Goal: Transaction & Acquisition: Obtain resource

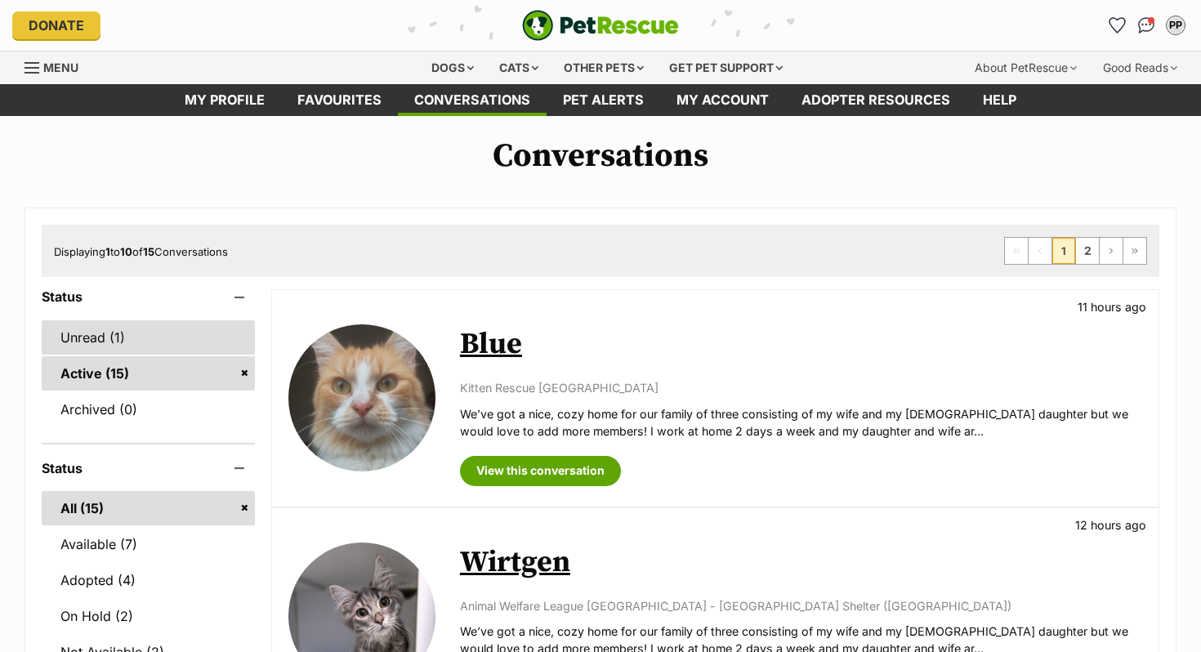
click at [126, 332] on link "Unread (1)" at bounding box center [148, 337] width 213 height 34
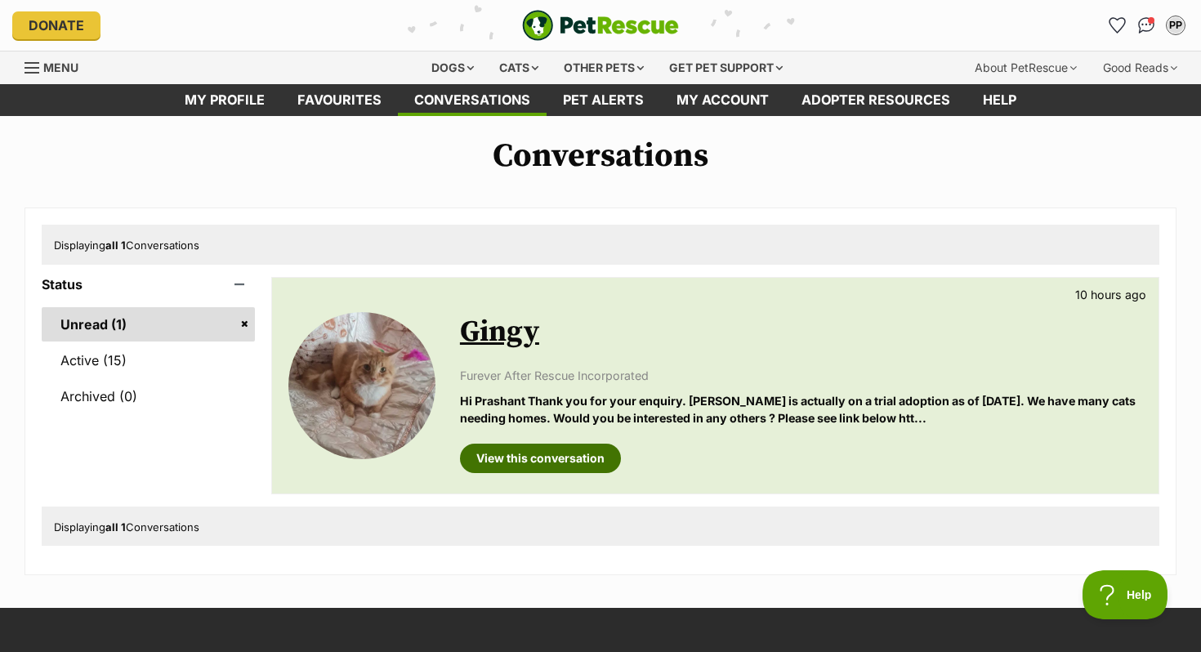
click at [608, 459] on link "View this conversation" at bounding box center [540, 458] width 161 height 29
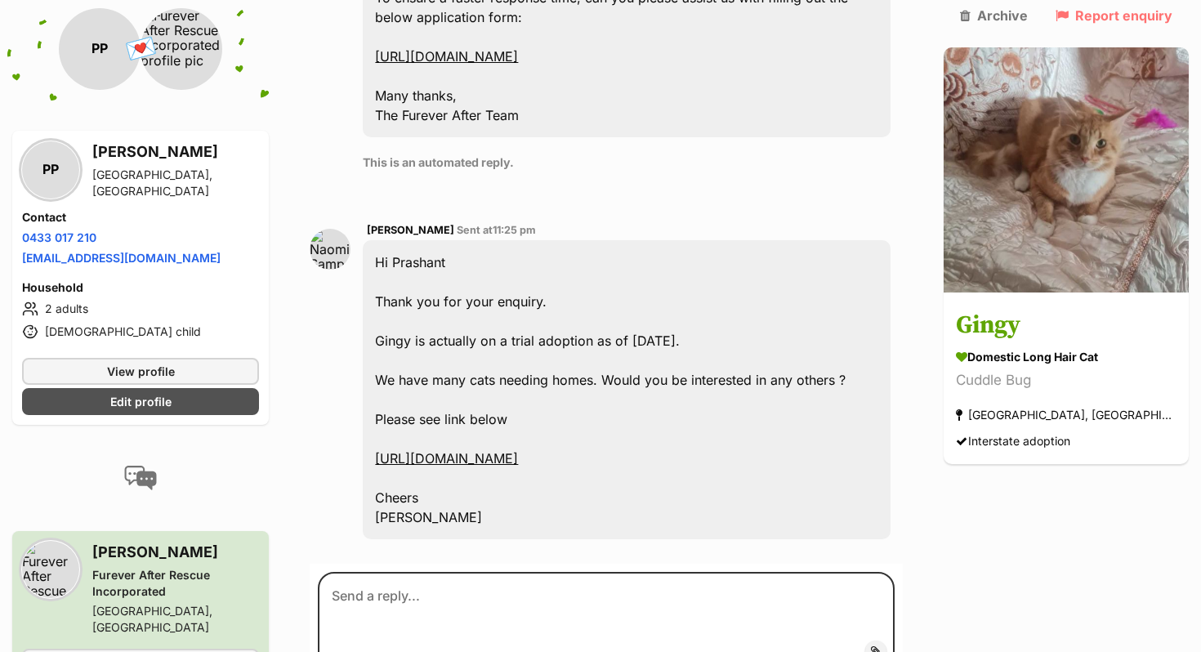
scroll to position [886, 0]
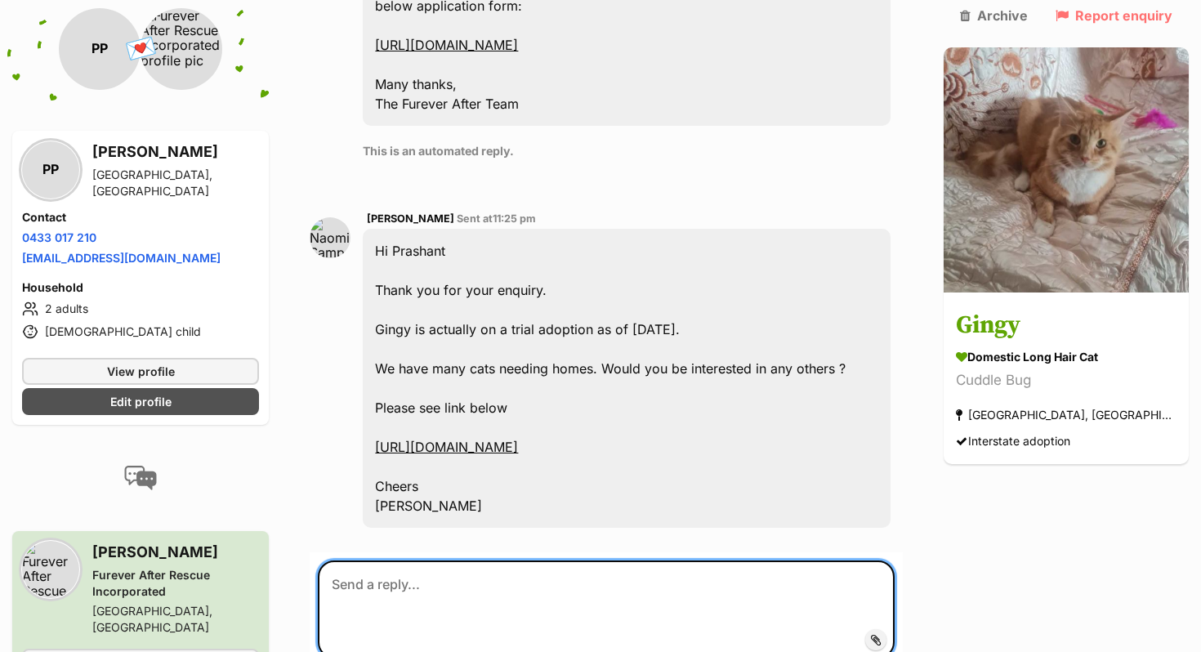
click at [490, 561] on textarea at bounding box center [606, 610] width 577 height 98
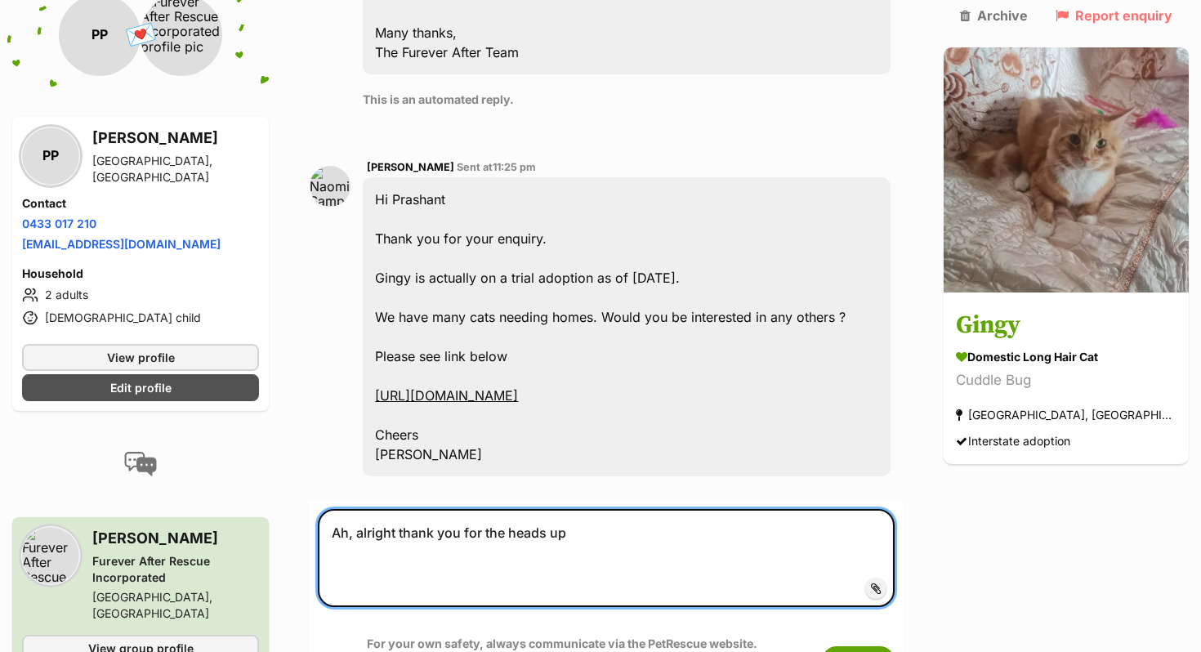
scroll to position [961, 0]
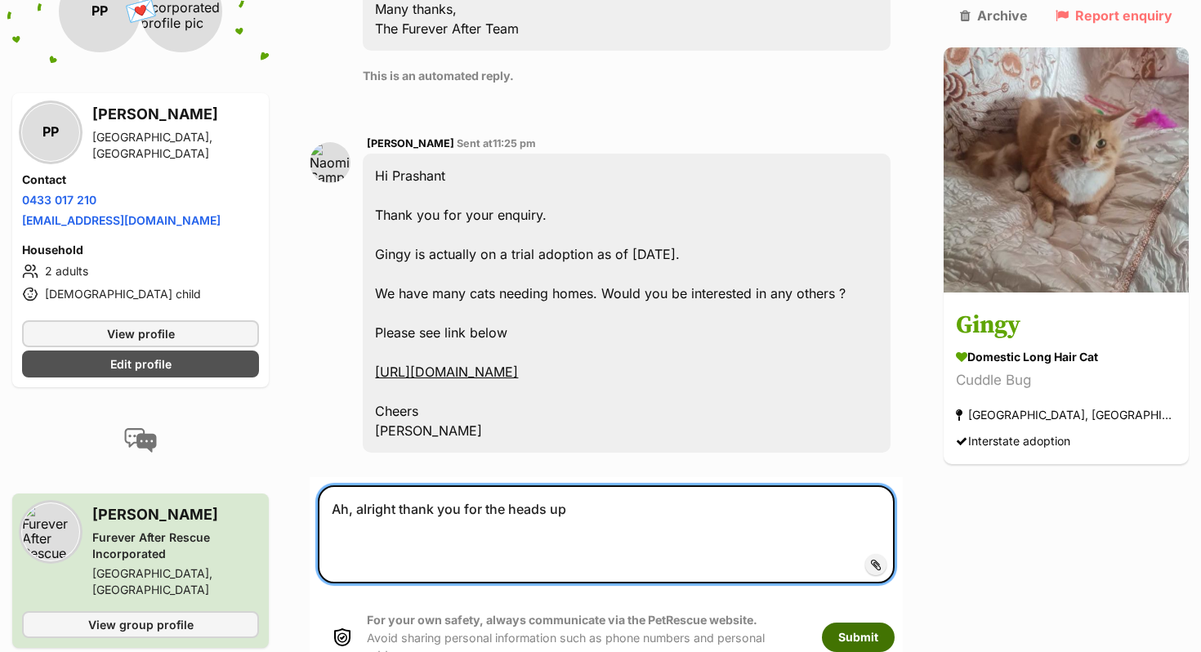
type textarea "Ah, alright thank you for the heads up"
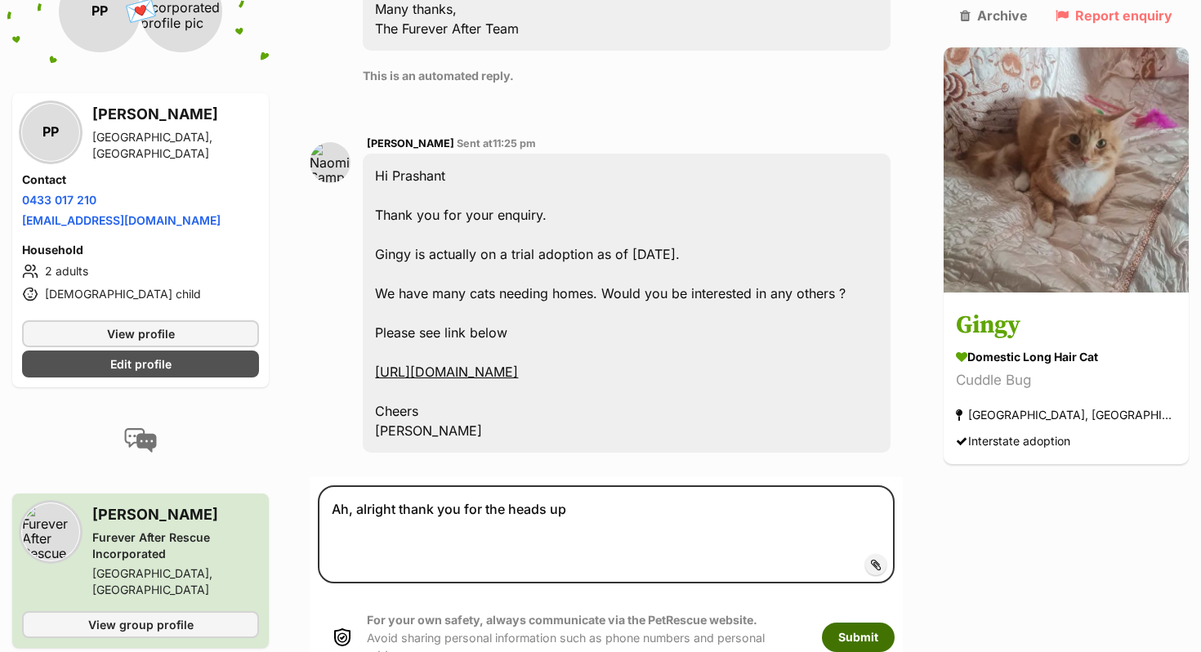
click at [890, 623] on button "Submit" at bounding box center [858, 637] width 73 height 29
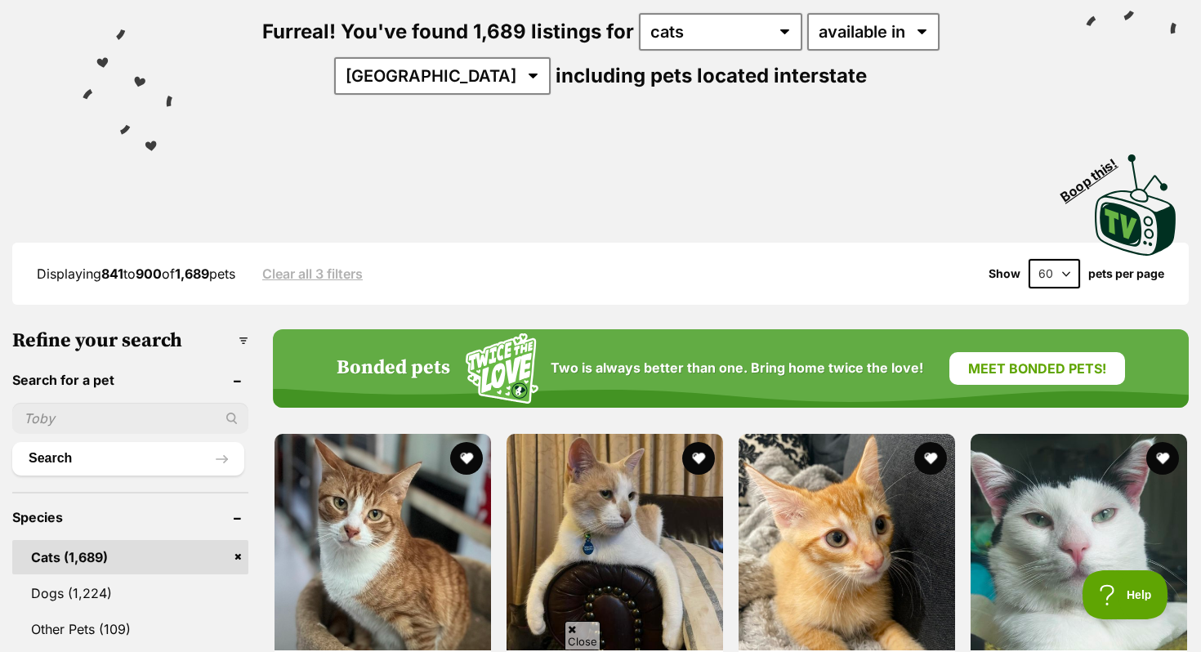
scroll to position [221, 0]
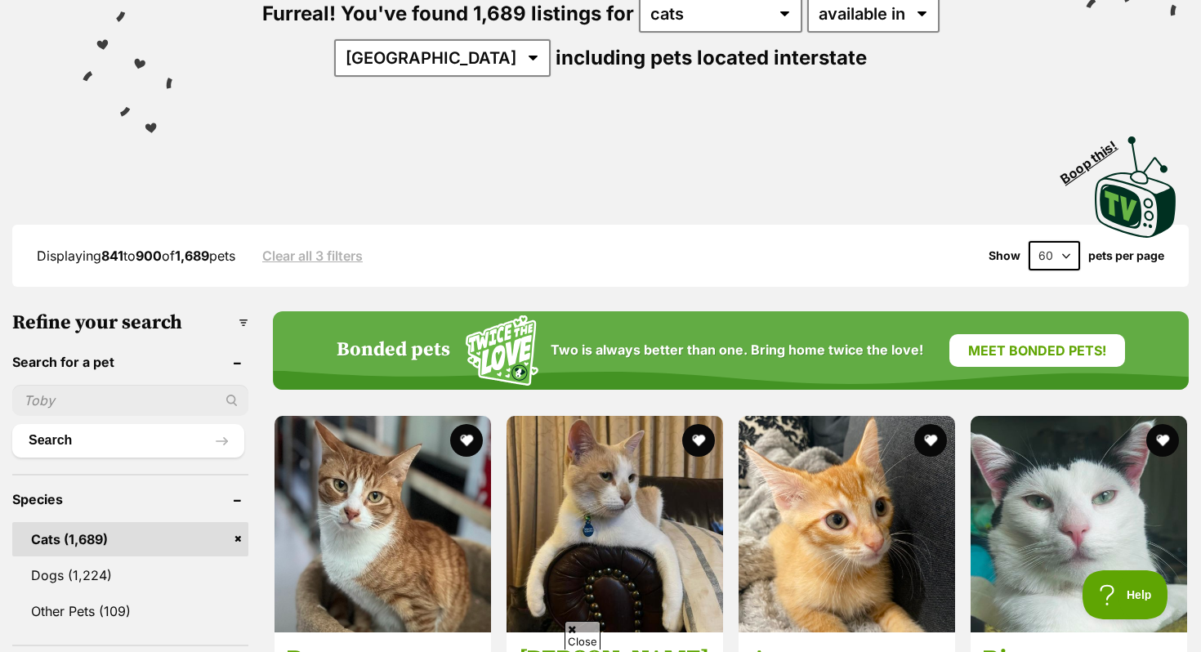
click at [235, 539] on link "Cats (1,689)" at bounding box center [130, 539] width 236 height 34
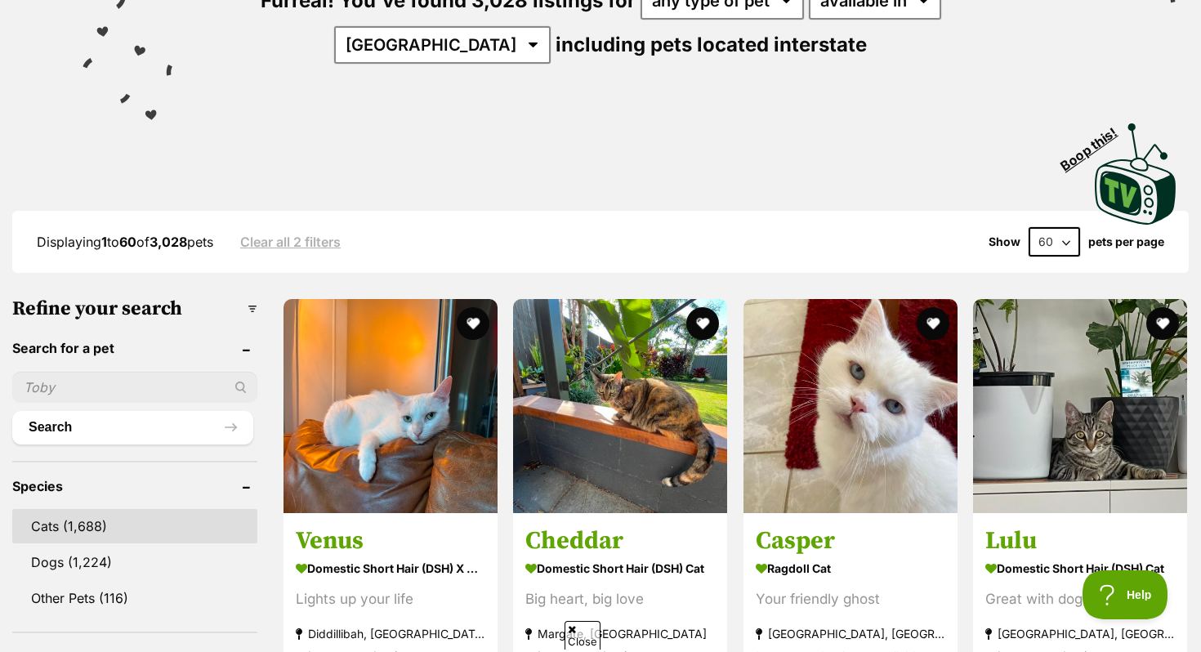
click at [151, 527] on link "Cats (1,688)" at bounding box center [134, 526] width 245 height 34
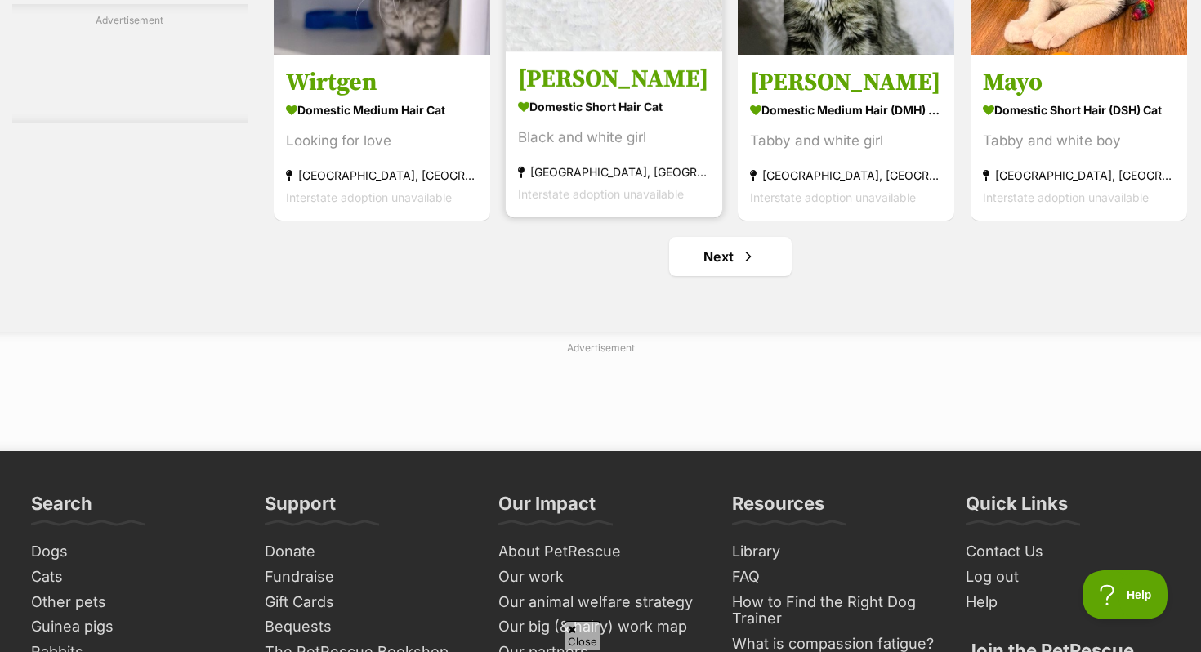
scroll to position [7694, 0]
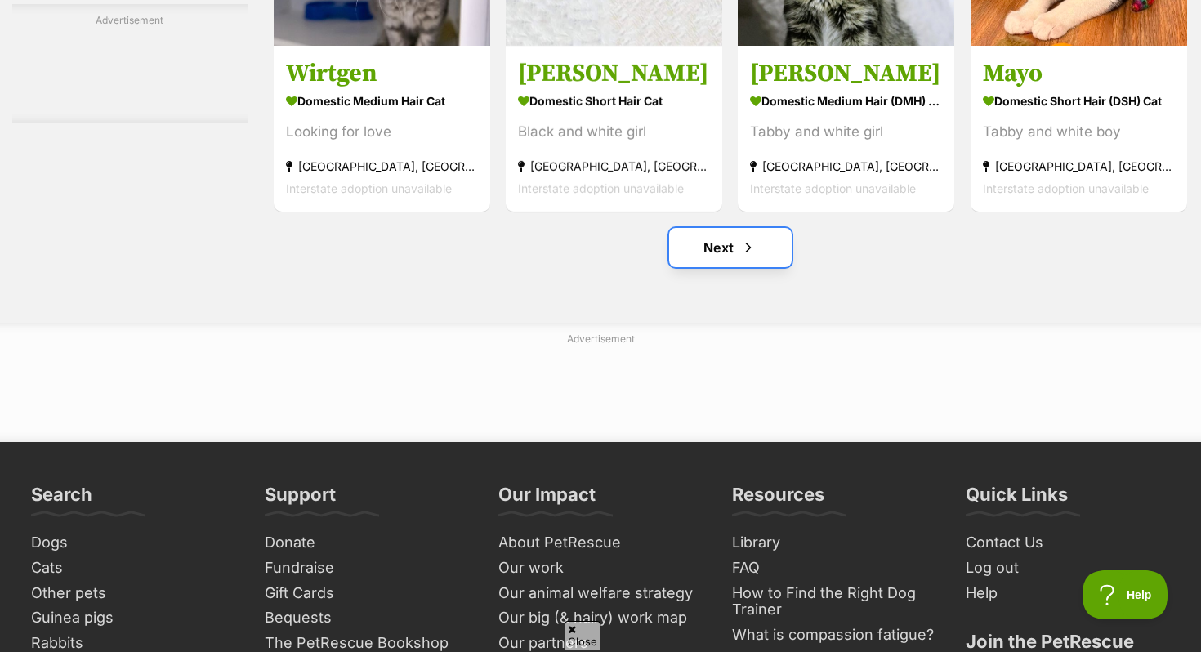
click at [740, 257] on span "Next page" at bounding box center [748, 248] width 16 height 20
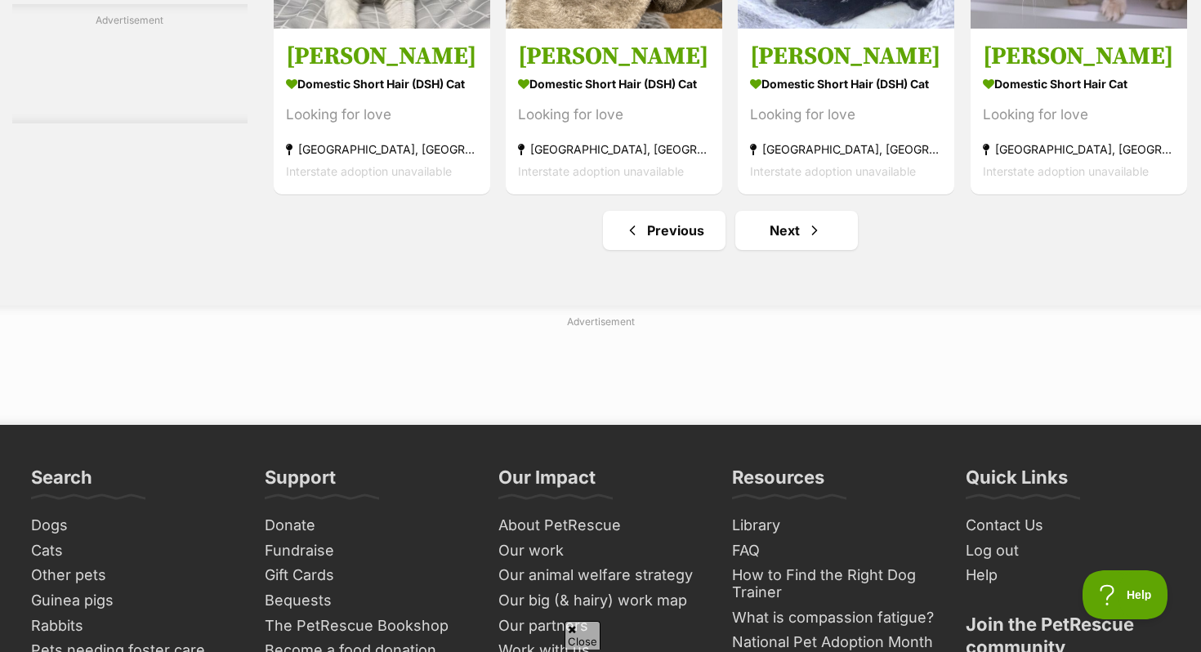
scroll to position [7878, 0]
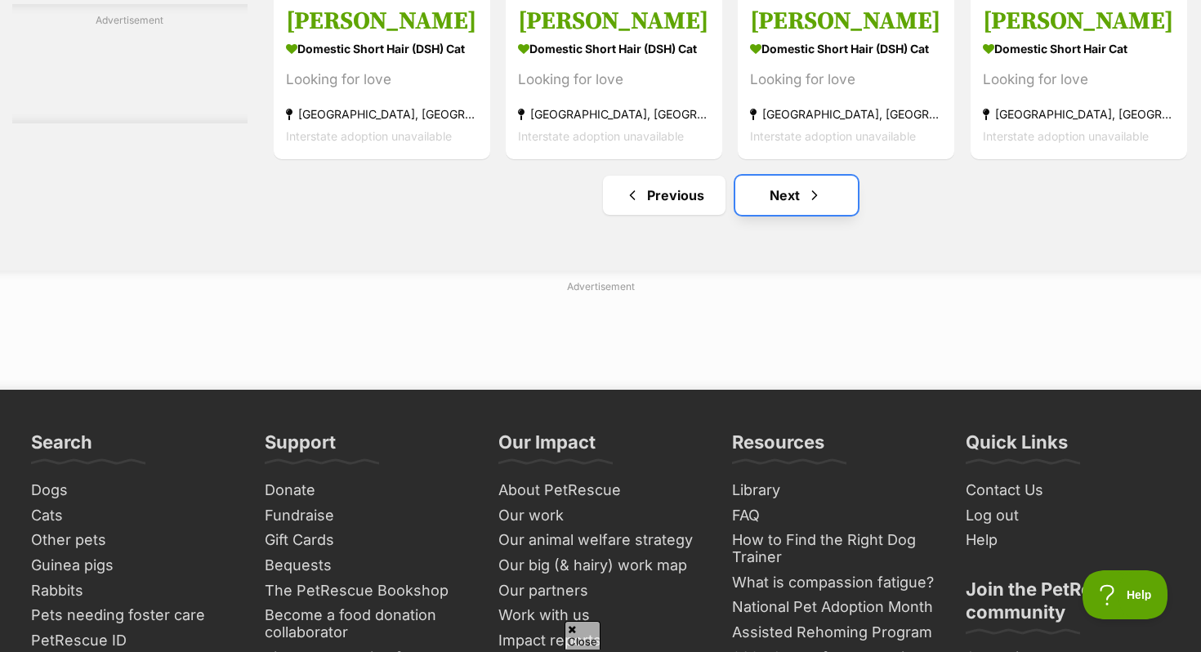
click at [820, 205] on span "Next page" at bounding box center [815, 195] width 16 height 20
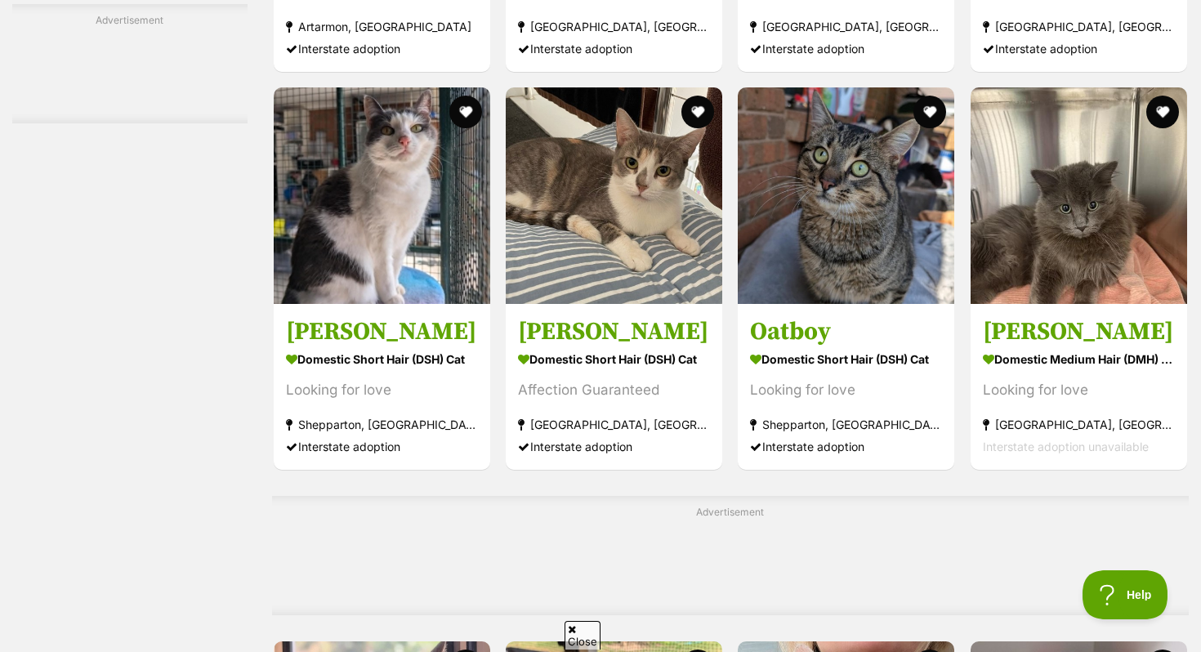
scroll to position [7290, 0]
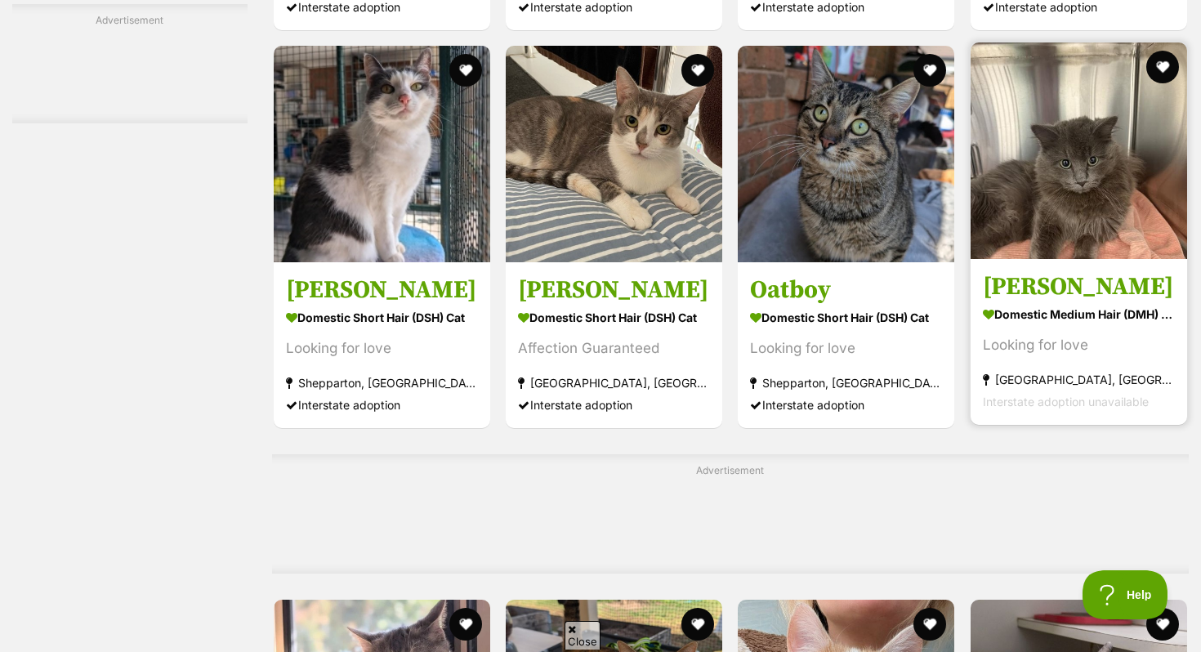
click at [1126, 294] on h3 "Alfie" at bounding box center [1079, 286] width 192 height 31
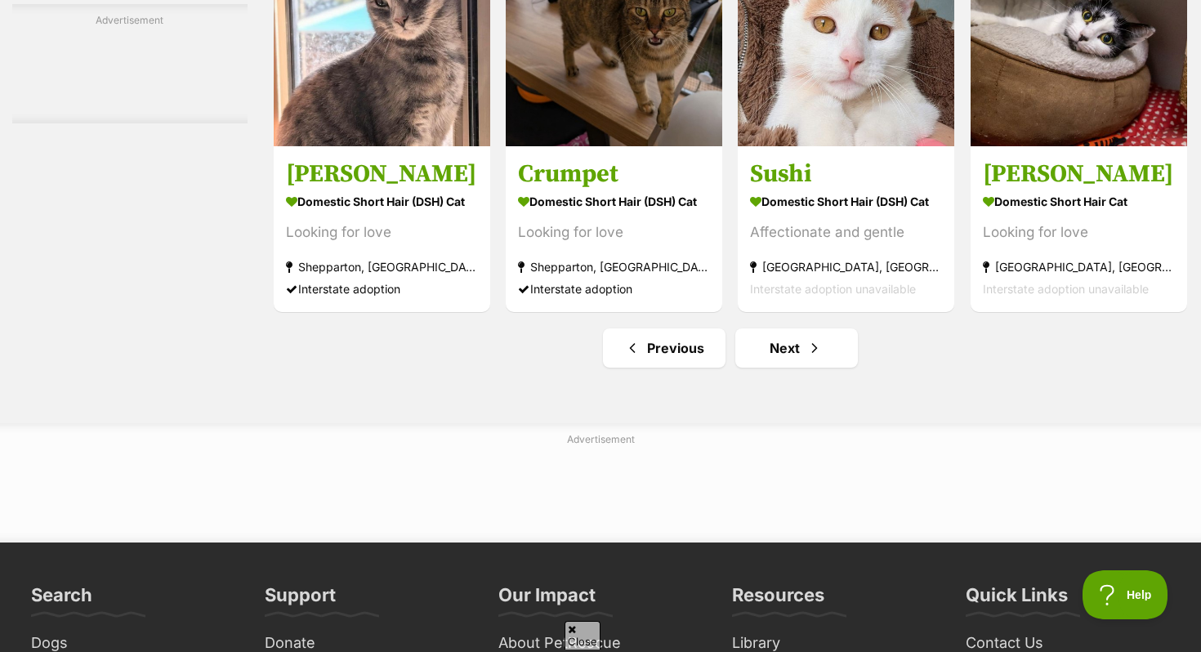
scroll to position [7961, 0]
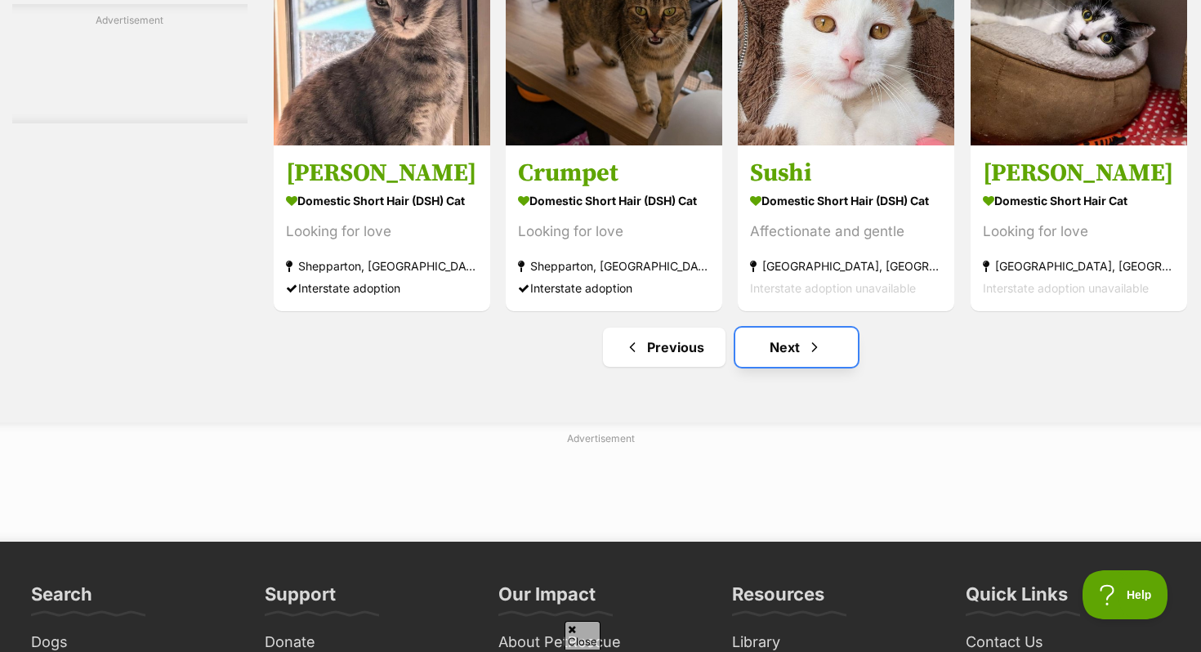
click at [771, 363] on link "Next" at bounding box center [796, 347] width 123 height 39
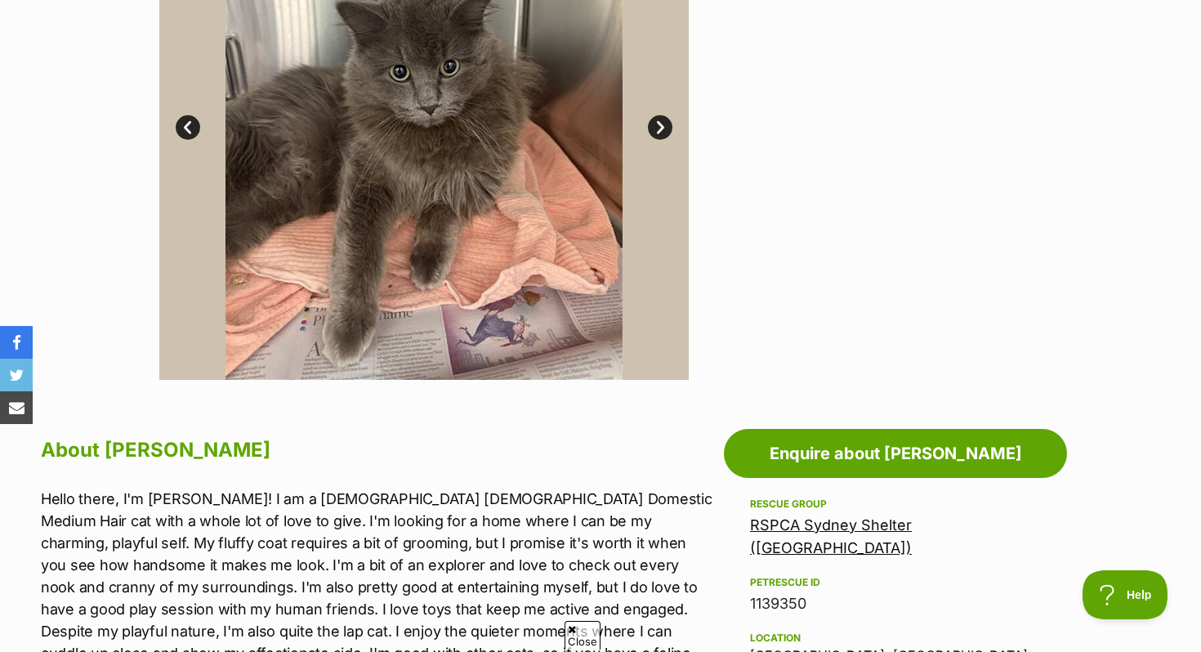
scroll to position [223, 0]
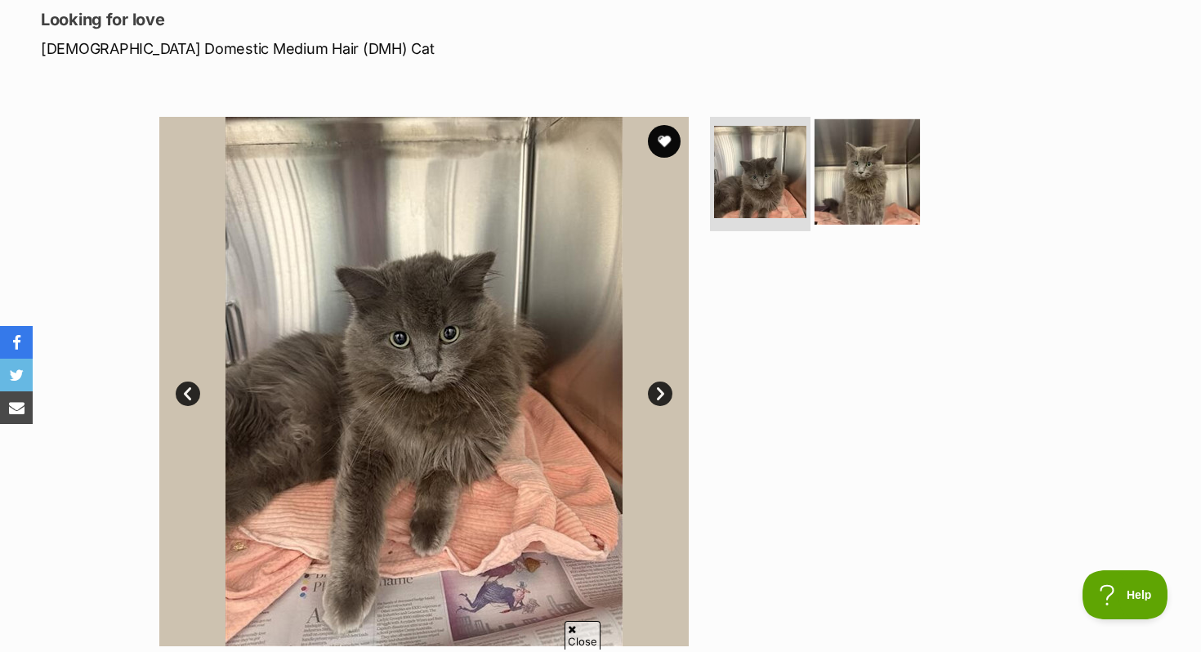
click at [881, 181] on img at bounding box center [867, 171] width 105 height 105
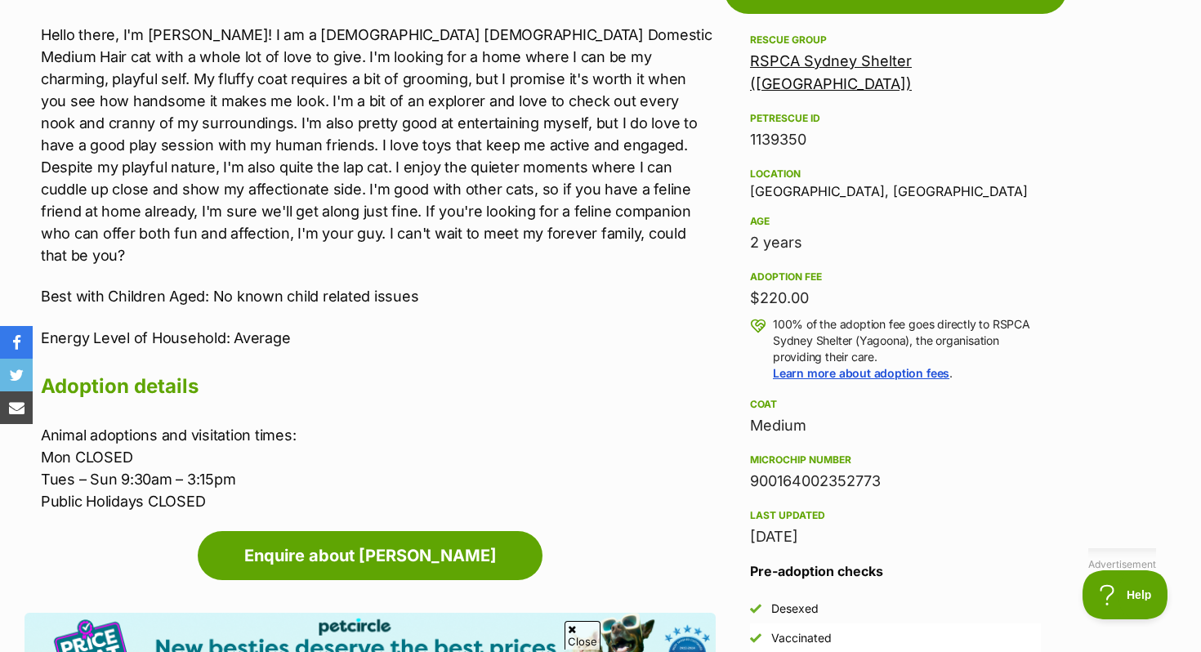
scroll to position [927, 0]
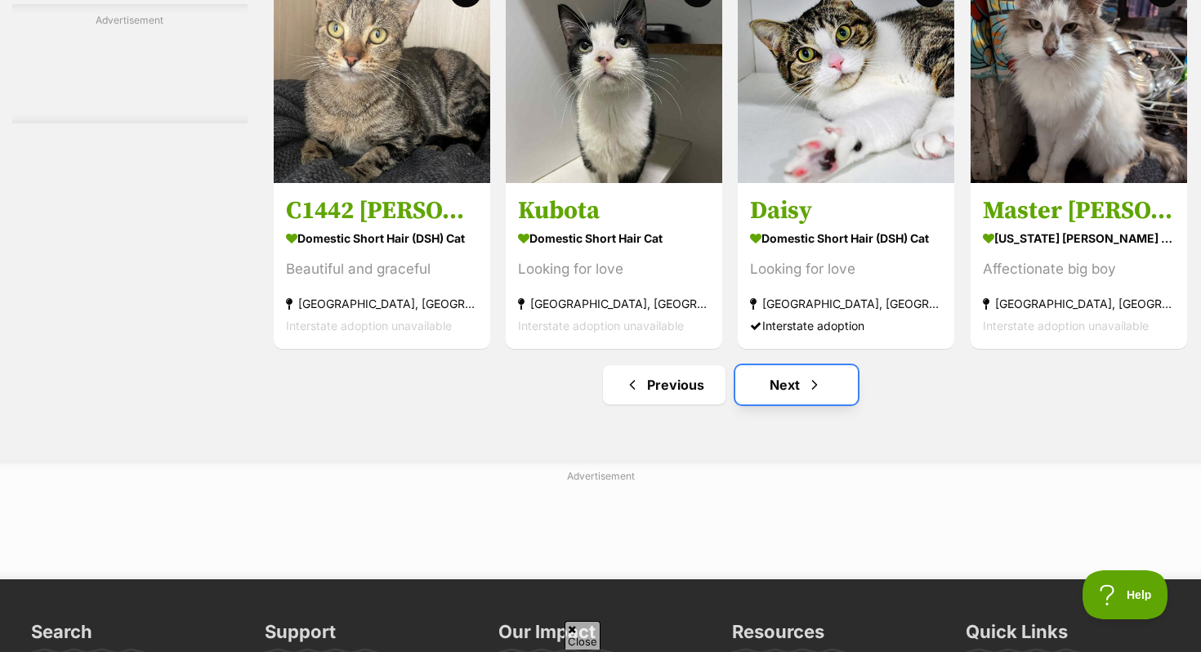
click at [796, 404] on link "Next" at bounding box center [796, 384] width 123 height 39
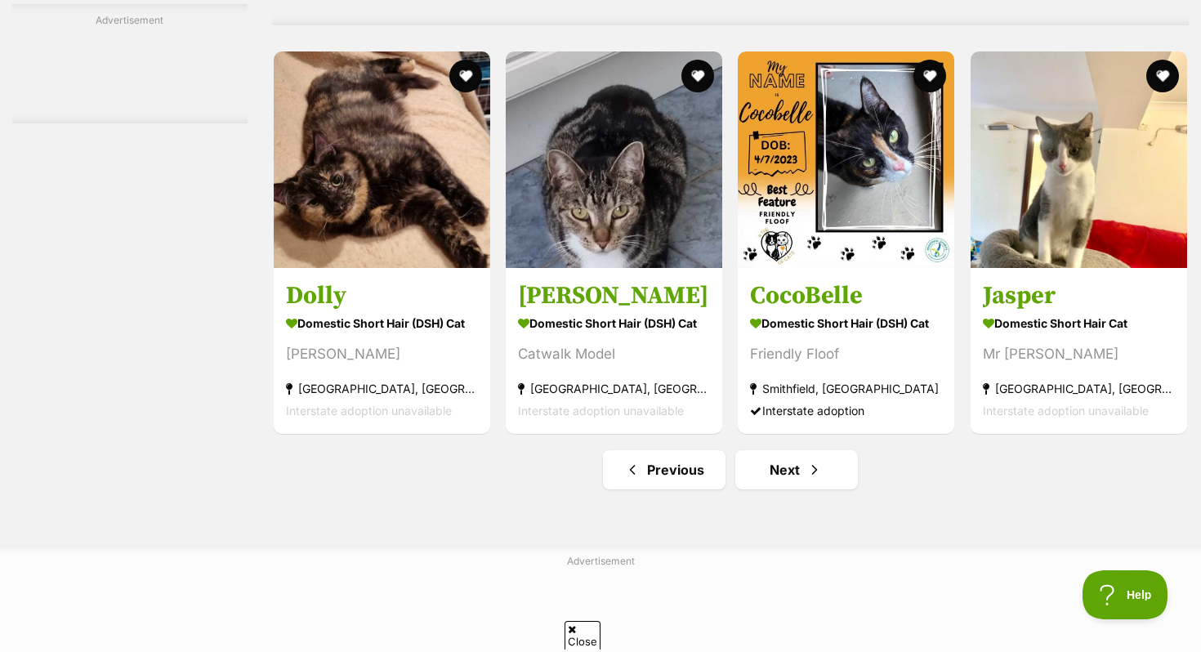
scroll to position [7865, 0]
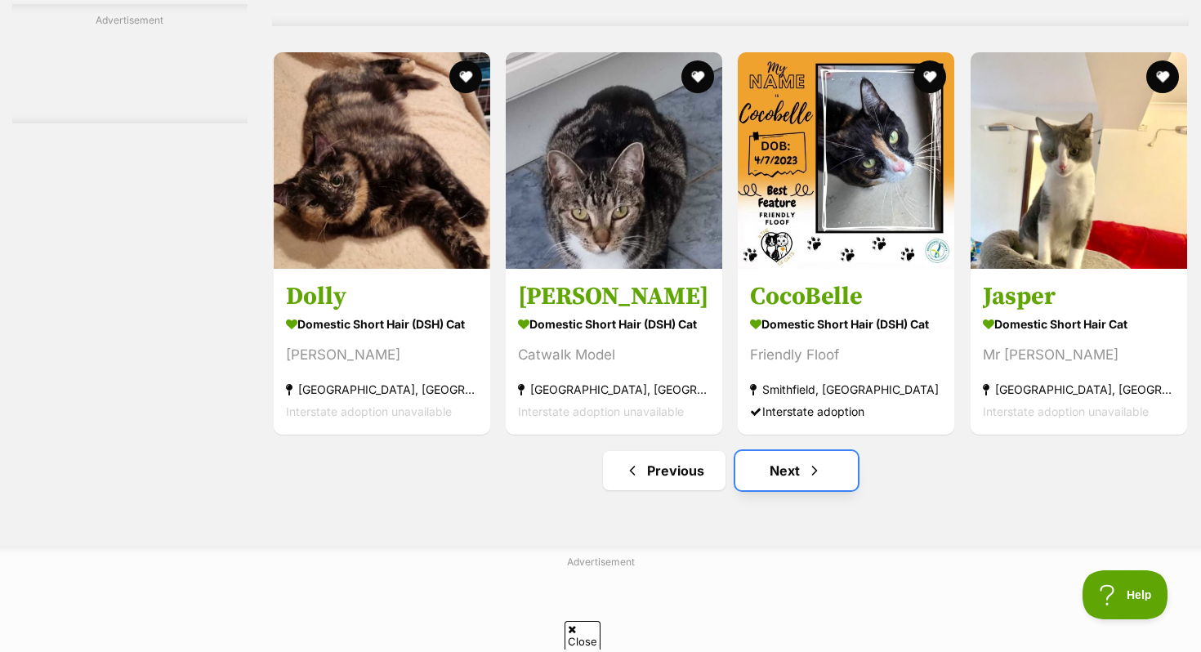
click at [788, 487] on link "Next" at bounding box center [796, 470] width 123 height 39
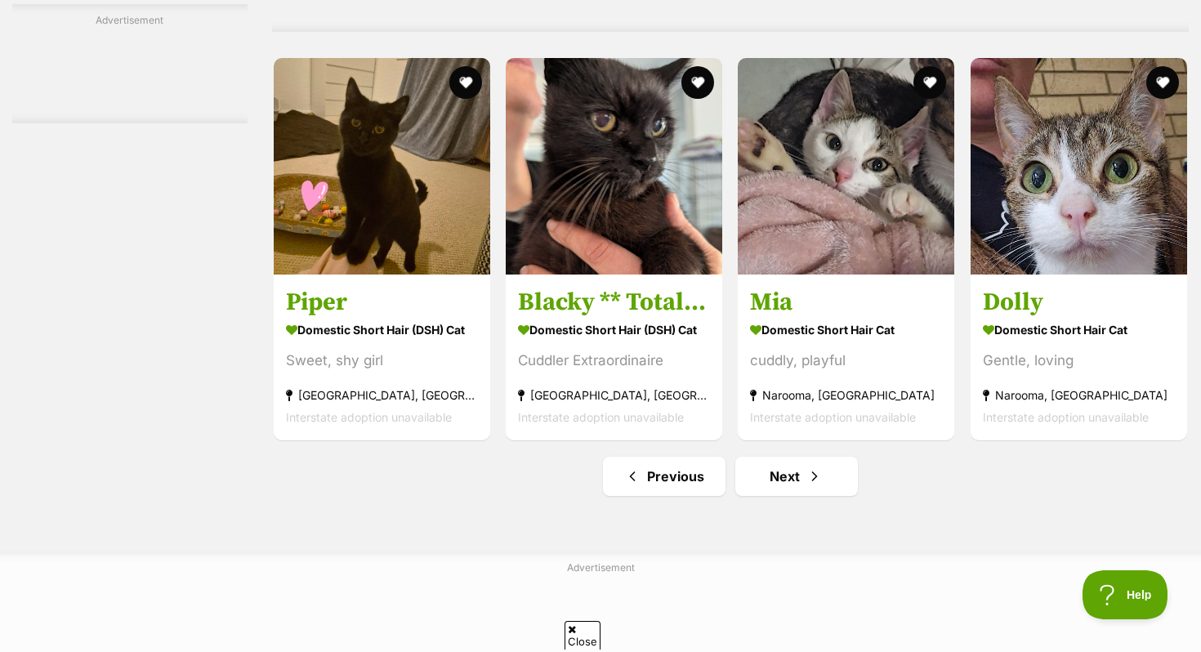
scroll to position [8095, 0]
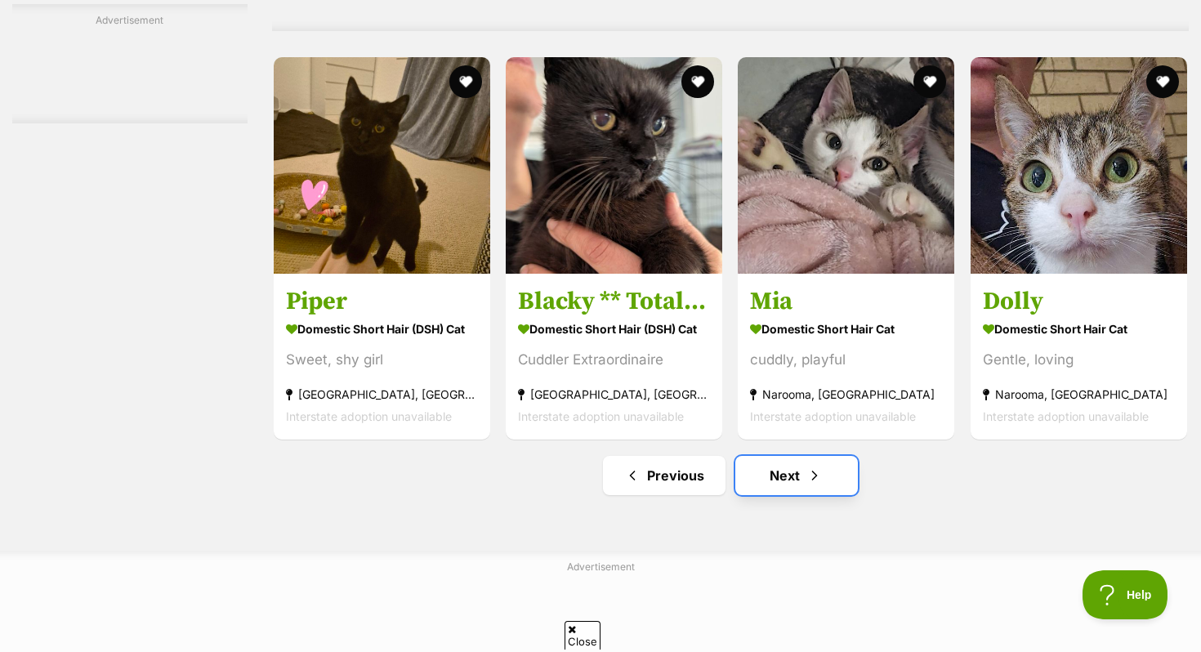
click at [773, 491] on link "Next" at bounding box center [796, 475] width 123 height 39
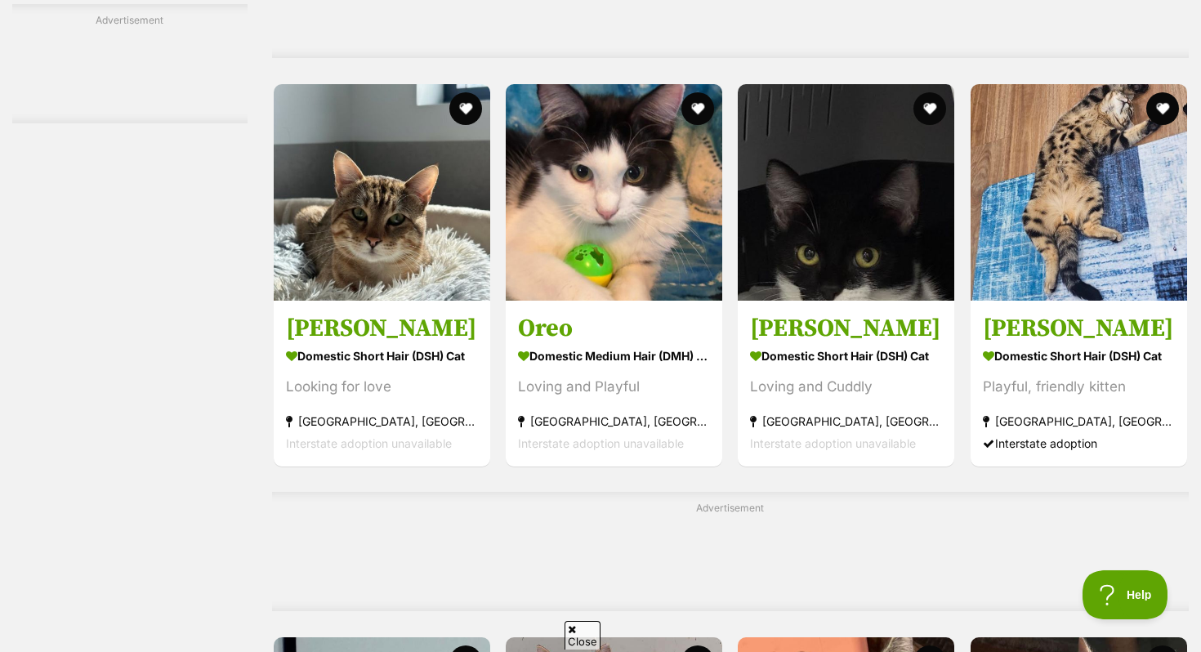
scroll to position [2922, 0]
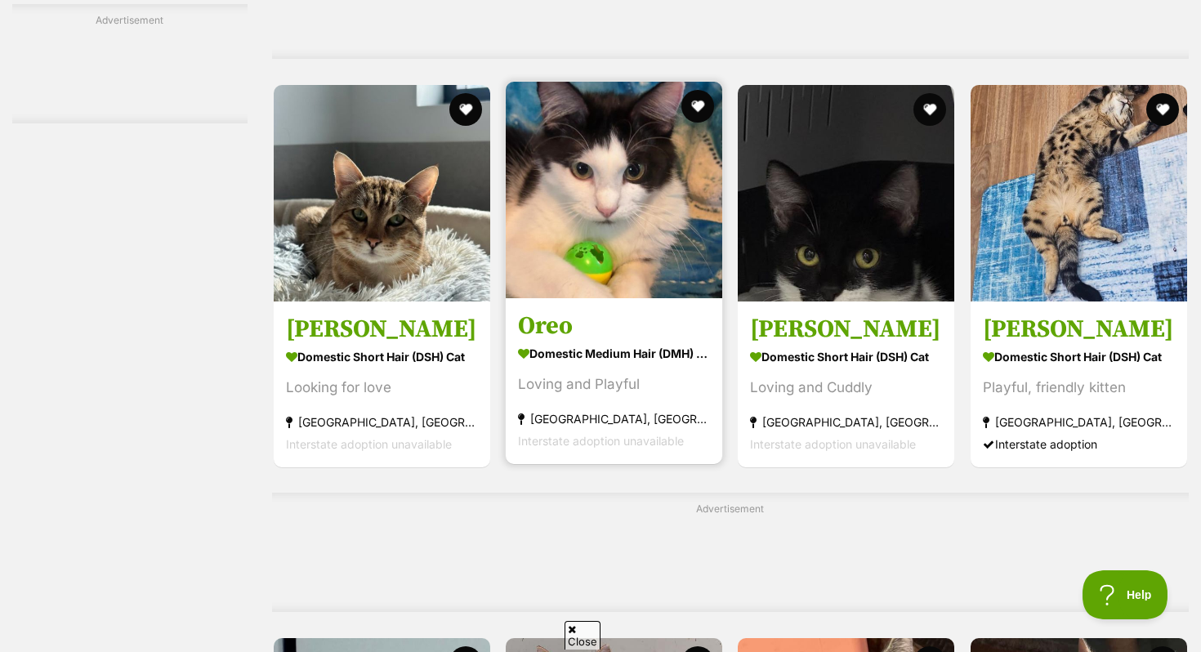
click at [646, 246] on img at bounding box center [614, 190] width 217 height 217
click at [673, 239] on img at bounding box center [614, 190] width 217 height 217
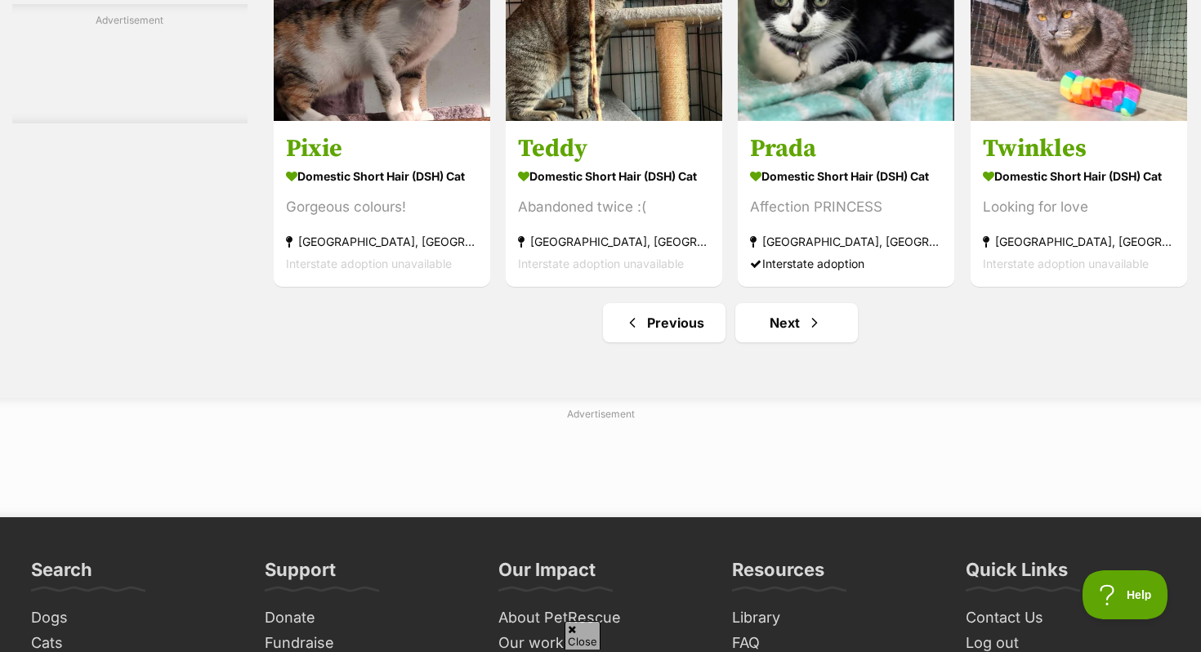
scroll to position [7618, 0]
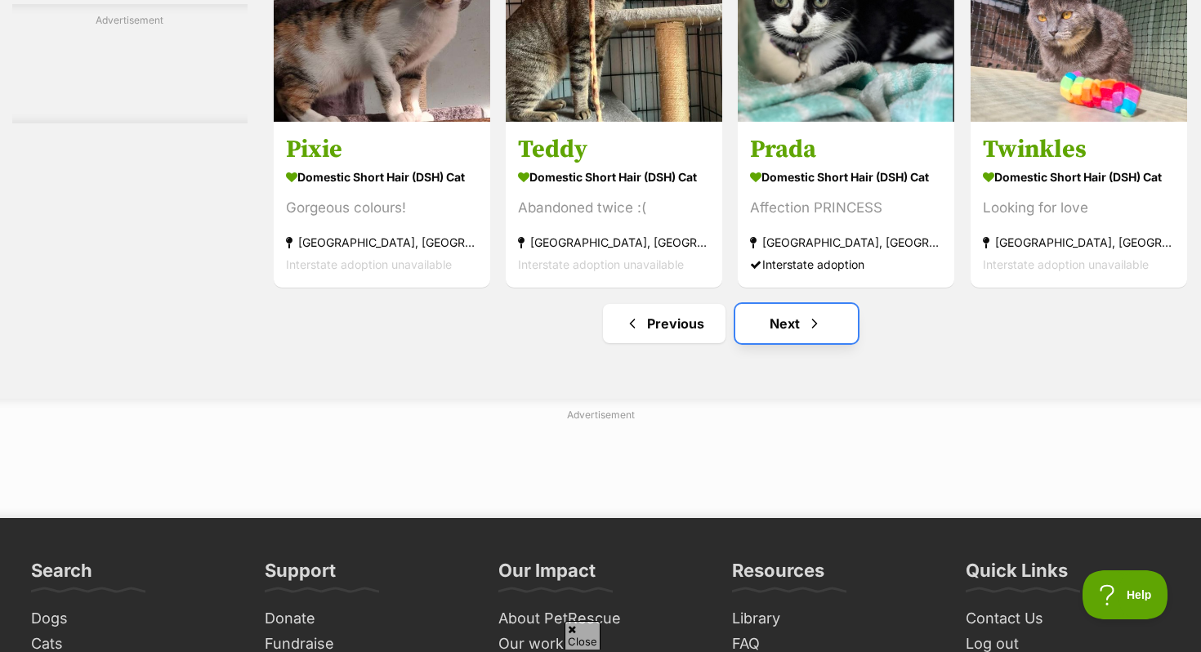
click at [795, 341] on link "Next" at bounding box center [796, 323] width 123 height 39
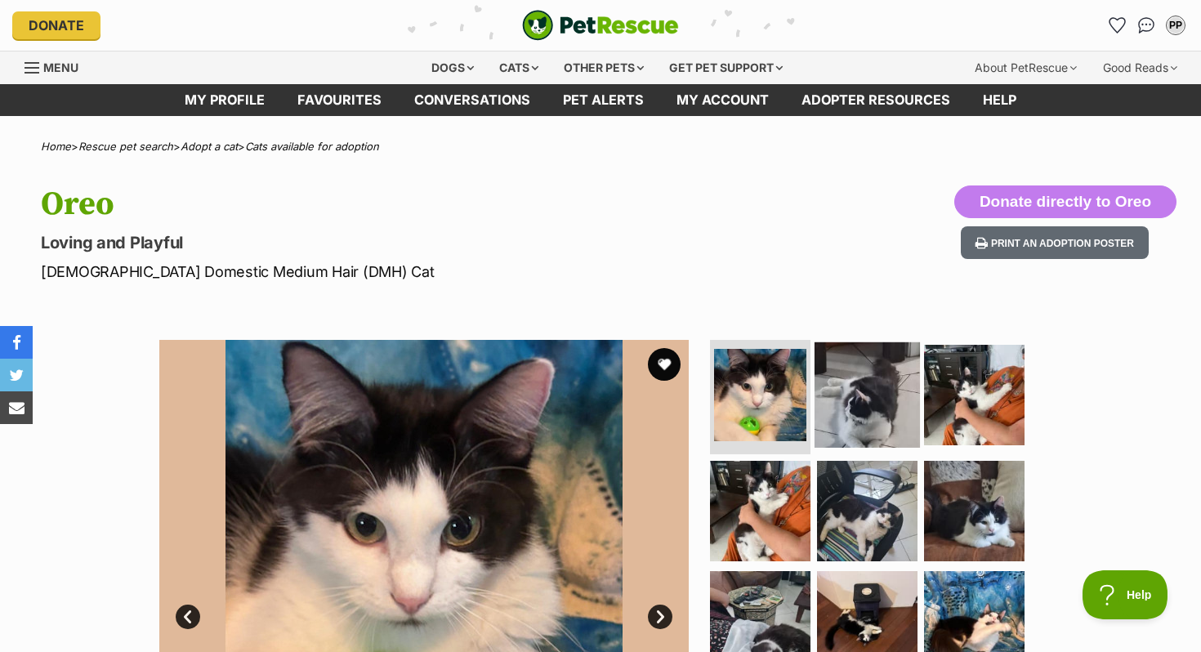
click at [869, 379] on img at bounding box center [867, 394] width 105 height 105
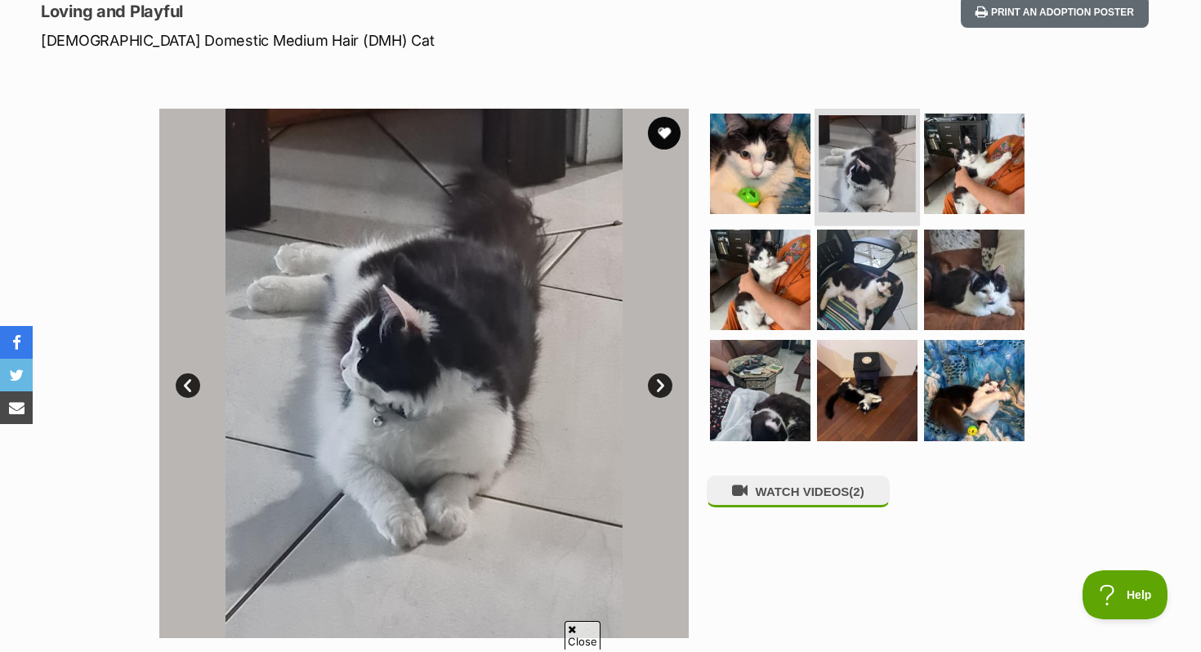
scroll to position [243, 0]
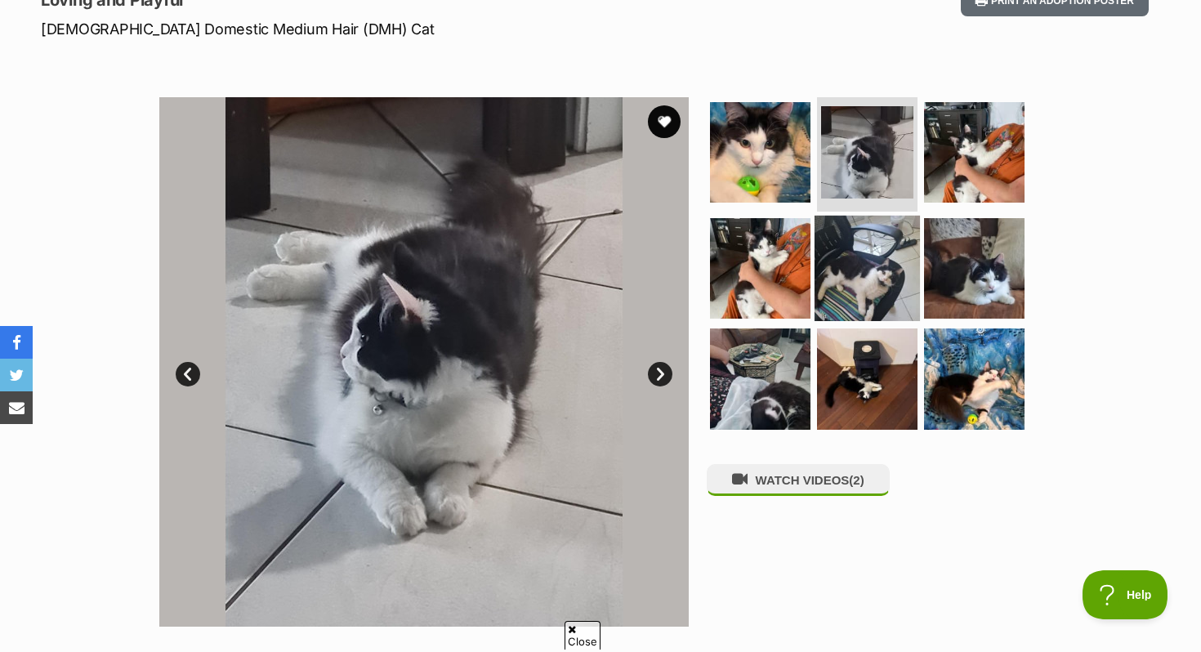
click at [886, 267] on img at bounding box center [867, 267] width 105 height 105
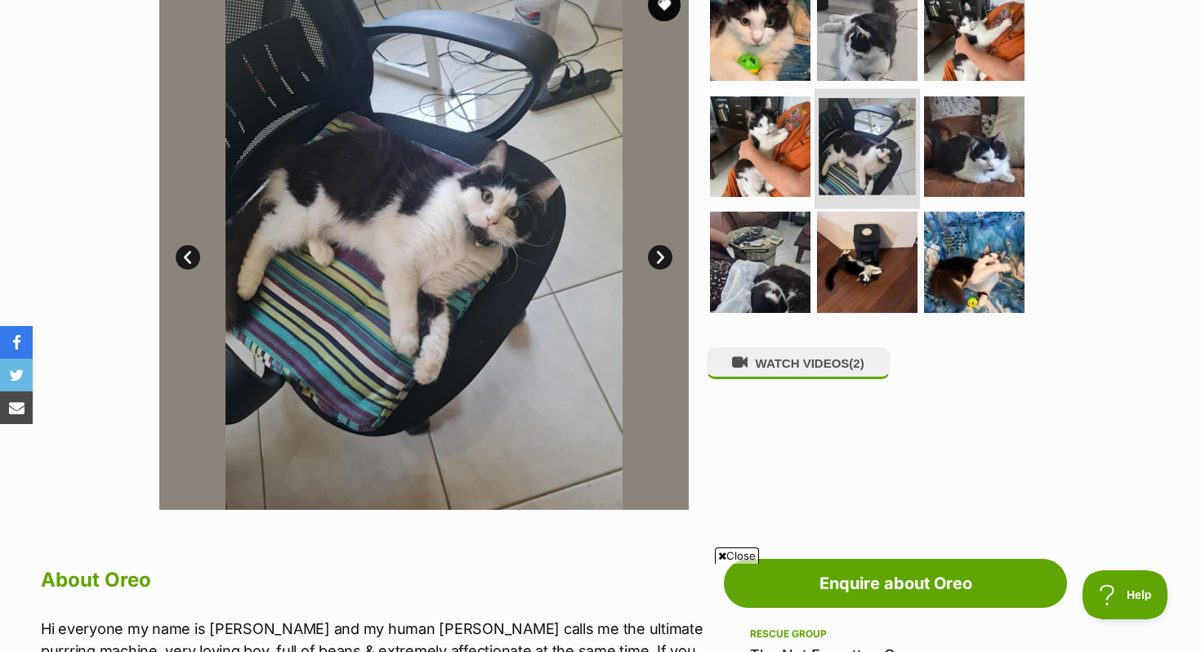
scroll to position [369, 0]
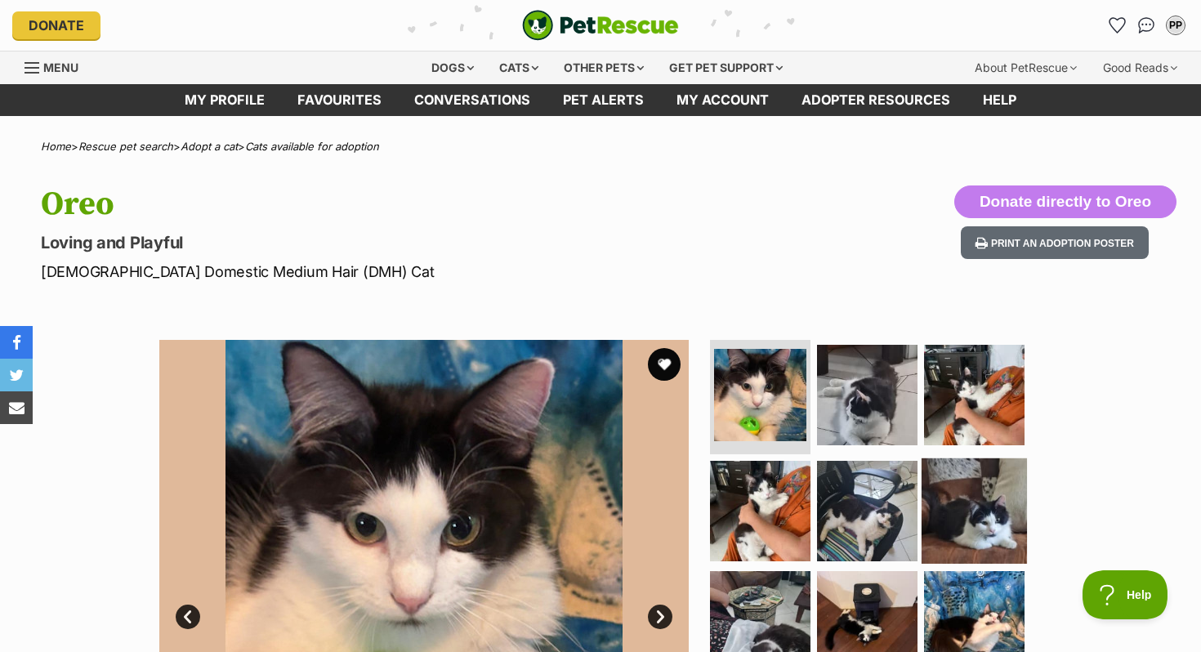
click at [950, 494] on img at bounding box center [974, 510] width 105 height 105
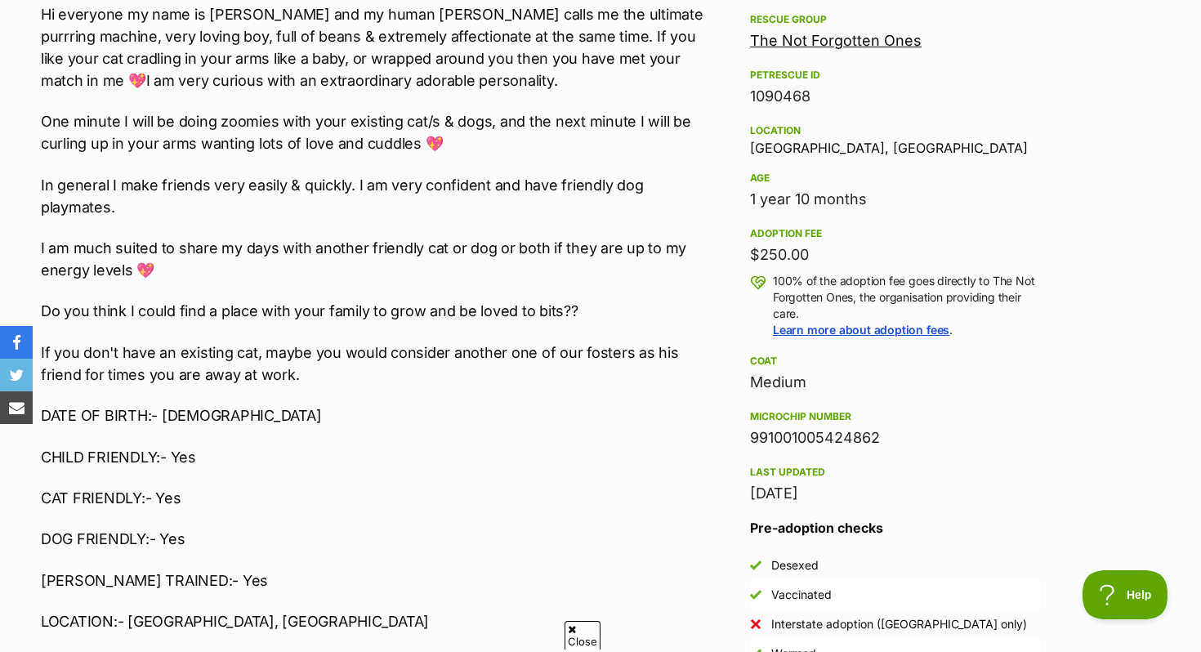
scroll to position [1000, 0]
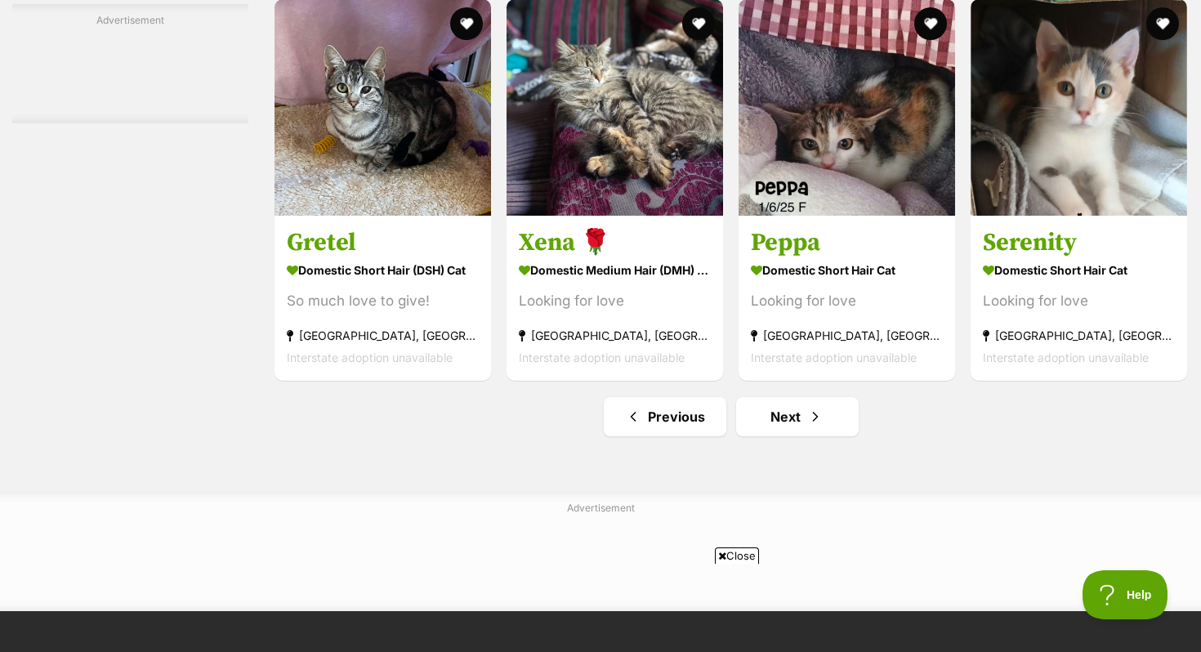
scroll to position [7662, 0]
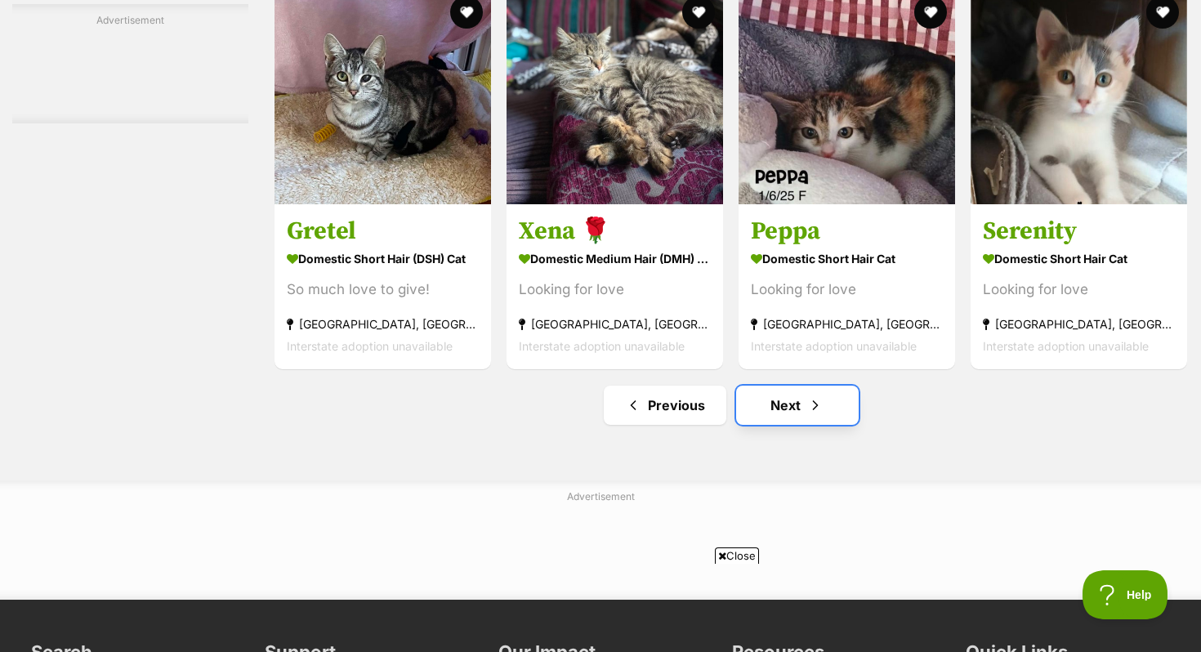
click at [774, 425] on link "Next" at bounding box center [797, 405] width 123 height 39
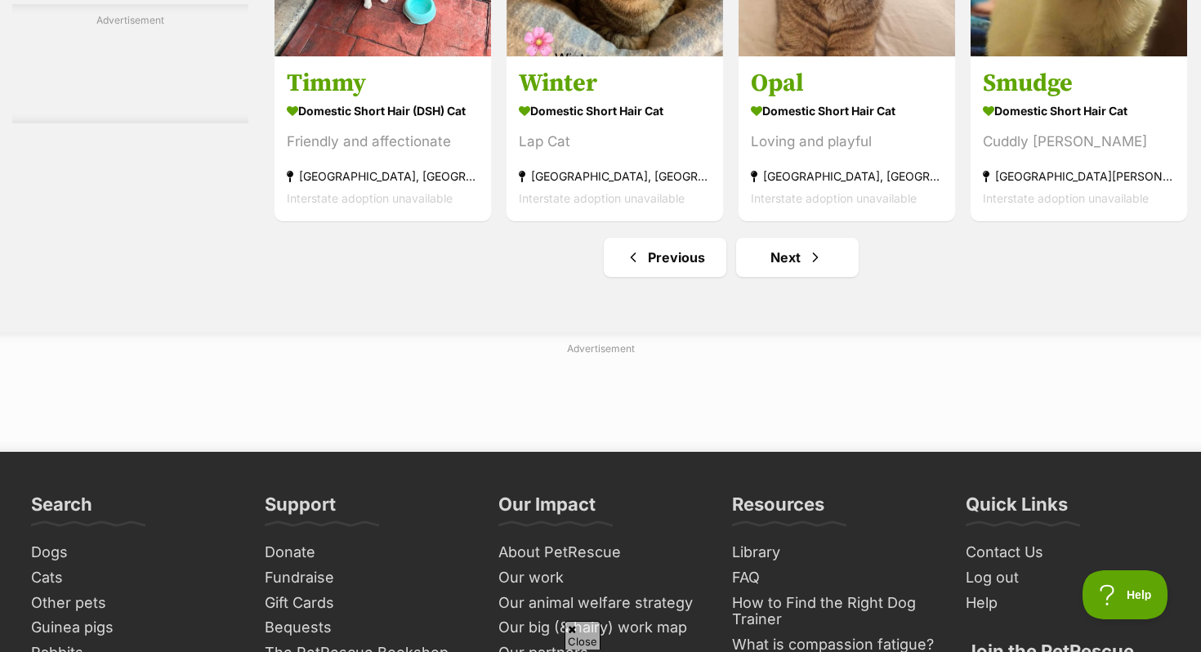
scroll to position [7785, 0]
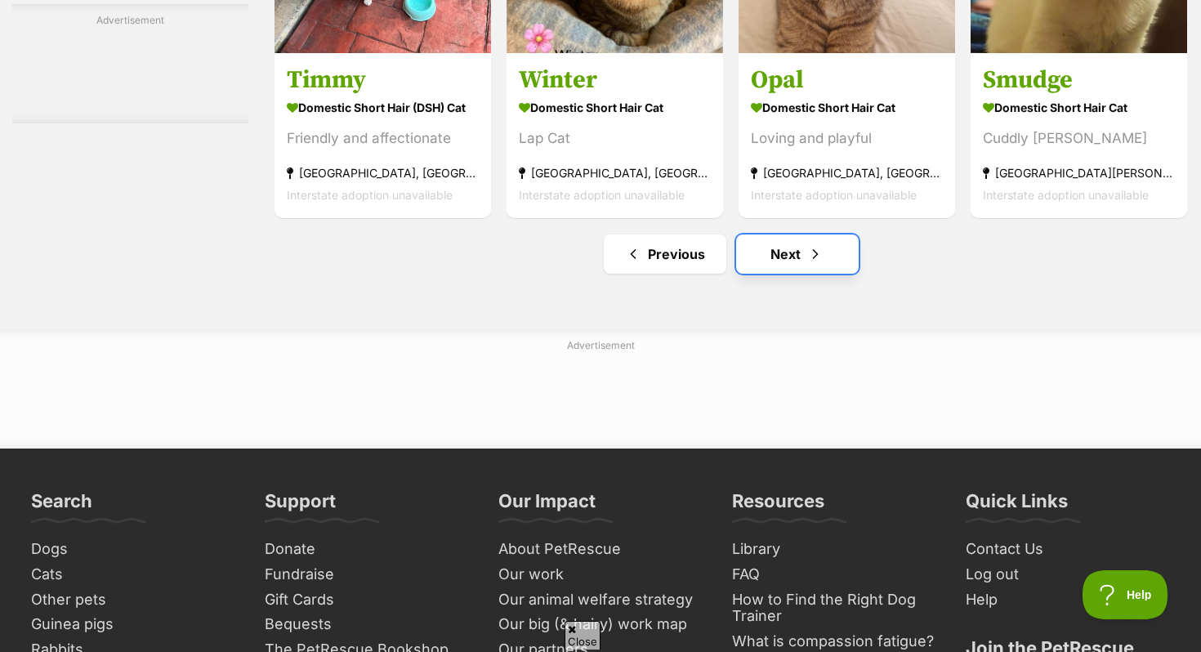
click at [754, 274] on link "Next" at bounding box center [797, 254] width 123 height 39
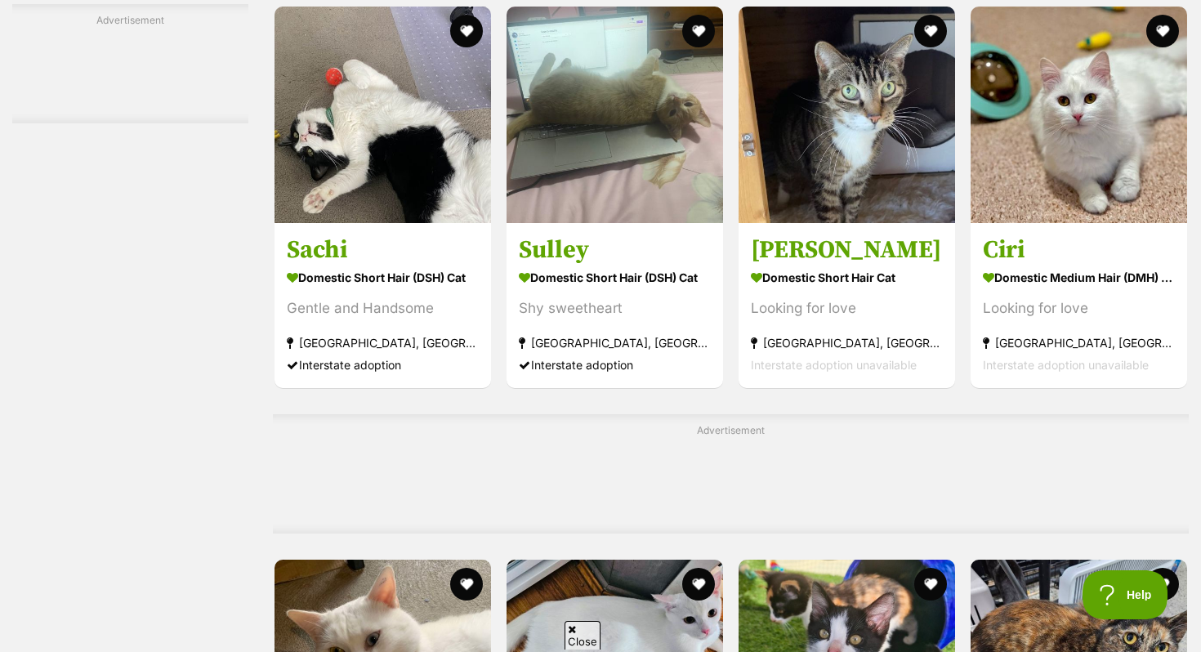
scroll to position [3948, 0]
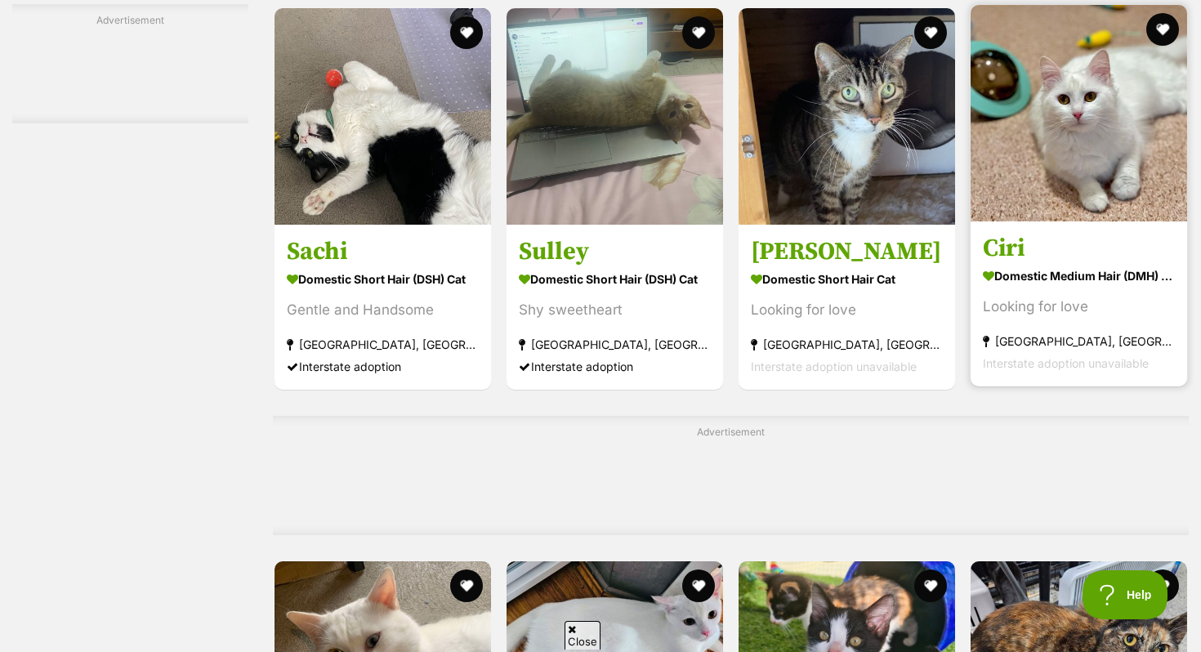
click at [1013, 221] on img at bounding box center [1079, 113] width 217 height 217
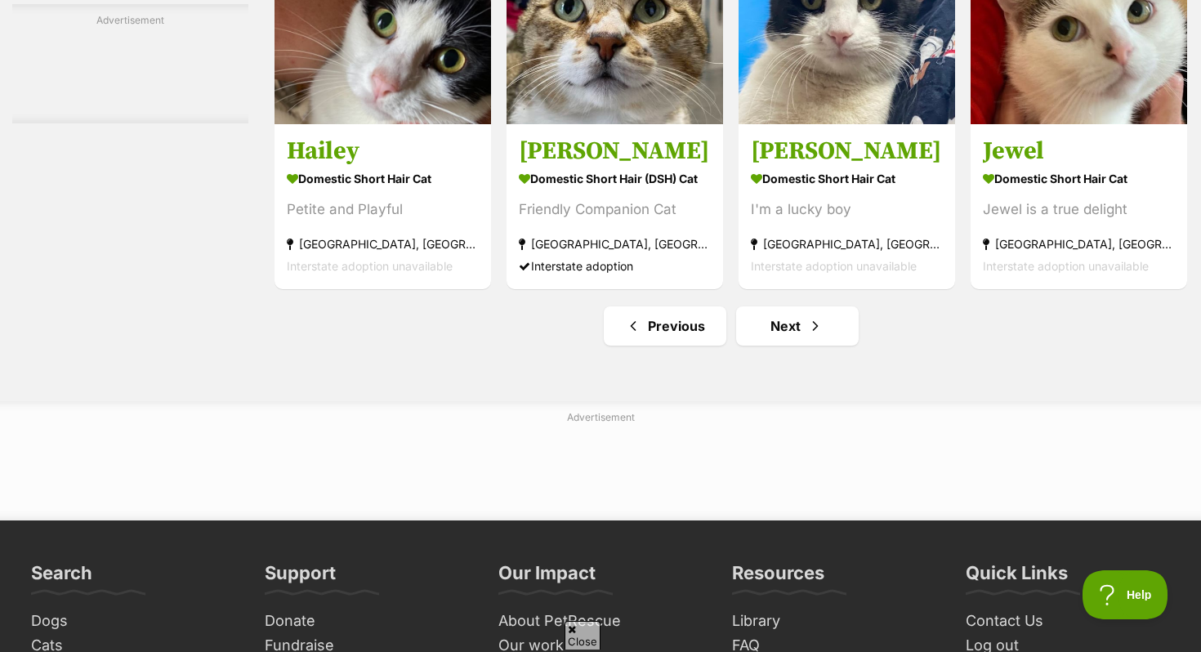
scroll to position [7612, 0]
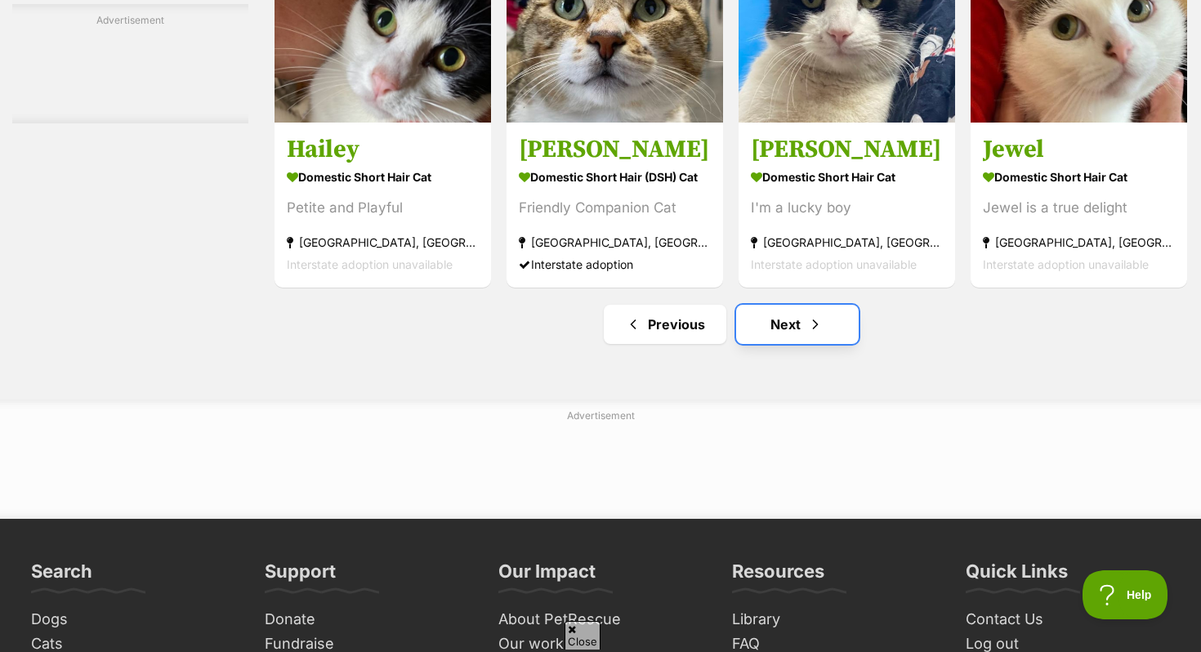
click at [826, 342] on link "Next" at bounding box center [797, 324] width 123 height 39
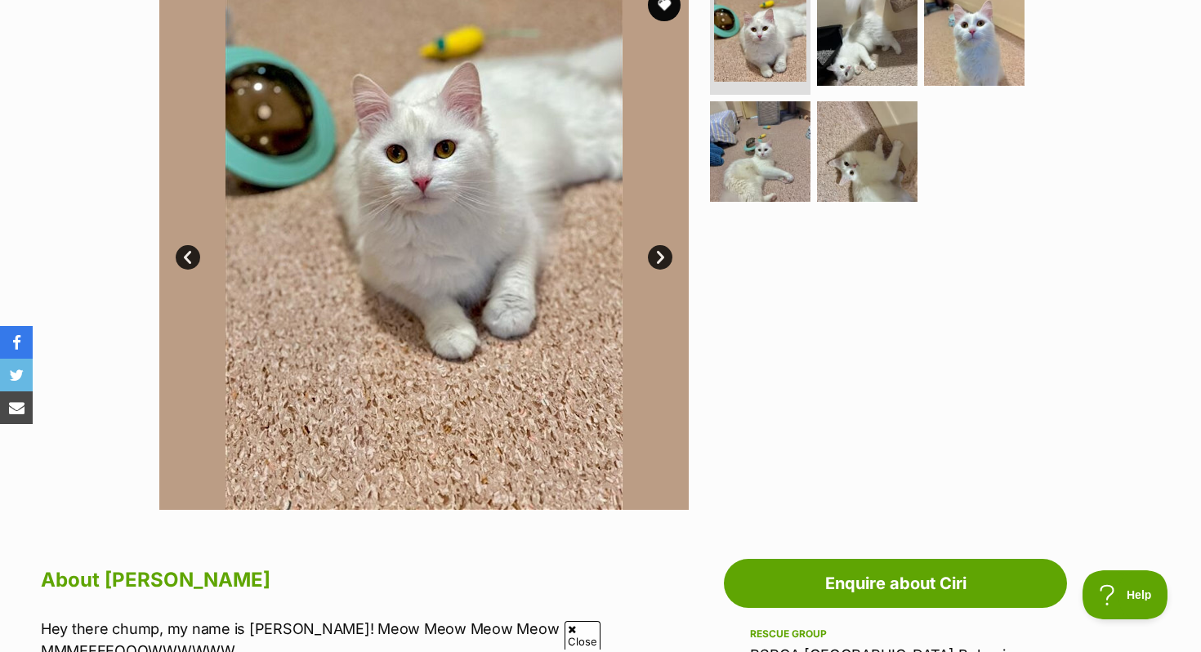
scroll to position [347, 0]
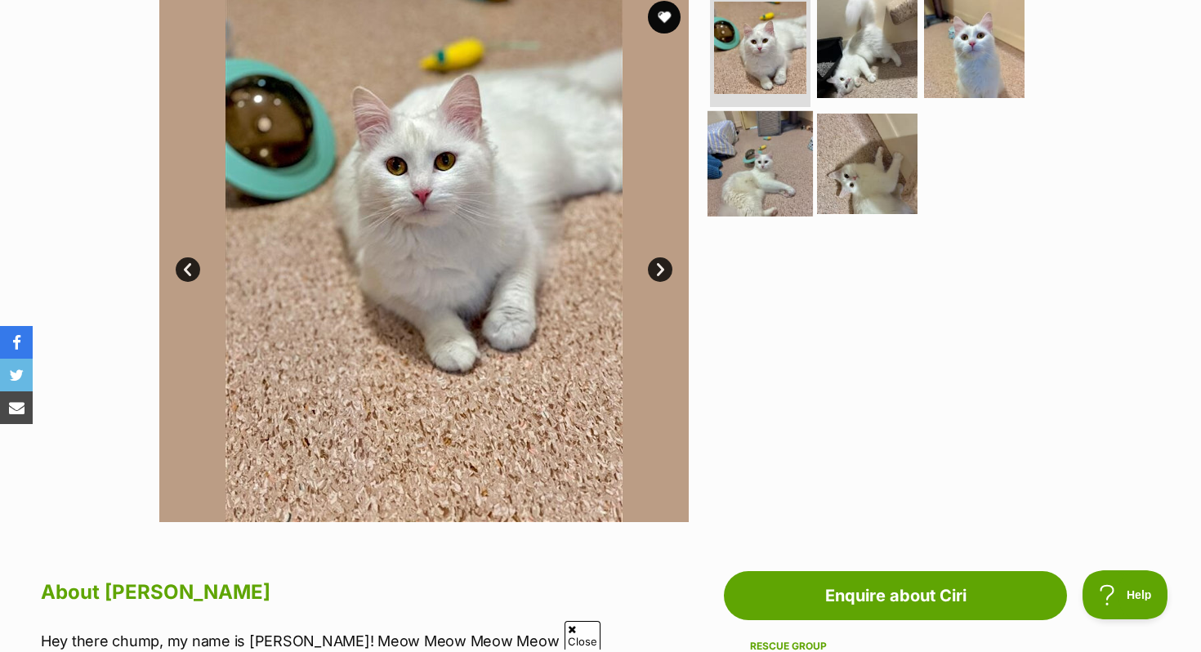
click at [768, 154] on img at bounding box center [760, 162] width 105 height 105
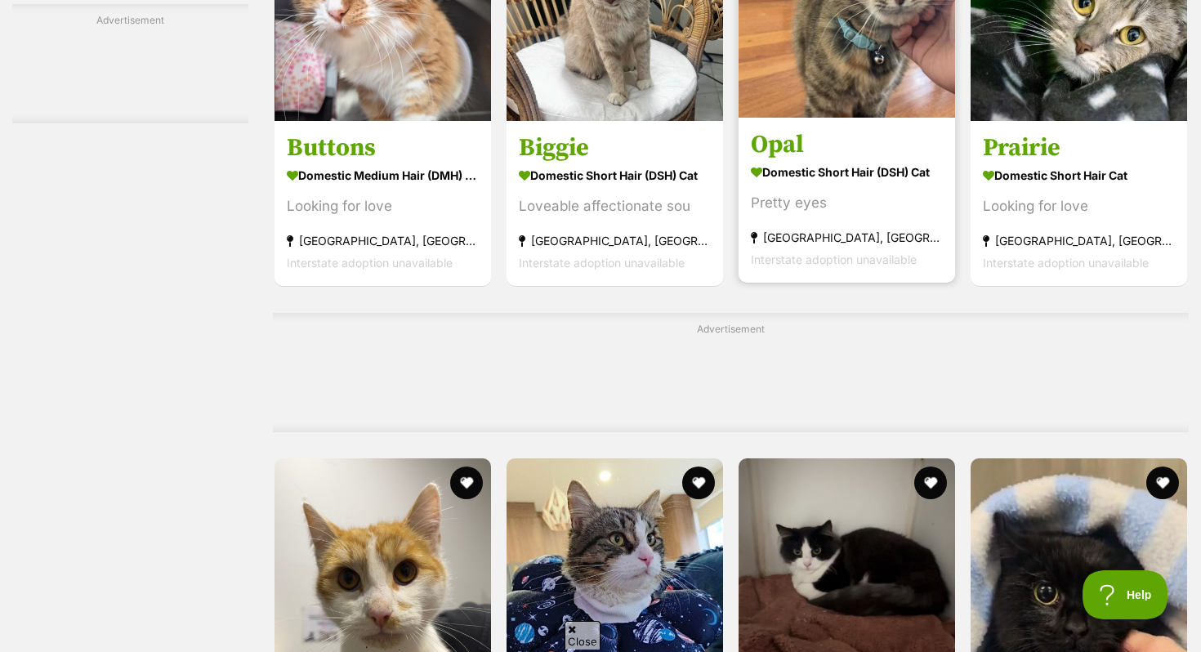
scroll to position [6110, 0]
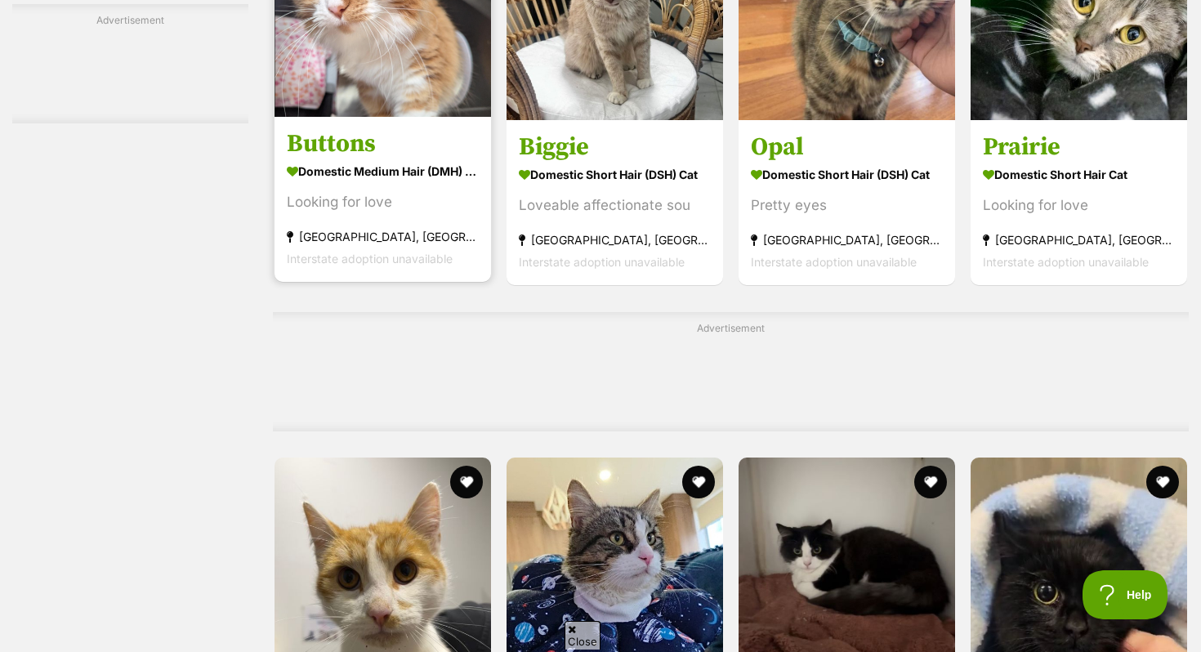
click at [375, 184] on strong "Domestic Medium Hair (DMH) Cat" at bounding box center [383, 172] width 192 height 24
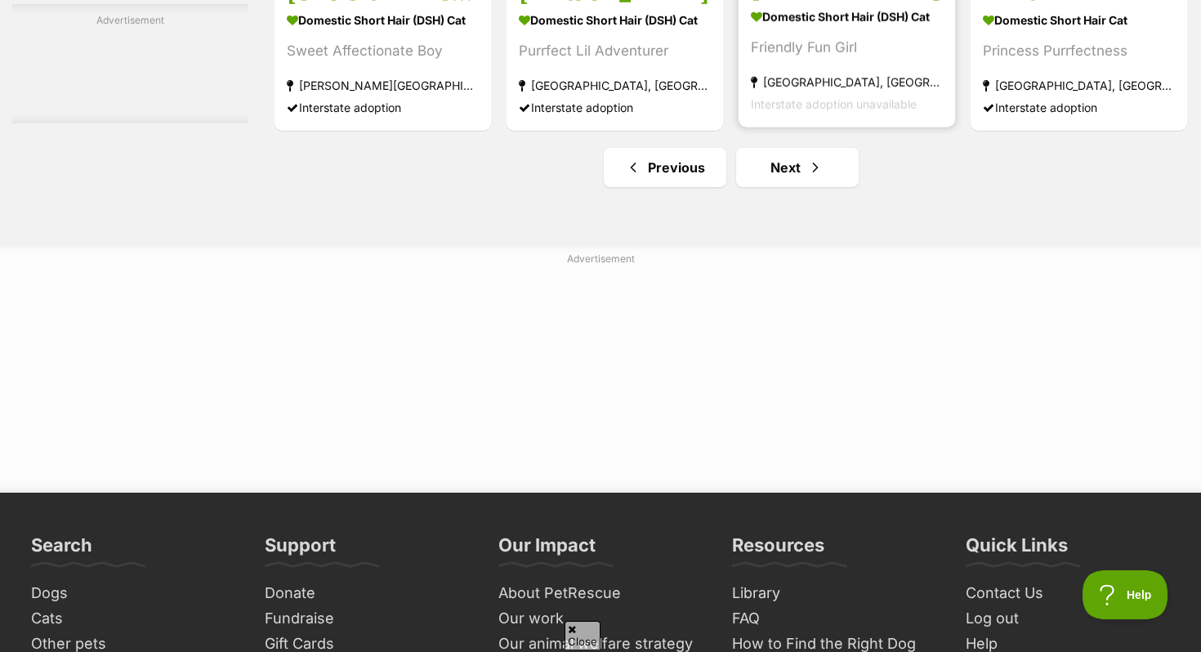
scroll to position [0, 0]
click at [774, 187] on link "Next" at bounding box center [797, 167] width 123 height 39
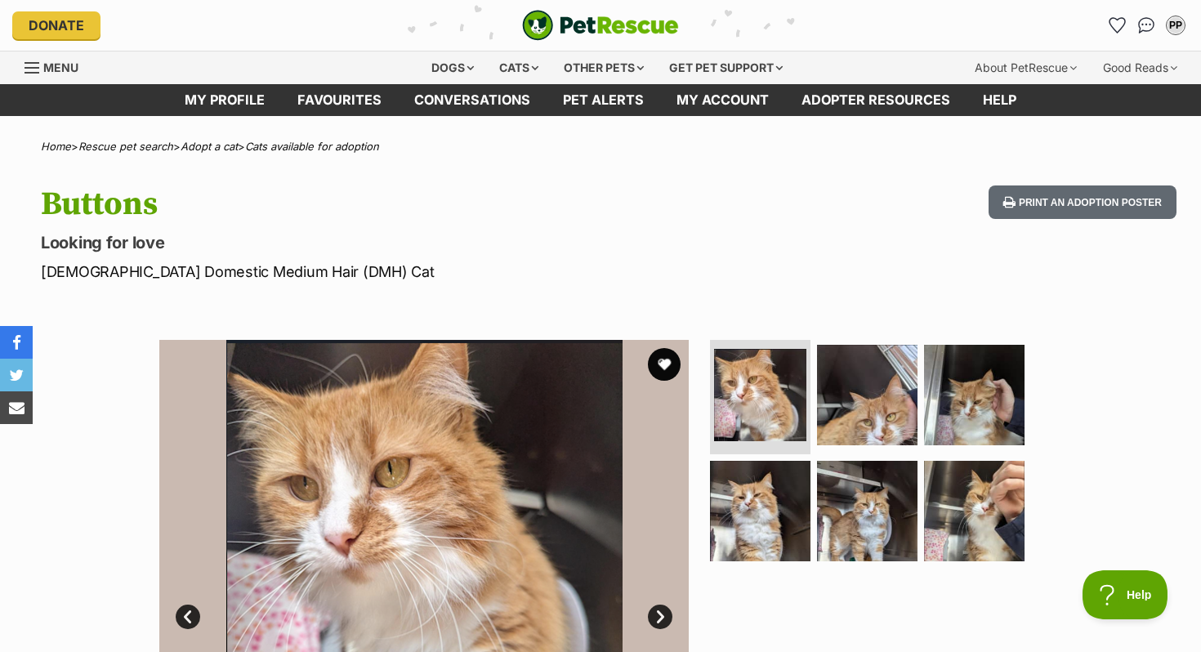
click at [915, 437] on ul at bounding box center [874, 456] width 335 height 232
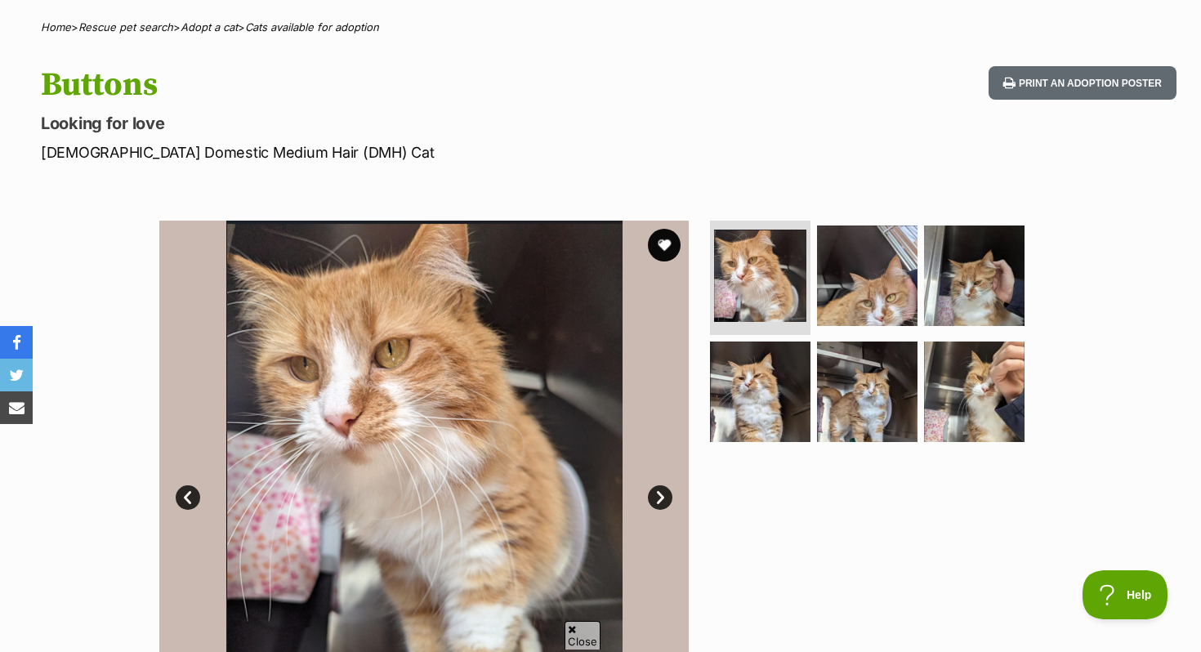
scroll to position [163, 0]
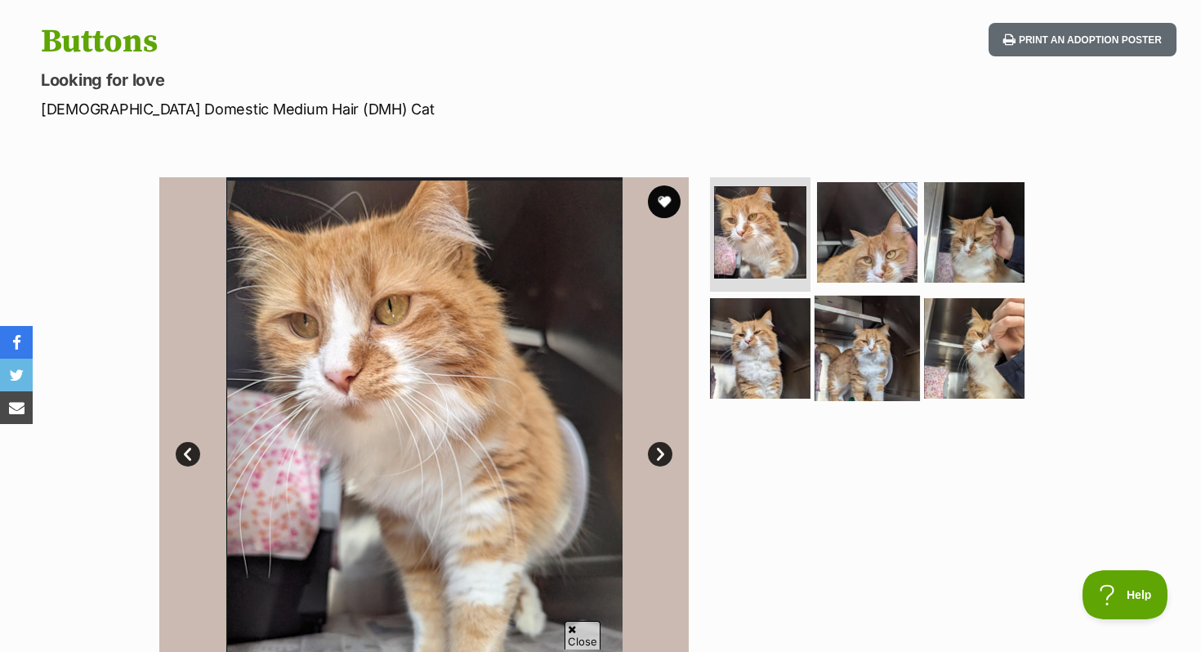
click at [836, 325] on img at bounding box center [867, 347] width 105 height 105
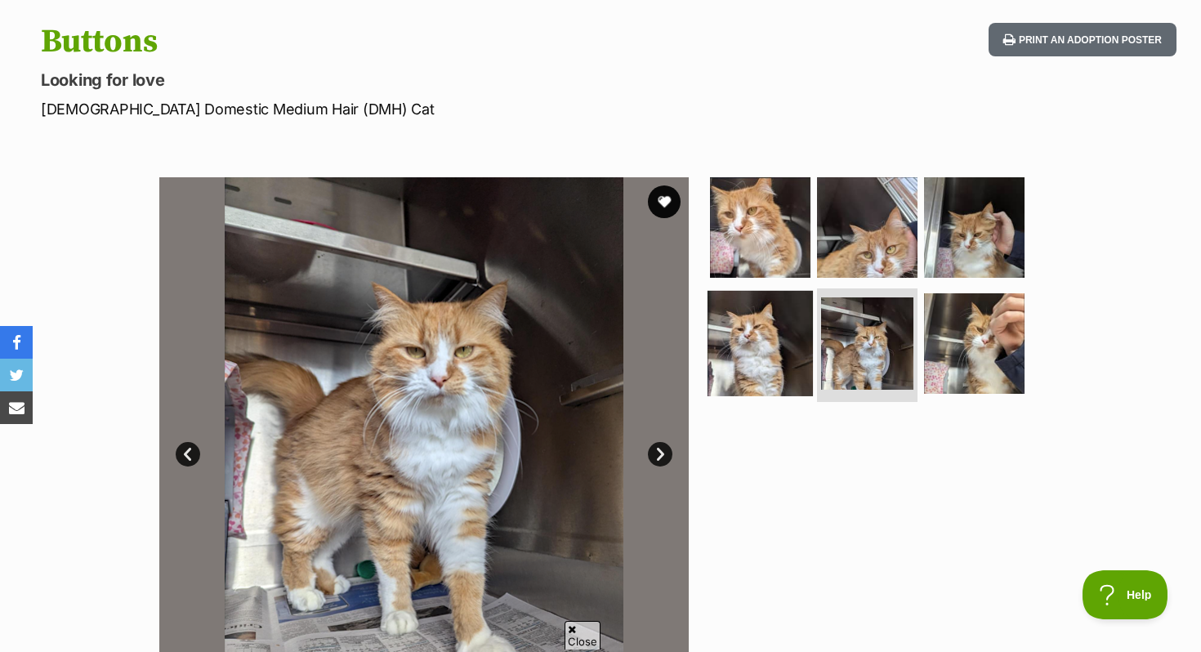
click at [790, 337] on img at bounding box center [760, 342] width 105 height 105
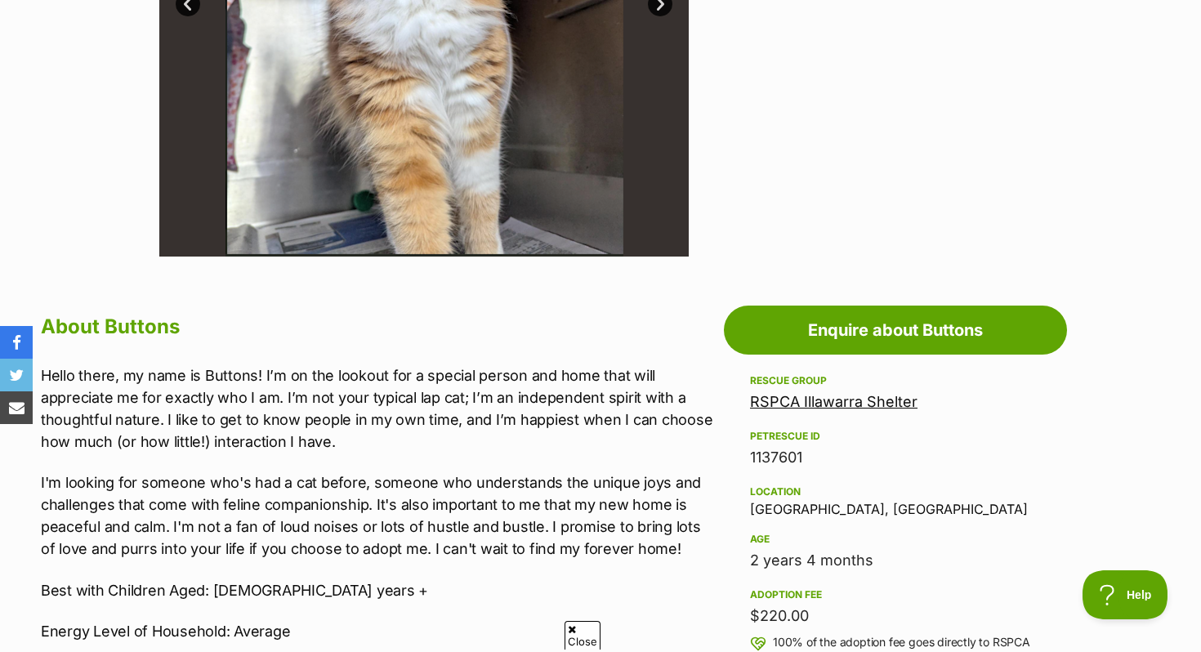
scroll to position [947, 0]
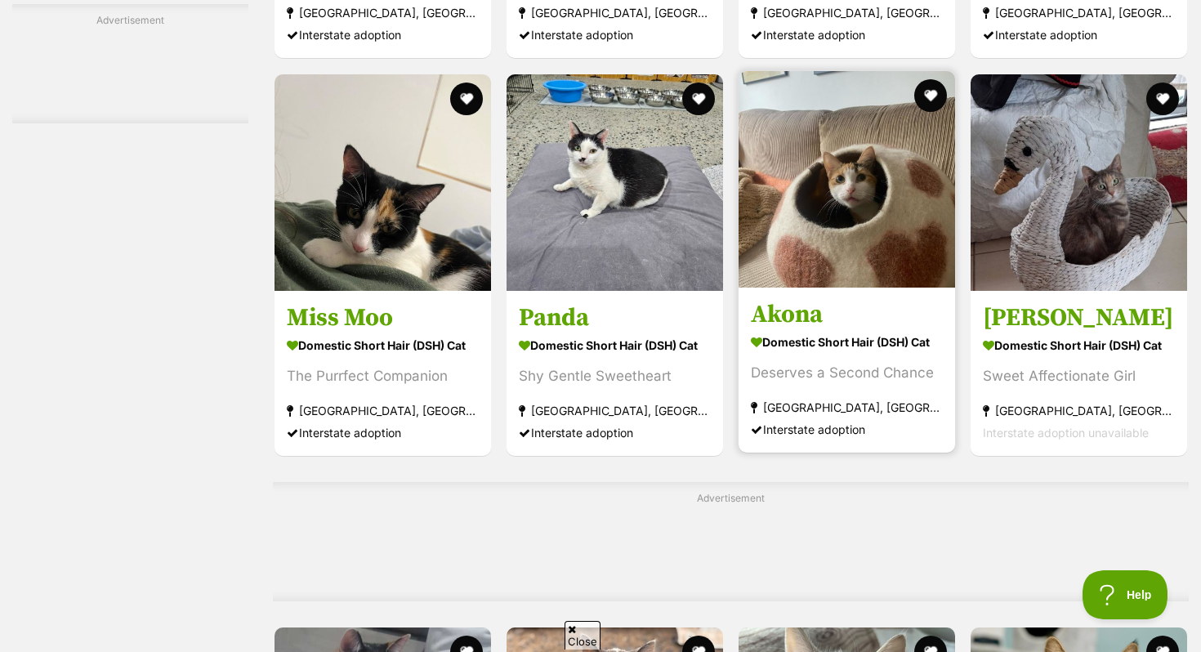
scroll to position [5603, 0]
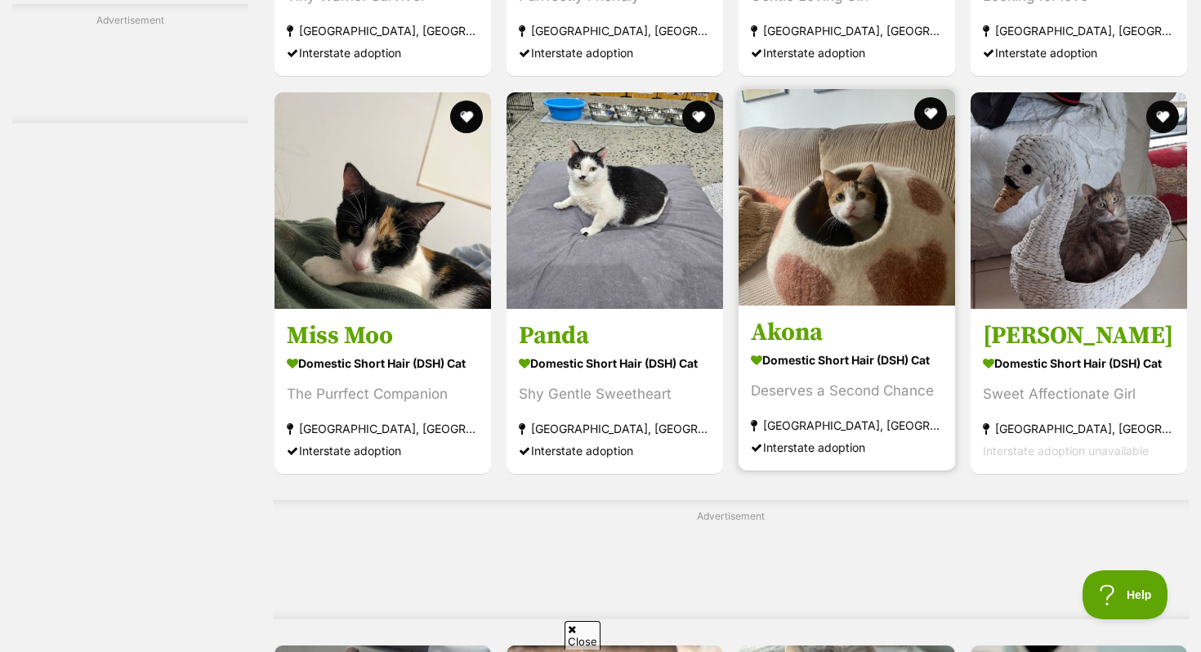
click at [875, 368] on strong "Domestic Short Hair (DSH) Cat" at bounding box center [847, 360] width 192 height 24
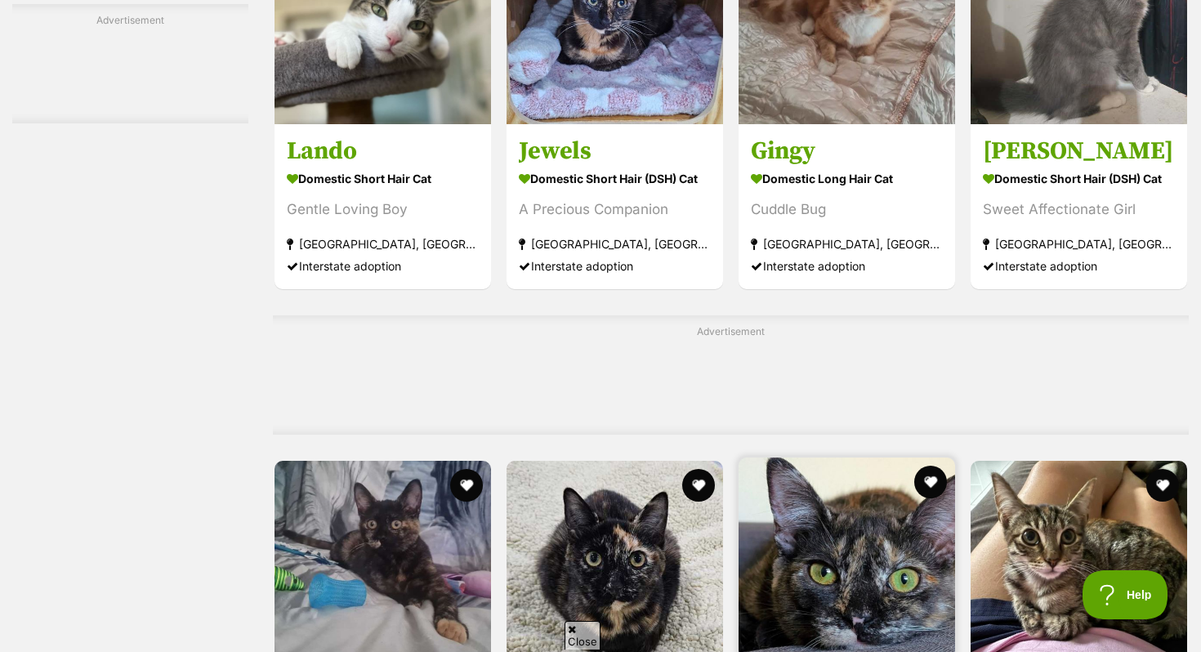
scroll to position [4812, 0]
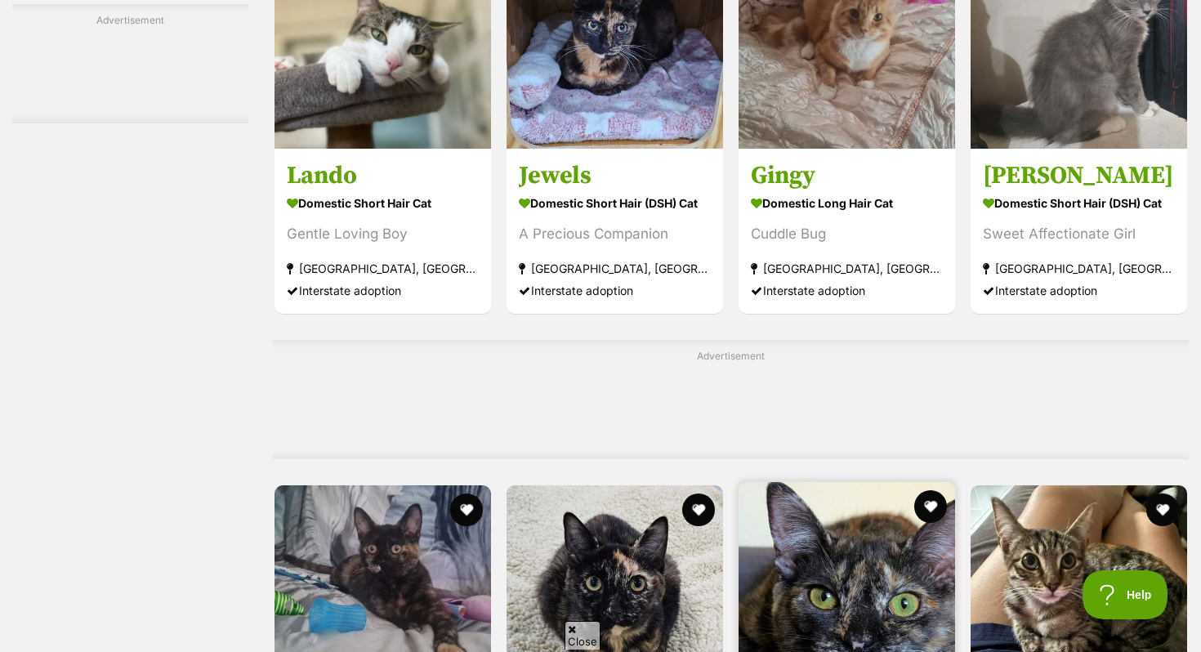
click at [817, 114] on img at bounding box center [847, 40] width 217 height 217
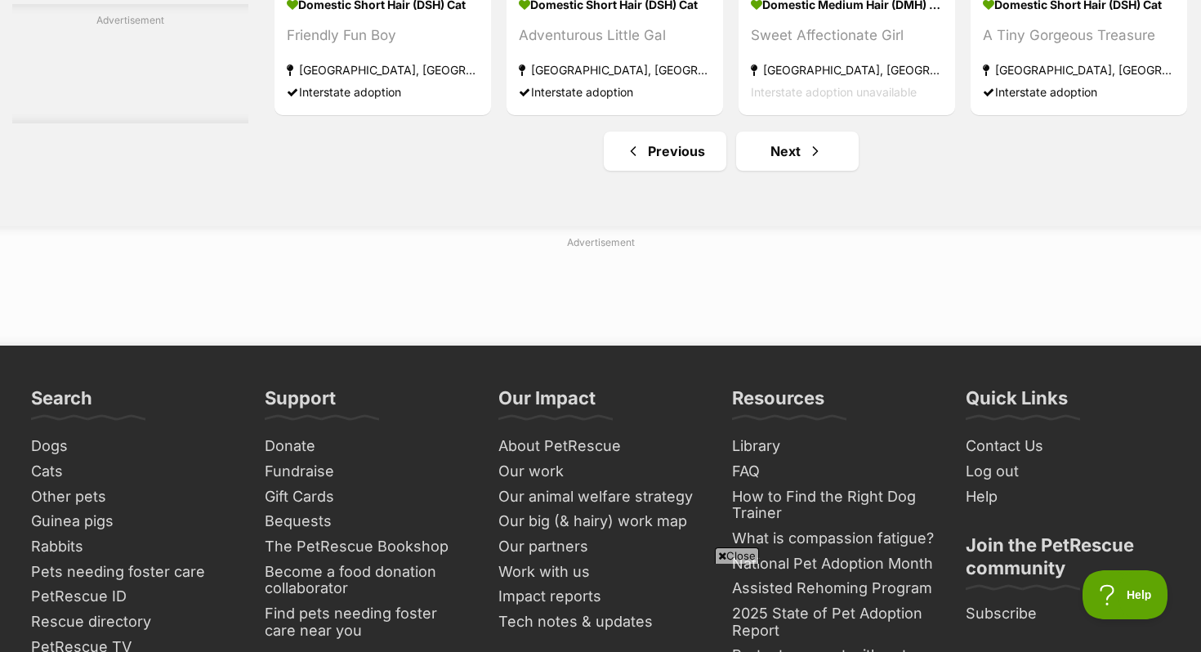
scroll to position [8035, 0]
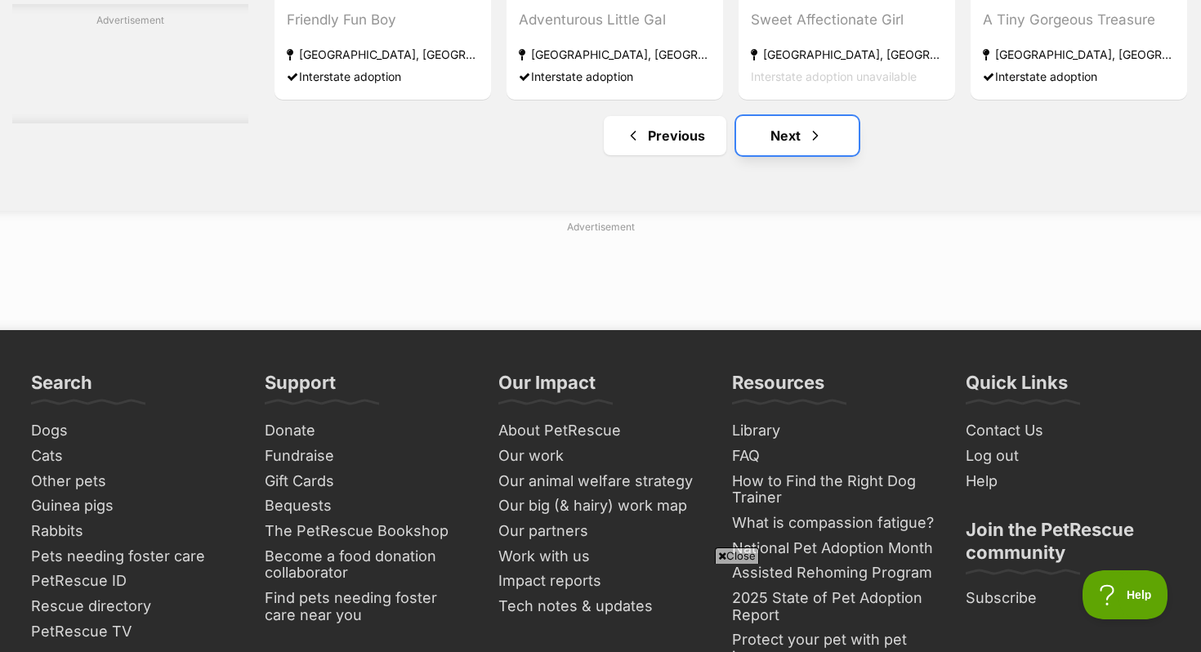
click at [757, 148] on link "Next" at bounding box center [797, 135] width 123 height 39
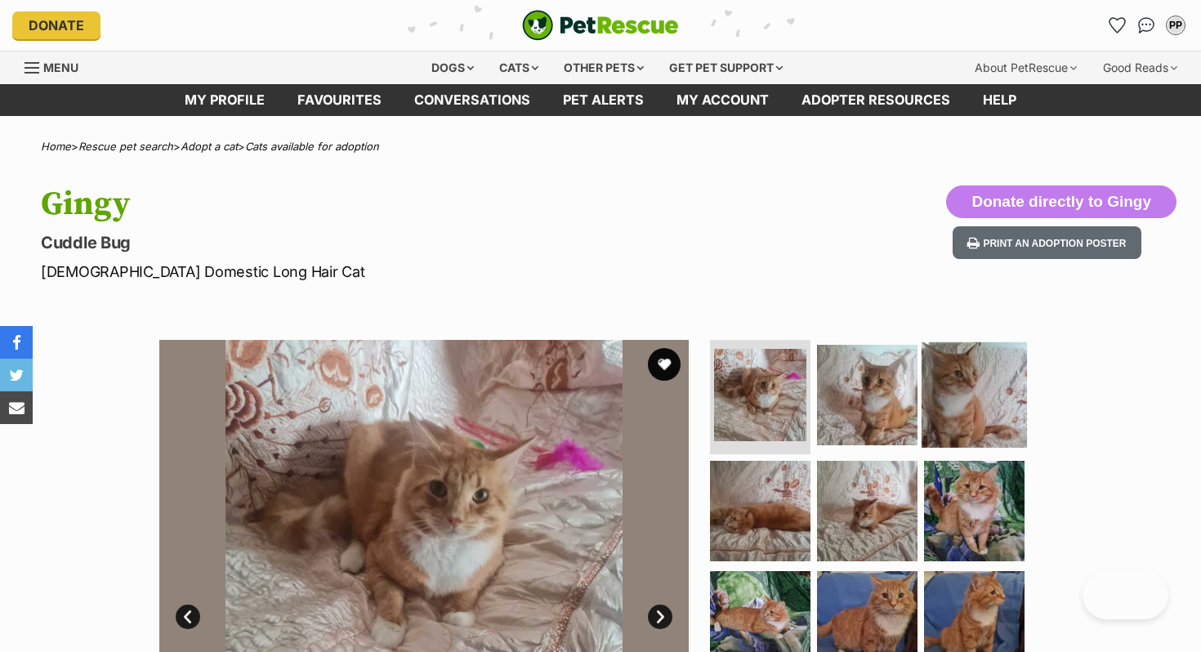
click at [1004, 404] on img at bounding box center [974, 394] width 105 height 105
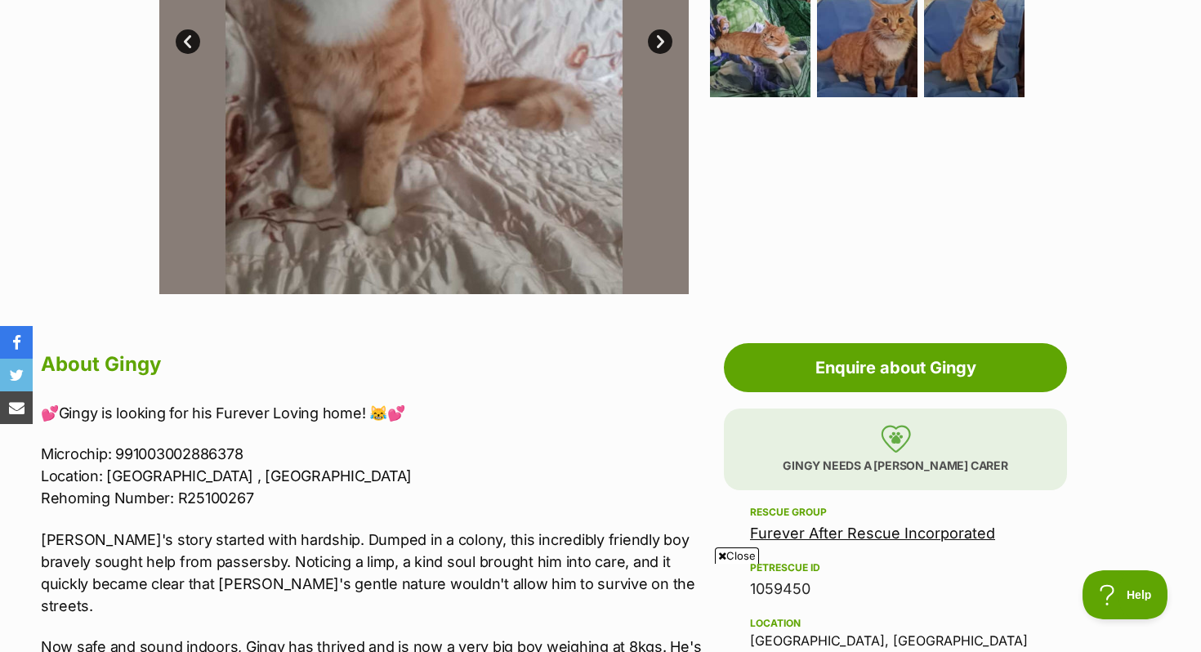
scroll to position [594, 0]
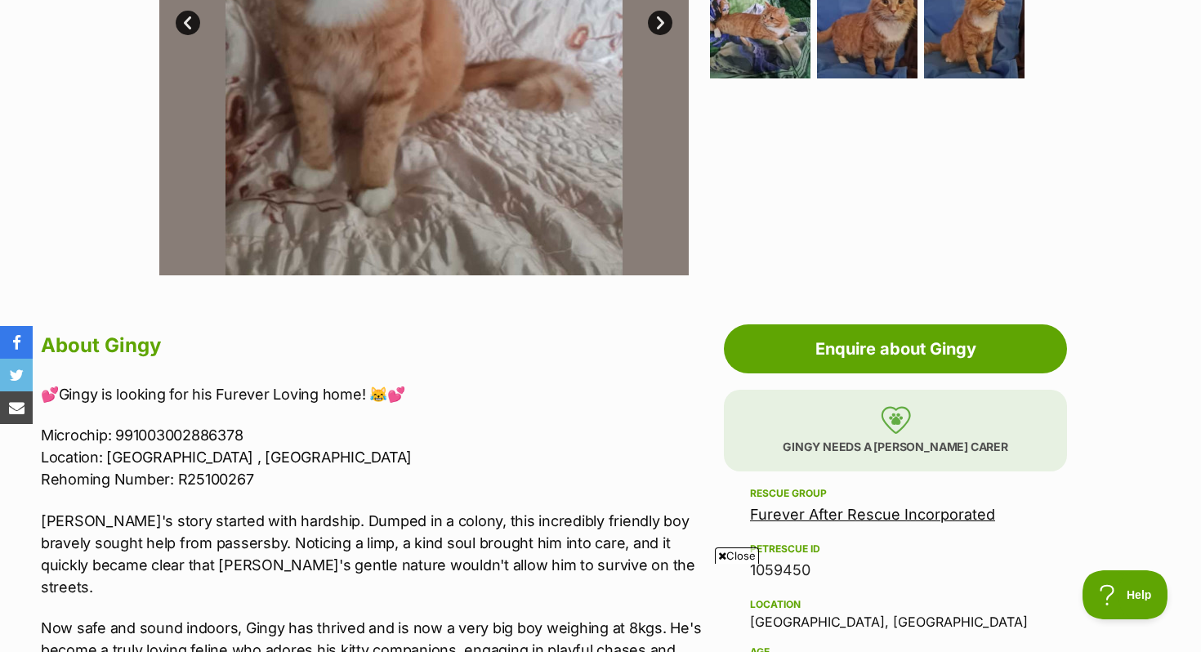
click at [918, 512] on link "Furever After Rescue Incorporated" at bounding box center [872, 514] width 245 height 17
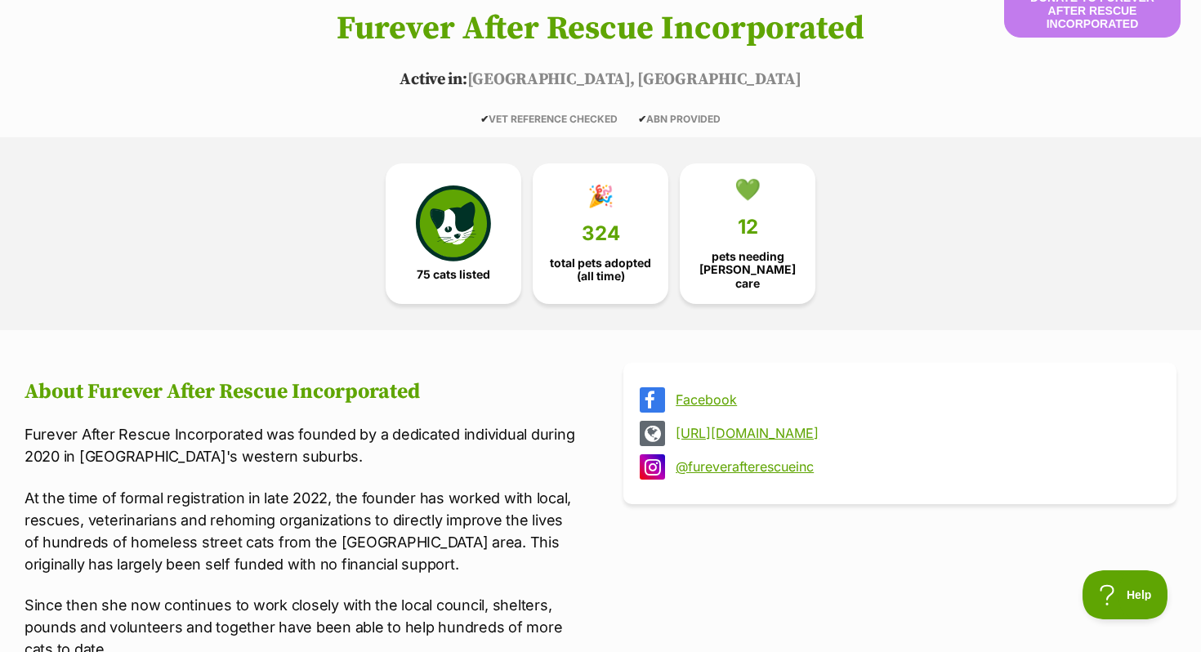
scroll to position [177, 0]
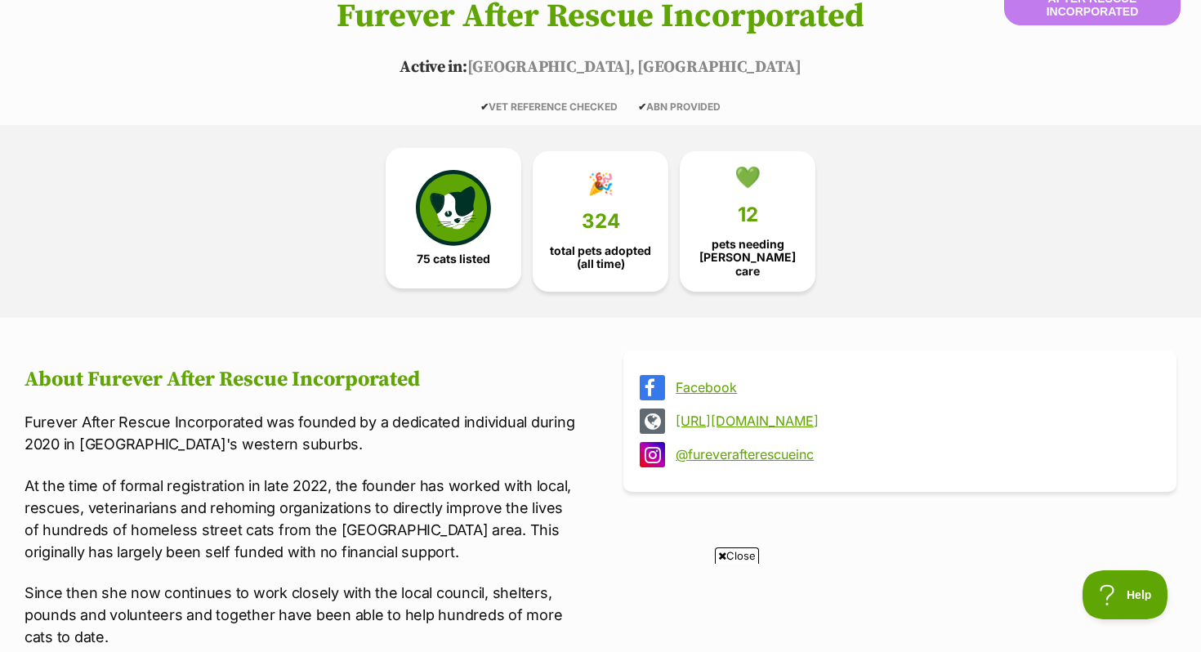
click at [438, 239] on img at bounding box center [453, 207] width 75 height 75
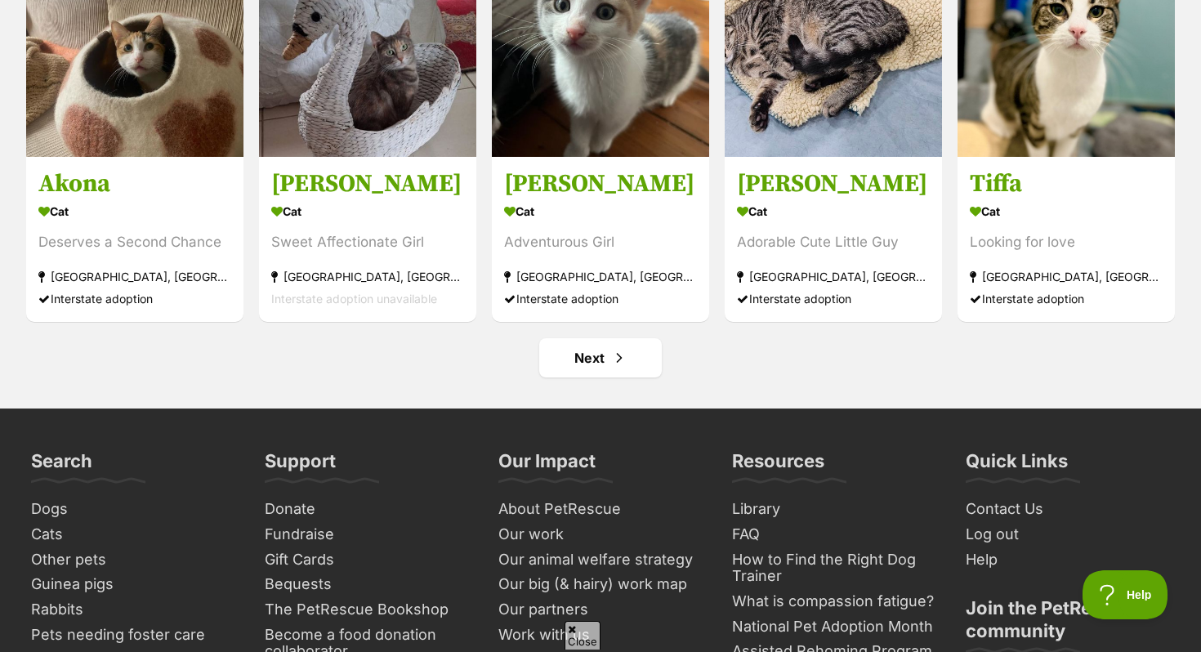
scroll to position [6332, 0]
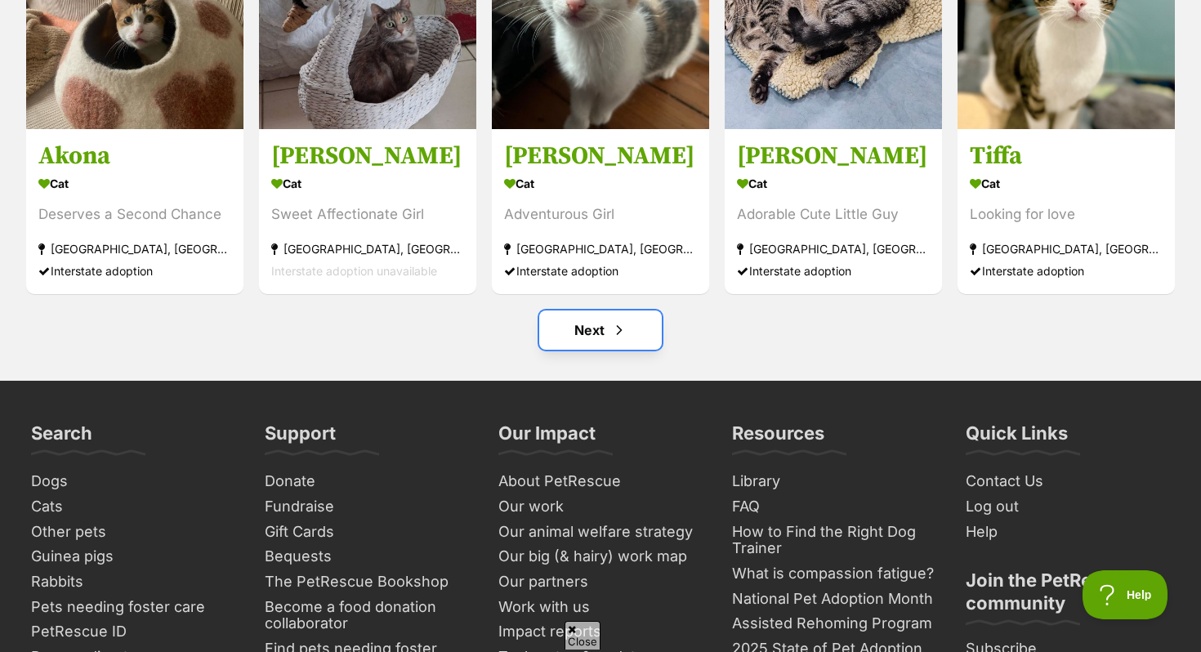
click at [587, 332] on link "Next" at bounding box center [600, 330] width 123 height 39
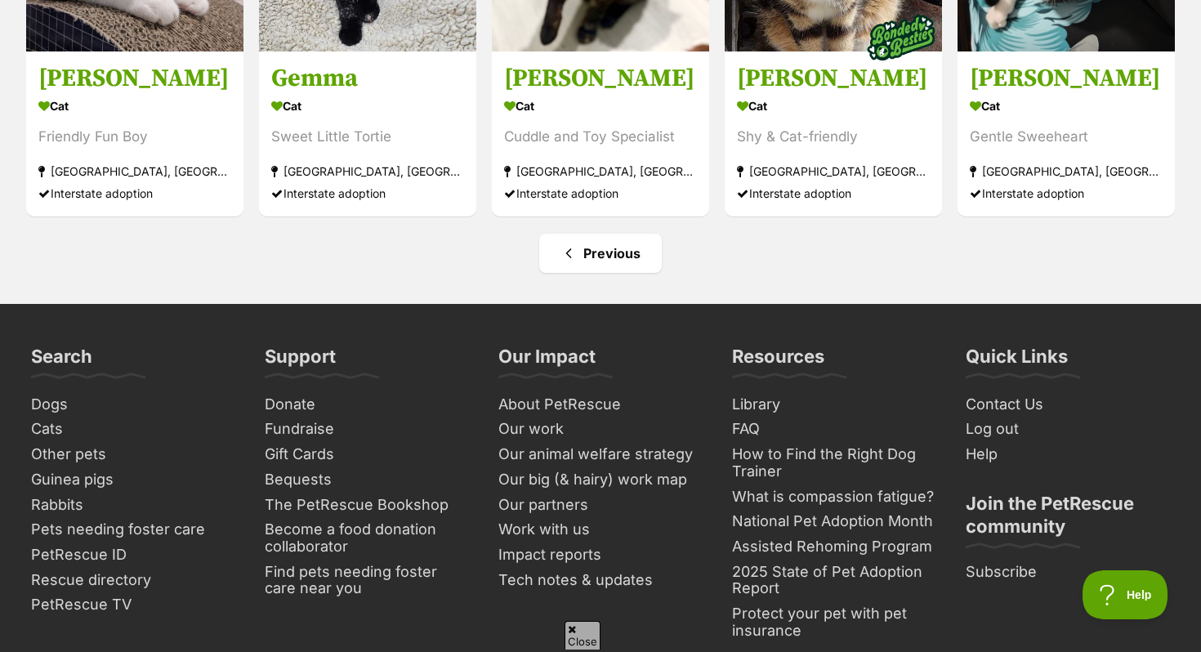
scroll to position [2820, 0]
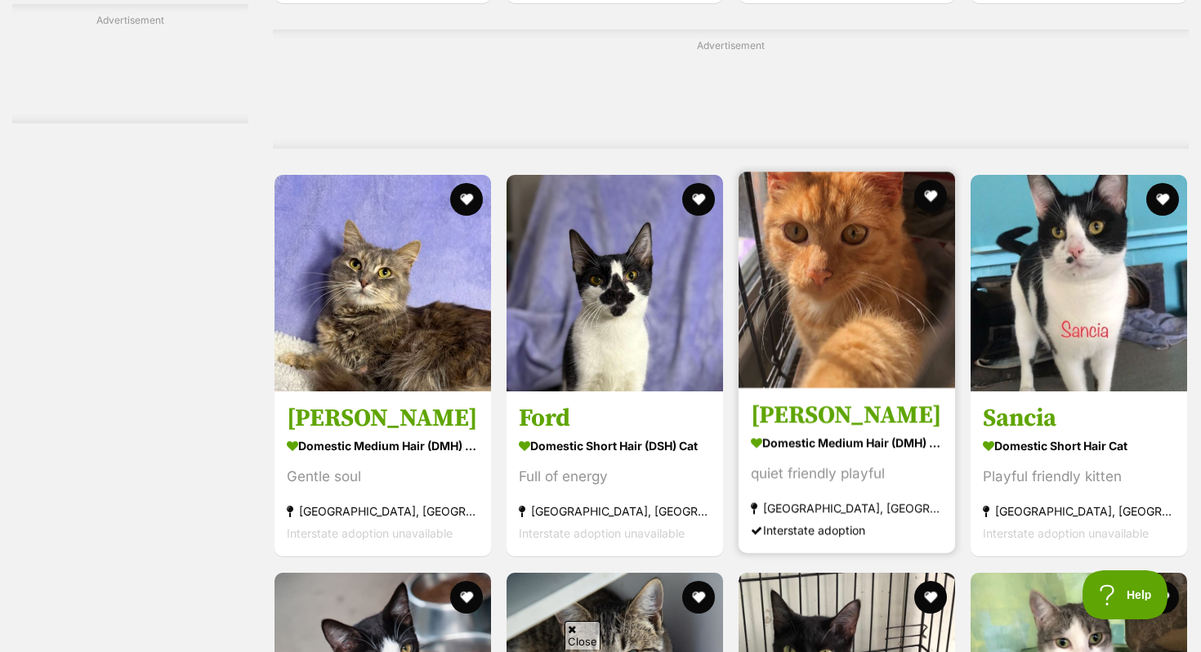
scroll to position [5151, 0]
click at [876, 298] on img at bounding box center [847, 279] width 217 height 217
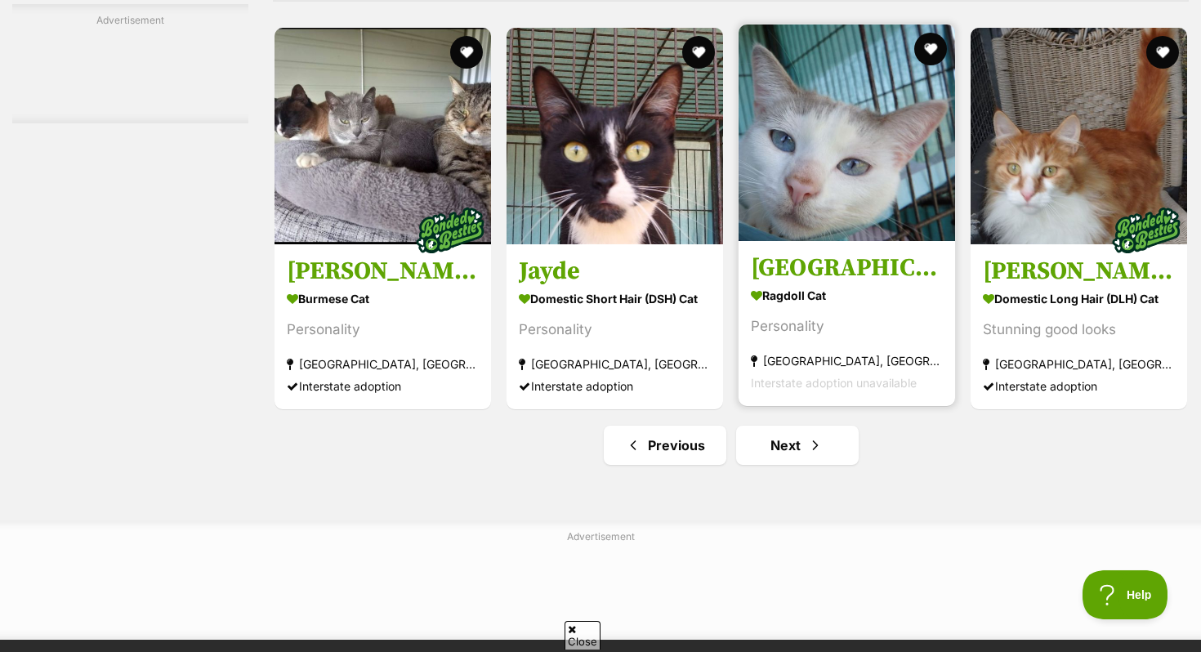
scroll to position [7755, 0]
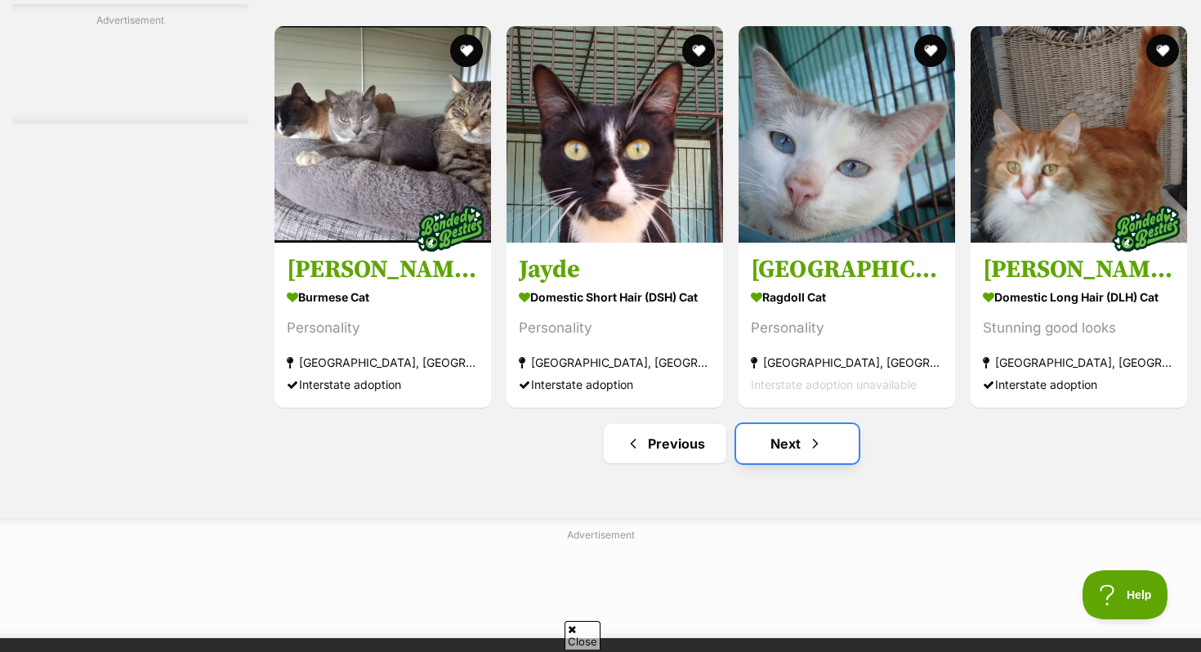
click at [784, 463] on link "Next" at bounding box center [797, 443] width 123 height 39
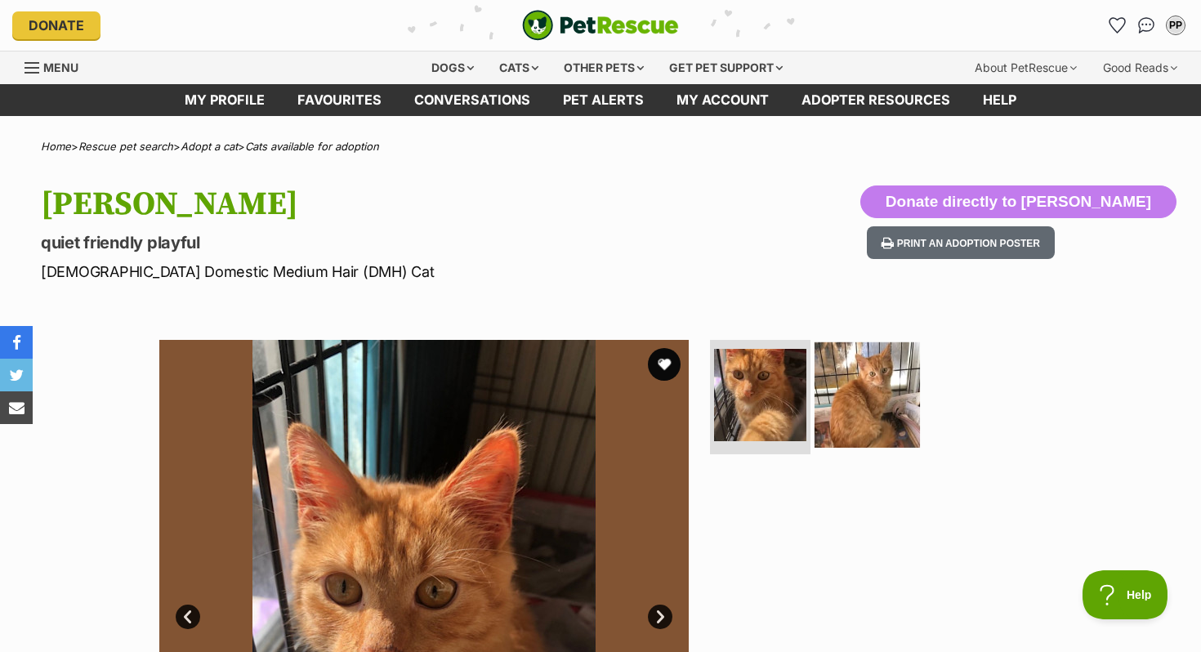
click at [909, 369] on img at bounding box center [867, 394] width 105 height 105
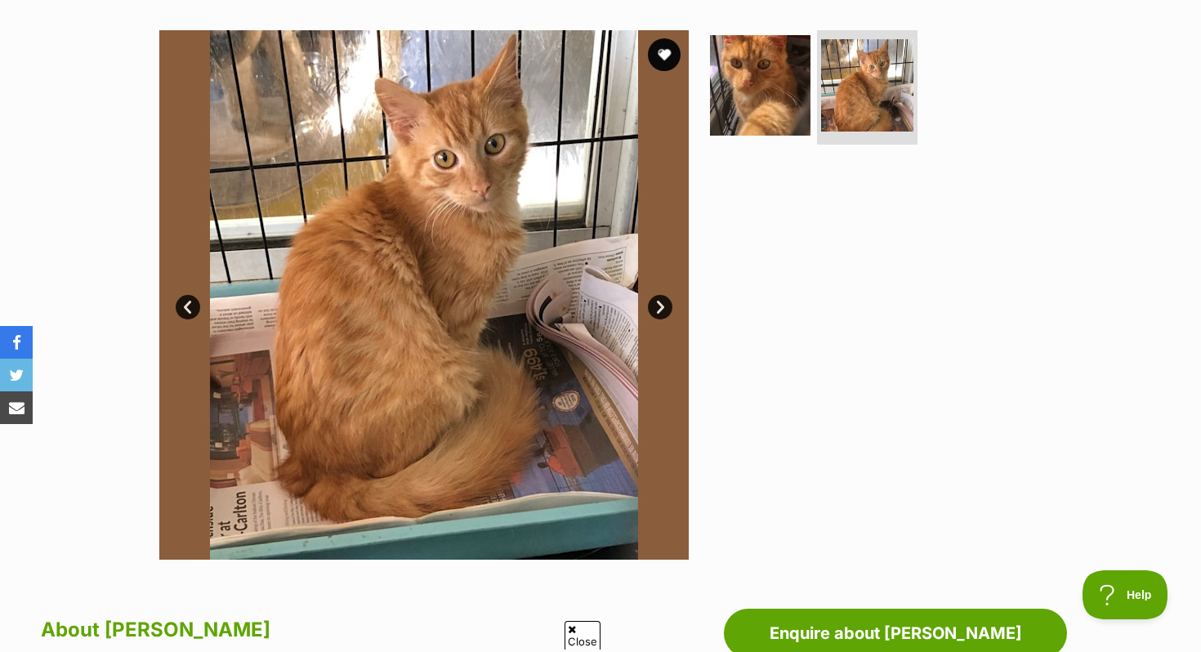
scroll to position [296, 0]
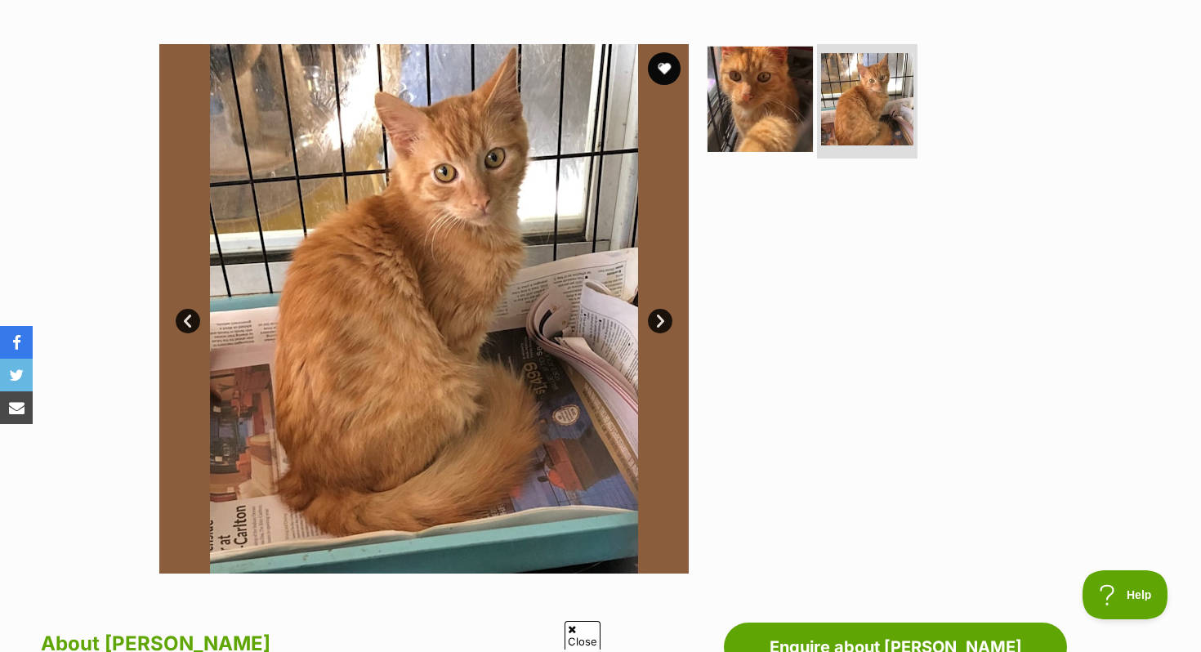
click at [752, 80] on img at bounding box center [760, 99] width 105 height 105
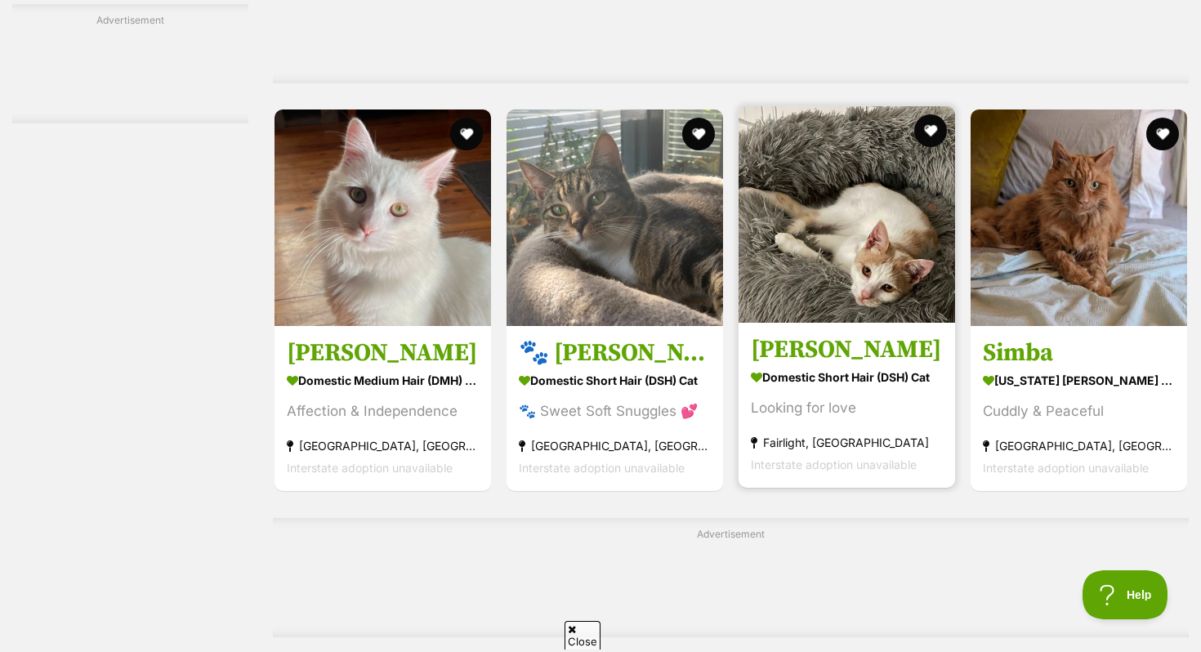
scroll to position [5958, 0]
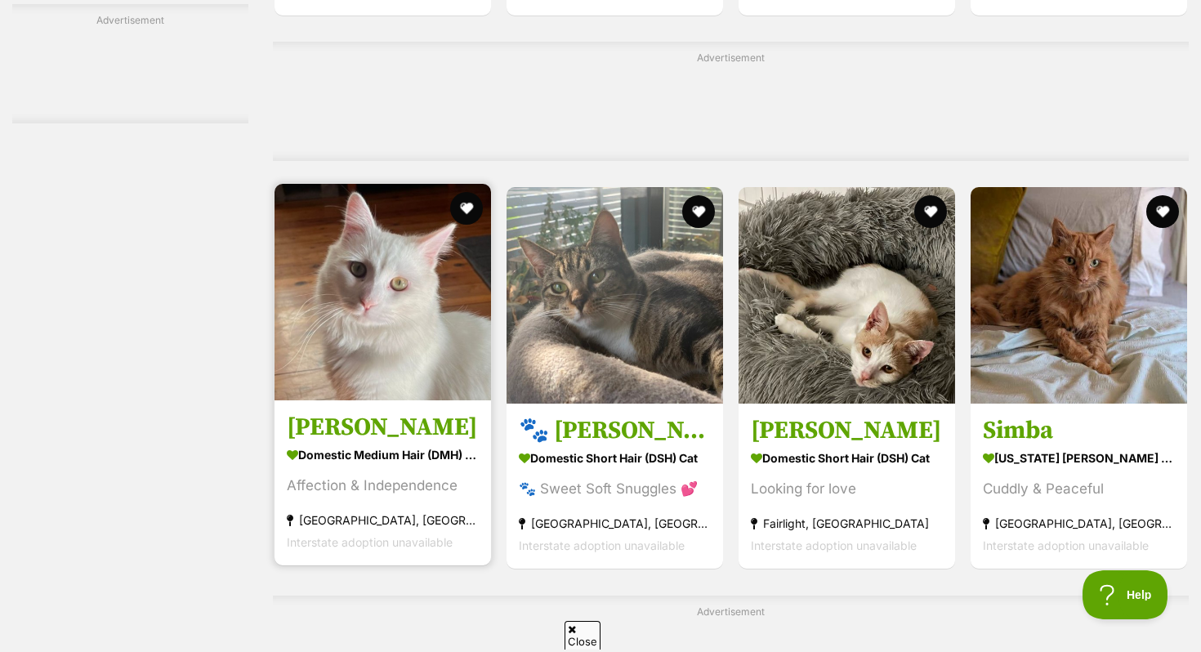
click at [403, 339] on img at bounding box center [383, 292] width 217 height 217
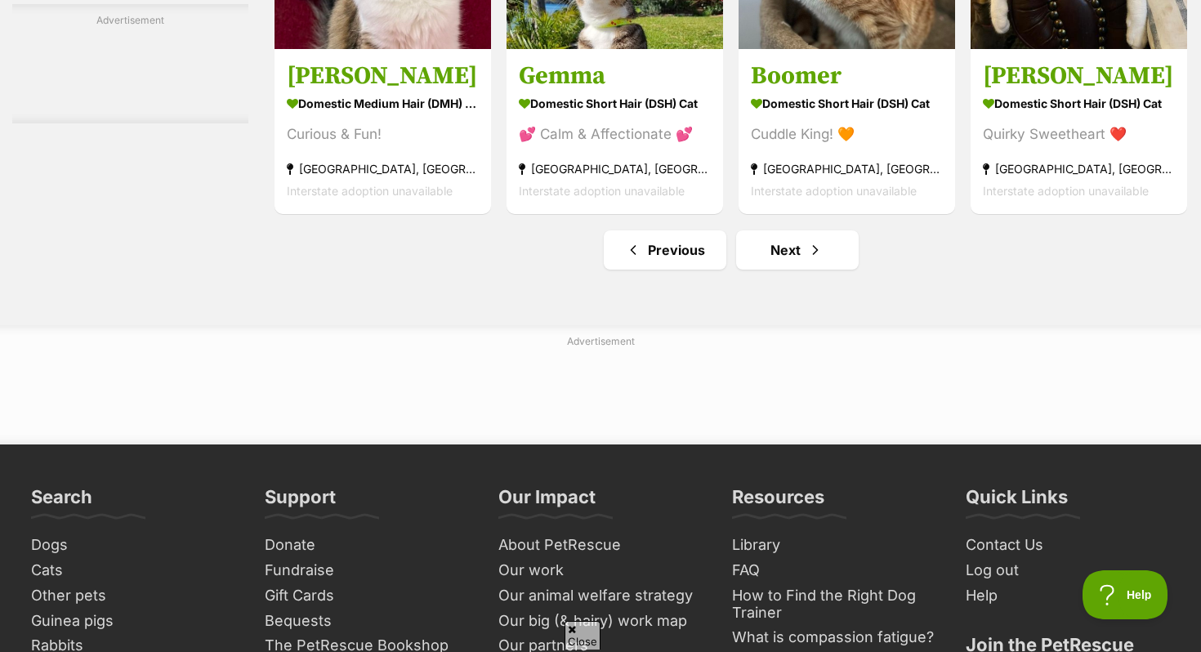
scroll to position [0, 0]
click at [767, 270] on link "Next" at bounding box center [797, 249] width 123 height 39
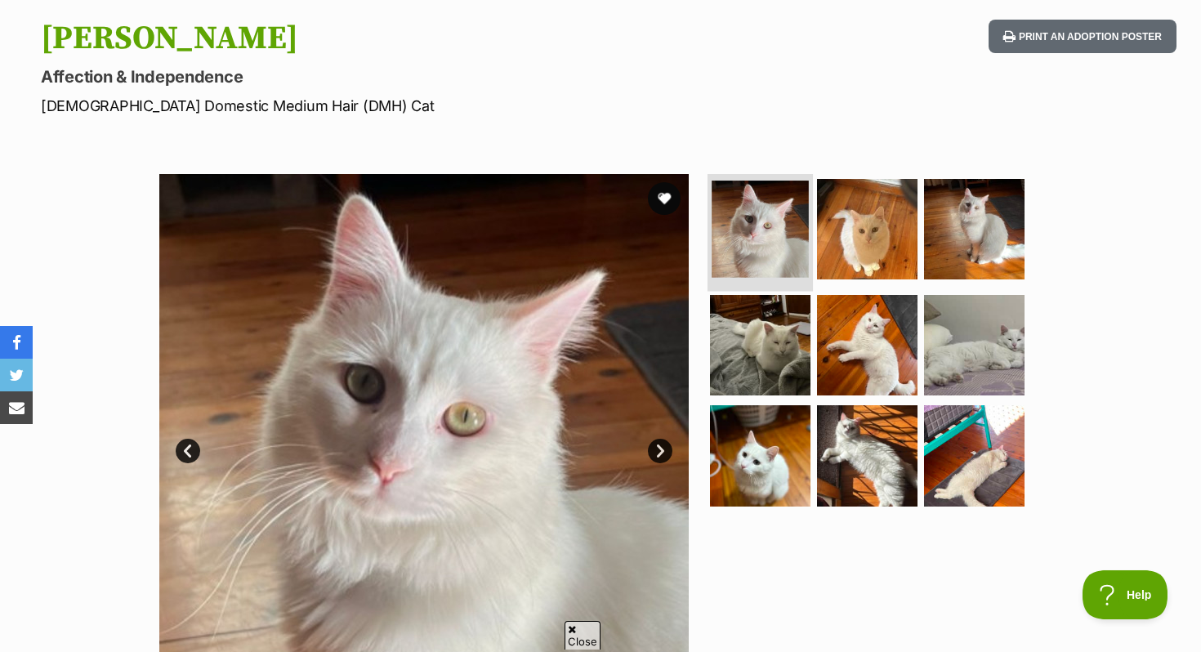
scroll to position [191, 0]
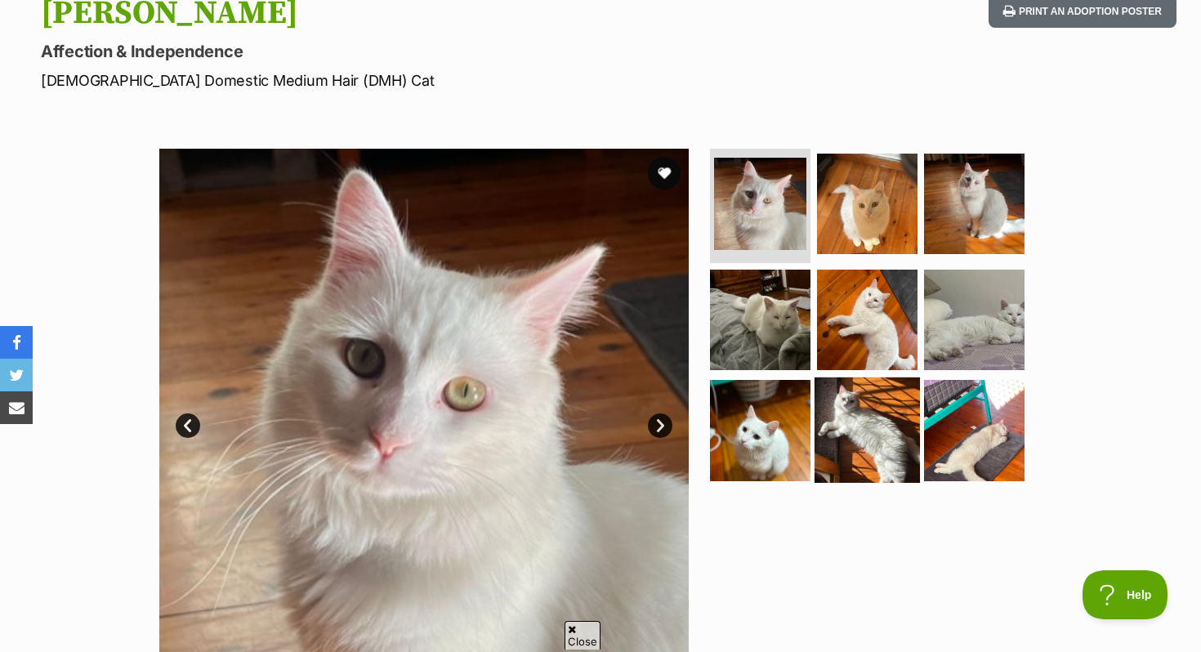
click at [855, 460] on img at bounding box center [867, 430] width 105 height 105
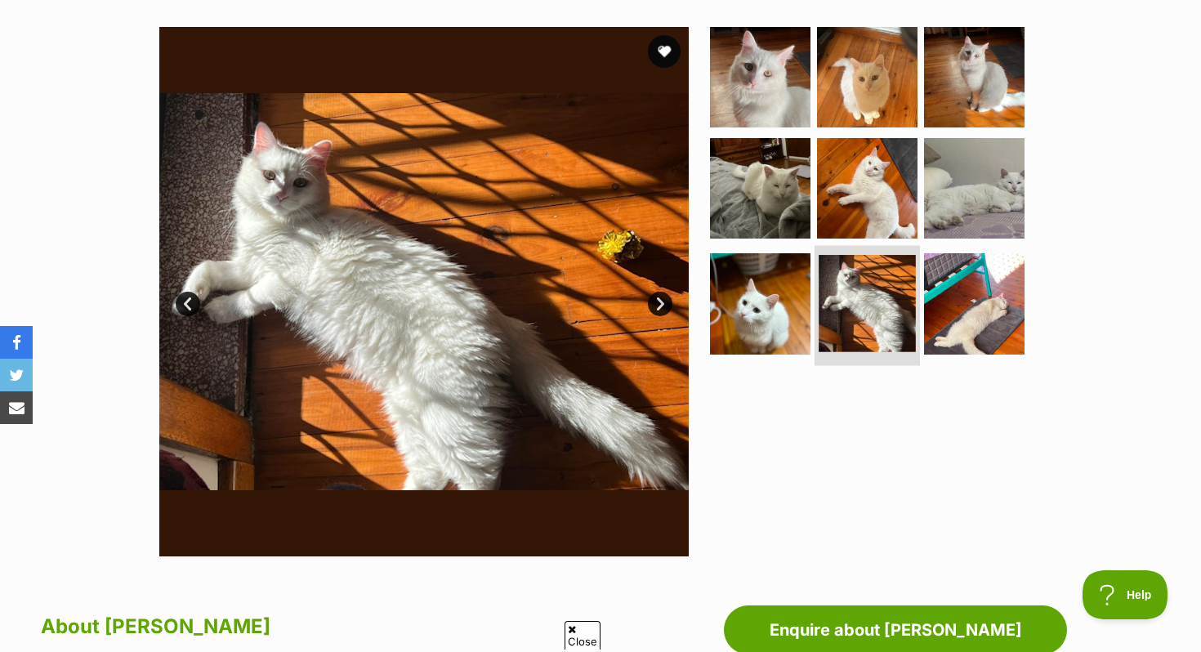
scroll to position [323, 0]
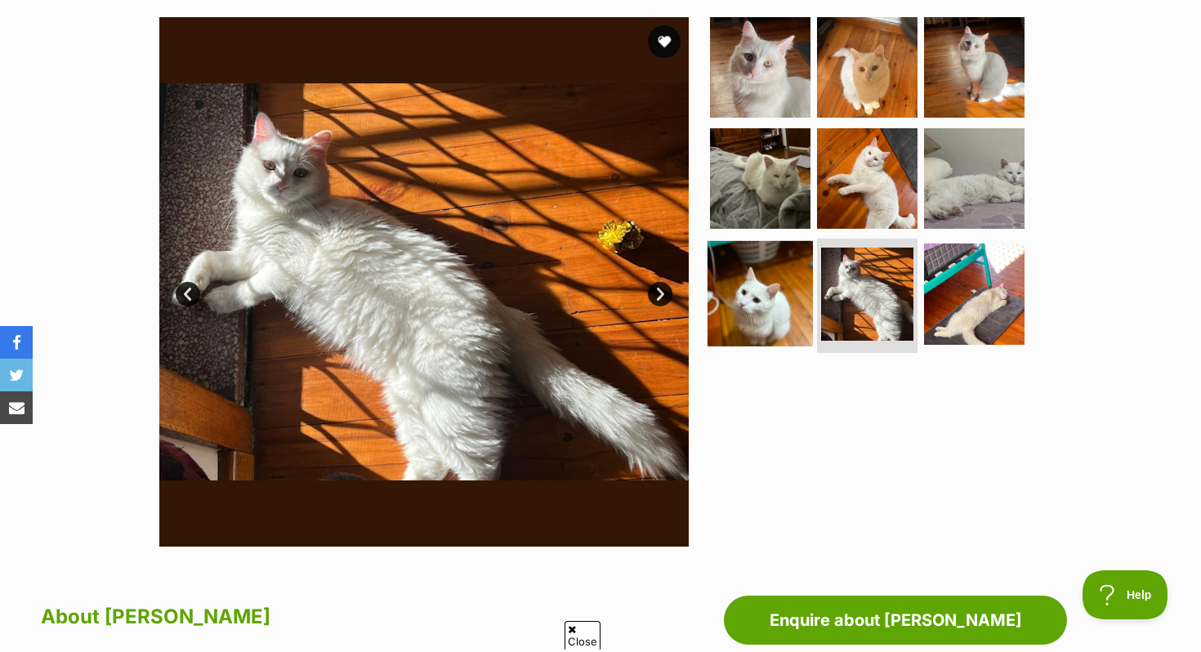
click at [773, 315] on img at bounding box center [760, 293] width 105 height 105
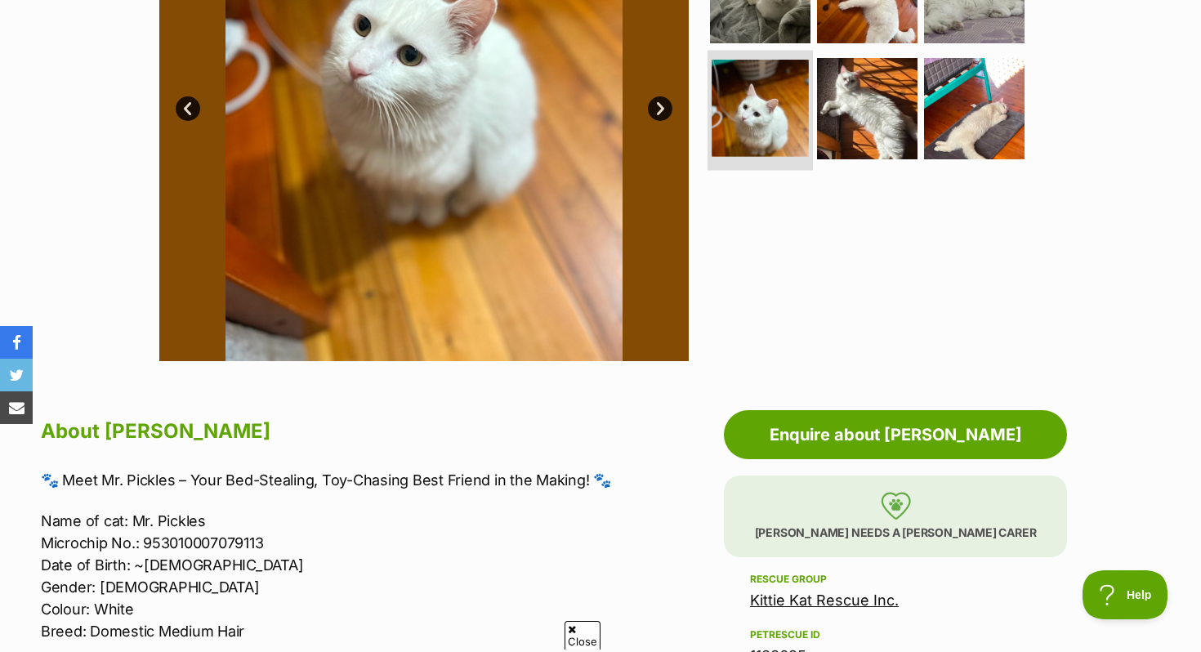
scroll to position [473, 0]
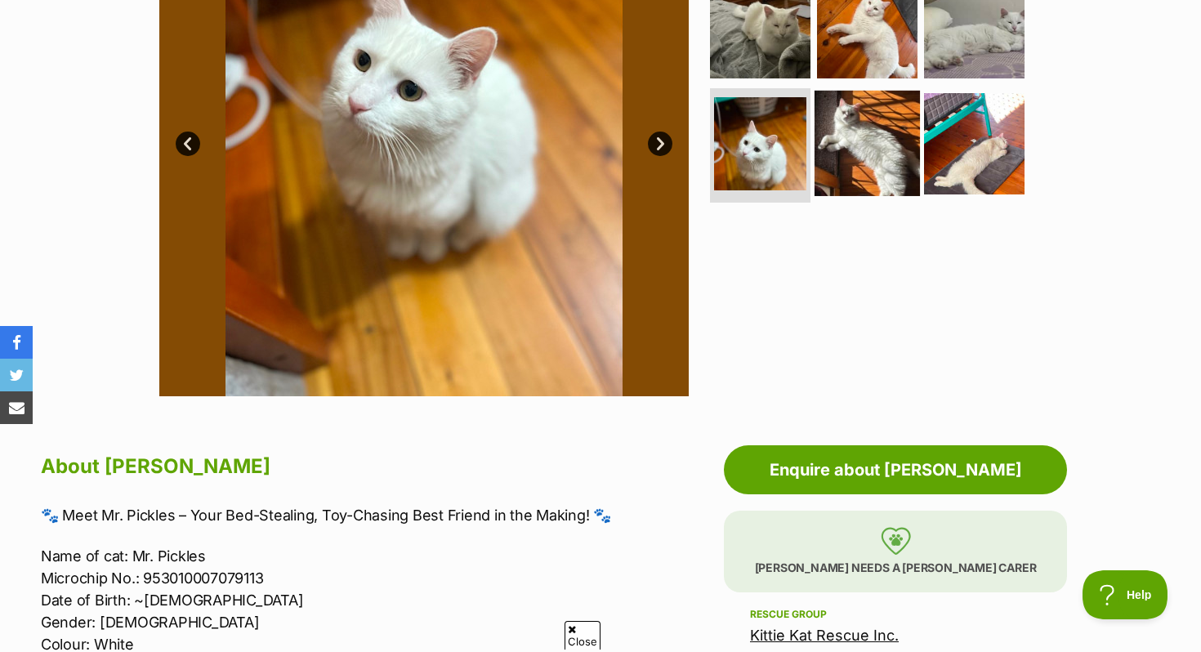
click at [849, 123] on img at bounding box center [867, 143] width 105 height 105
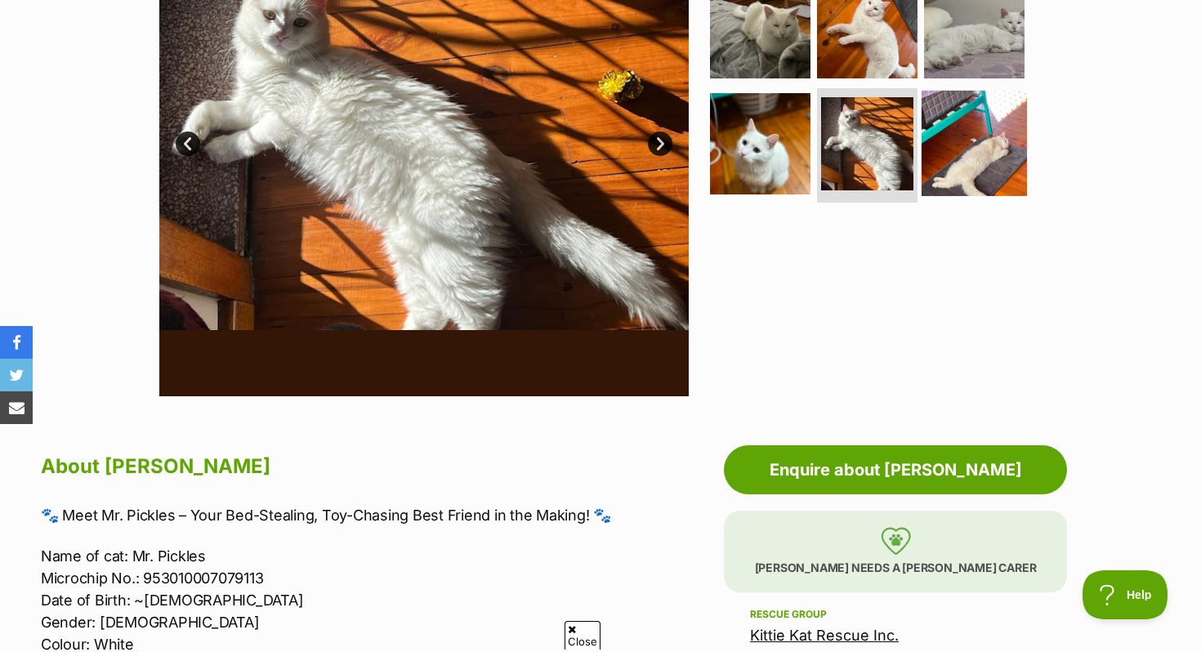
click at [972, 127] on img at bounding box center [974, 143] width 105 height 105
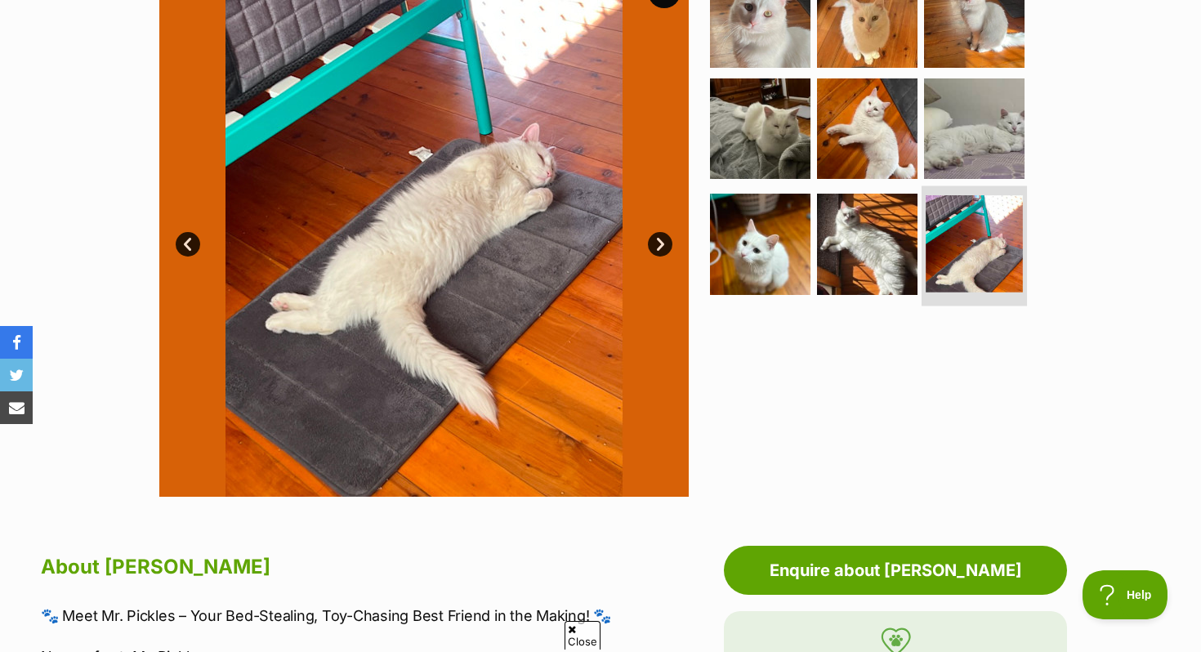
scroll to position [367, 0]
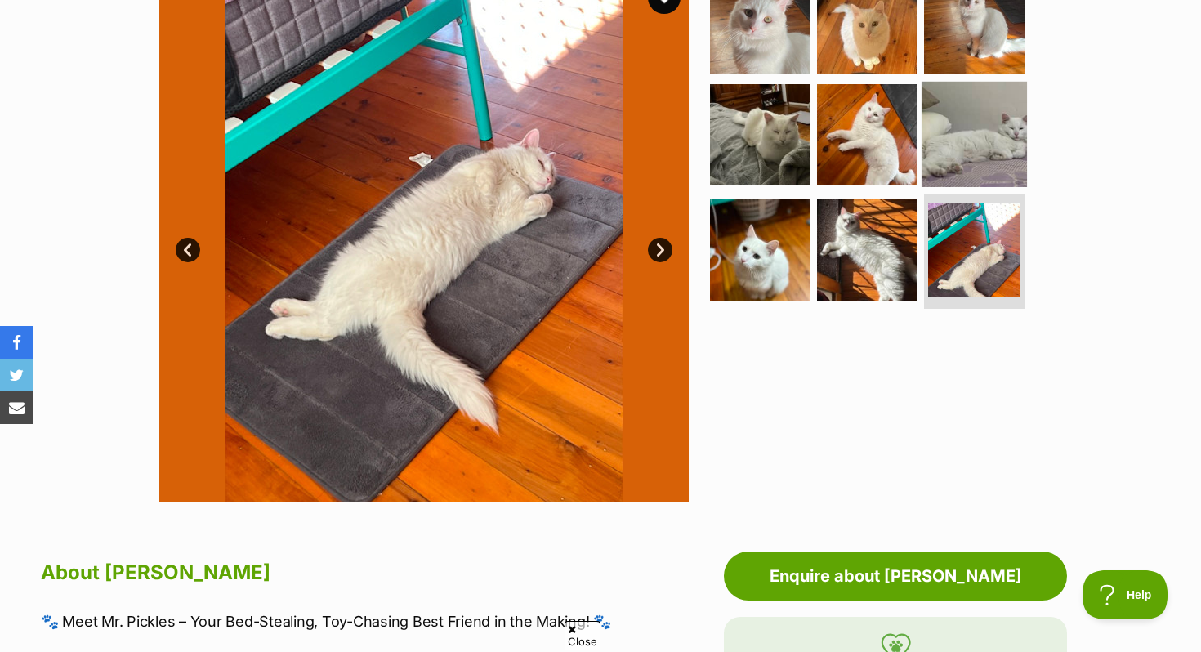
click at [986, 103] on img at bounding box center [974, 133] width 105 height 105
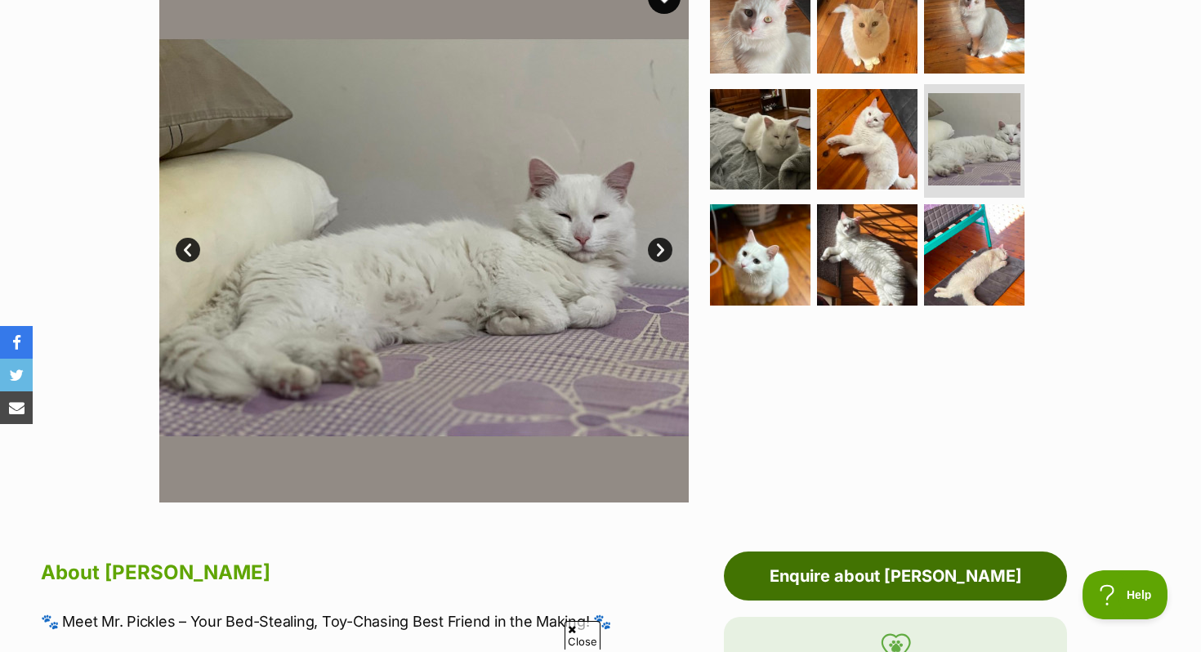
click at [902, 579] on link "Enquire about Mr Pickles" at bounding box center [895, 576] width 343 height 49
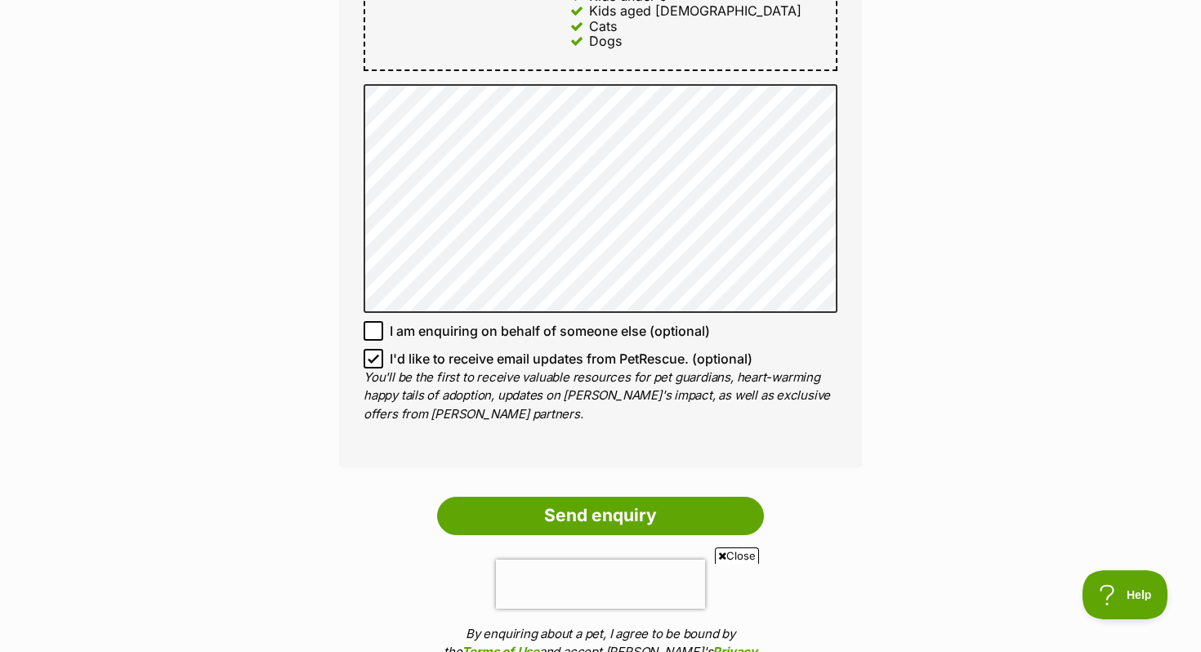
scroll to position [1102, 0]
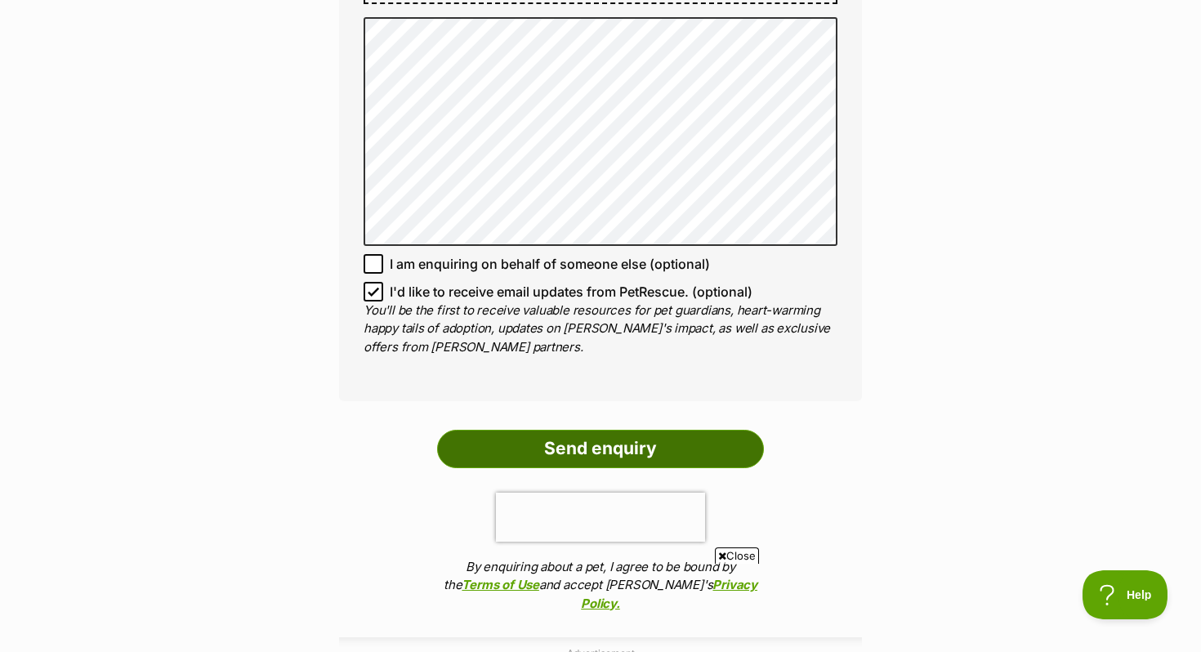
click at [677, 430] on input "Send enquiry" at bounding box center [600, 449] width 327 height 38
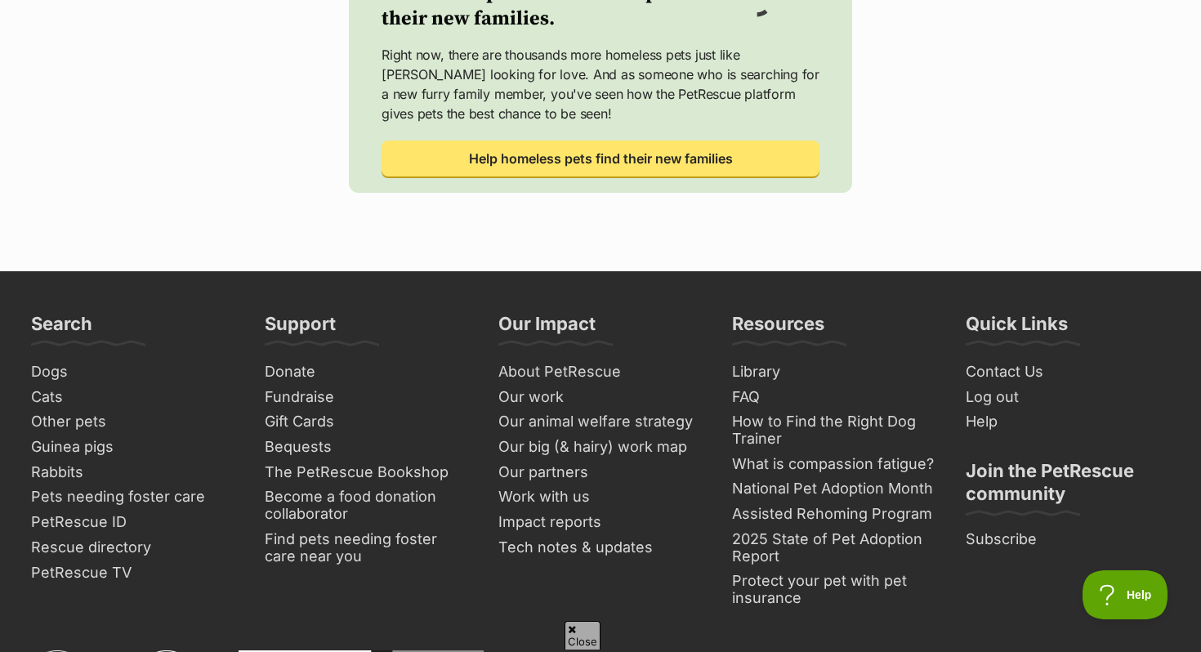
scroll to position [779, 0]
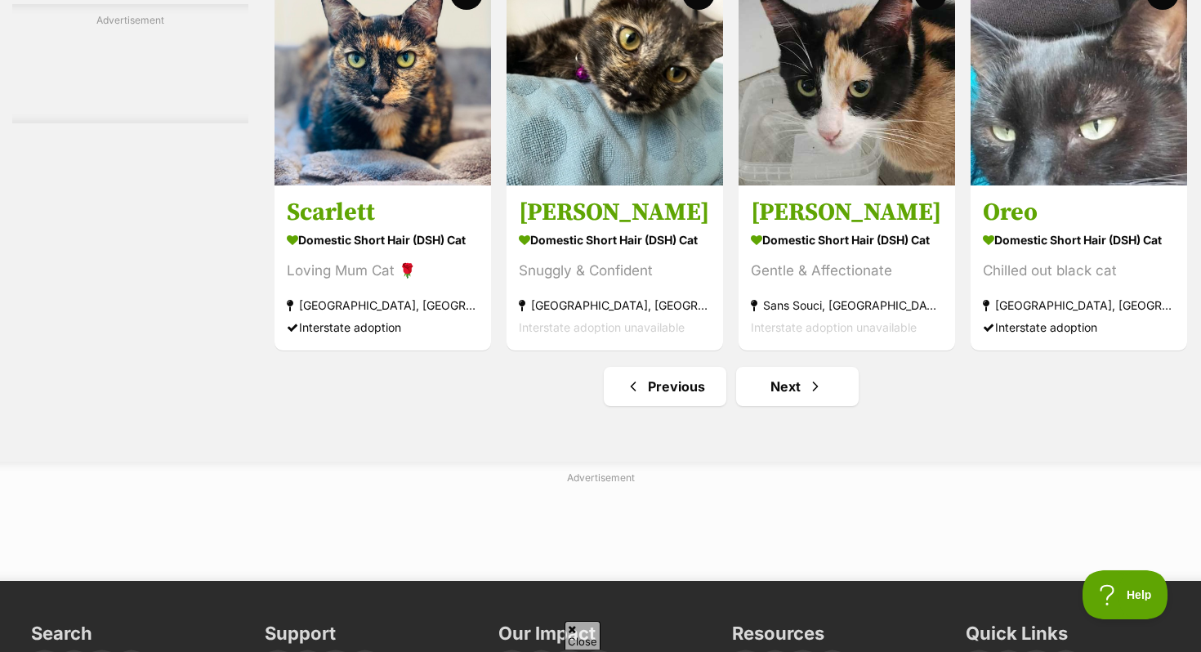
scroll to position [7813, 0]
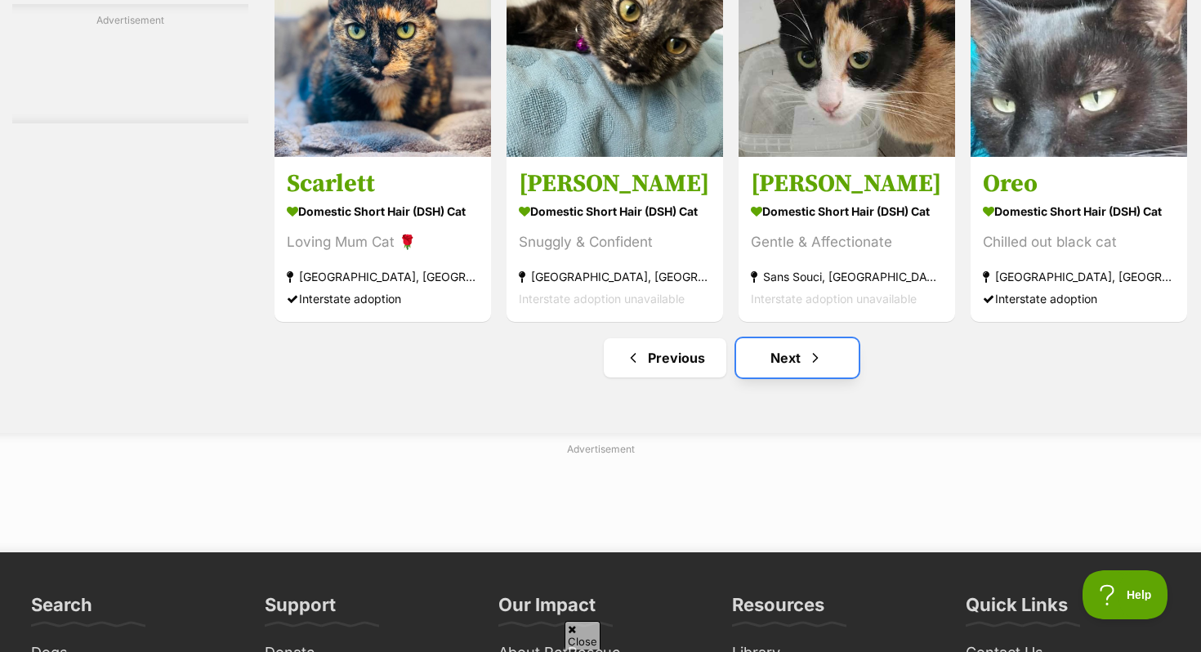
click at [789, 378] on link "Next" at bounding box center [797, 357] width 123 height 39
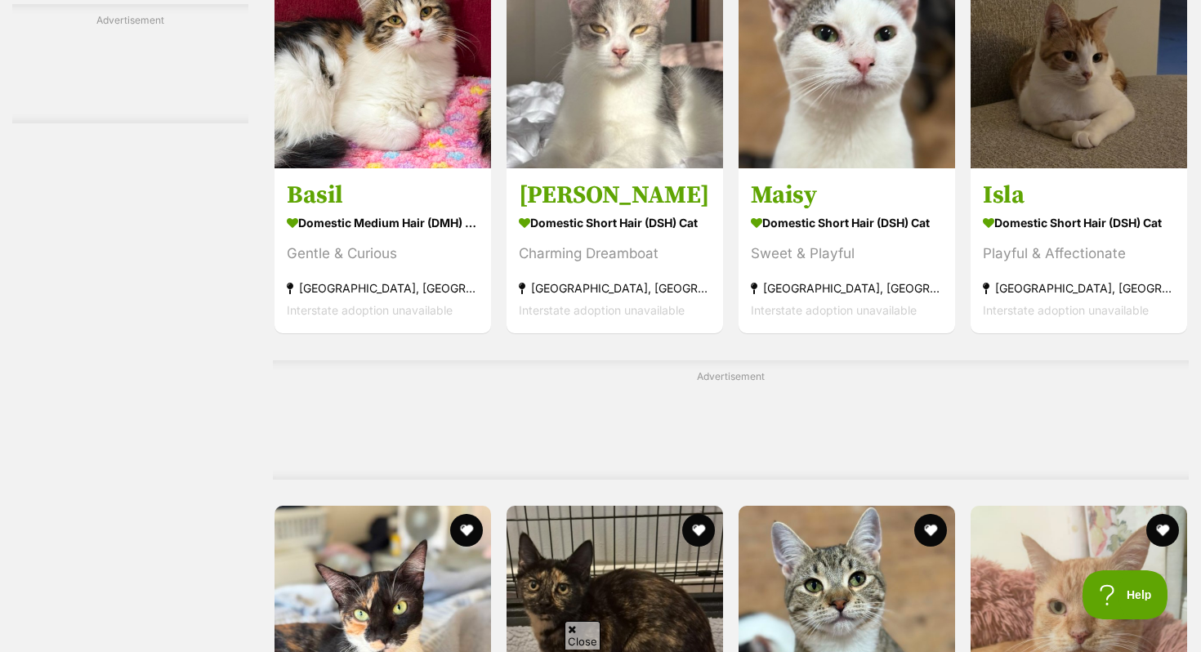
scroll to position [4685, 0]
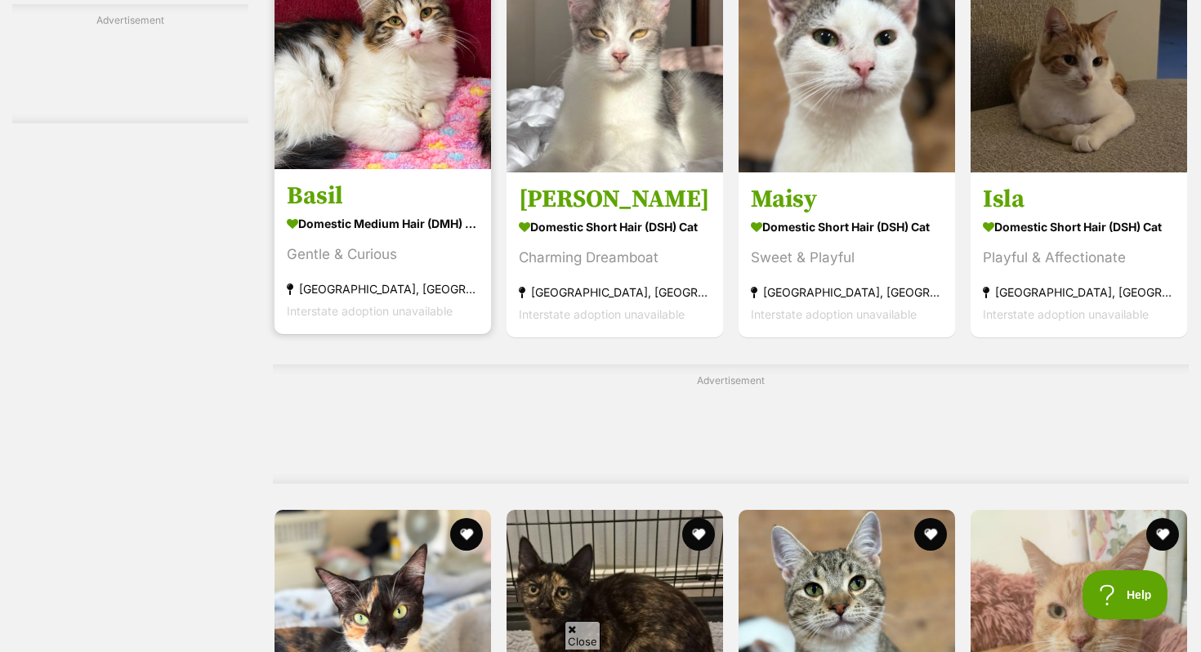
click at [345, 208] on h3 "Basil" at bounding box center [383, 196] width 192 height 31
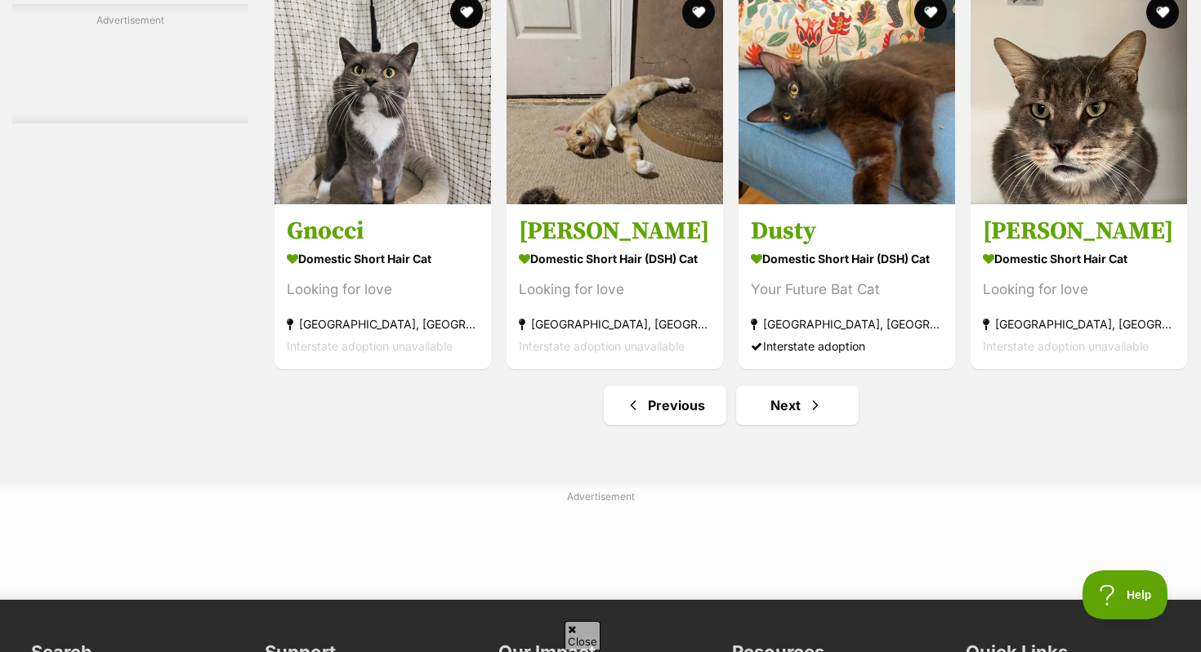
scroll to position [7675, 0]
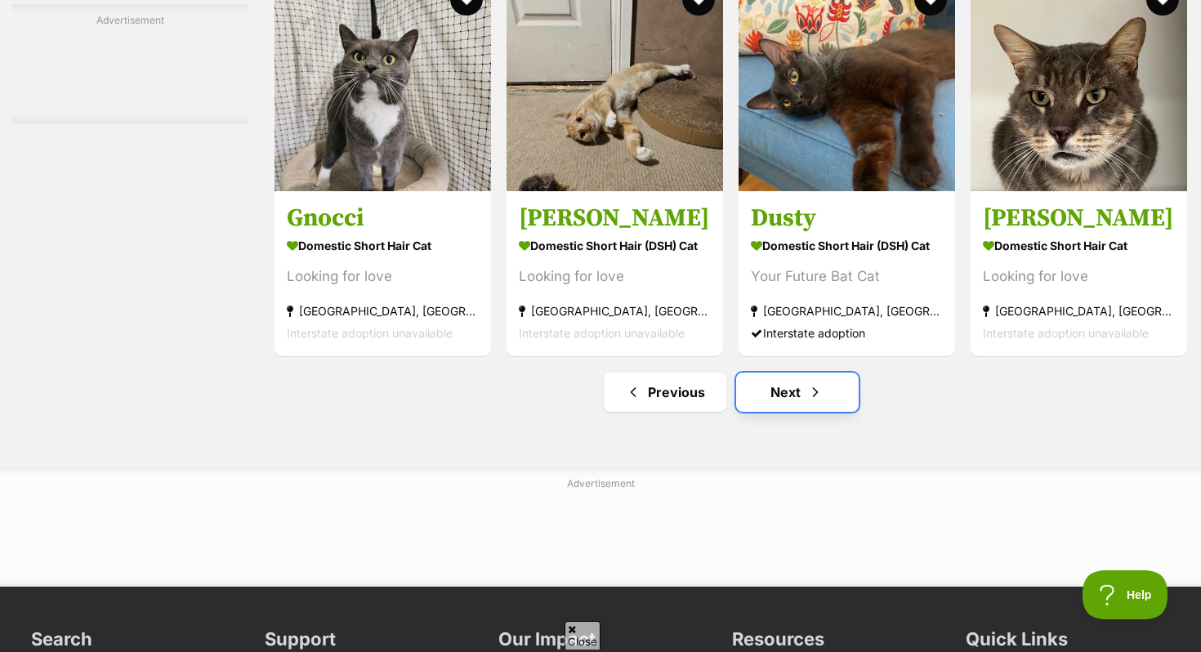
click at [784, 412] on link "Next" at bounding box center [797, 392] width 123 height 39
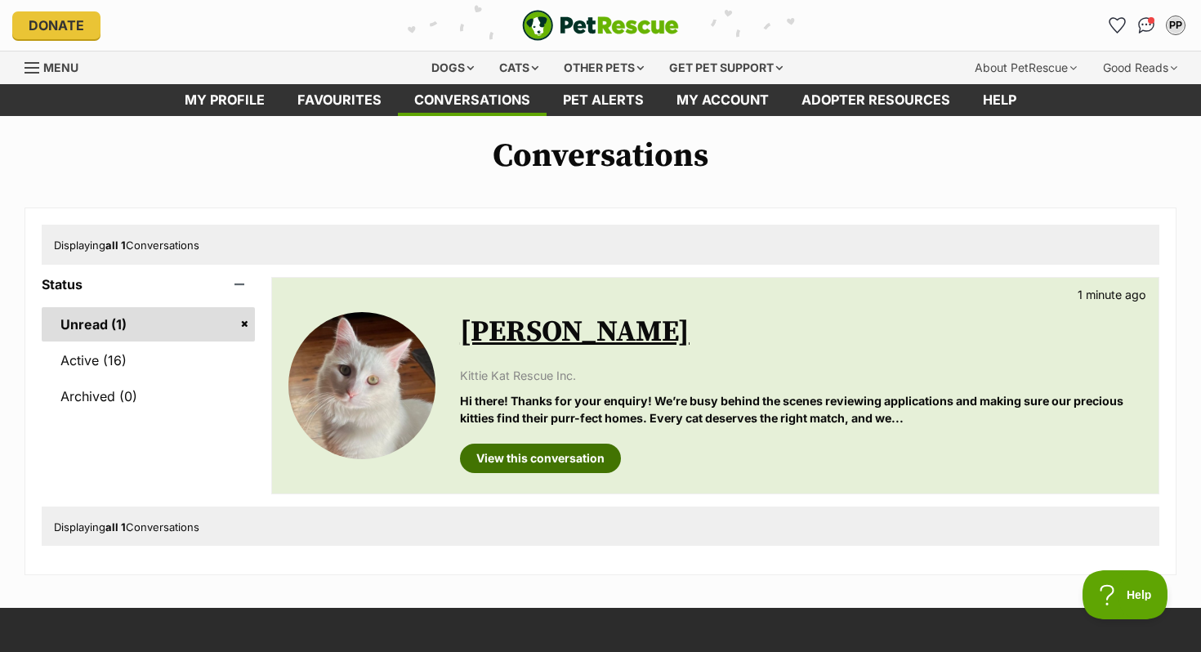
click at [591, 445] on link "View this conversation" at bounding box center [540, 458] width 161 height 29
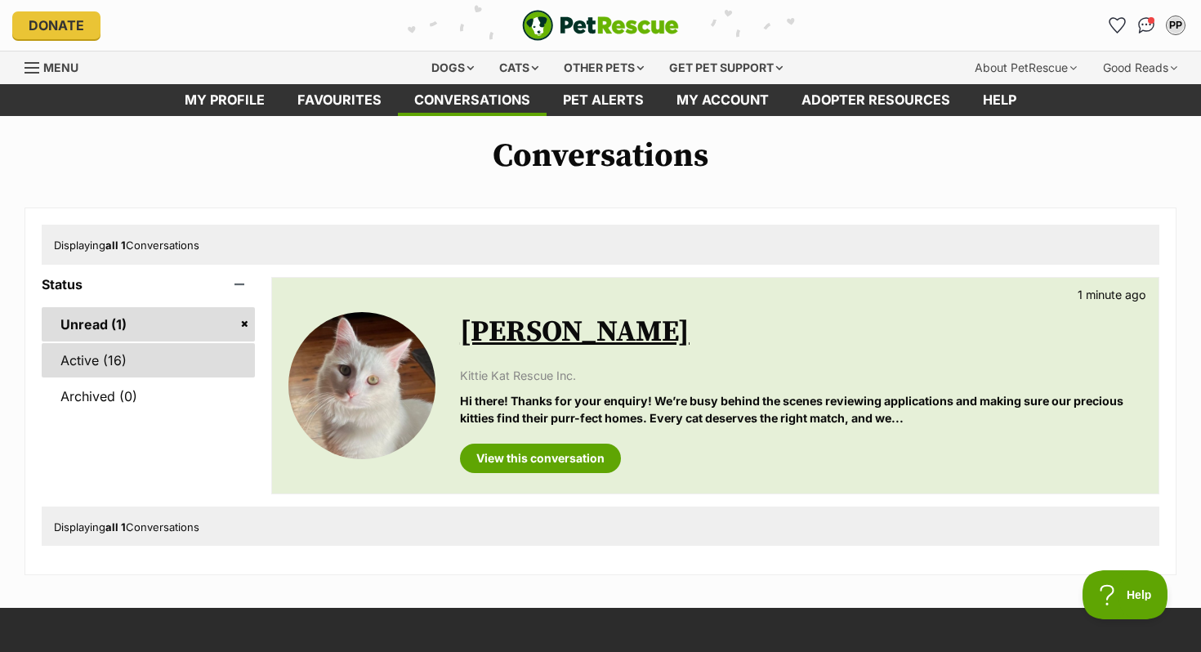
click at [107, 373] on link "Active (16)" at bounding box center [148, 360] width 213 height 34
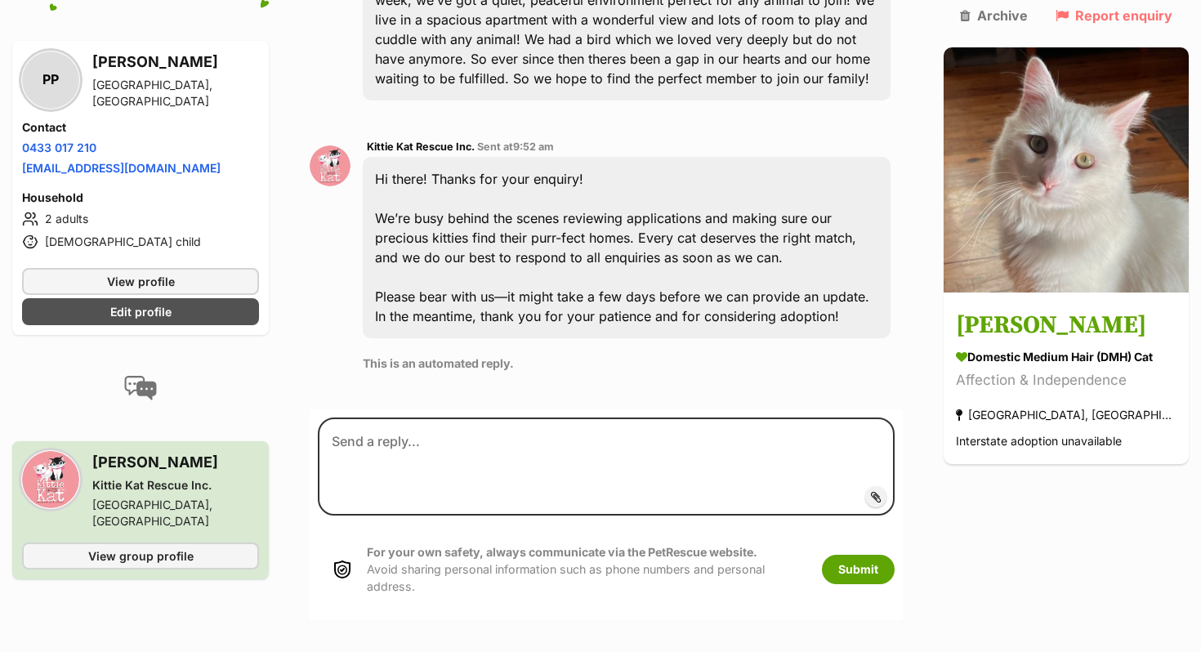
scroll to position [588, 0]
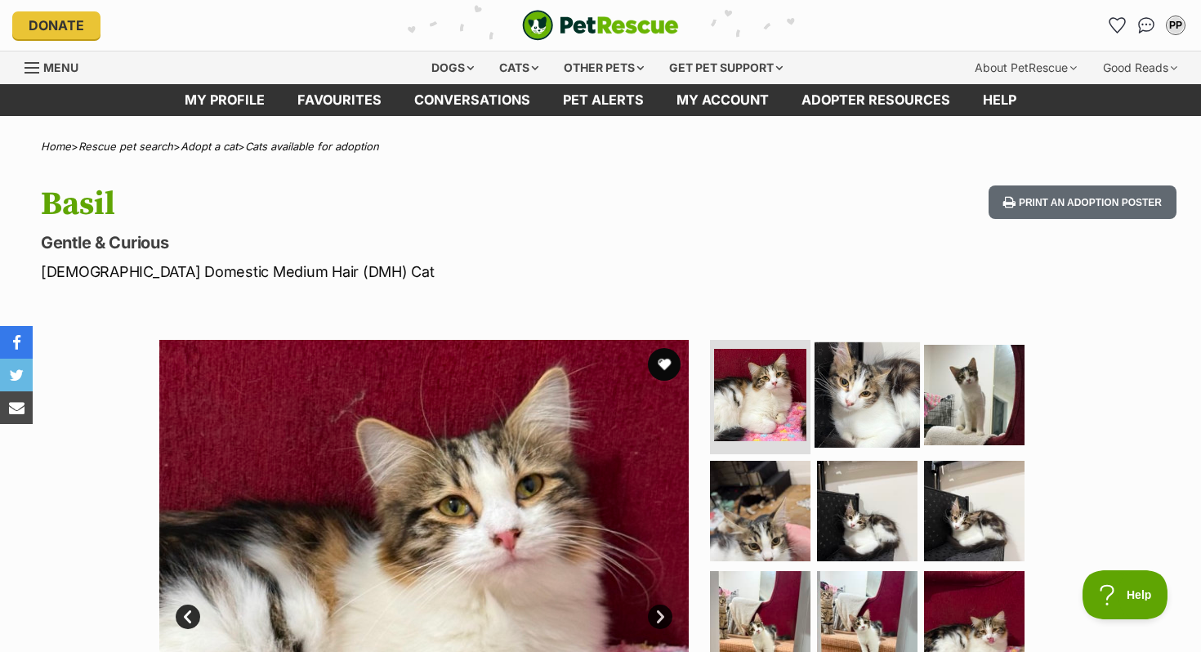
click at [902, 413] on img at bounding box center [867, 394] width 105 height 105
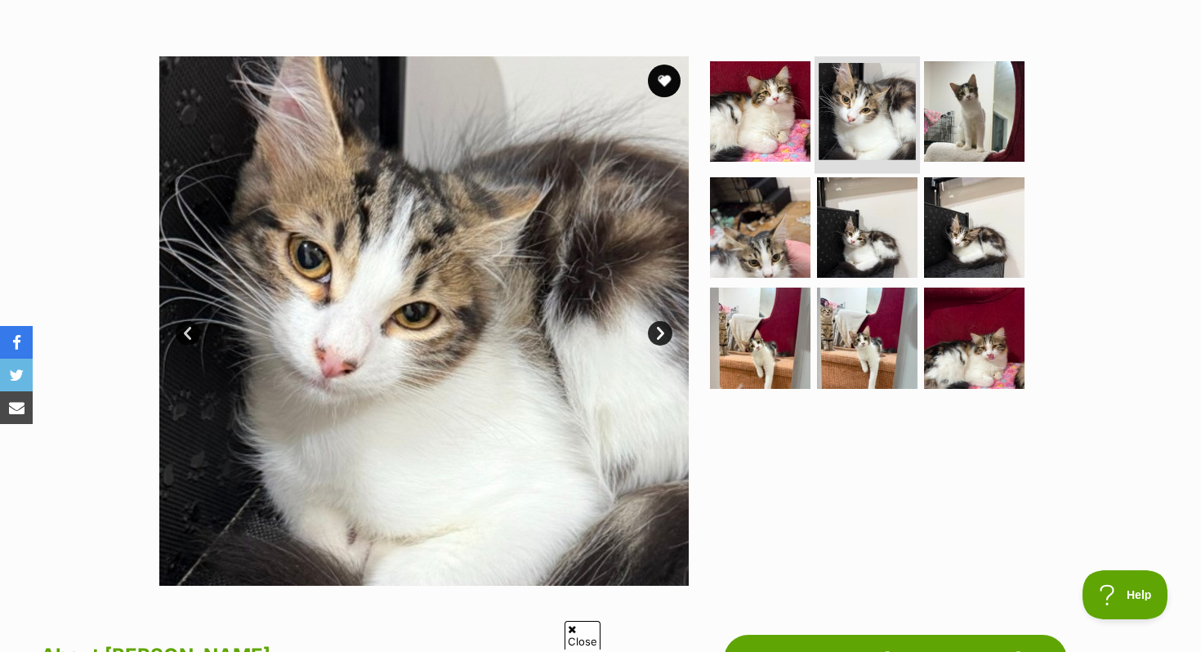
scroll to position [287, 0]
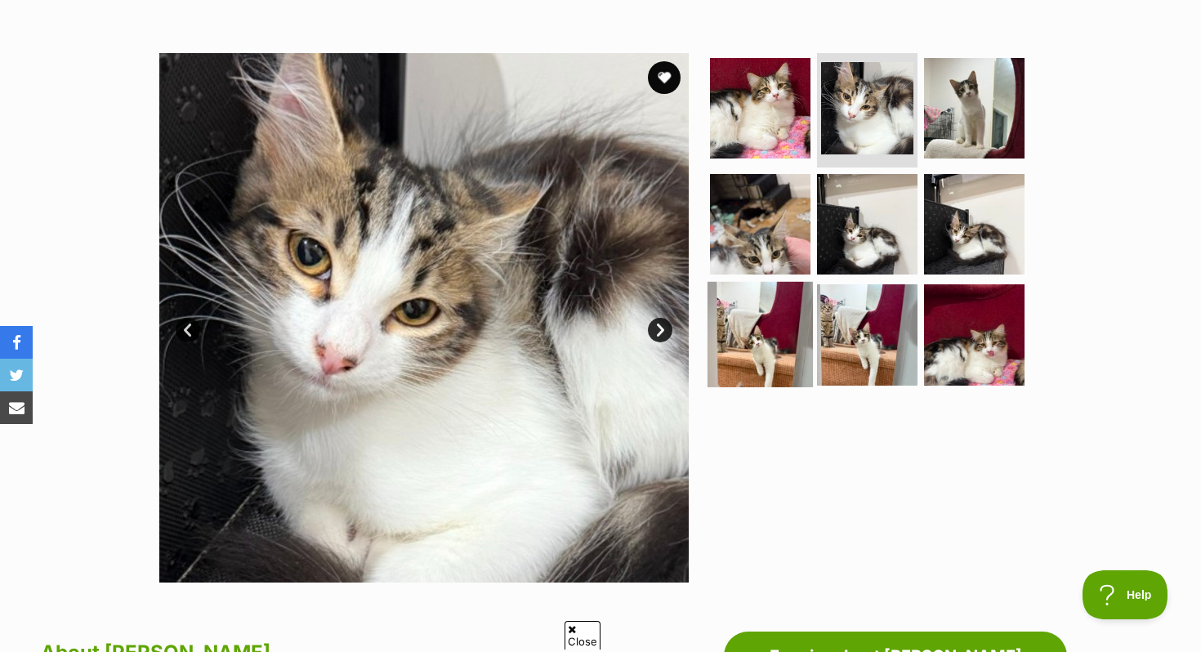
click at [801, 359] on img at bounding box center [760, 334] width 105 height 105
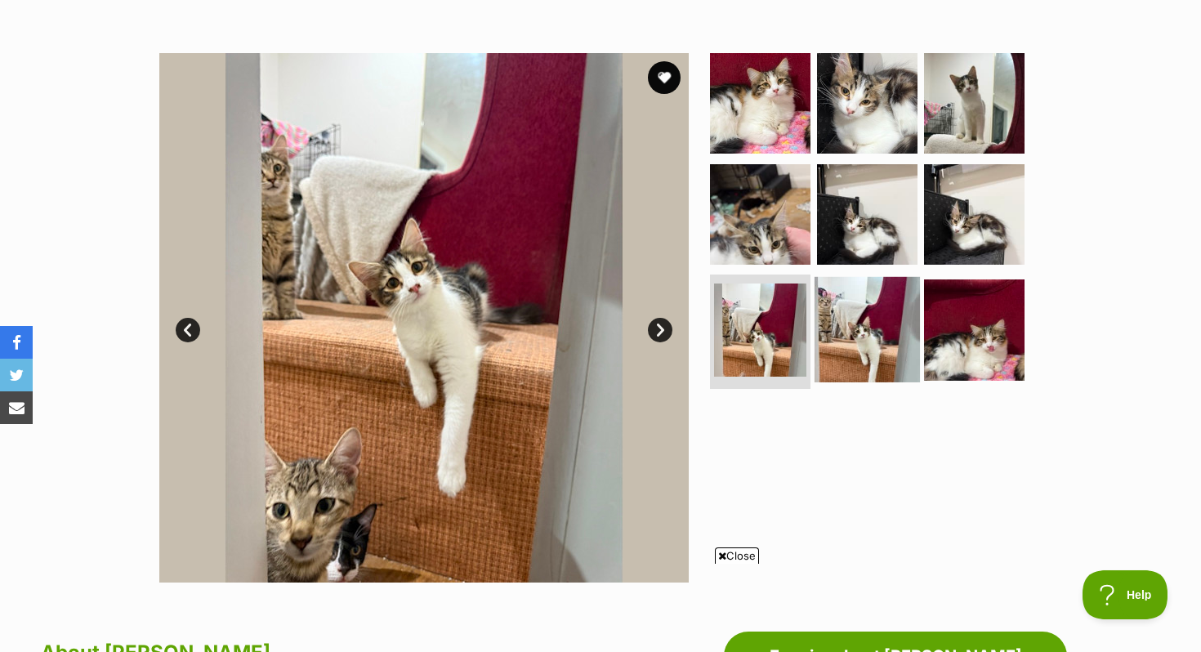
scroll to position [0, 0]
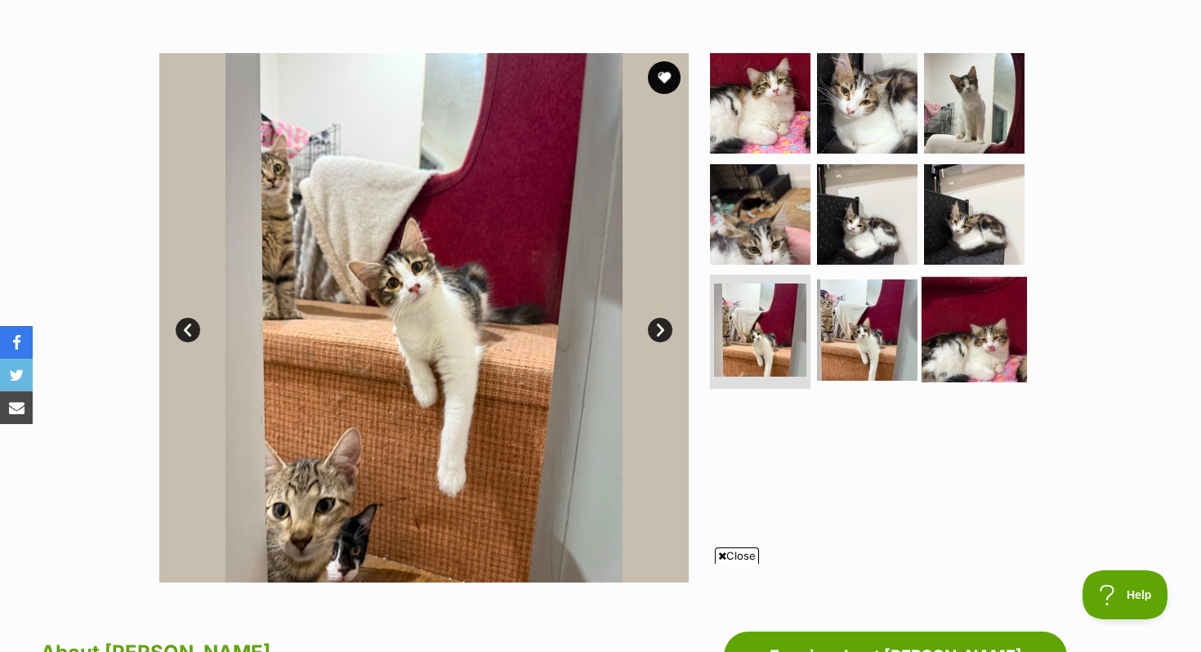
click at [936, 346] on img at bounding box center [974, 329] width 105 height 105
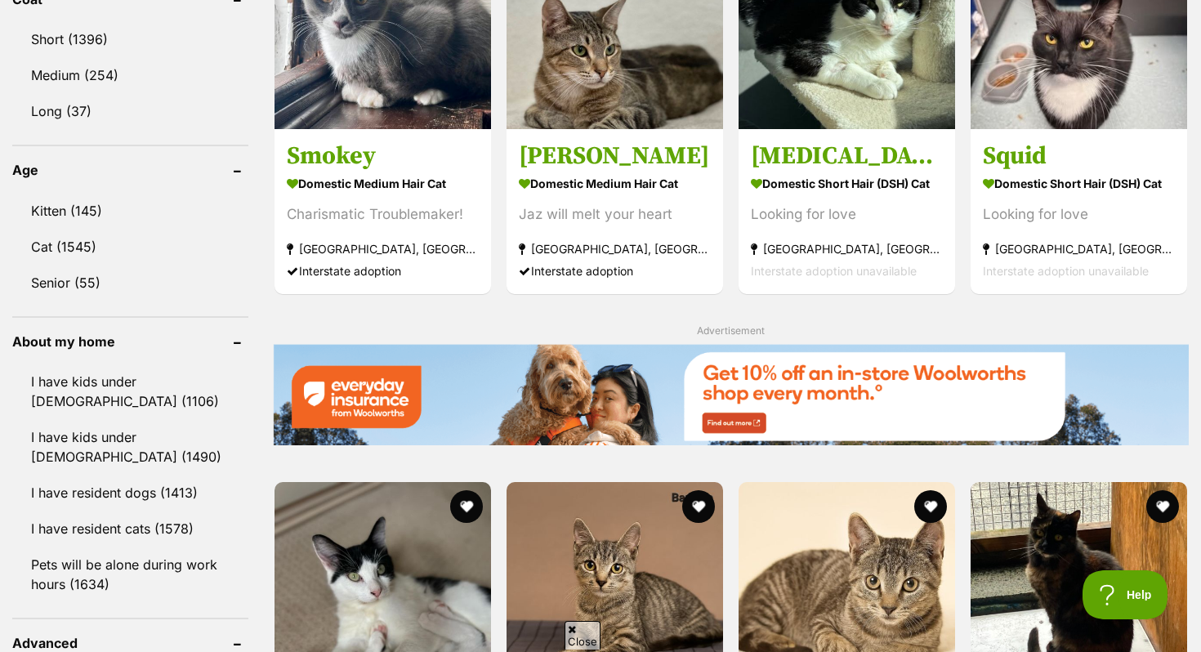
scroll to position [1678, 0]
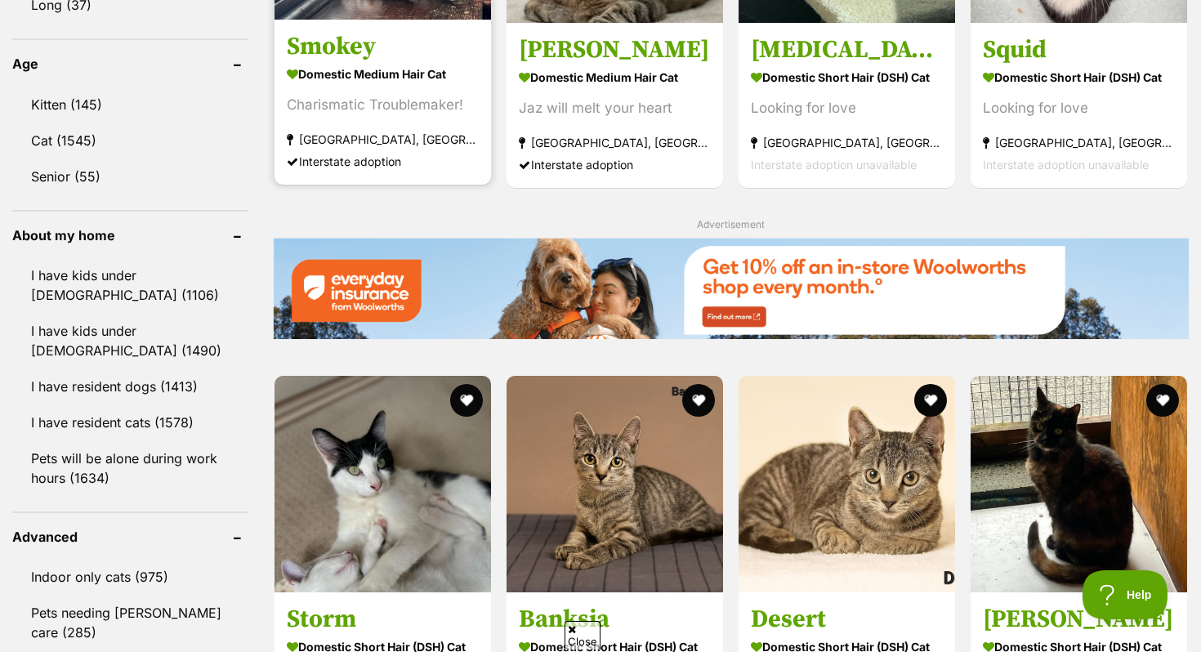
click at [384, 71] on strong "Domestic Medium Hair Cat" at bounding box center [383, 75] width 192 height 24
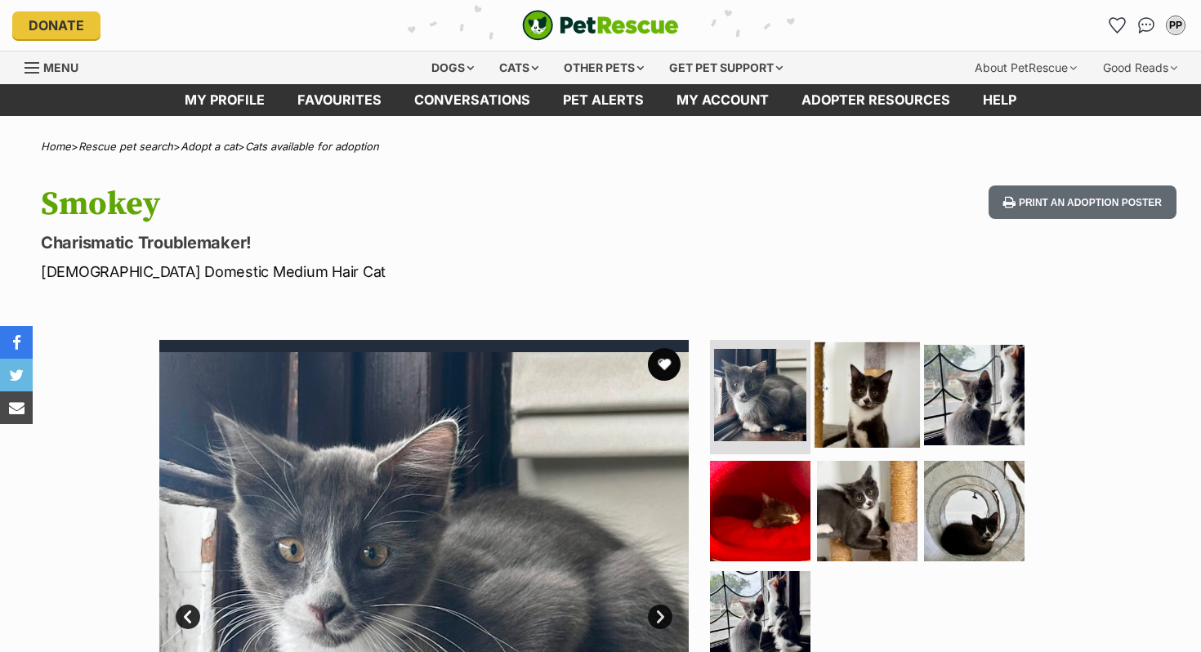
click at [854, 375] on img at bounding box center [867, 394] width 105 height 105
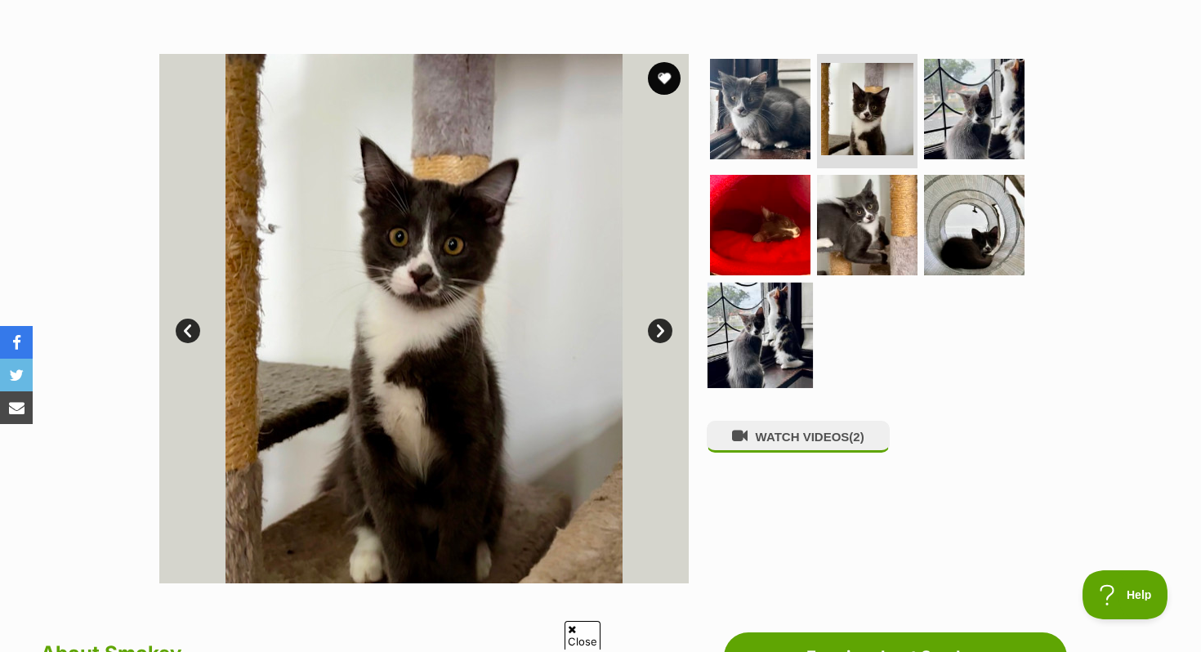
click at [784, 355] on img at bounding box center [760, 335] width 105 height 105
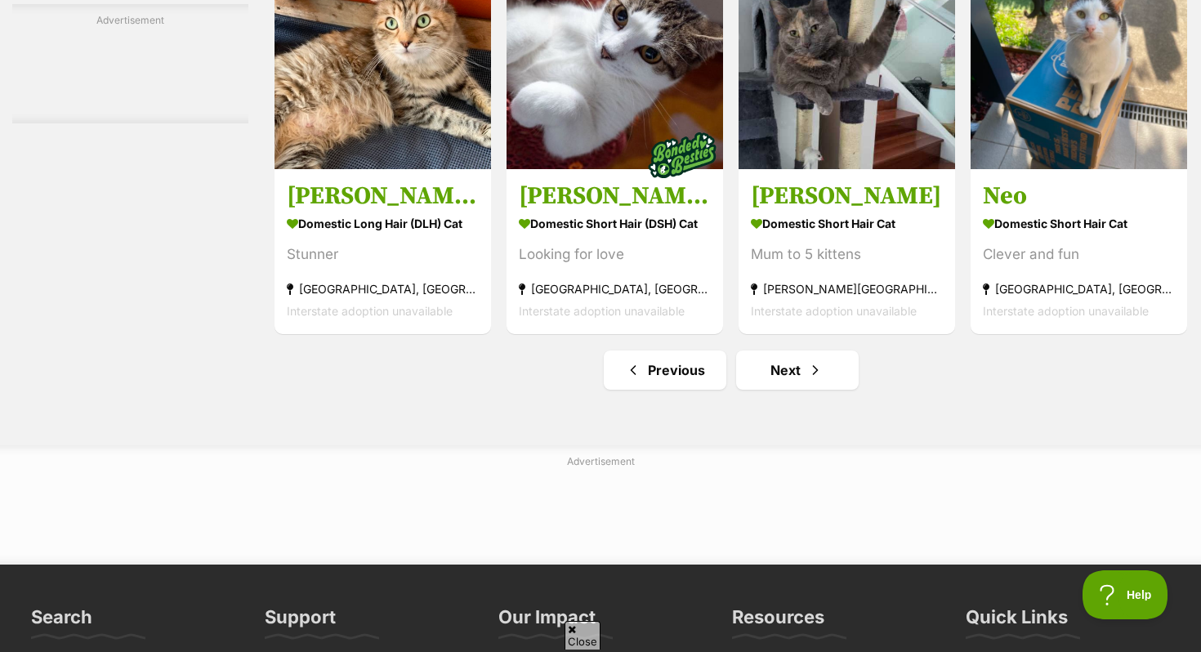
scroll to position [7936, 0]
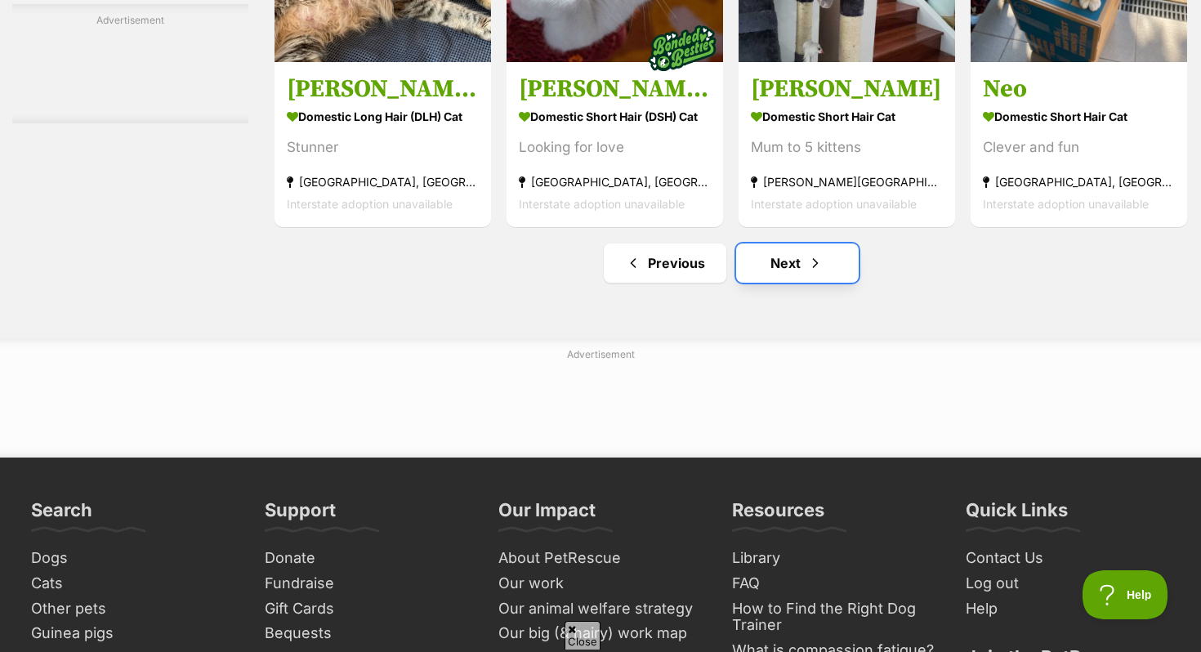
click at [758, 275] on link "Next" at bounding box center [797, 263] width 123 height 39
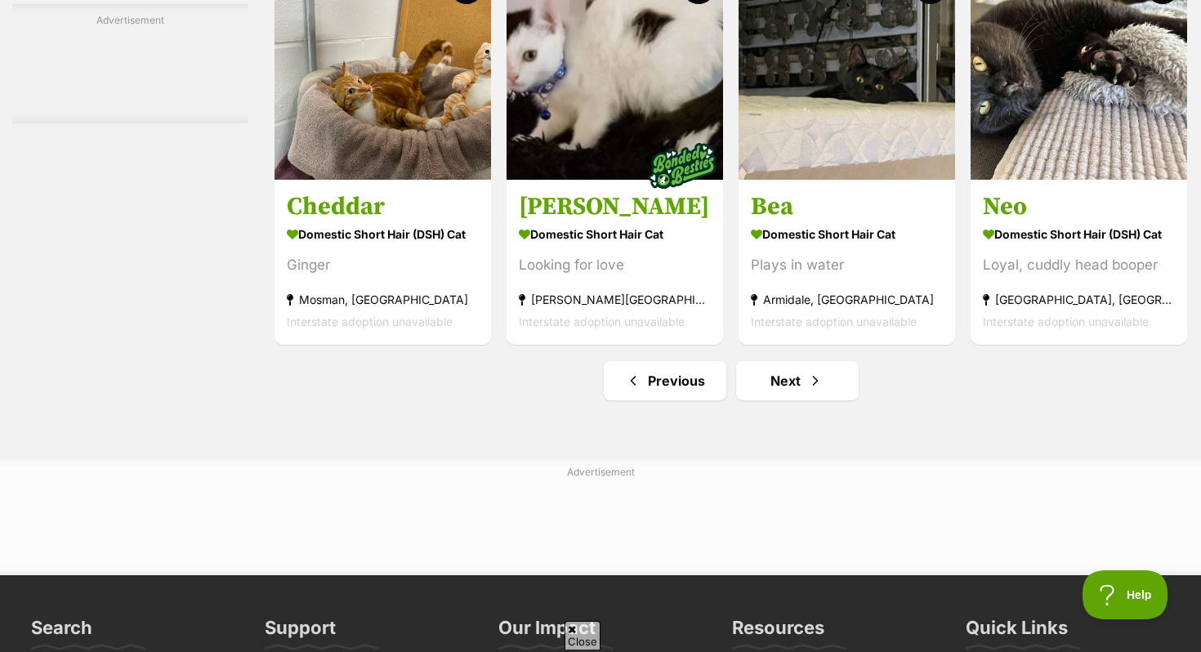
scroll to position [7662, 0]
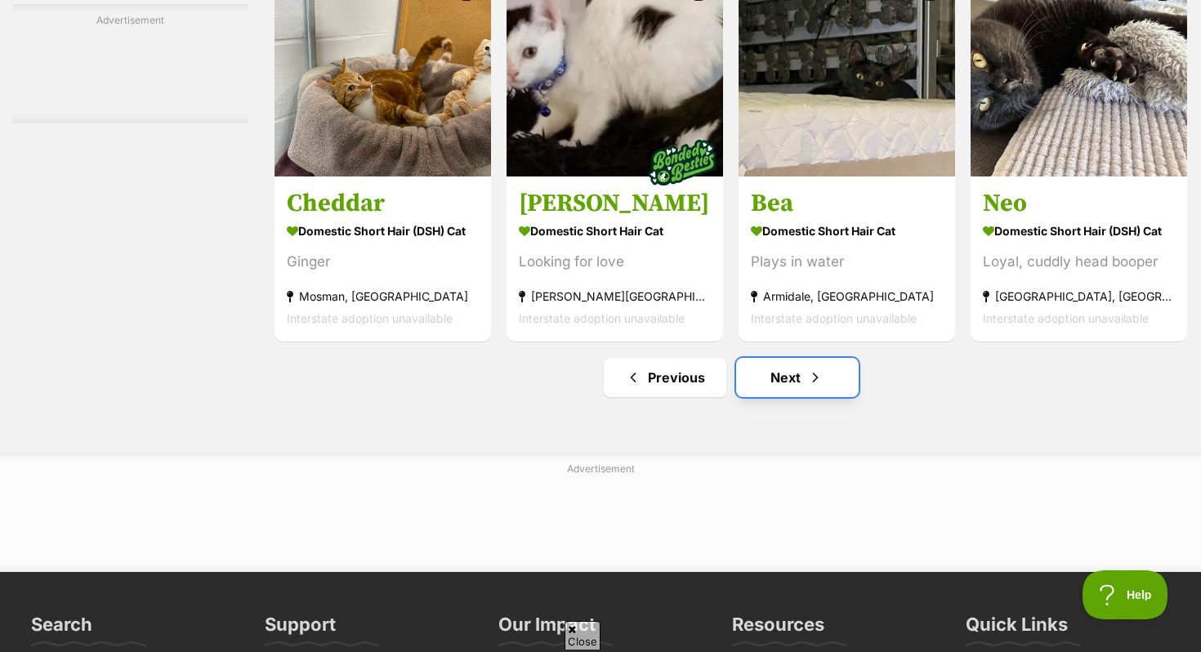
click at [771, 396] on link "Next" at bounding box center [797, 377] width 123 height 39
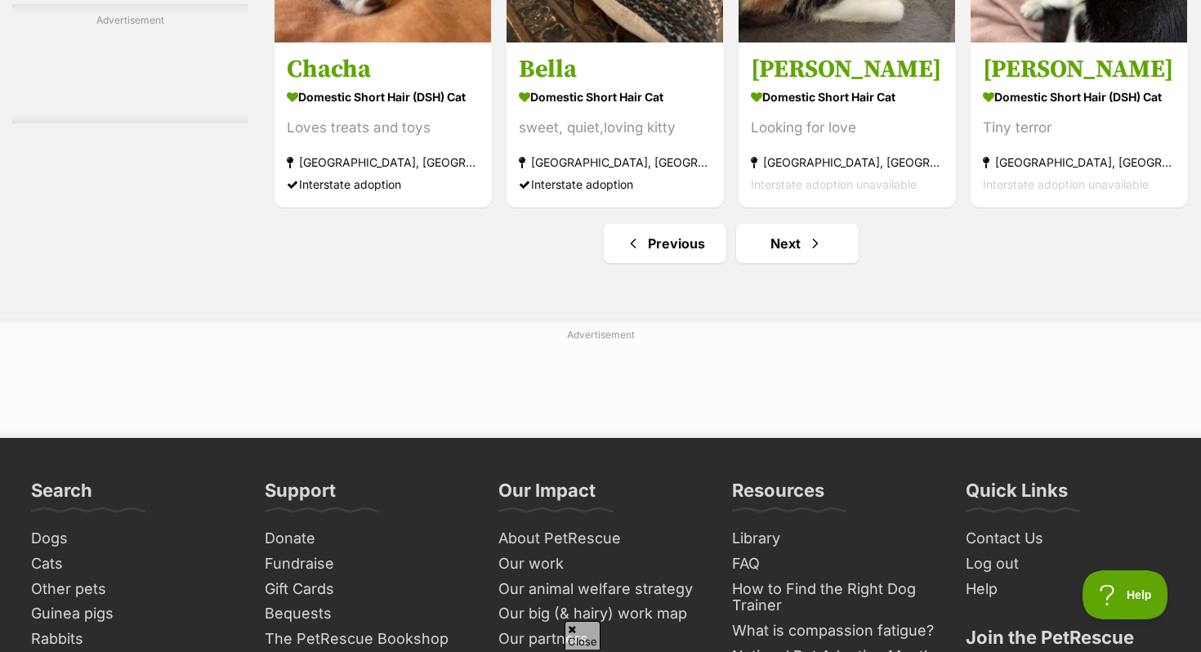
scroll to position [8005, 0]
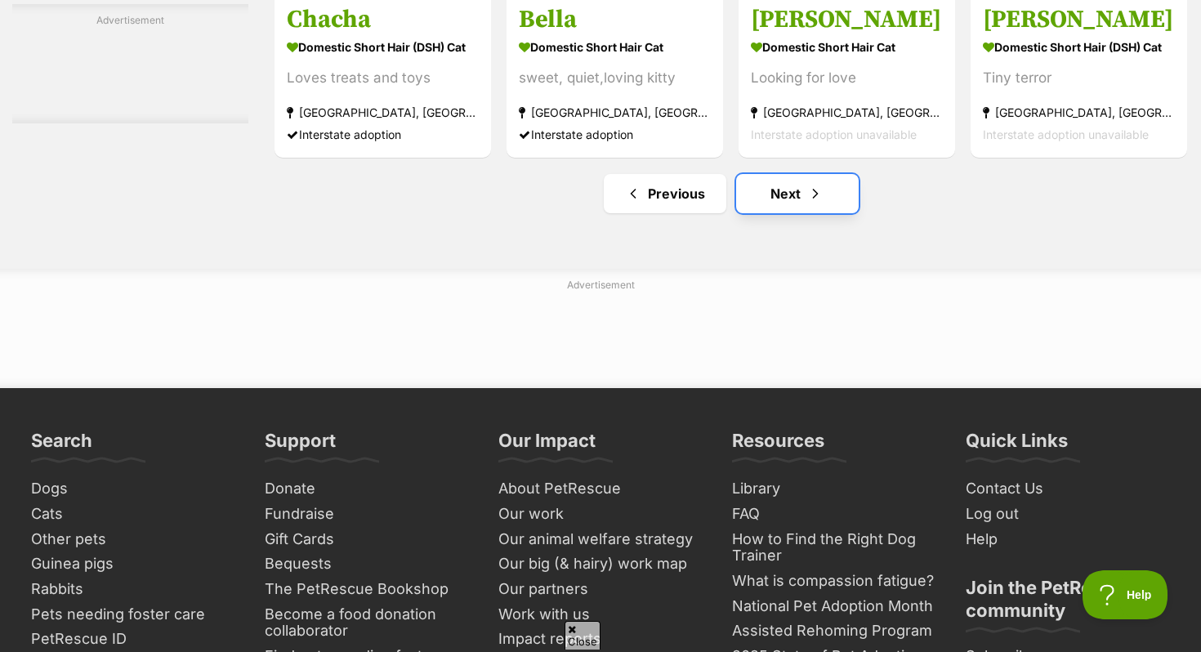
click at [816, 203] on span "Next page" at bounding box center [815, 194] width 16 height 20
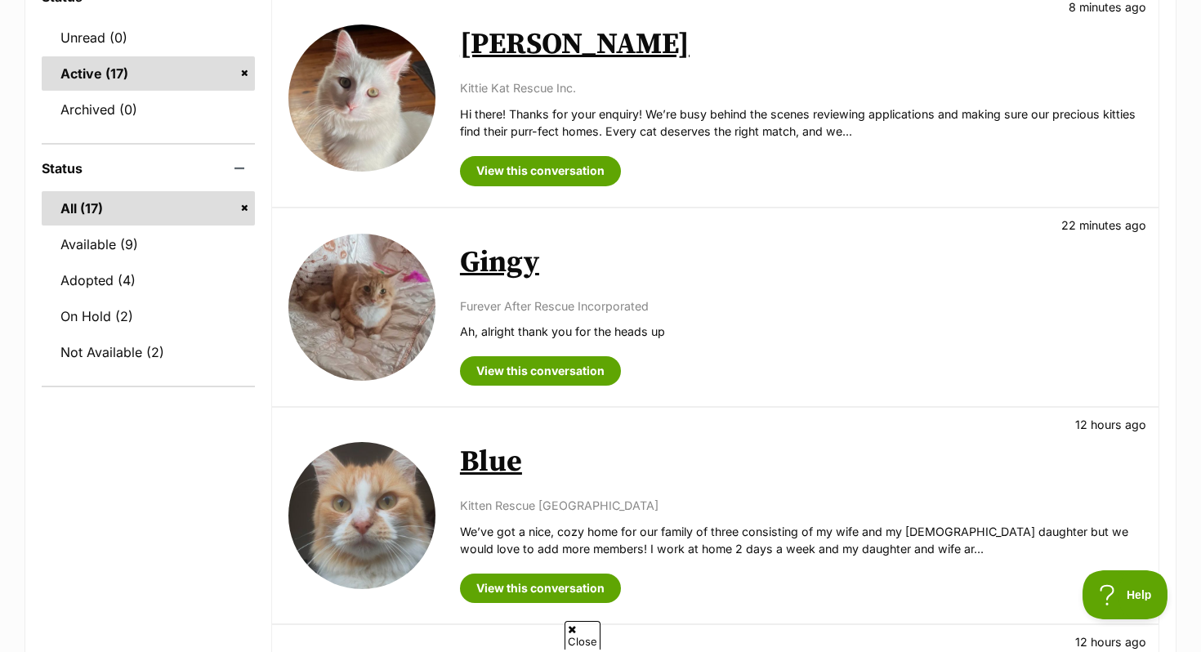
scroll to position [289, 0]
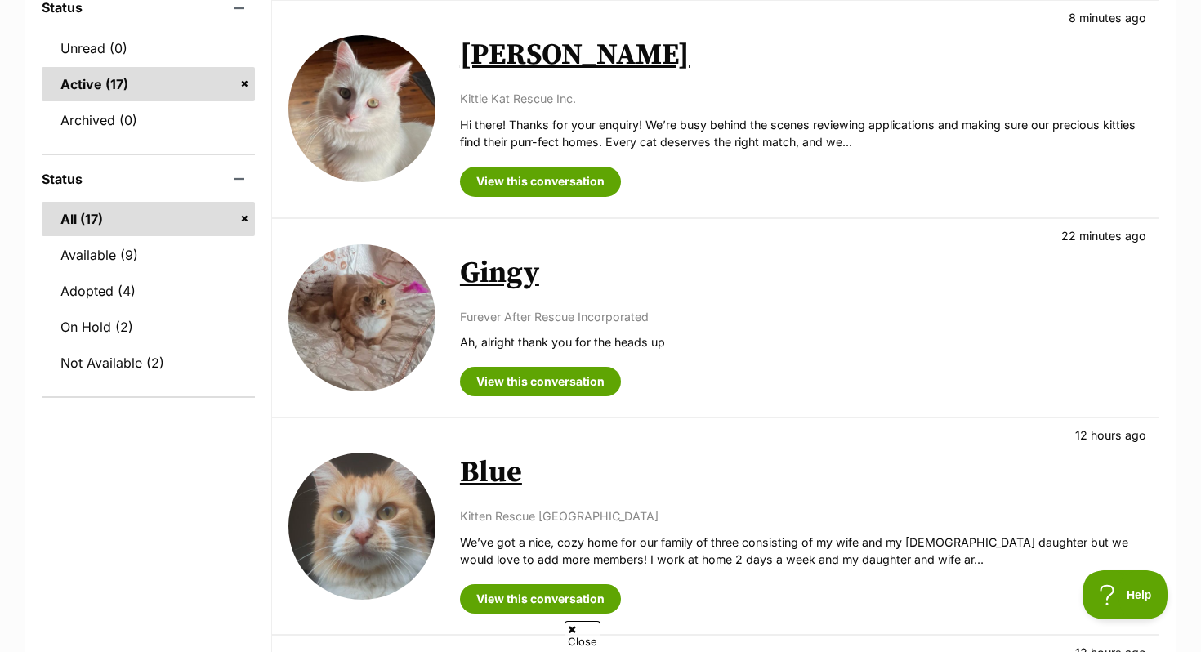
click at [554, 323] on p "Furever After Rescue Incorporated" at bounding box center [801, 316] width 682 height 17
click at [387, 304] on img at bounding box center [361, 317] width 147 height 147
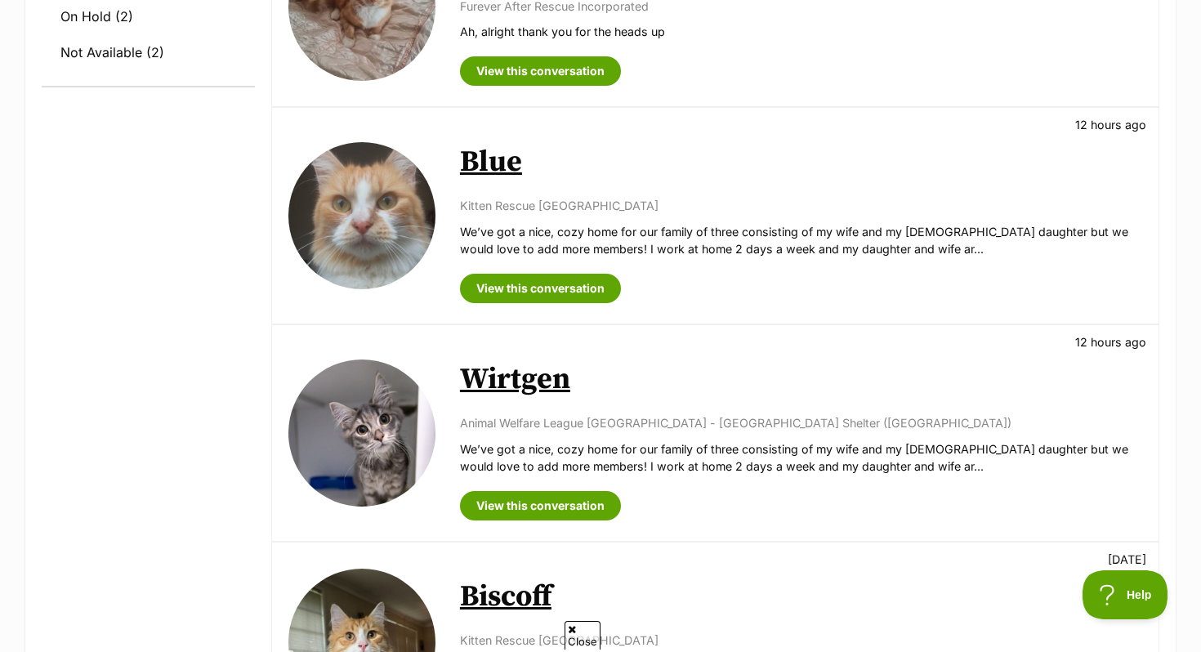
scroll to position [595, 0]
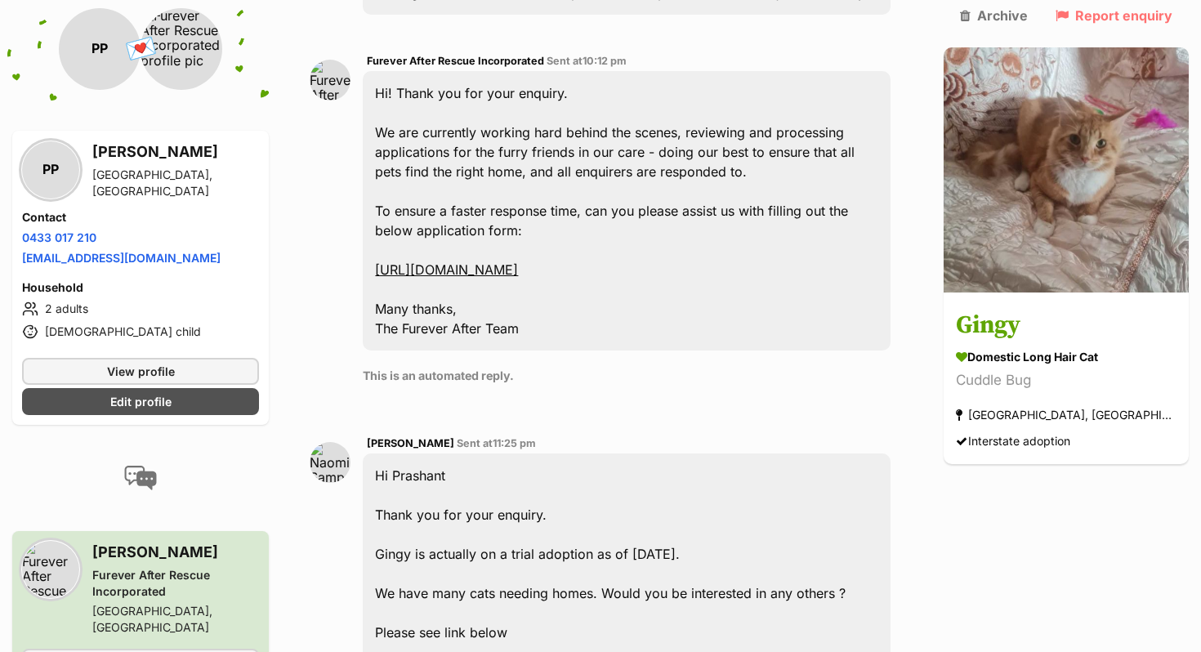
scroll to position [610, 0]
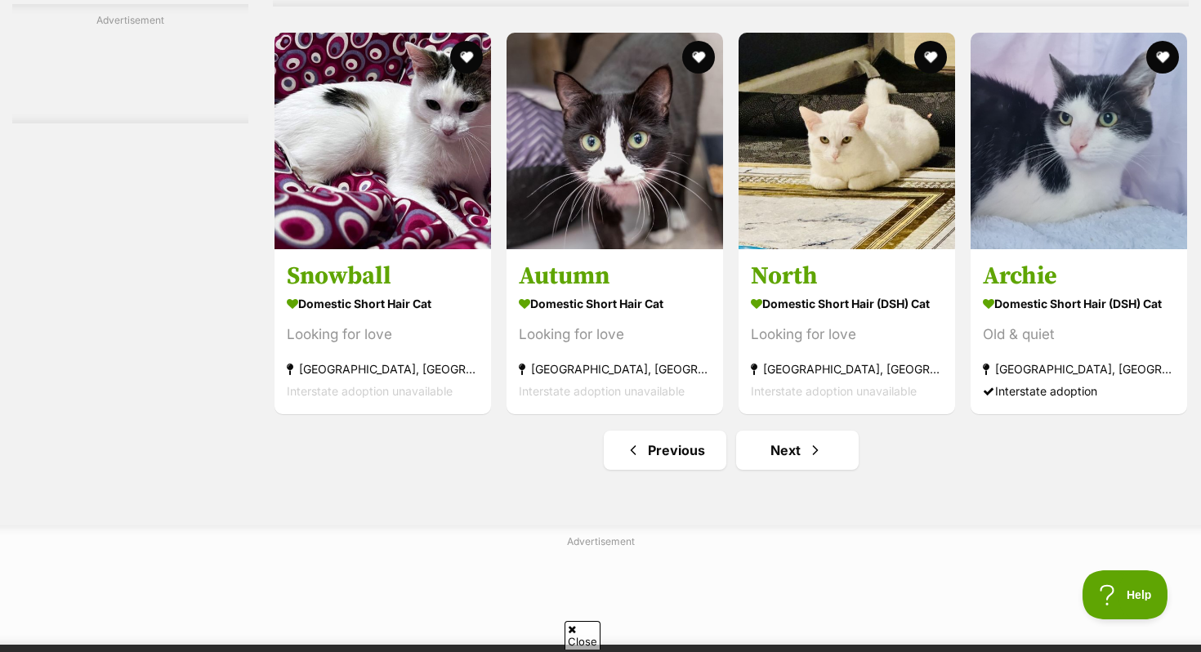
scroll to position [7618, 0]
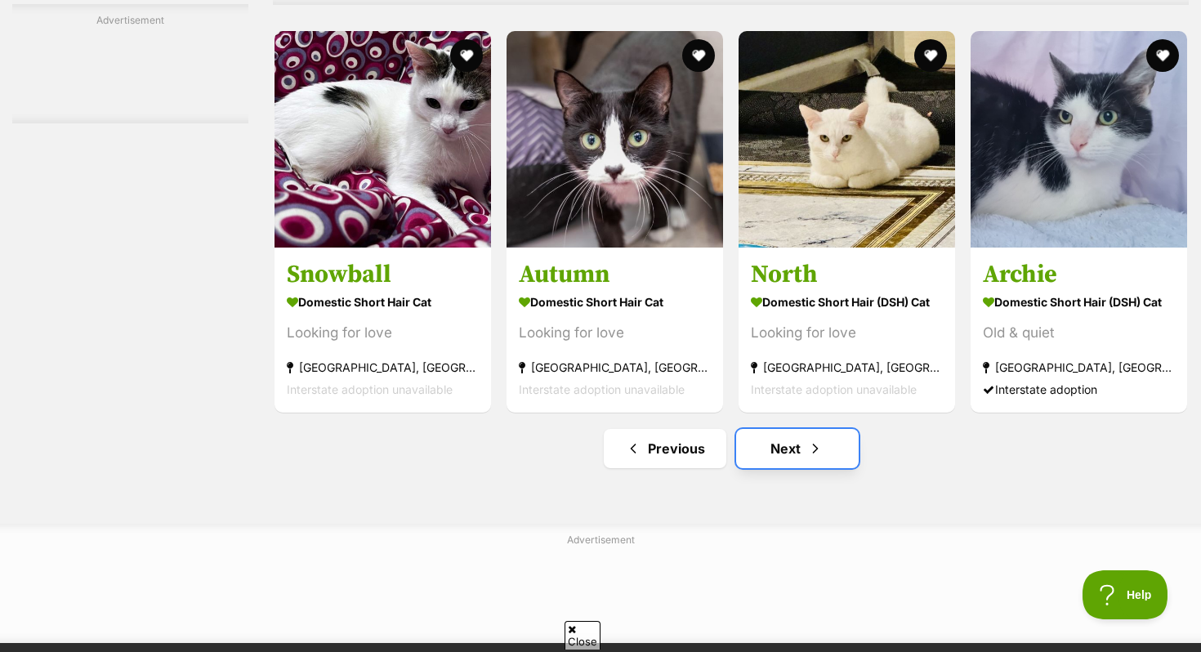
click at [780, 461] on link "Next" at bounding box center [797, 448] width 123 height 39
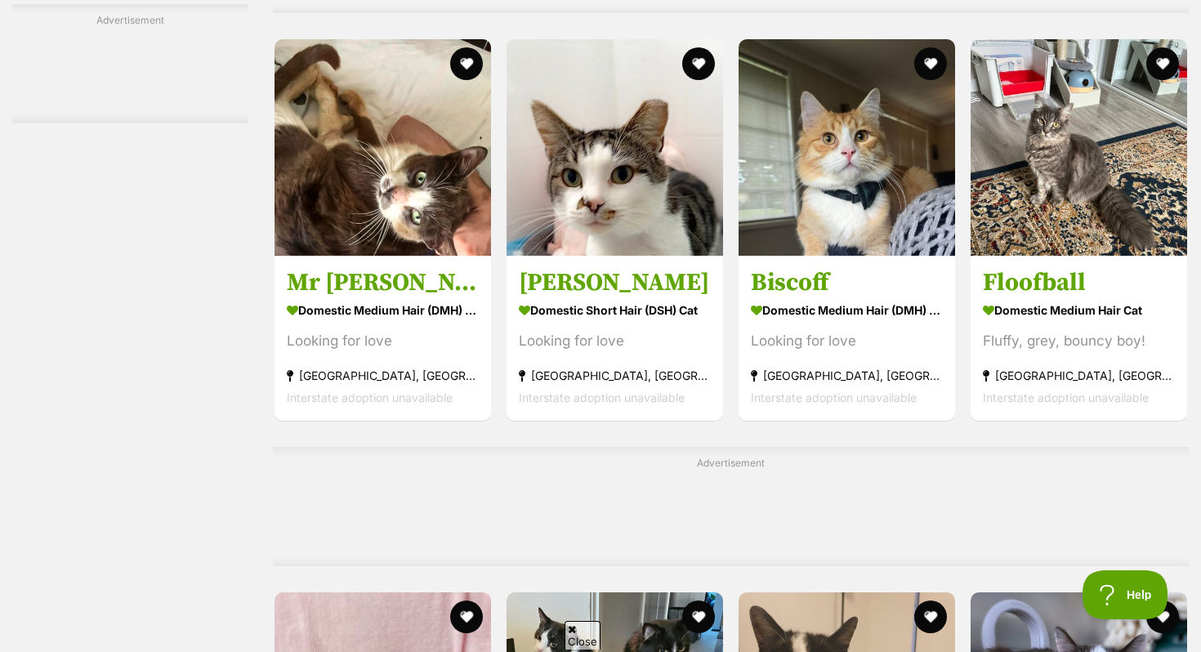
scroll to position [6231, 0]
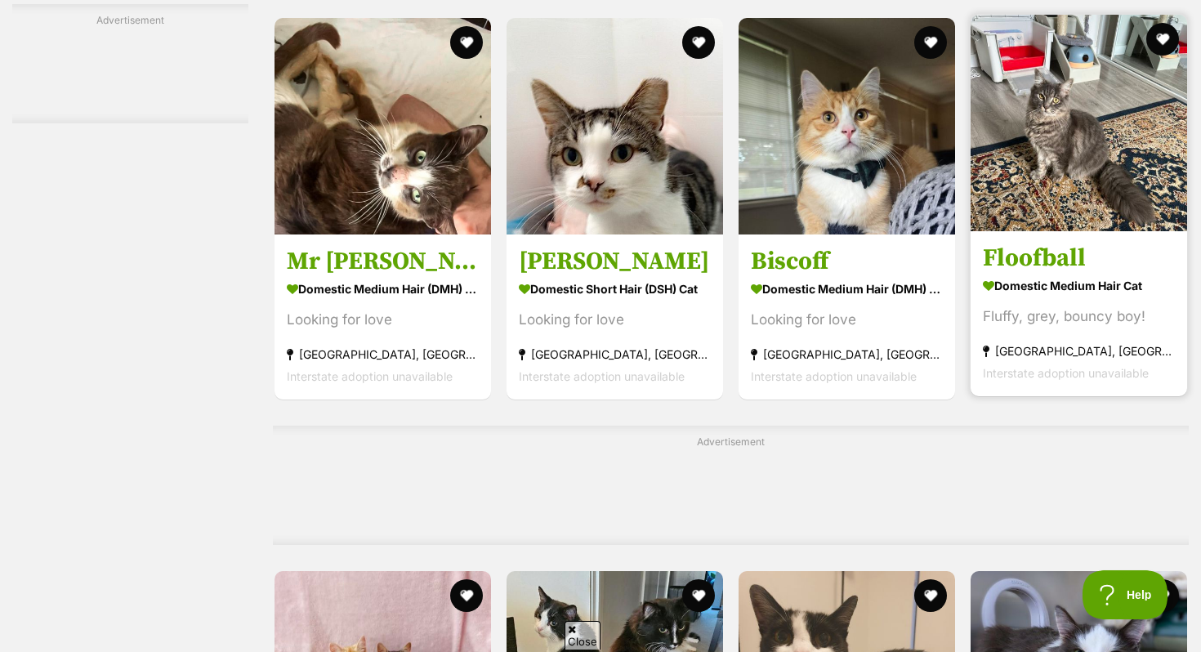
click at [1017, 196] on img at bounding box center [1079, 123] width 217 height 217
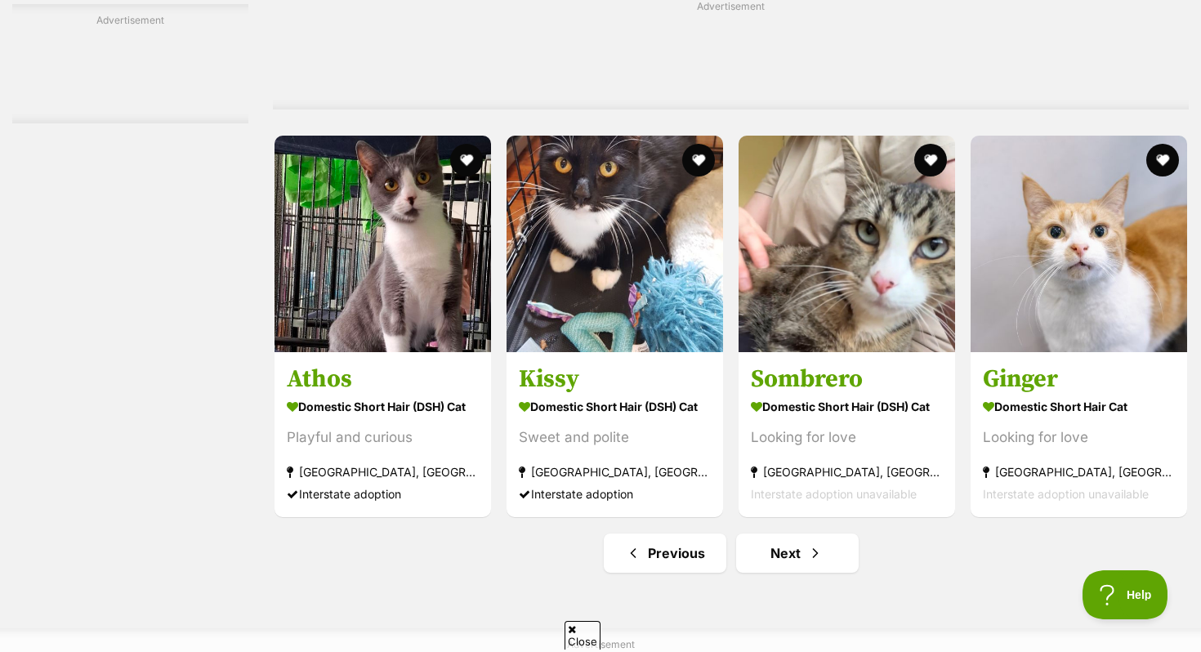
scroll to position [7646, 0]
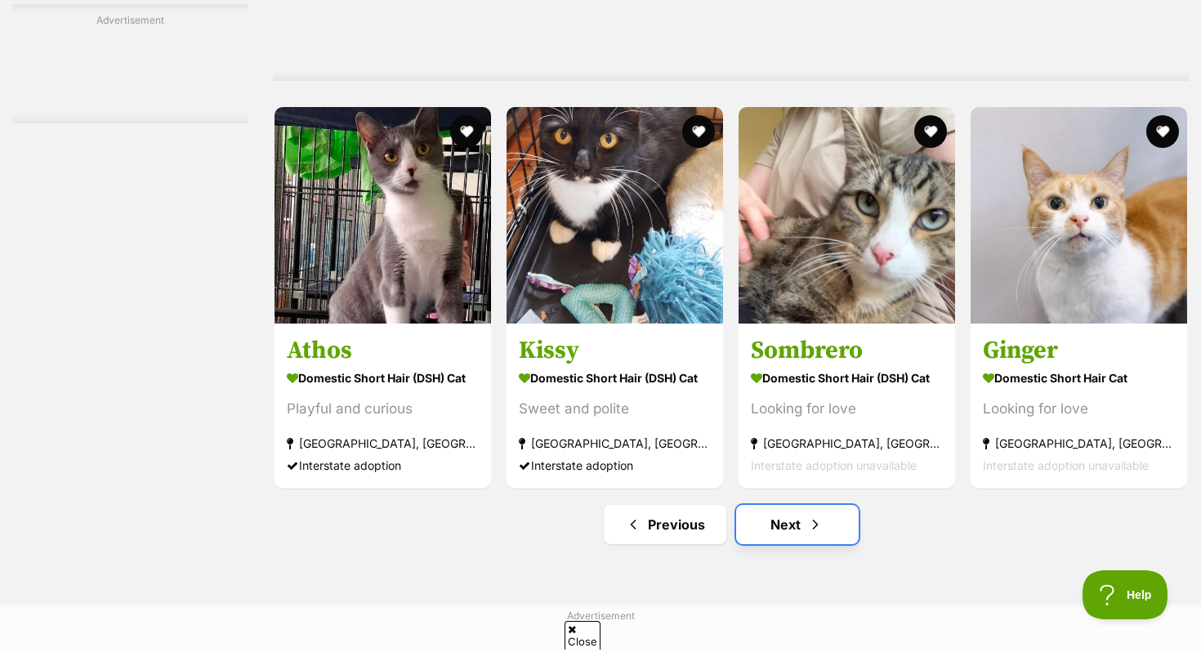
click at [791, 544] on link "Next" at bounding box center [797, 524] width 123 height 39
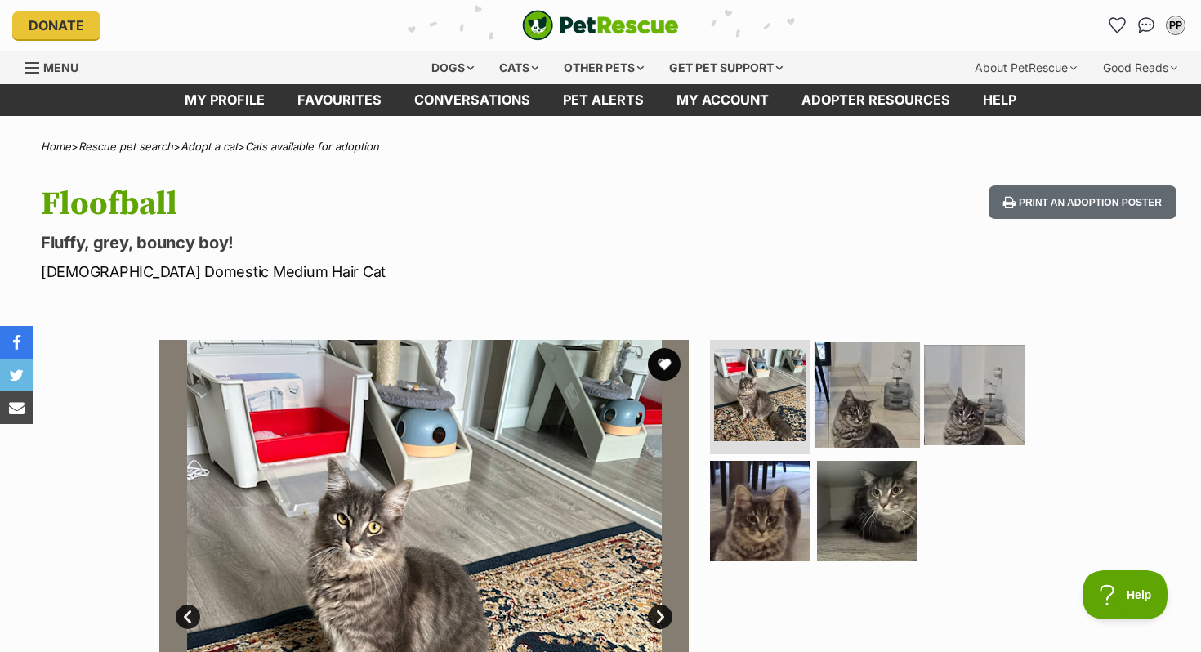
click at [869, 421] on img at bounding box center [867, 394] width 105 height 105
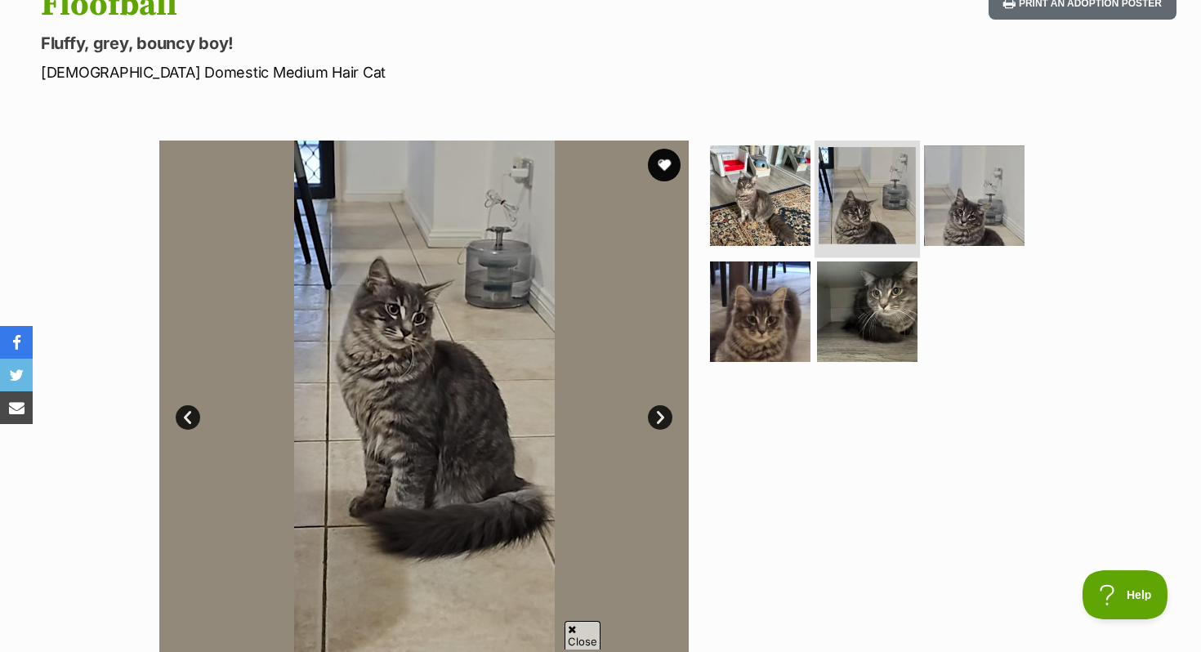
scroll to position [203, 0]
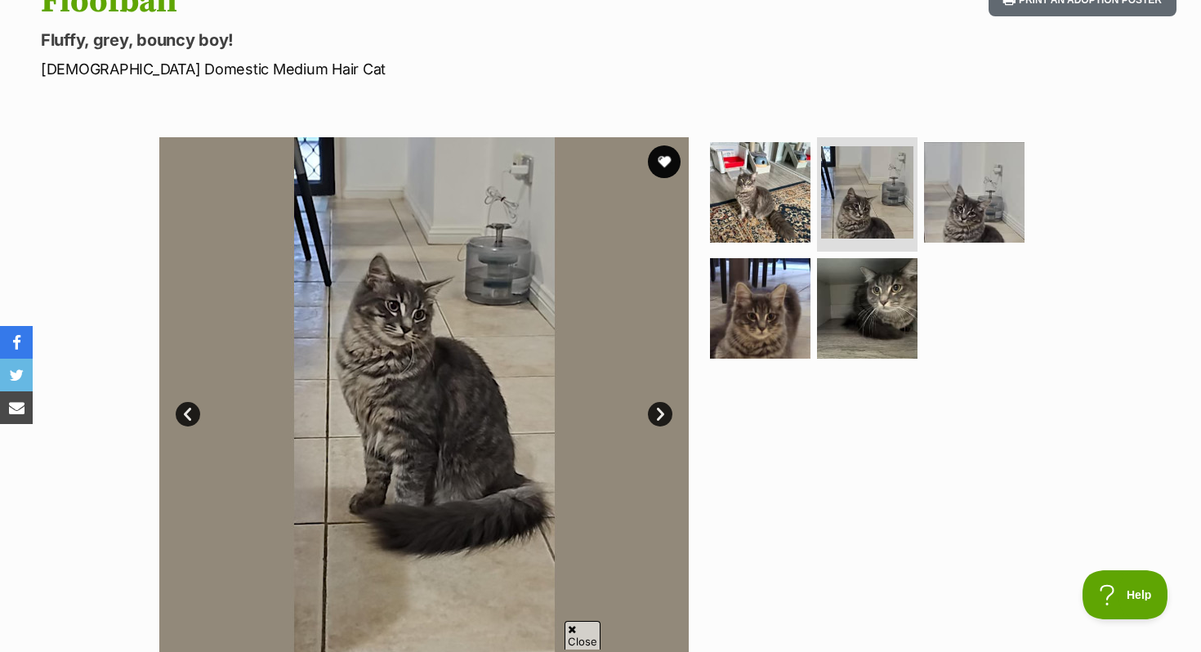
click at [960, 250] on ul at bounding box center [874, 253] width 335 height 232
click at [960, 218] on img at bounding box center [974, 192] width 105 height 105
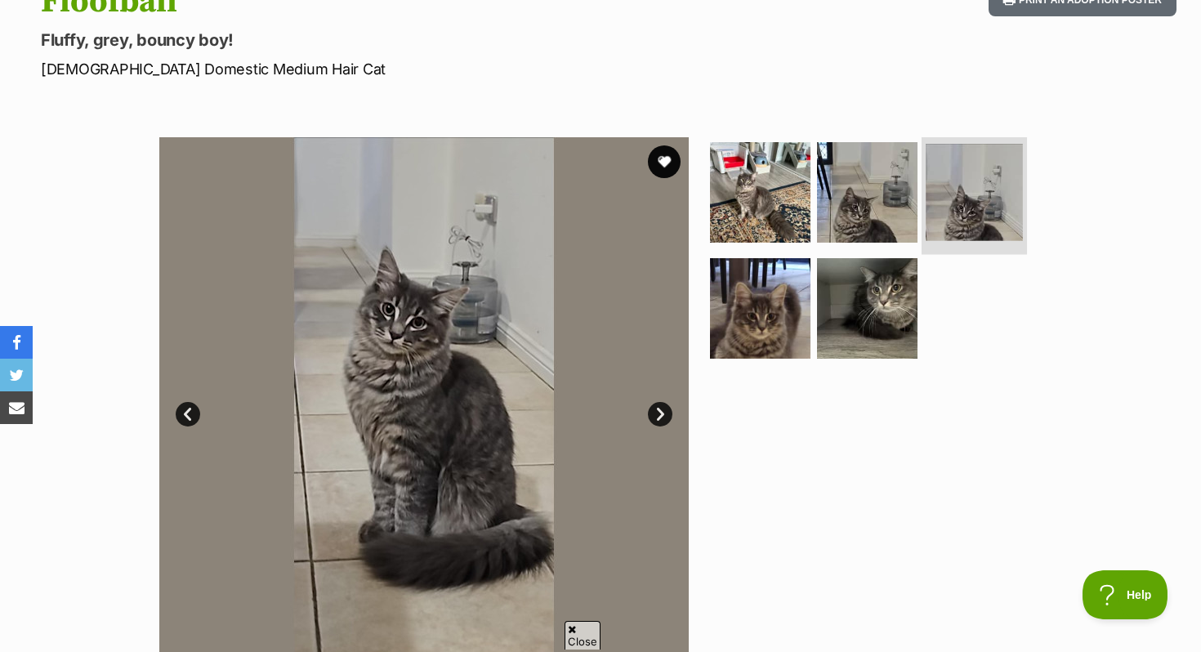
scroll to position [214, 0]
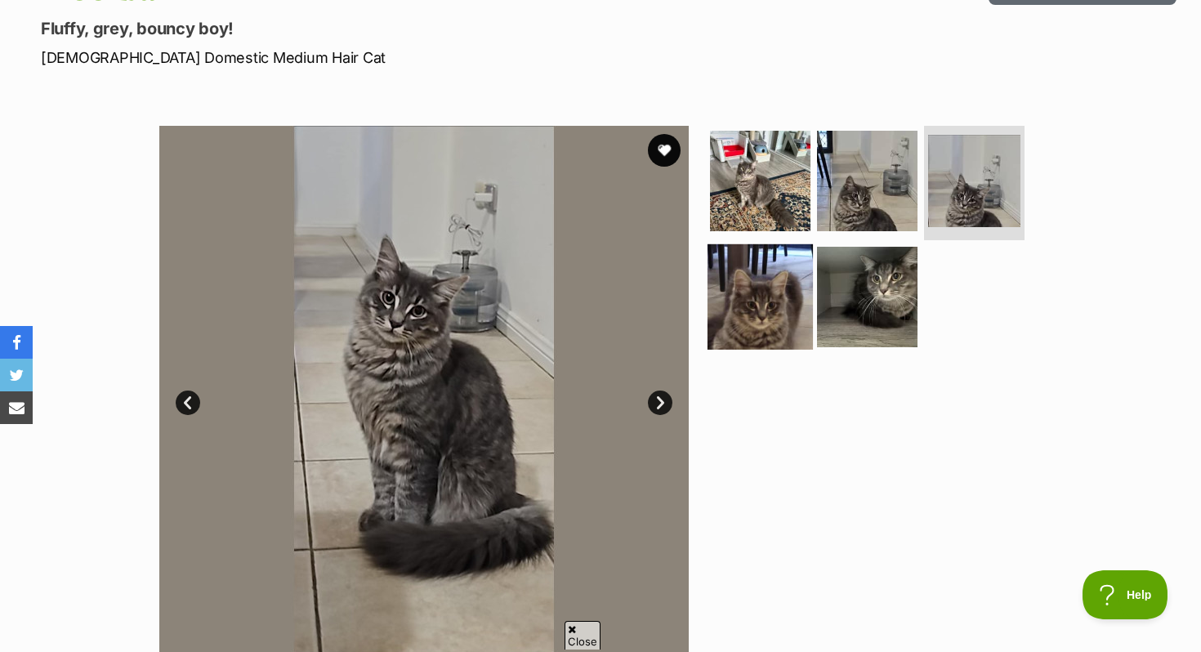
click at [713, 308] on img at bounding box center [760, 296] width 105 height 105
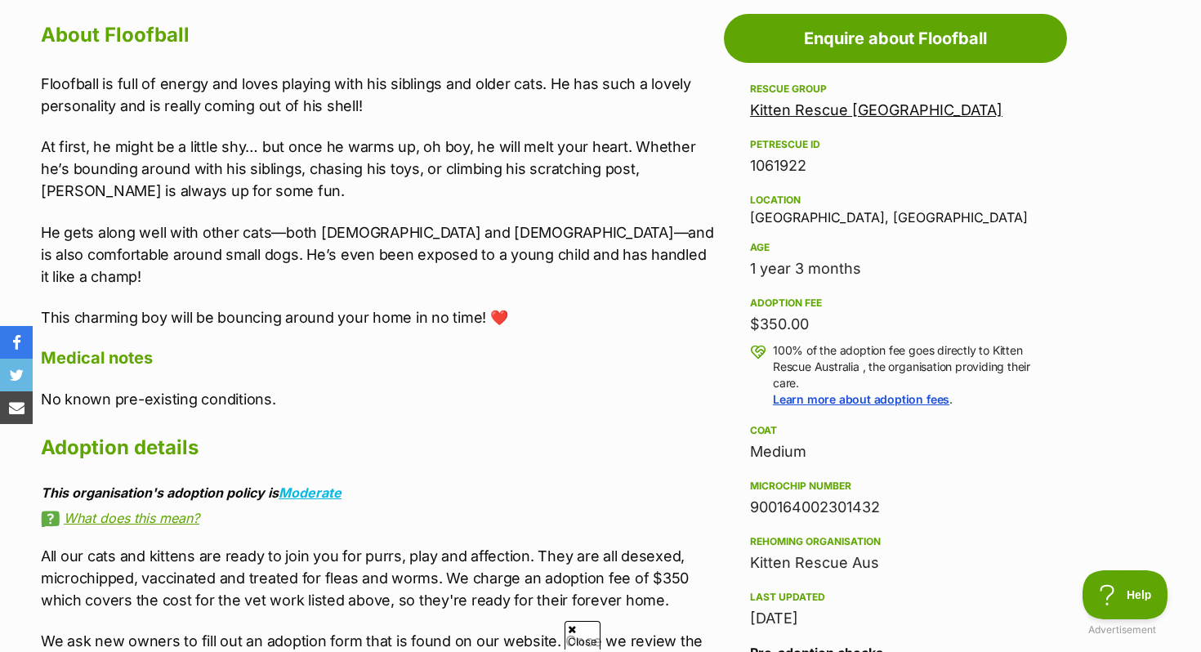
scroll to position [870, 0]
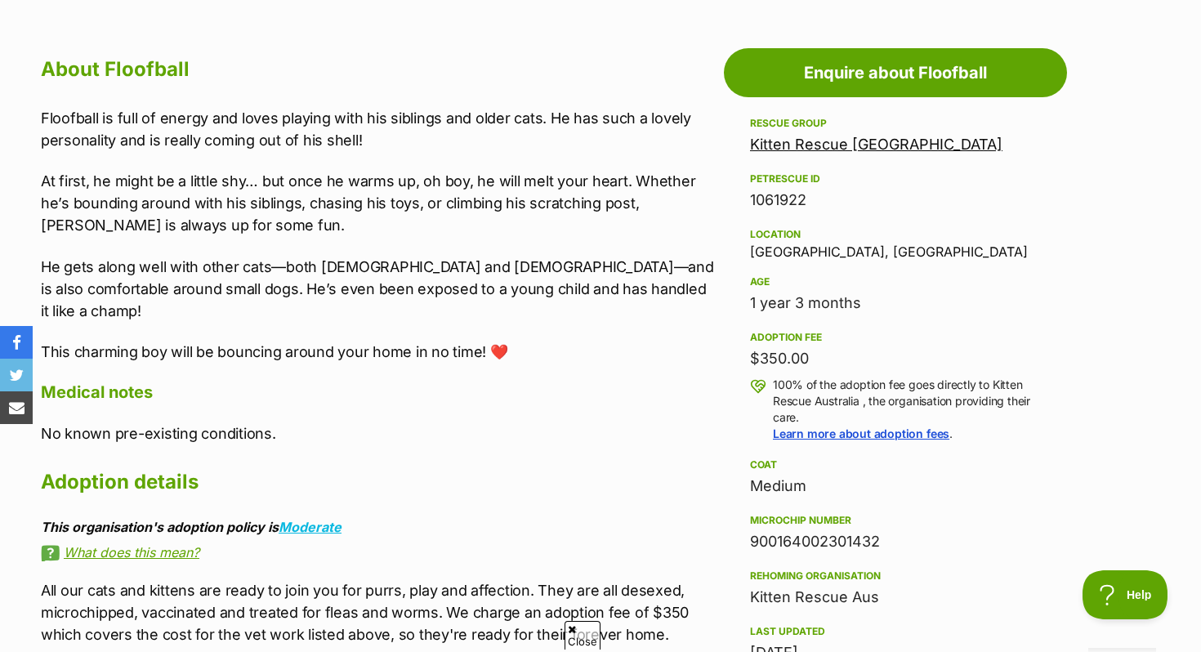
click at [829, 154] on div "Kitten Rescue Australia" at bounding box center [895, 144] width 291 height 23
click at [827, 150] on link "Kitten Rescue Australia" at bounding box center [876, 144] width 253 height 17
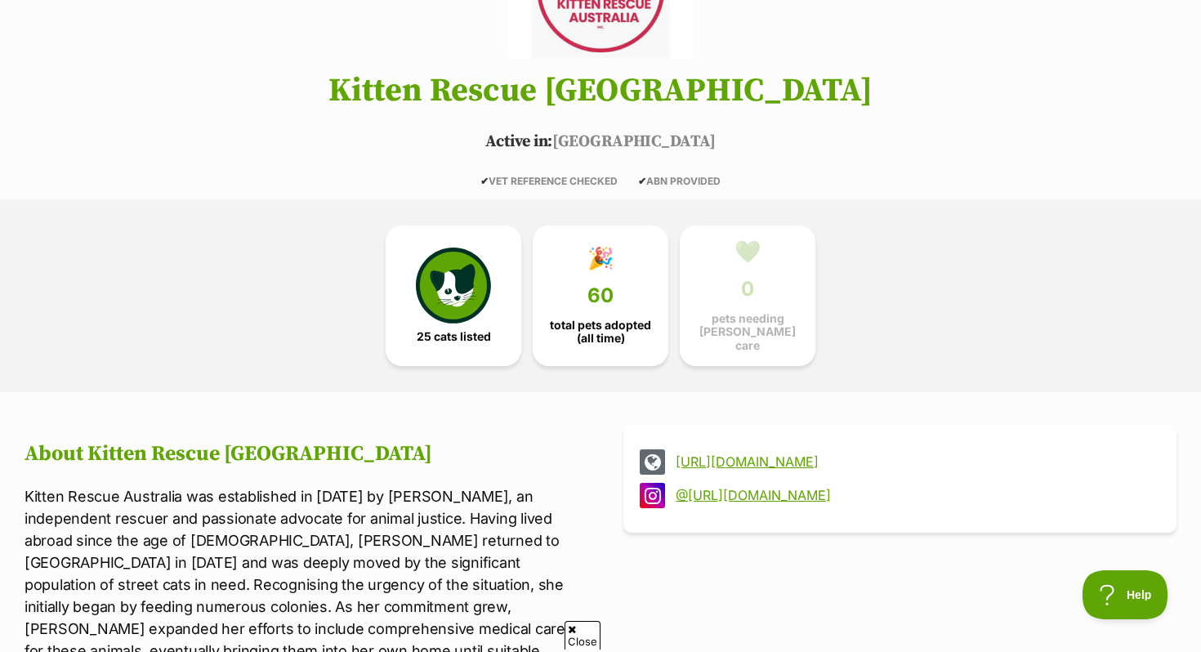
scroll to position [228, 0]
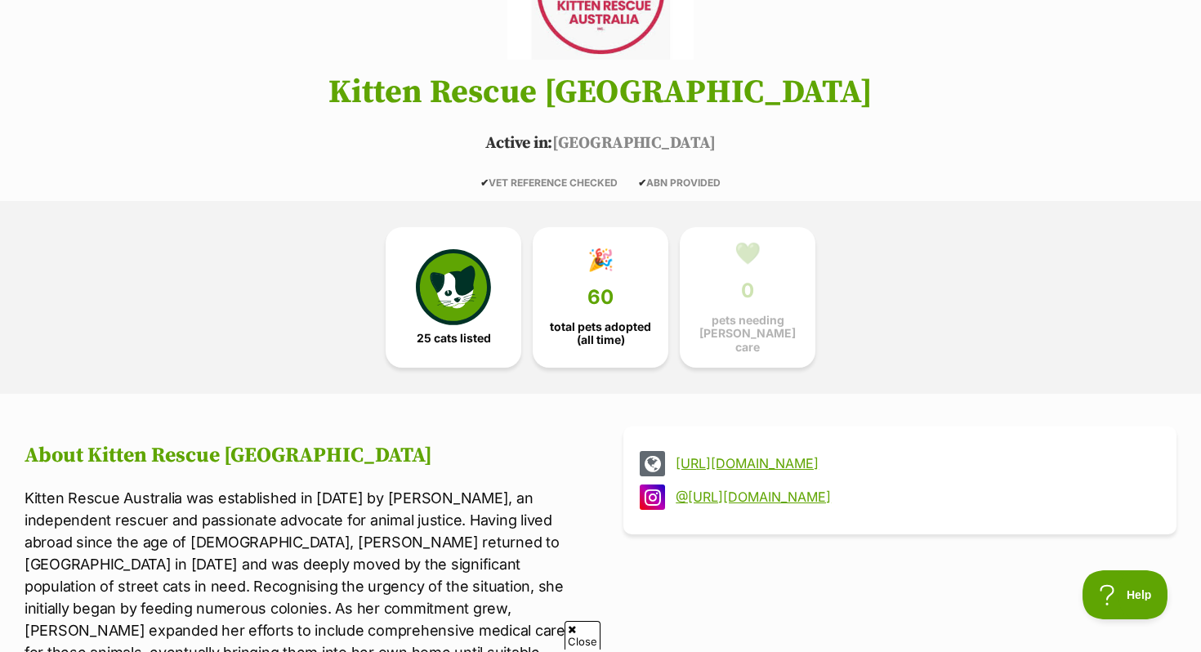
click at [797, 457] on link "http://www.kittenrescueaustralia.com" at bounding box center [915, 463] width 478 height 15
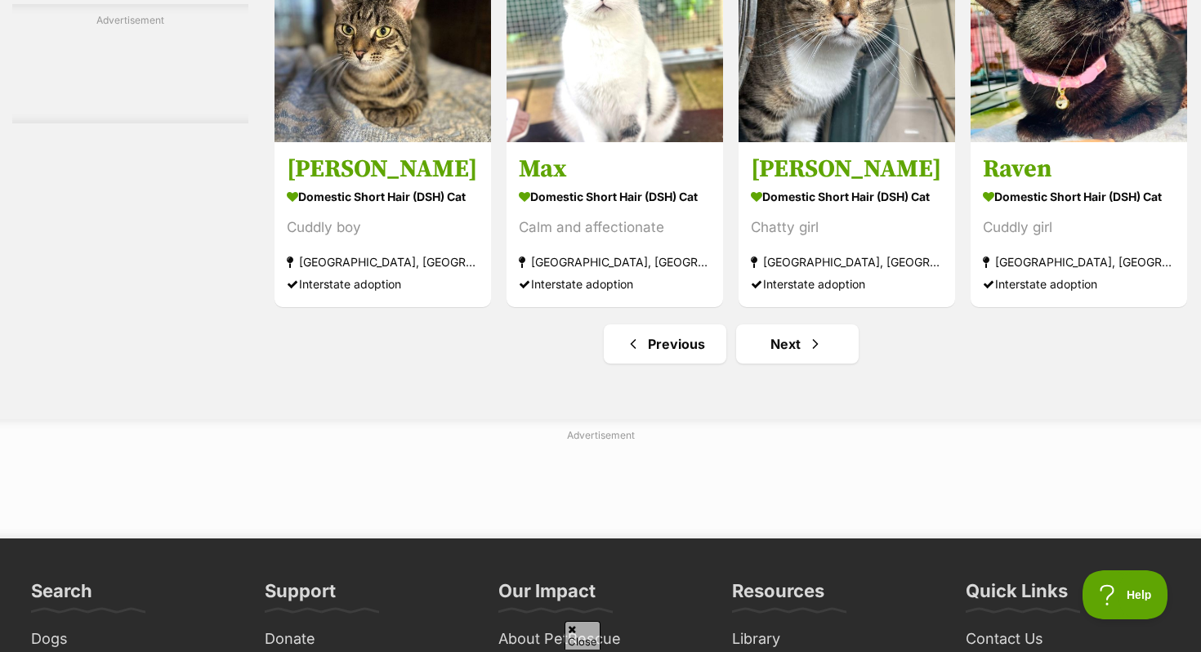
scroll to position [7599, 0]
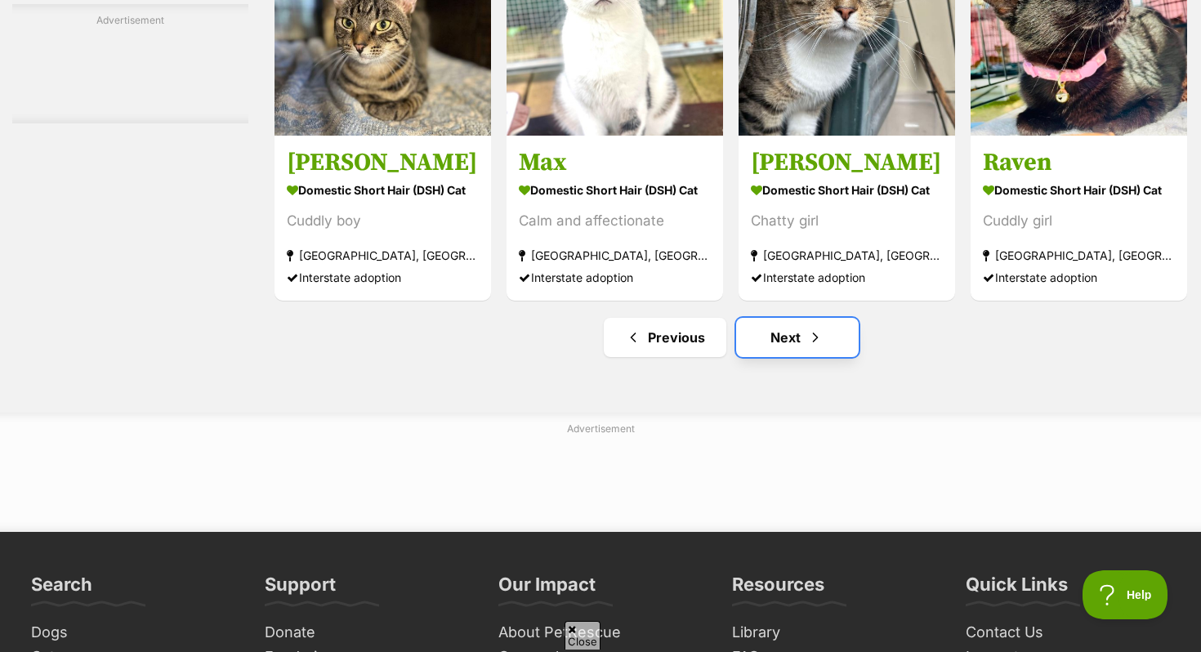
click at [784, 357] on link "Next" at bounding box center [797, 337] width 123 height 39
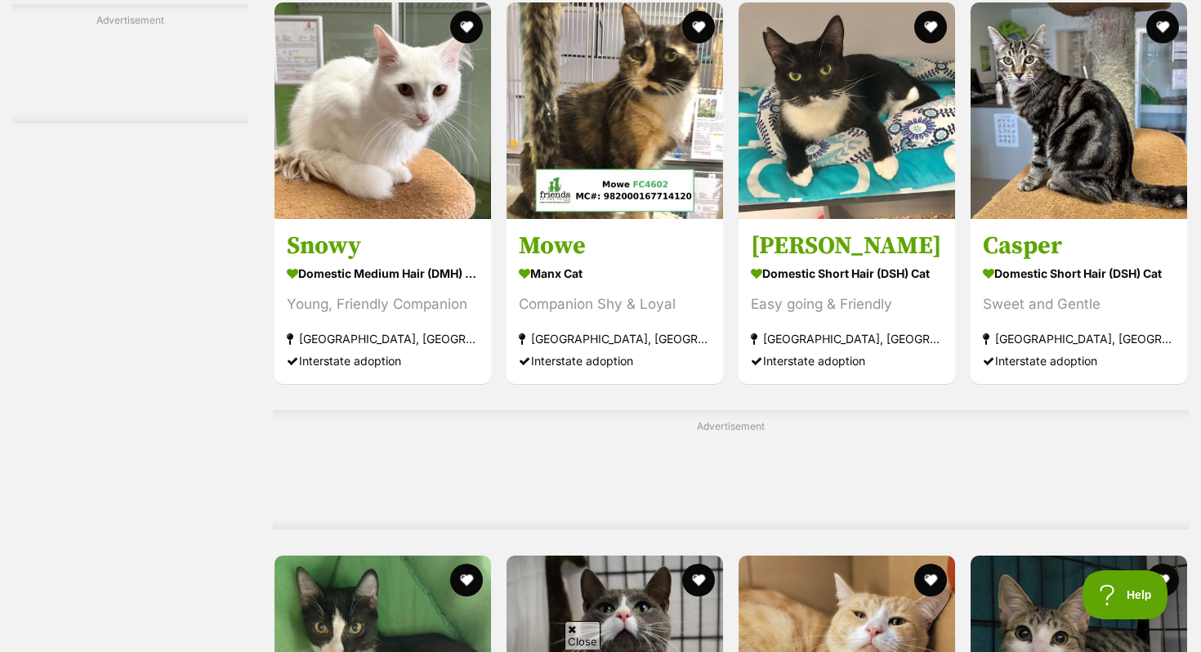
scroll to position [7226, 0]
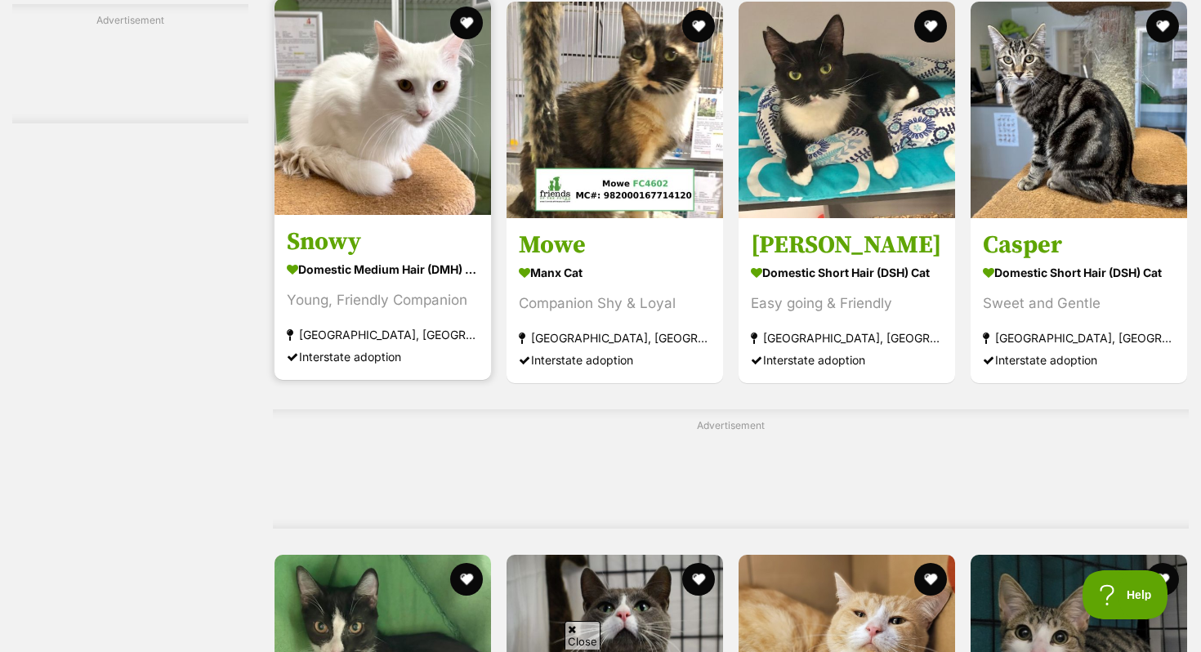
click at [377, 215] on img at bounding box center [383, 106] width 217 height 217
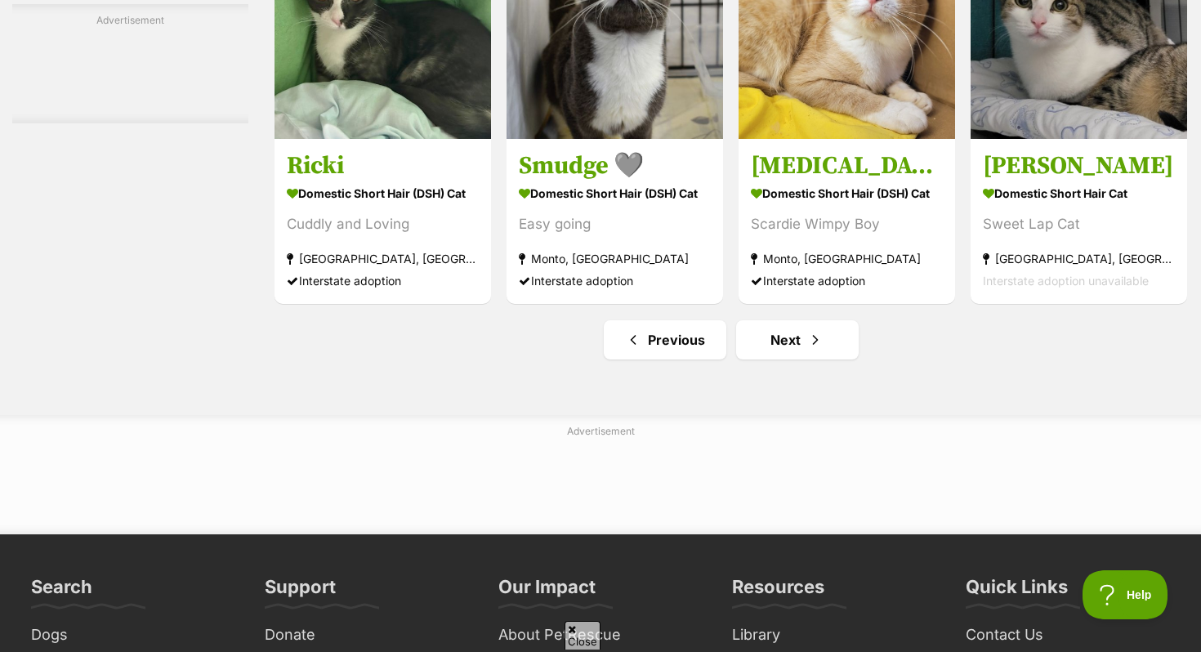
scroll to position [7858, 0]
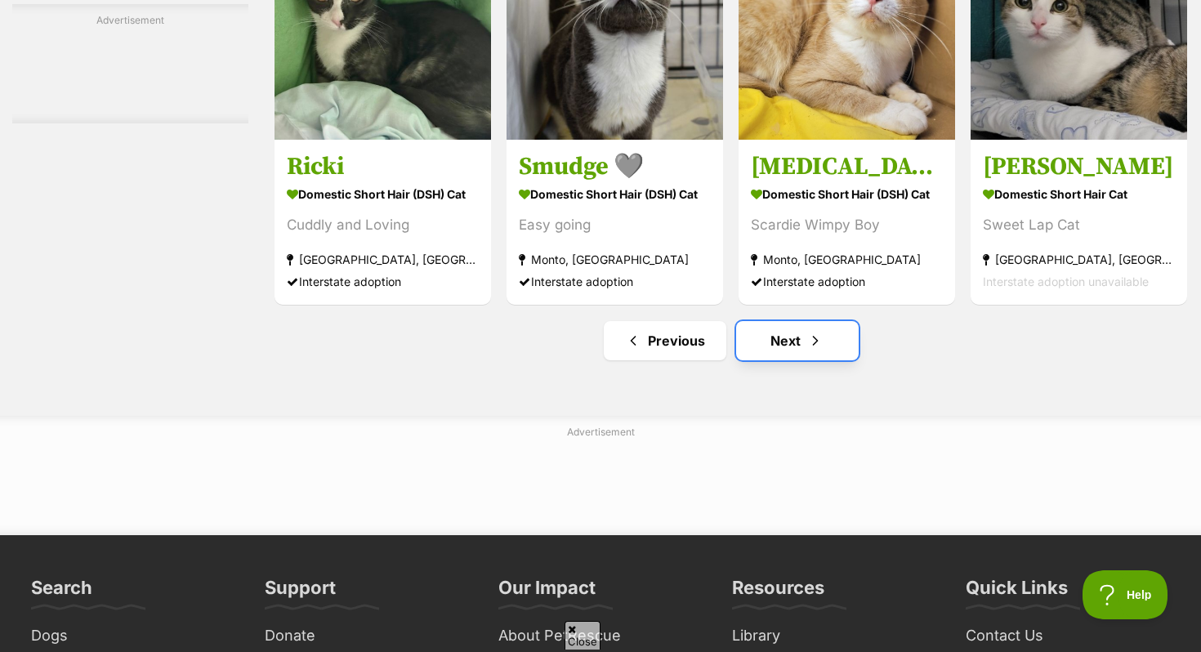
click at [752, 360] on link "Next" at bounding box center [797, 340] width 123 height 39
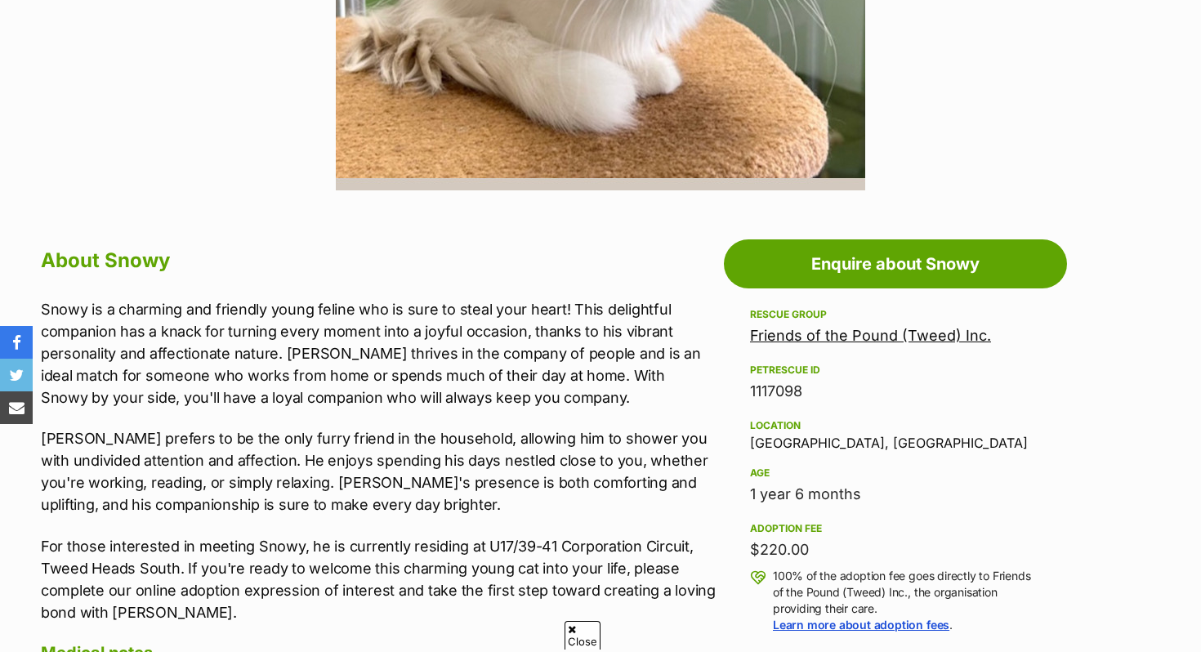
scroll to position [680, 0]
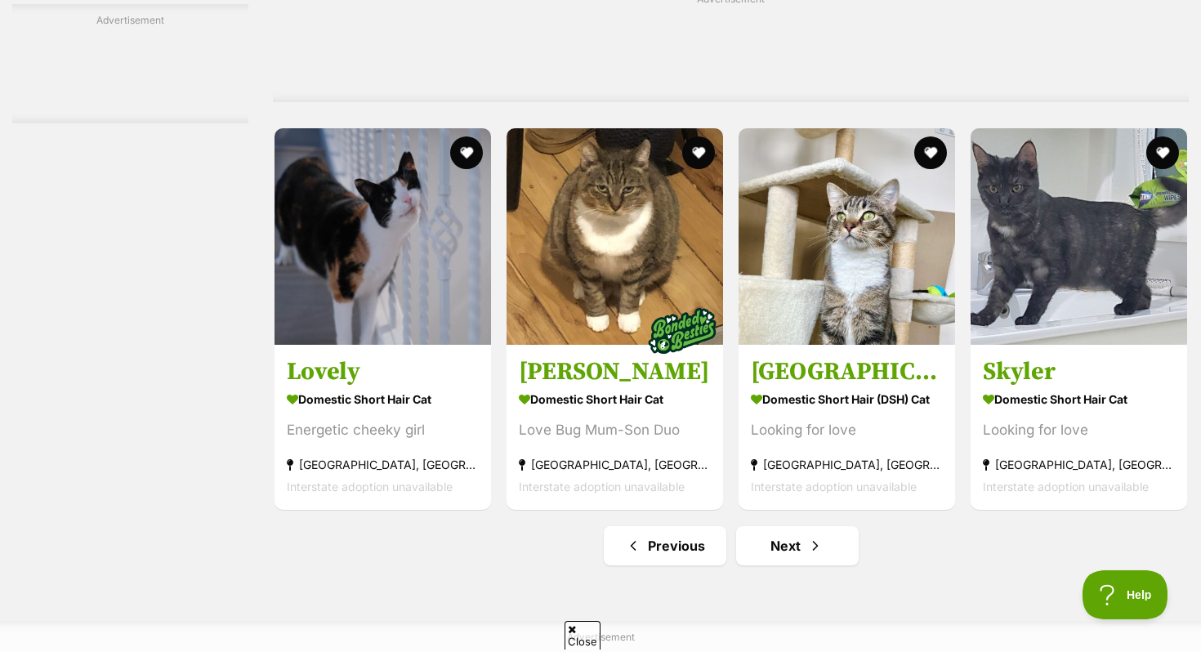
scroll to position [7551, 0]
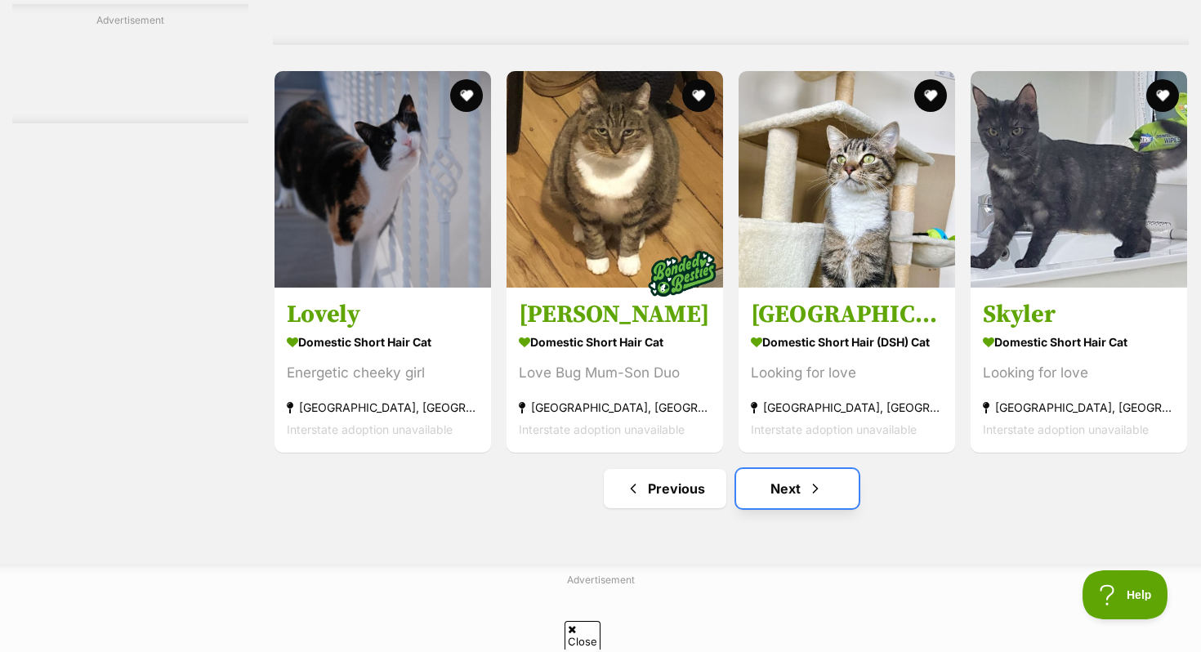
click at [802, 508] on link "Next" at bounding box center [797, 488] width 123 height 39
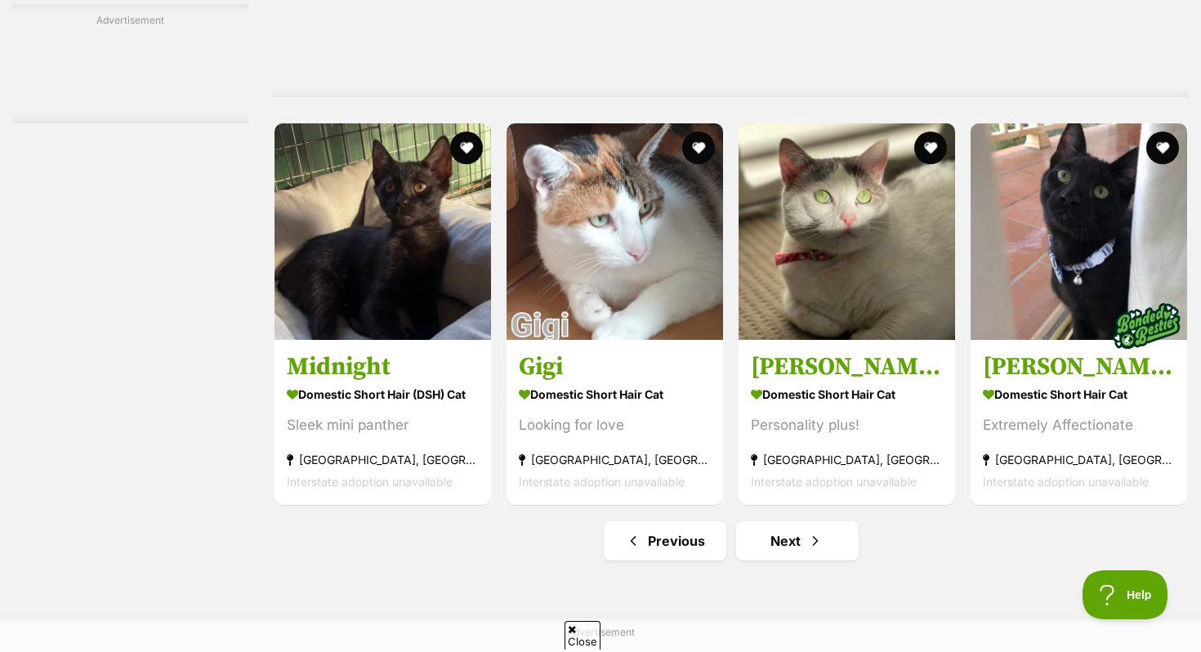
scroll to position [7788, 0]
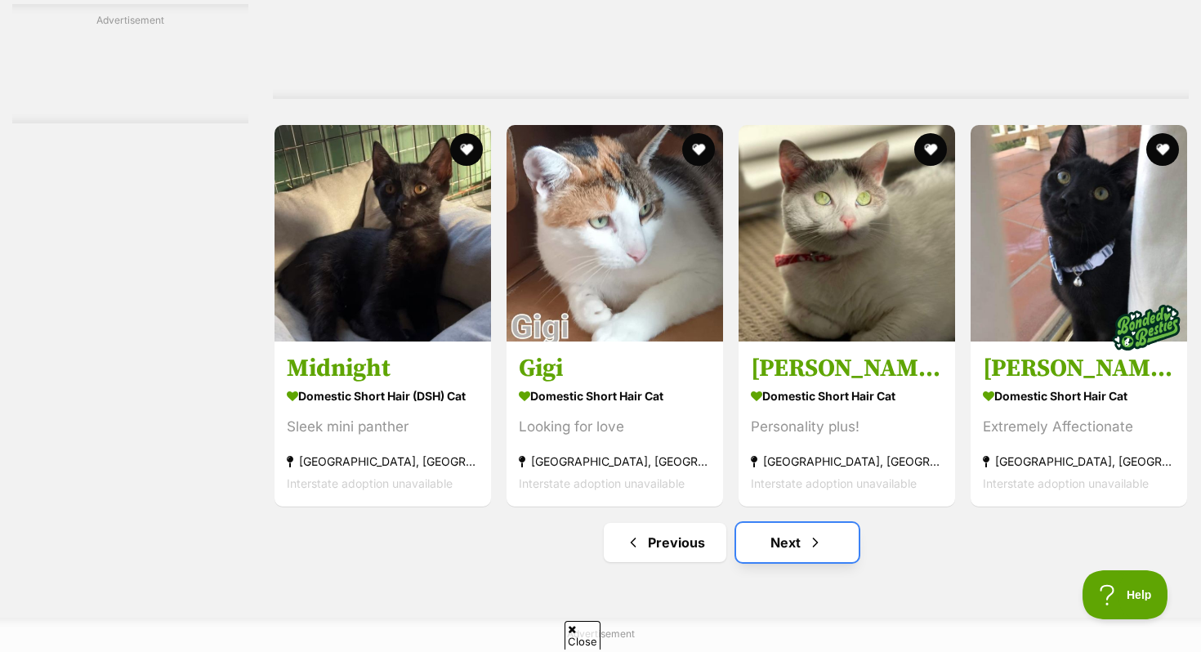
click at [807, 552] on span "Next page" at bounding box center [815, 543] width 16 height 20
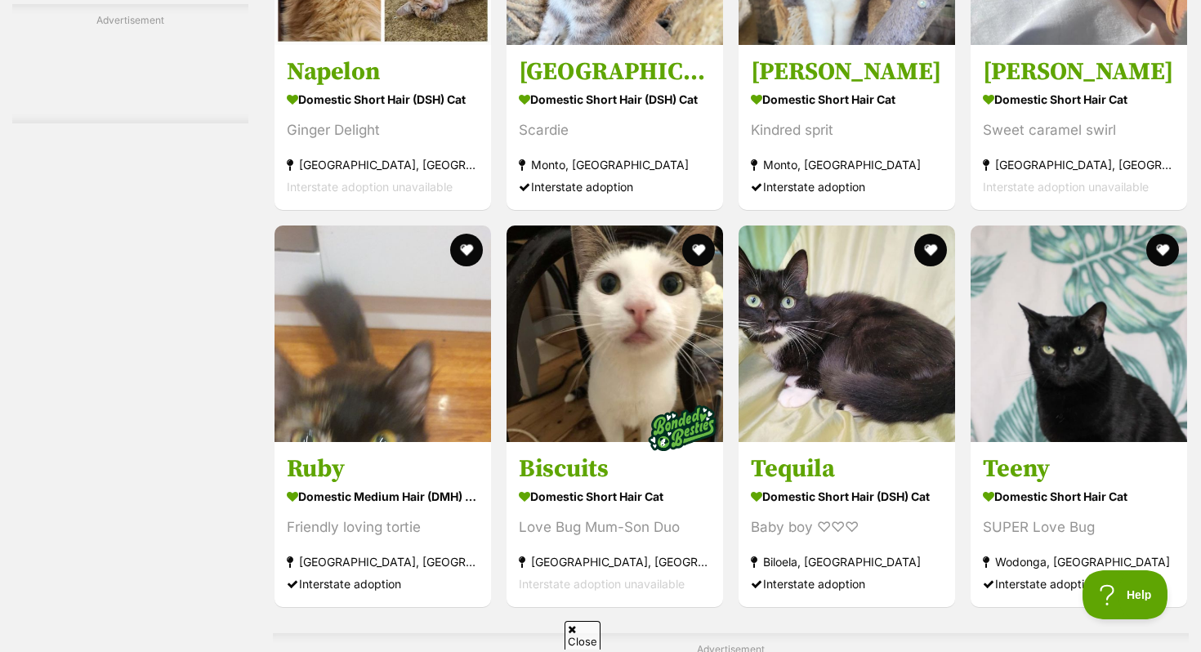
scroll to position [5459, 0]
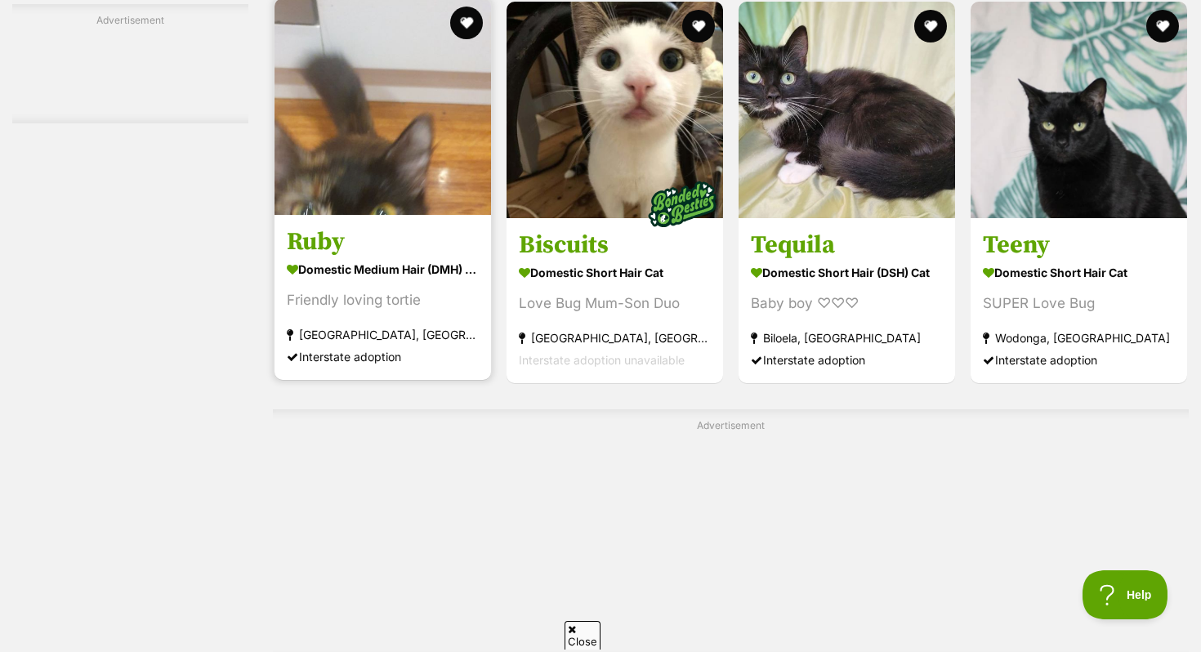
click at [378, 81] on img at bounding box center [383, 106] width 217 height 217
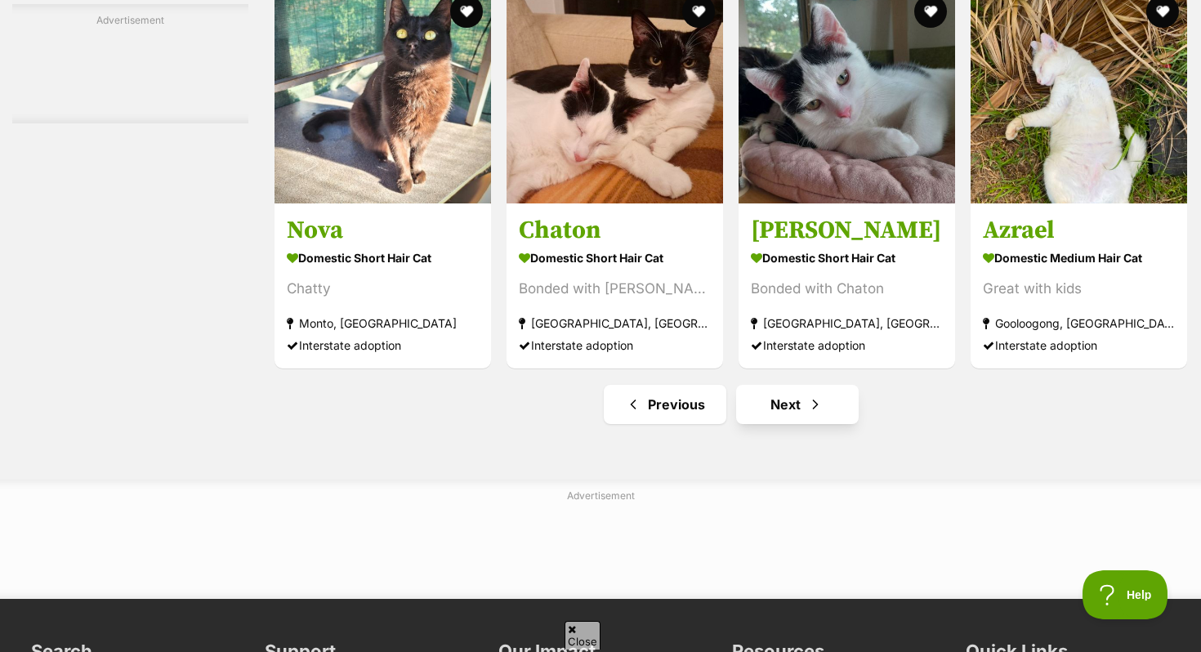
scroll to position [0, 0]
click at [772, 424] on link "Next" at bounding box center [797, 404] width 123 height 39
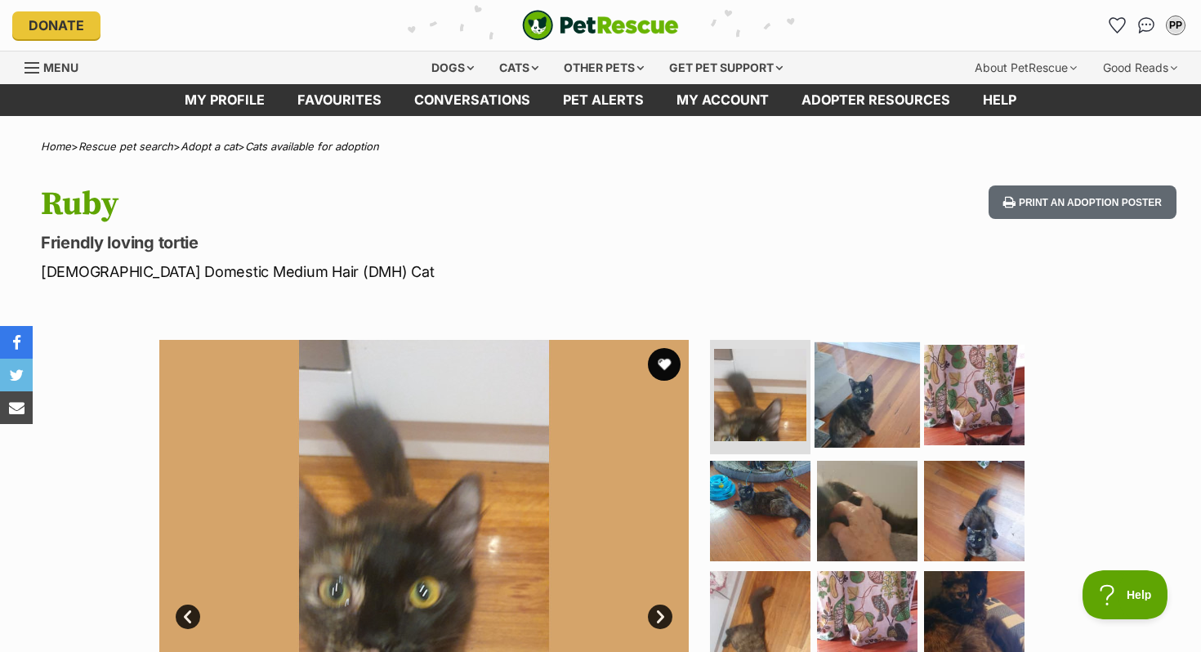
click at [860, 404] on img at bounding box center [867, 394] width 105 height 105
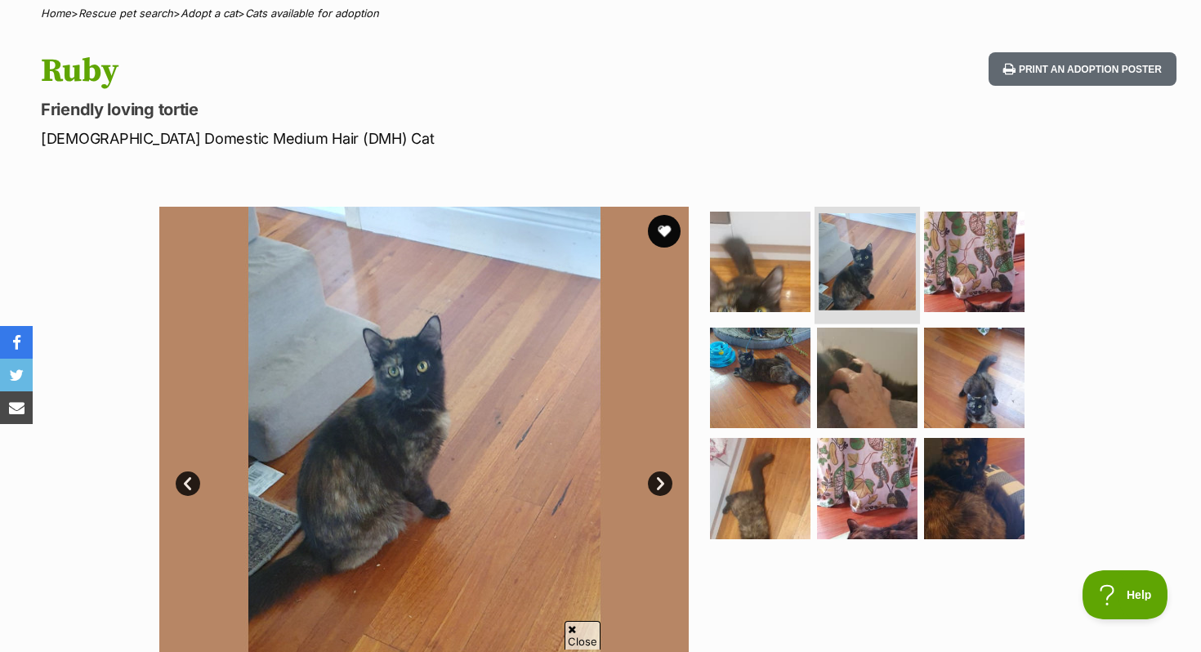
scroll to position [179, 0]
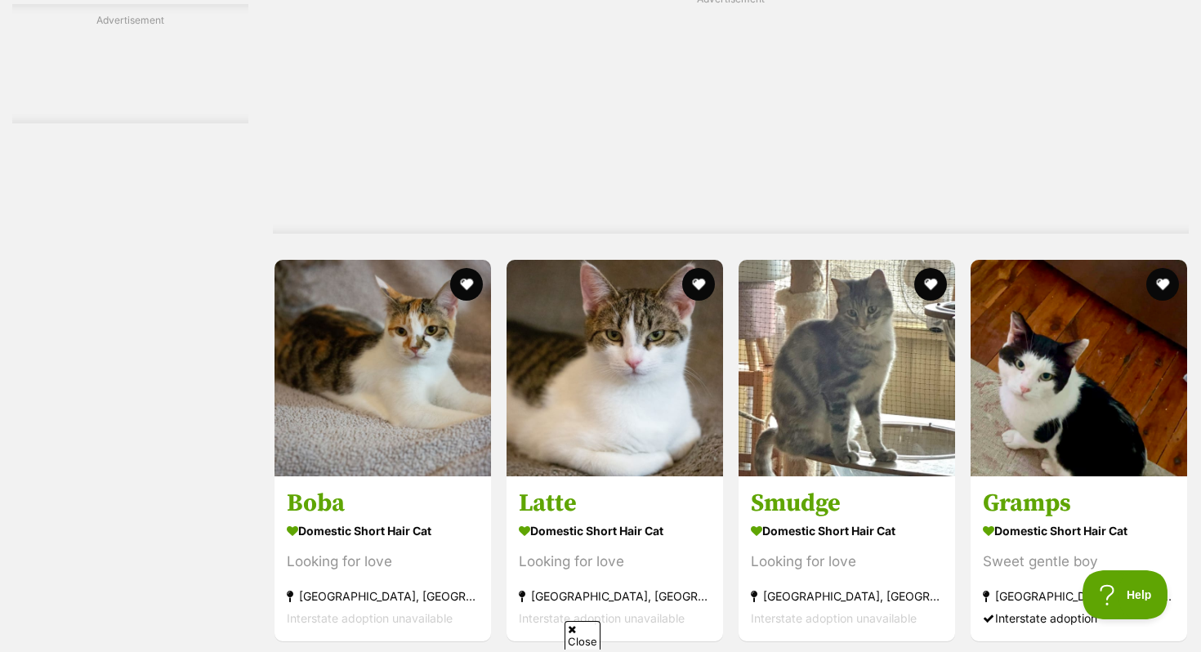
scroll to position [3115, 0]
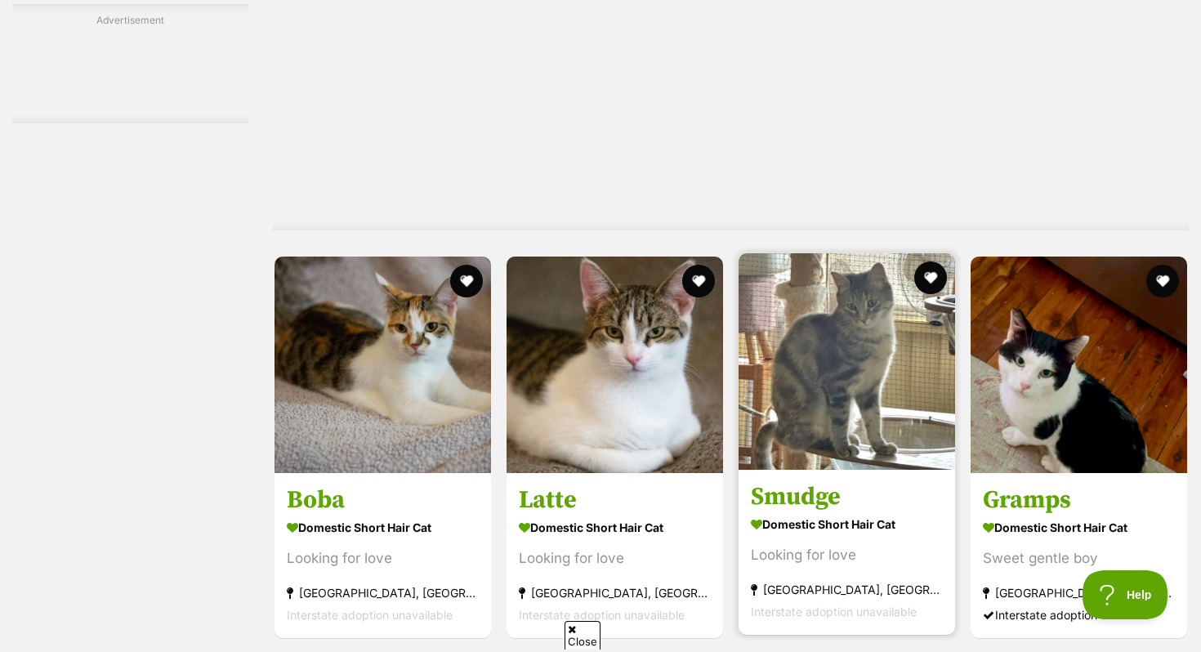
click at [802, 445] on img at bounding box center [847, 361] width 217 height 217
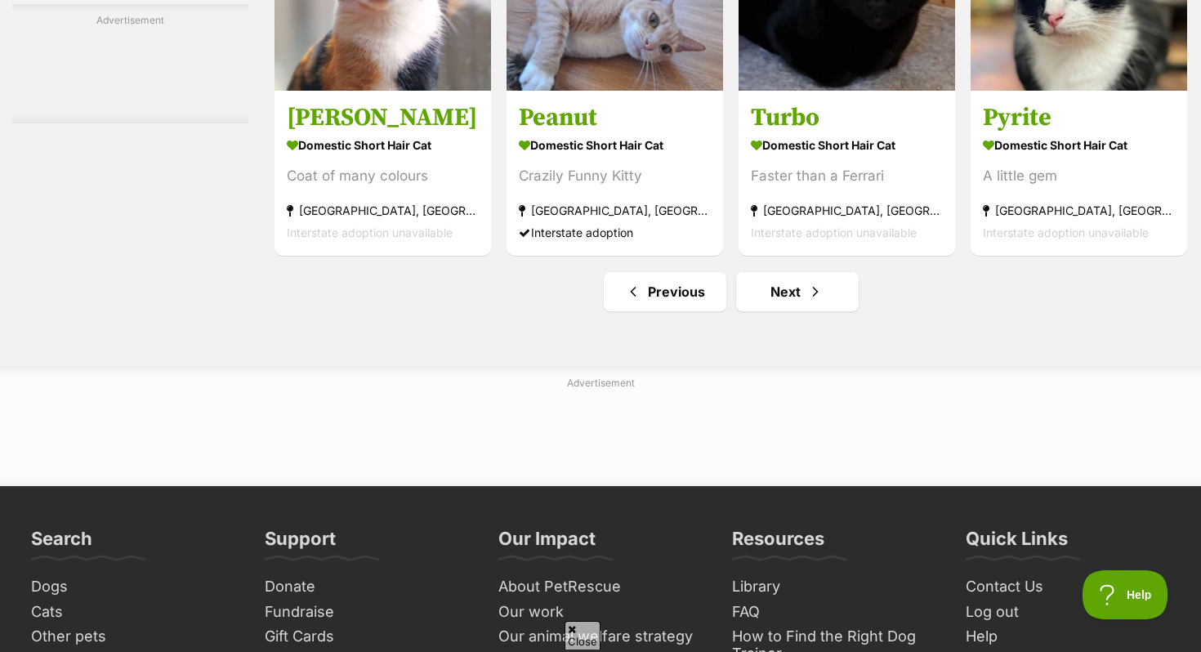
scroll to position [8022, 0]
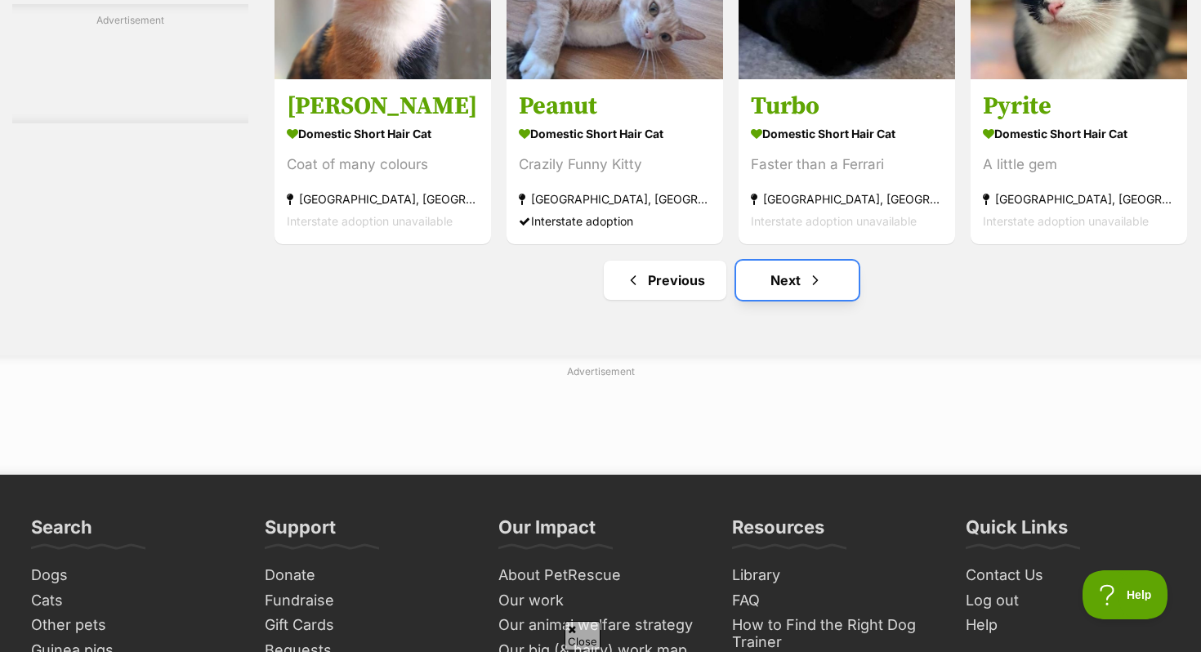
click at [822, 293] on link "Next" at bounding box center [797, 280] width 123 height 39
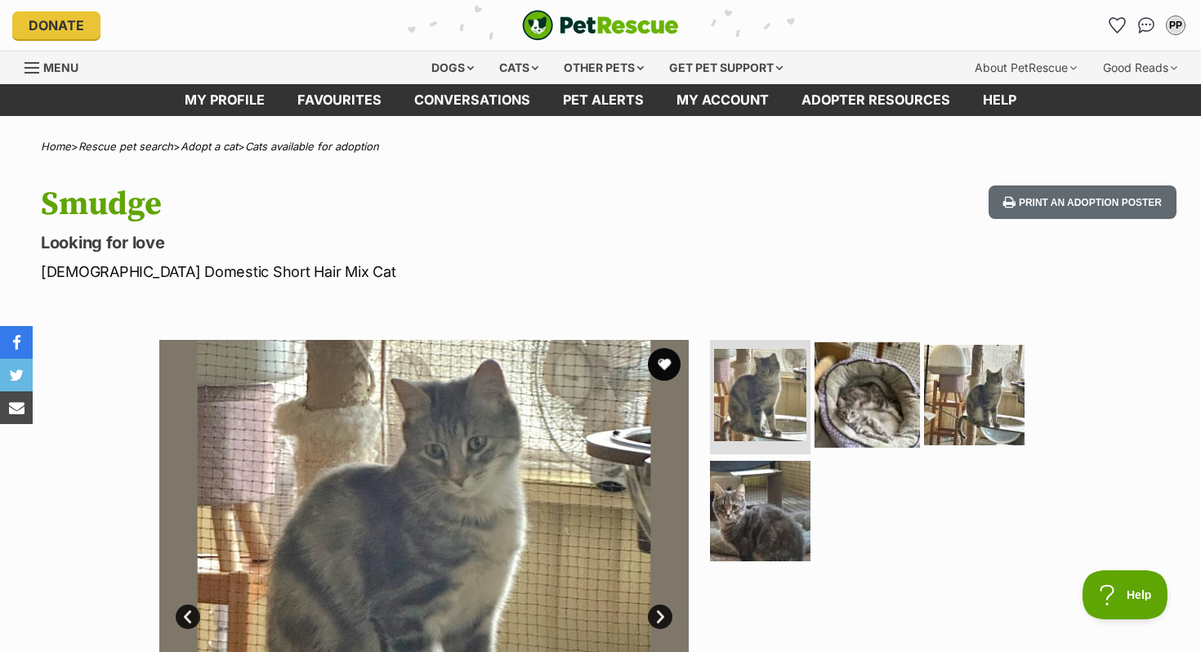
click at [843, 363] on img at bounding box center [867, 394] width 105 height 105
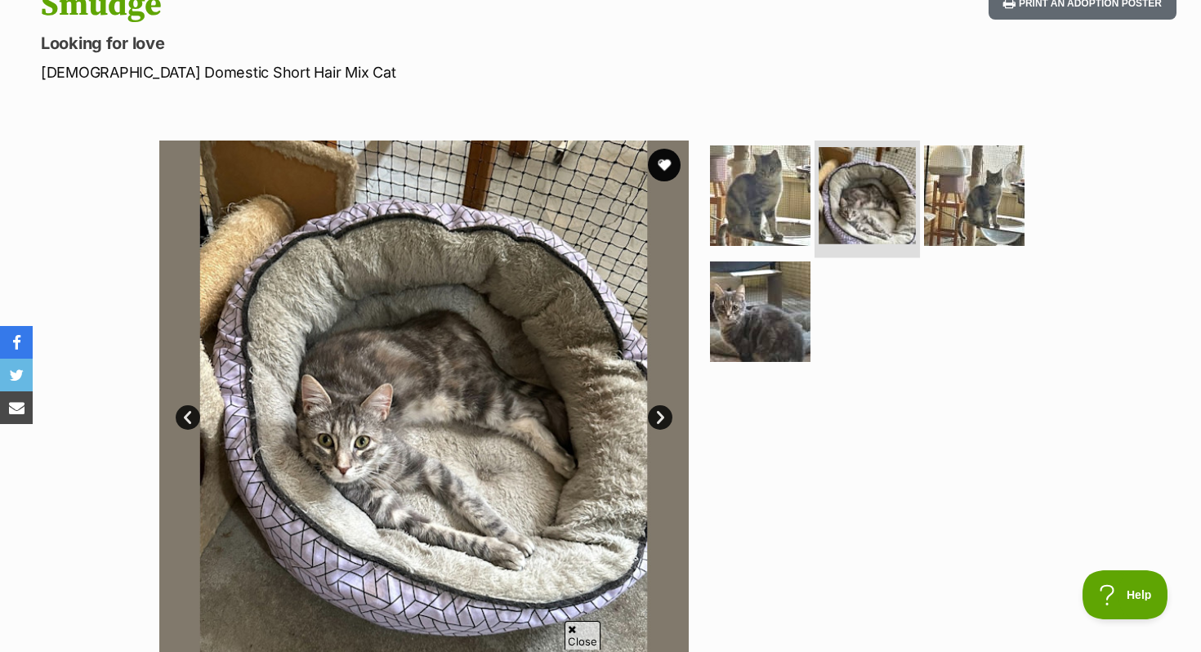
scroll to position [200, 0]
click at [702, 338] on section "Available 2 of 4 images 2 of 4 images 2 of 4 images 2 of 4 images Next Prev 1 2…" at bounding box center [601, 392] width 932 height 554
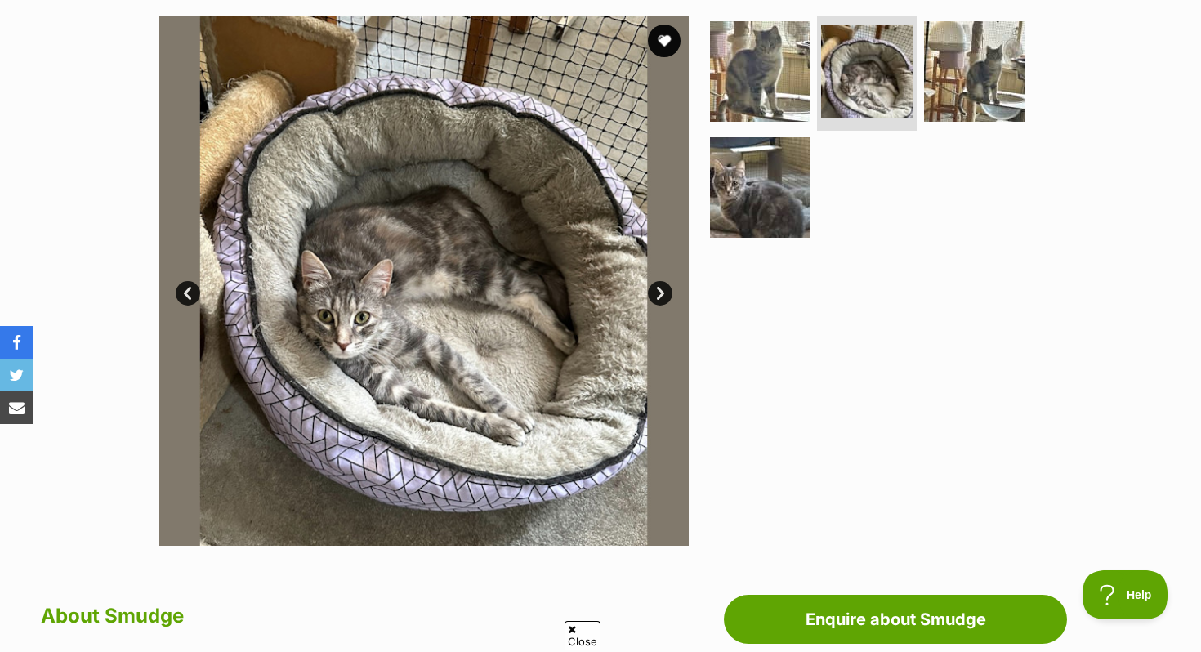
scroll to position [338, 0]
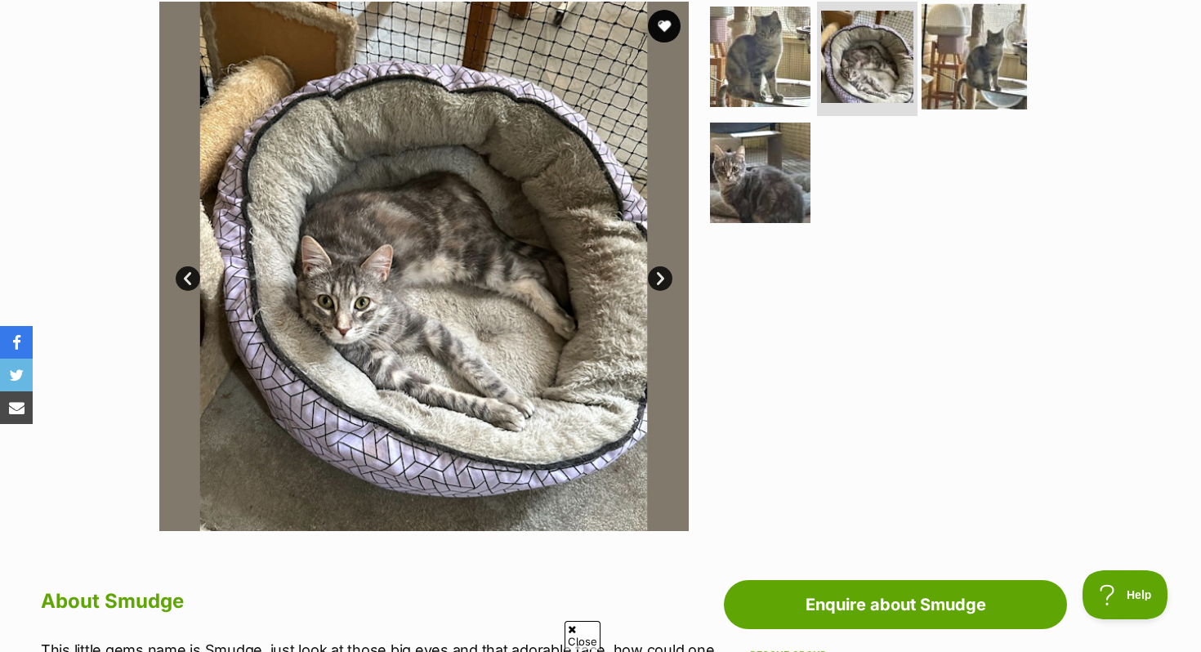
click at [955, 34] on img at bounding box center [974, 56] width 105 height 105
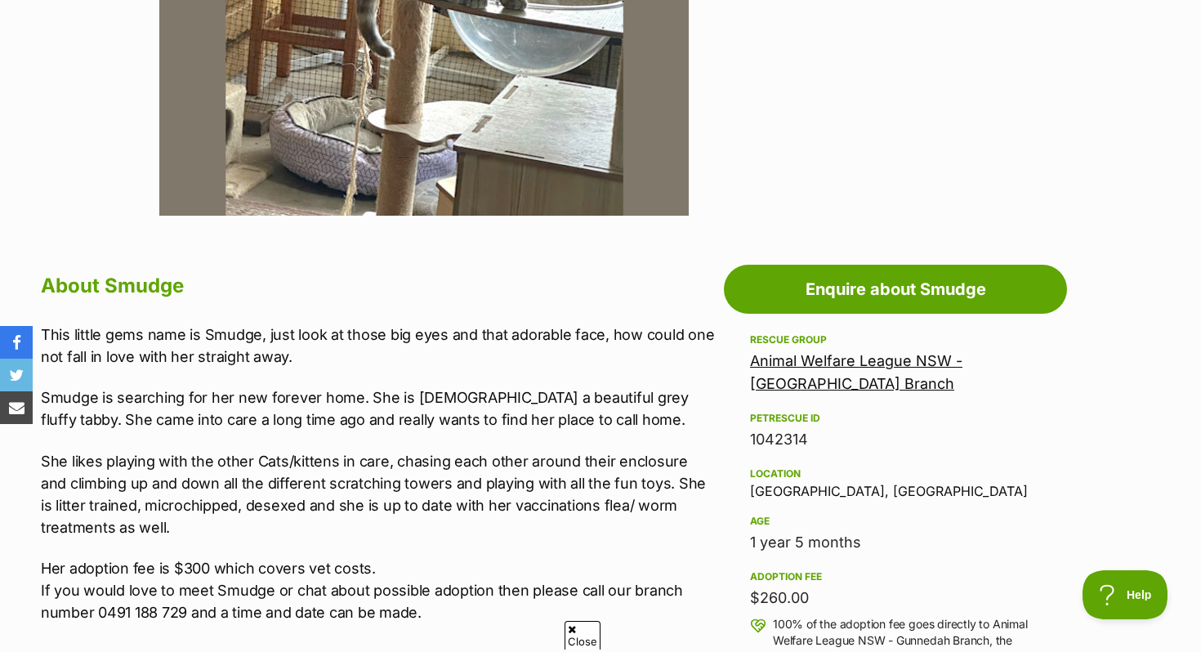
scroll to position [923, 0]
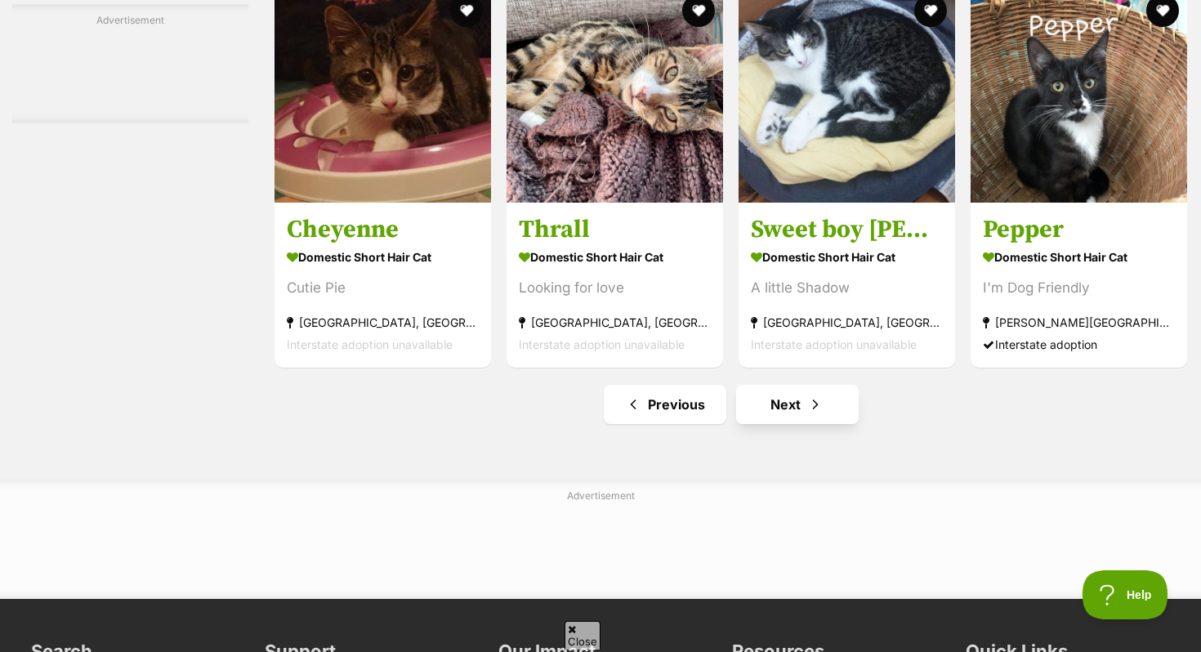
scroll to position [7524, 0]
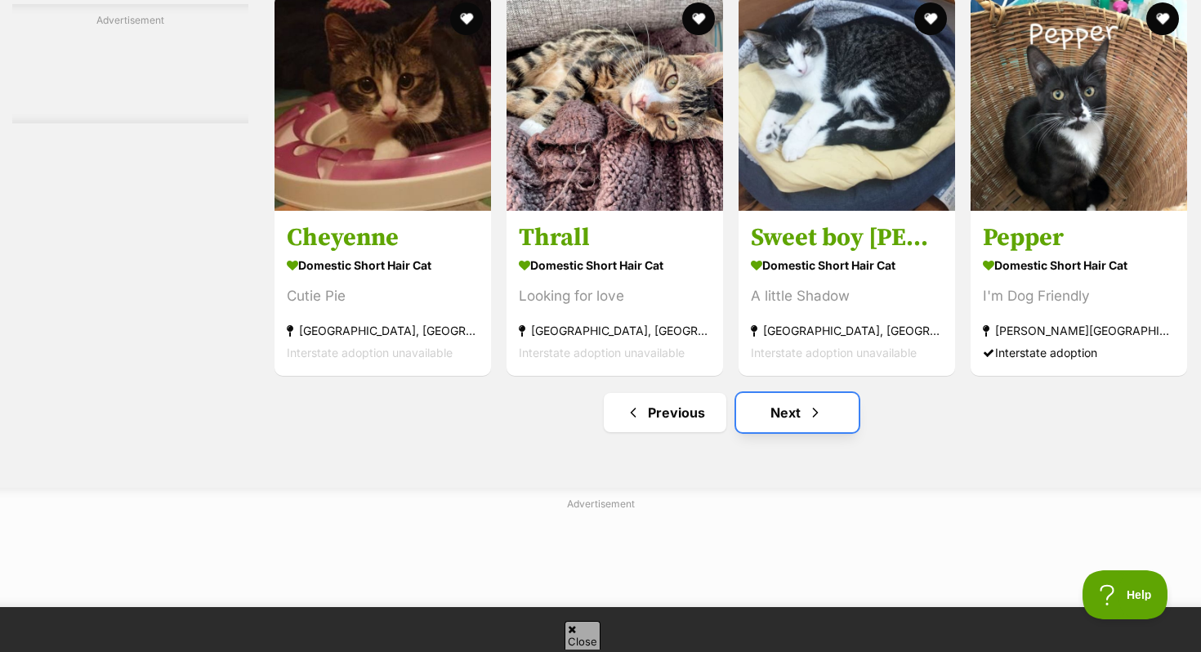
click at [798, 432] on link "Next" at bounding box center [797, 412] width 123 height 39
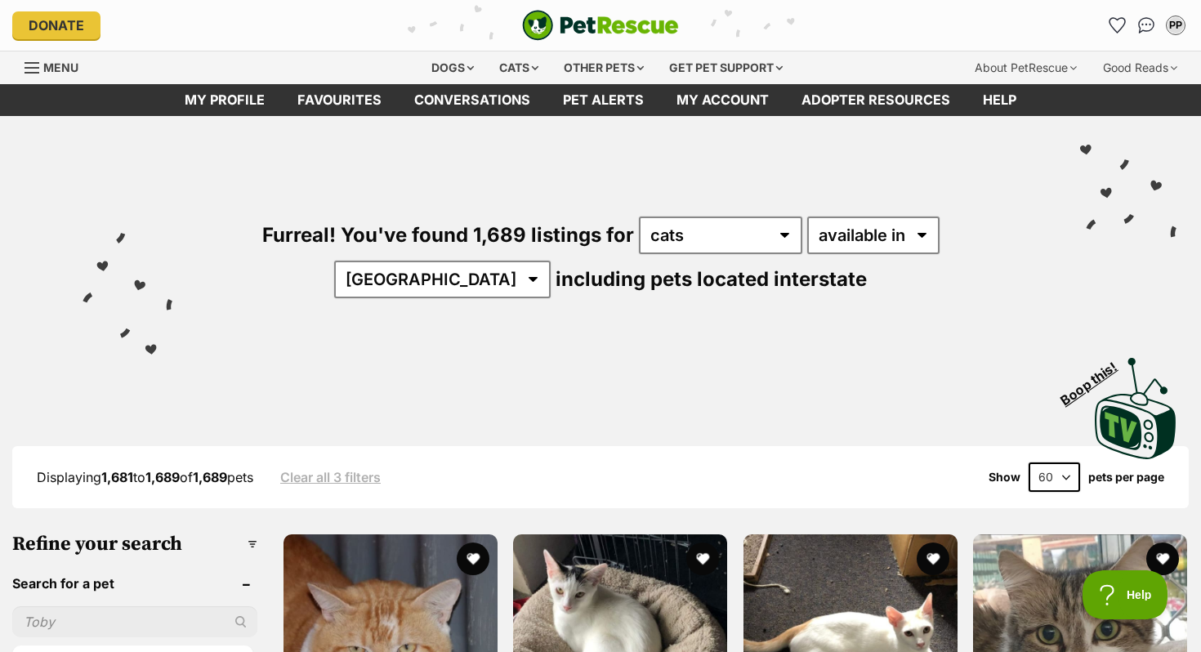
click at [1060, 475] on select "20 40 60" at bounding box center [1054, 477] width 51 height 29
select select "20"
click at [1029, 463] on select "20 40 60" at bounding box center [1054, 477] width 51 height 29
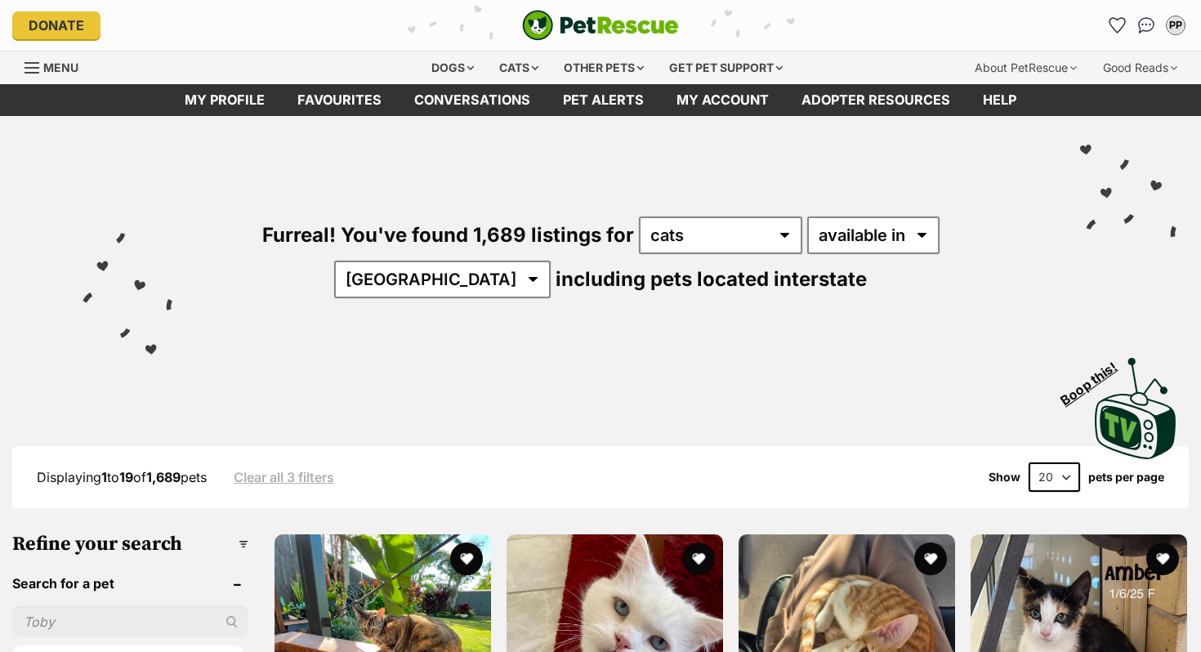
click at [1059, 475] on select "20 40 60" at bounding box center [1054, 477] width 51 height 29
select select "60"
click at [1029, 463] on select "20 40 60" at bounding box center [1054, 477] width 51 height 29
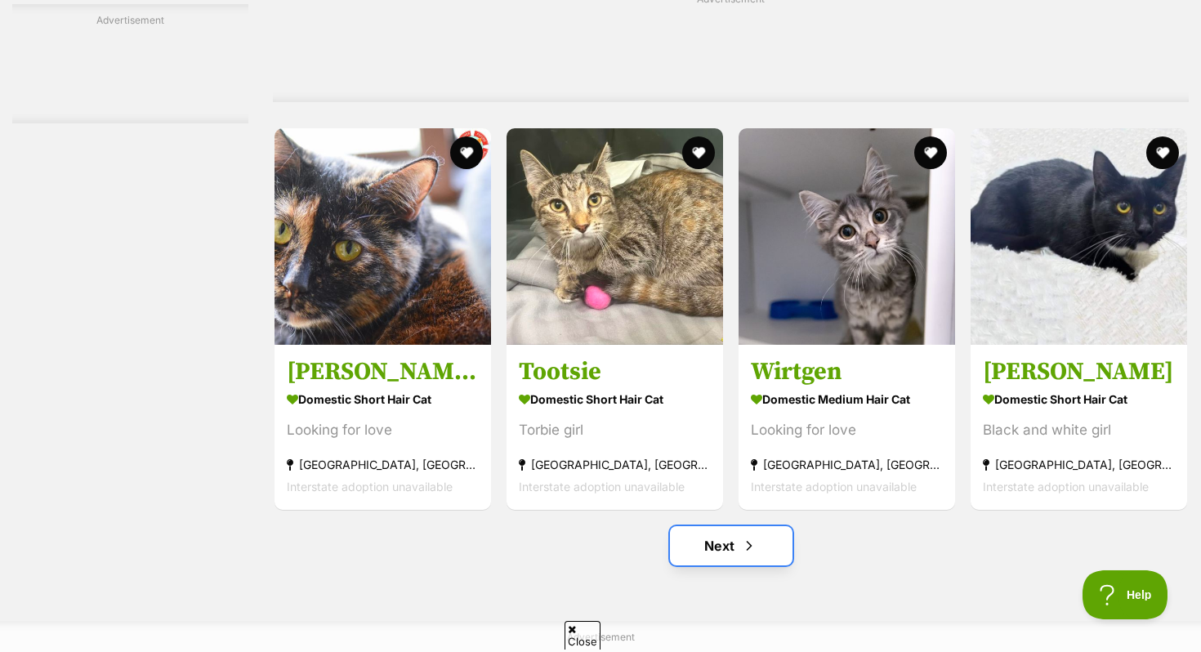
click at [715, 565] on link "Next" at bounding box center [731, 545] width 123 height 39
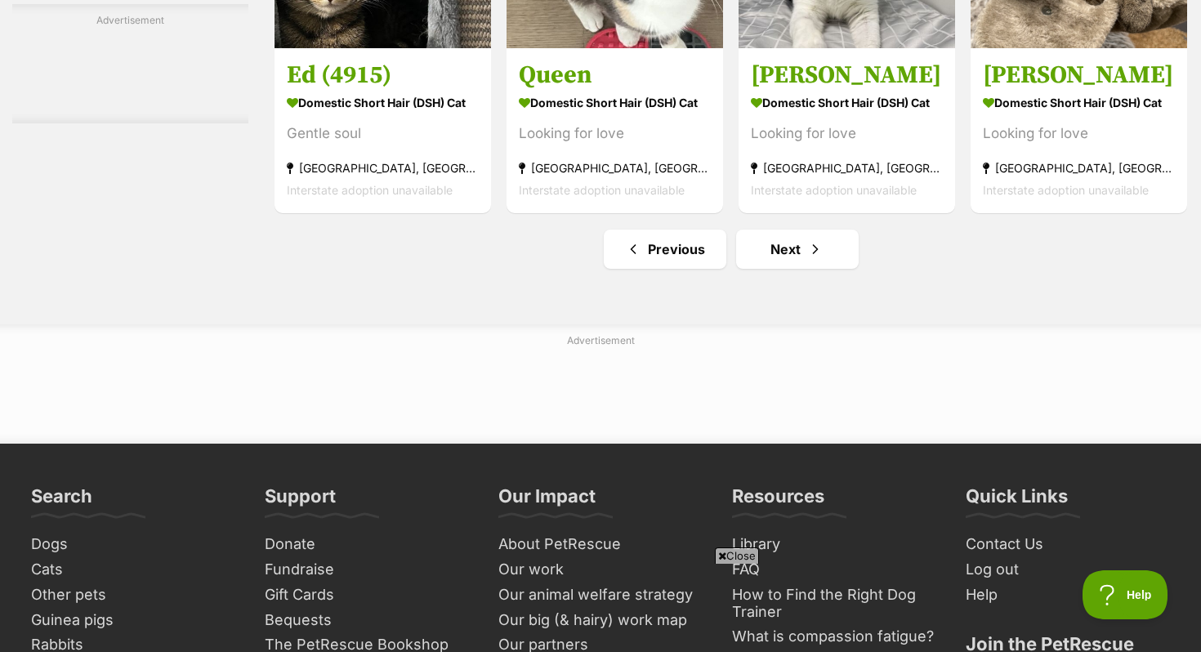
scroll to position [7828, 0]
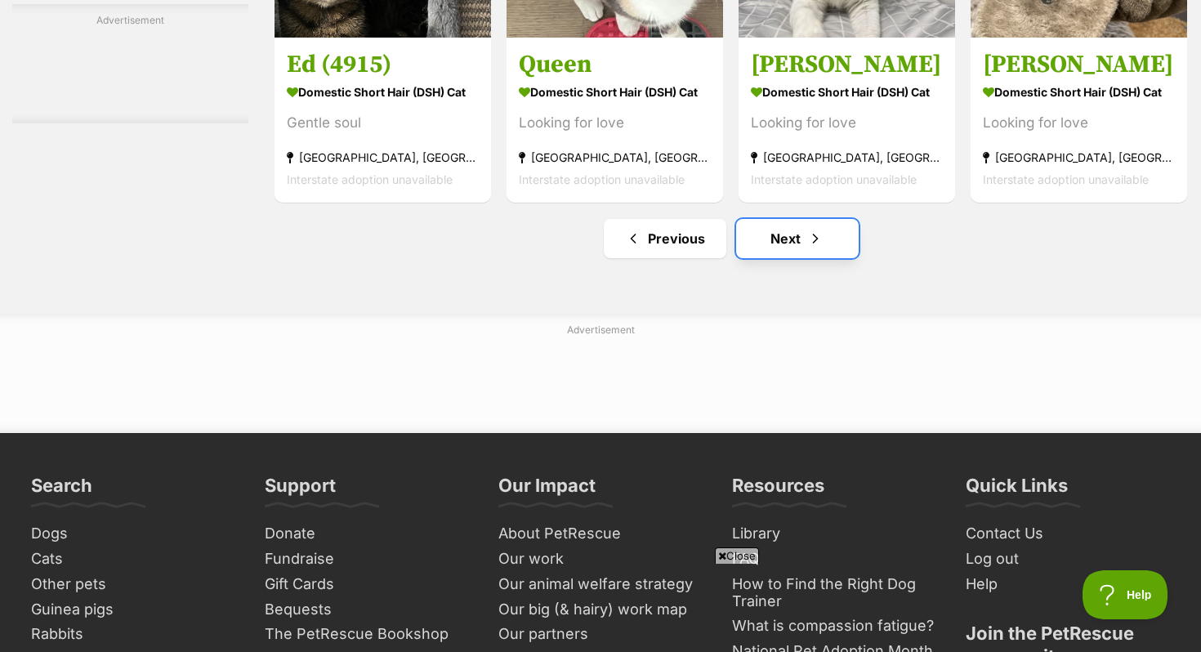
click at [781, 256] on link "Next" at bounding box center [797, 238] width 123 height 39
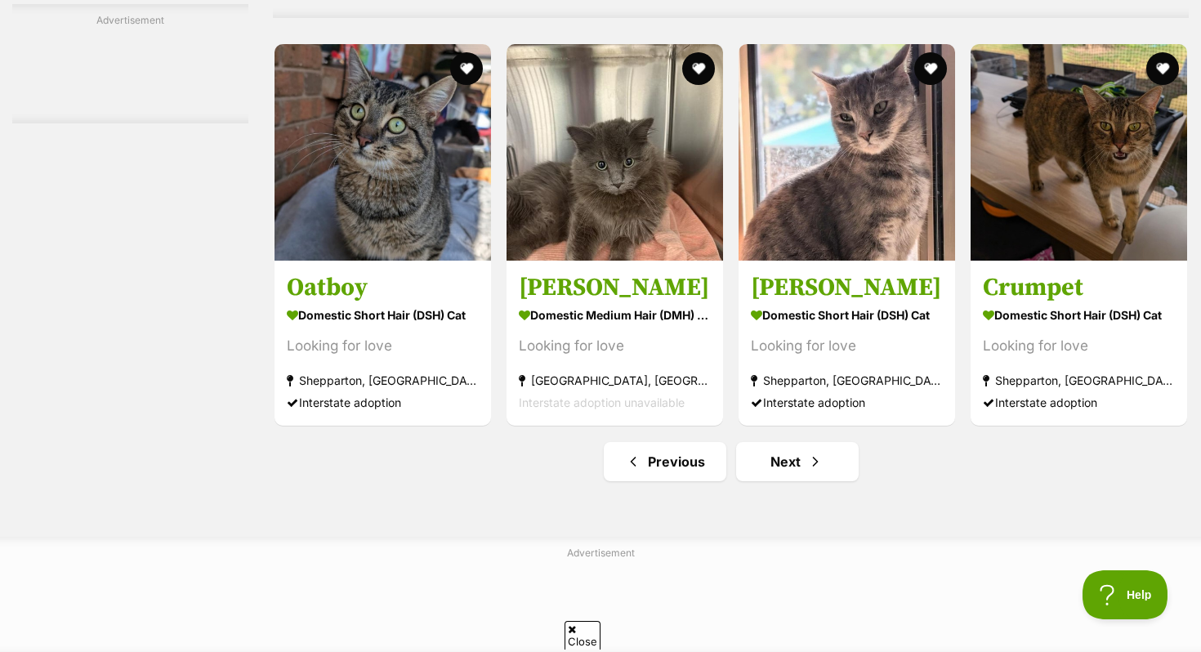
scroll to position [7583, 0]
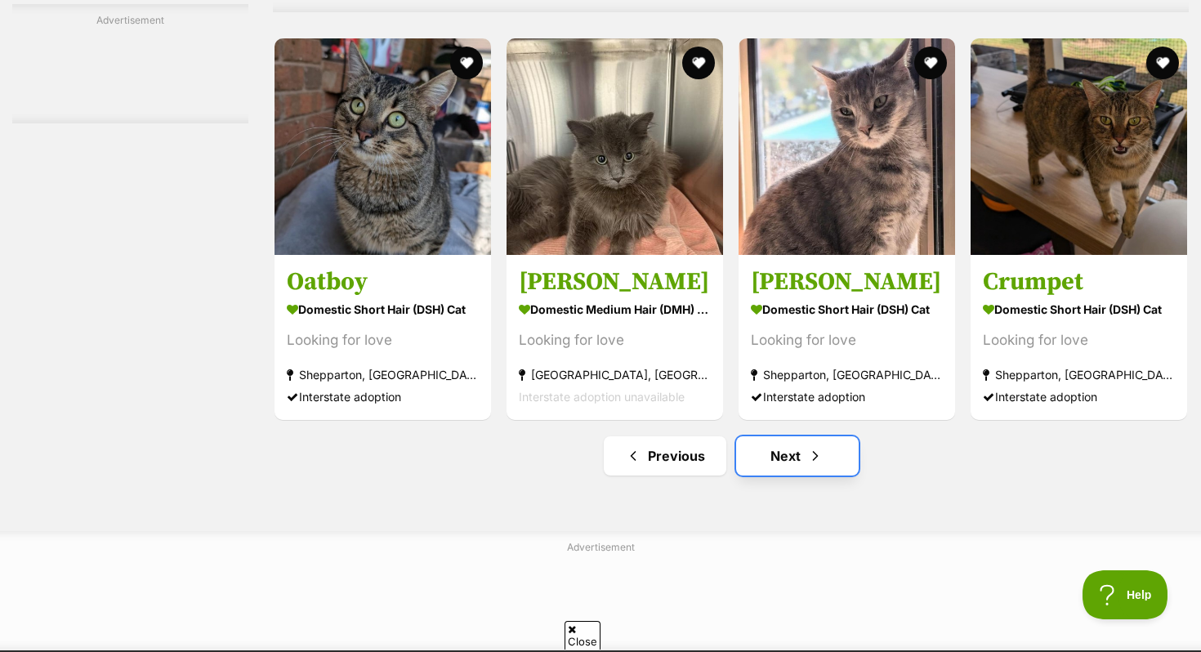
click at [793, 476] on link "Next" at bounding box center [797, 455] width 123 height 39
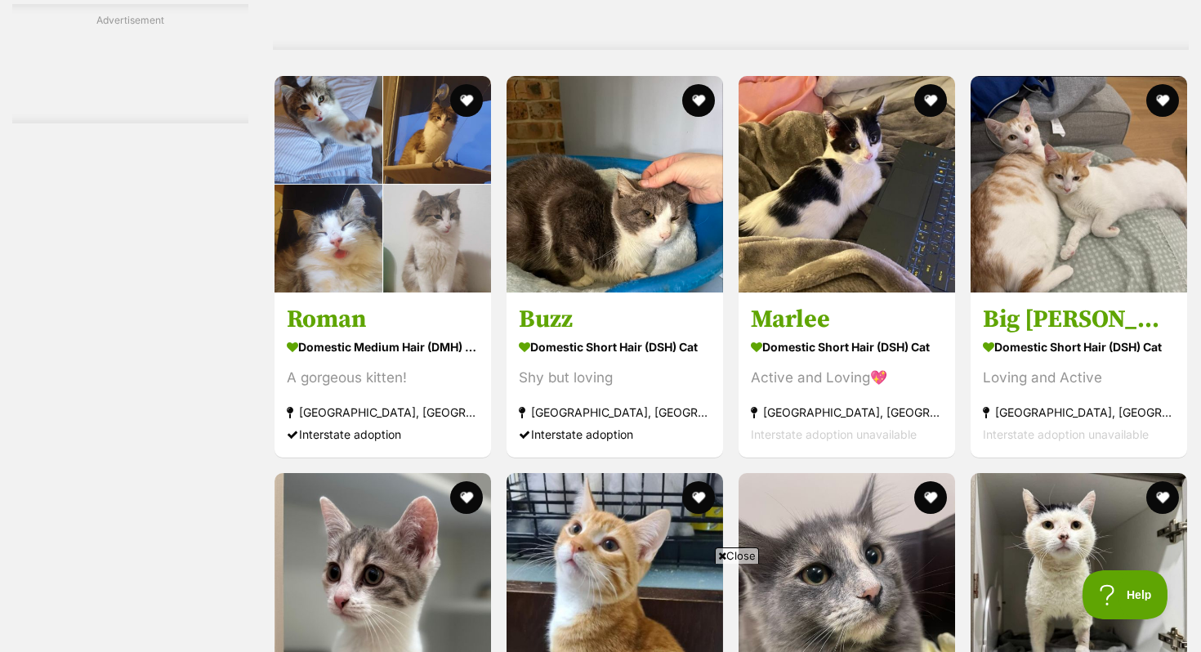
scroll to position [5092, 0]
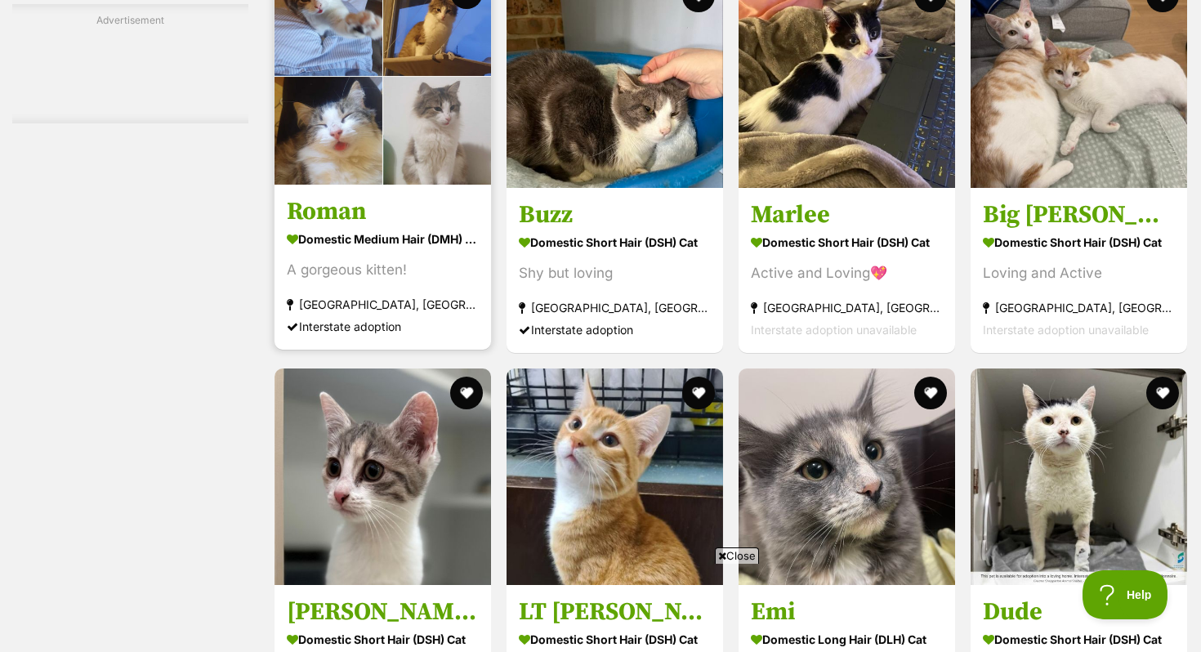
click at [364, 179] on img at bounding box center [383, 76] width 217 height 217
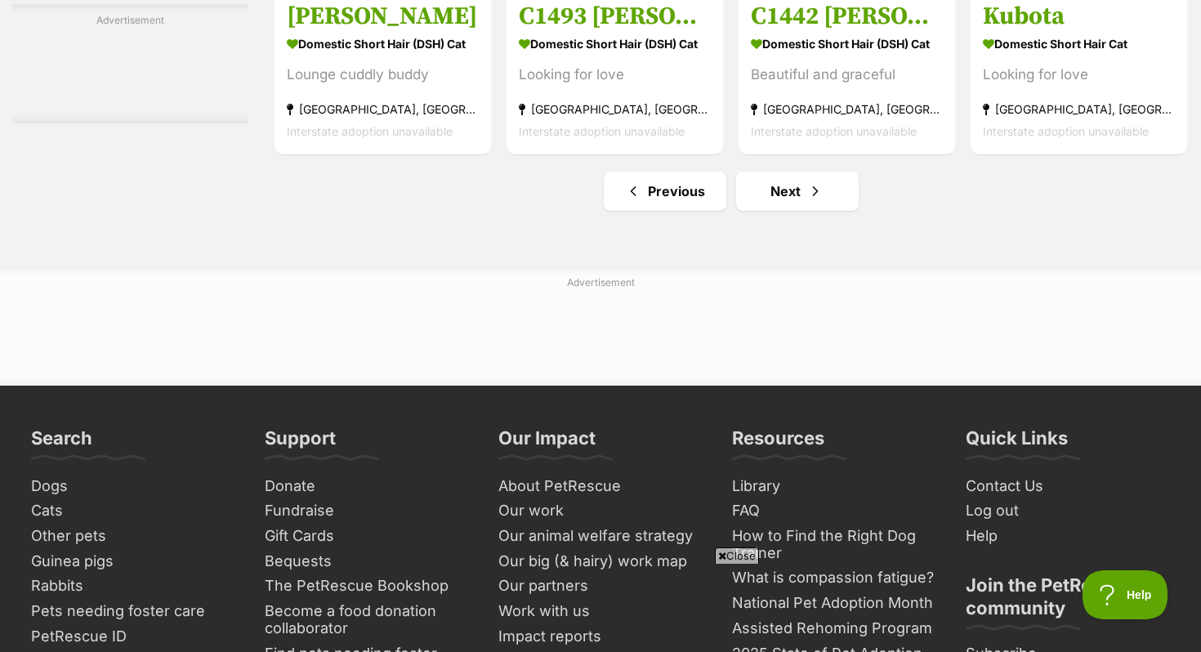
scroll to position [7750, 0]
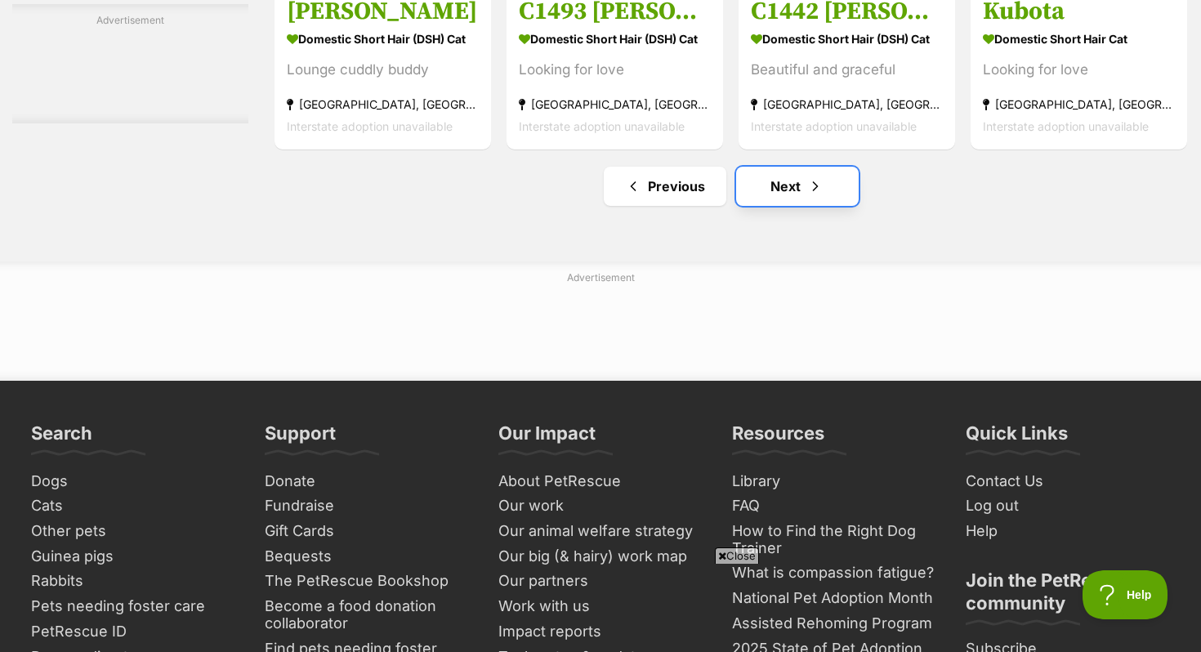
click at [799, 206] on link "Next" at bounding box center [797, 186] width 123 height 39
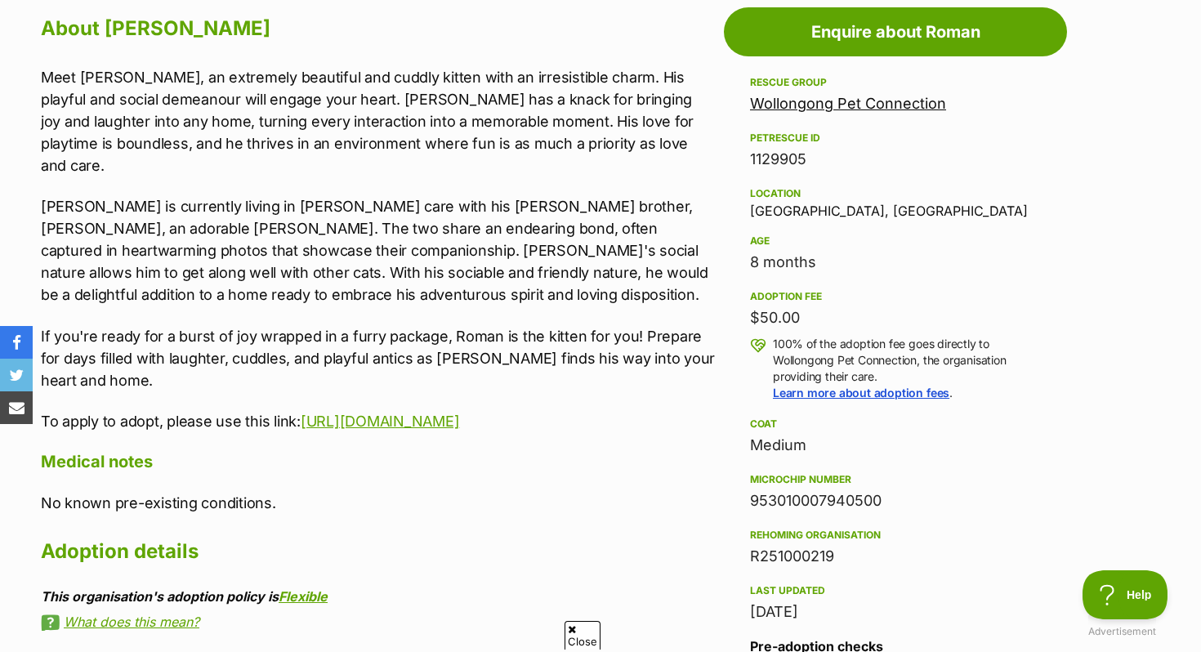
scroll to position [912, 0]
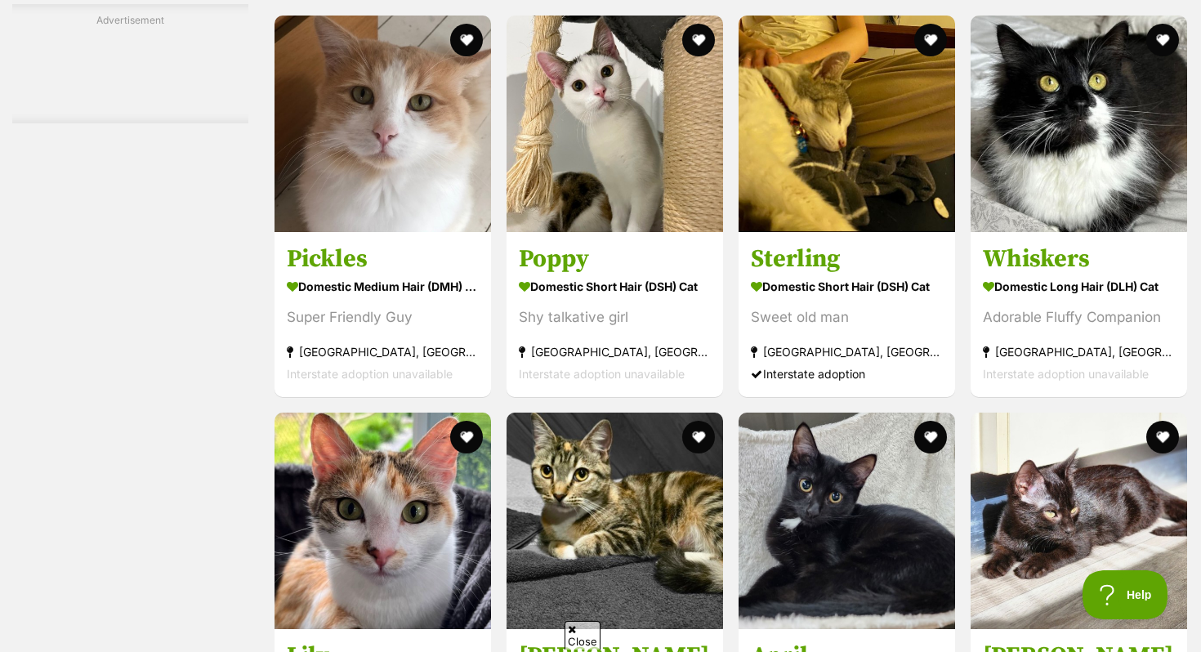
scroll to position [3471, 0]
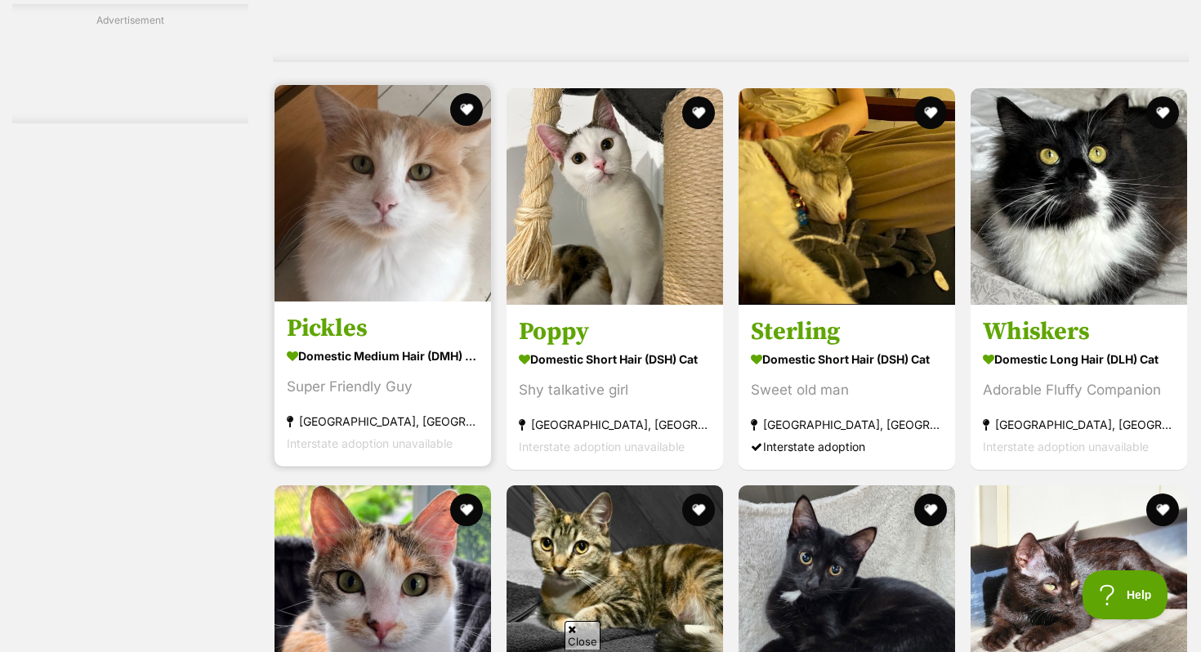
click at [344, 279] on img at bounding box center [383, 193] width 217 height 217
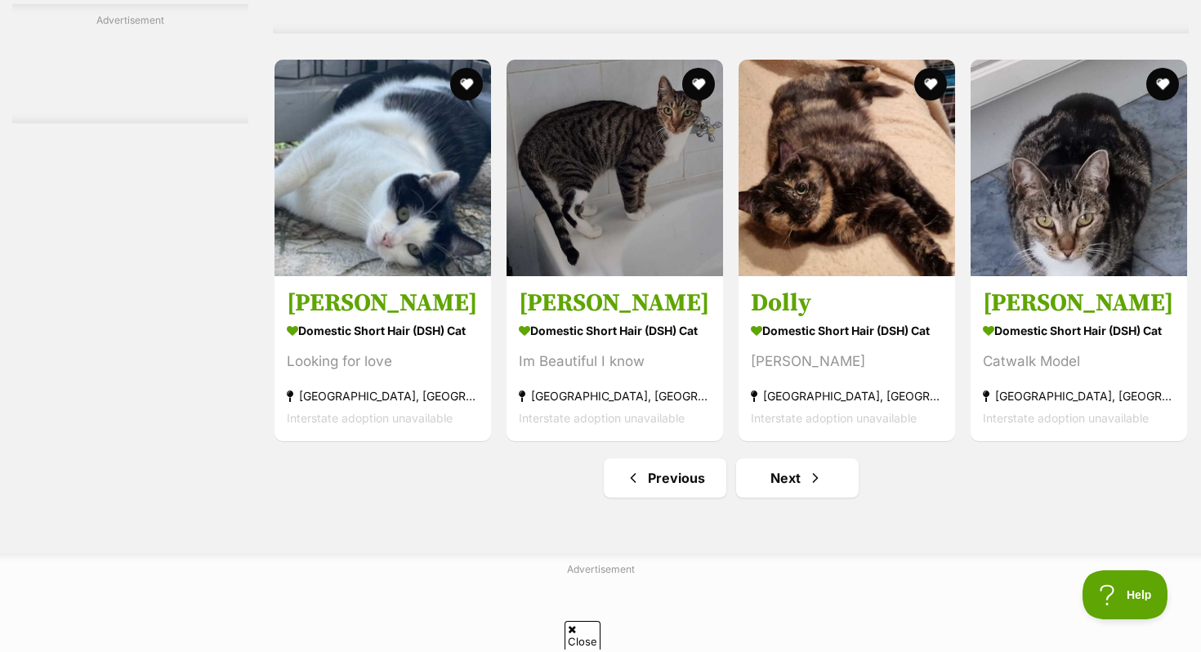
scroll to position [7460, 0]
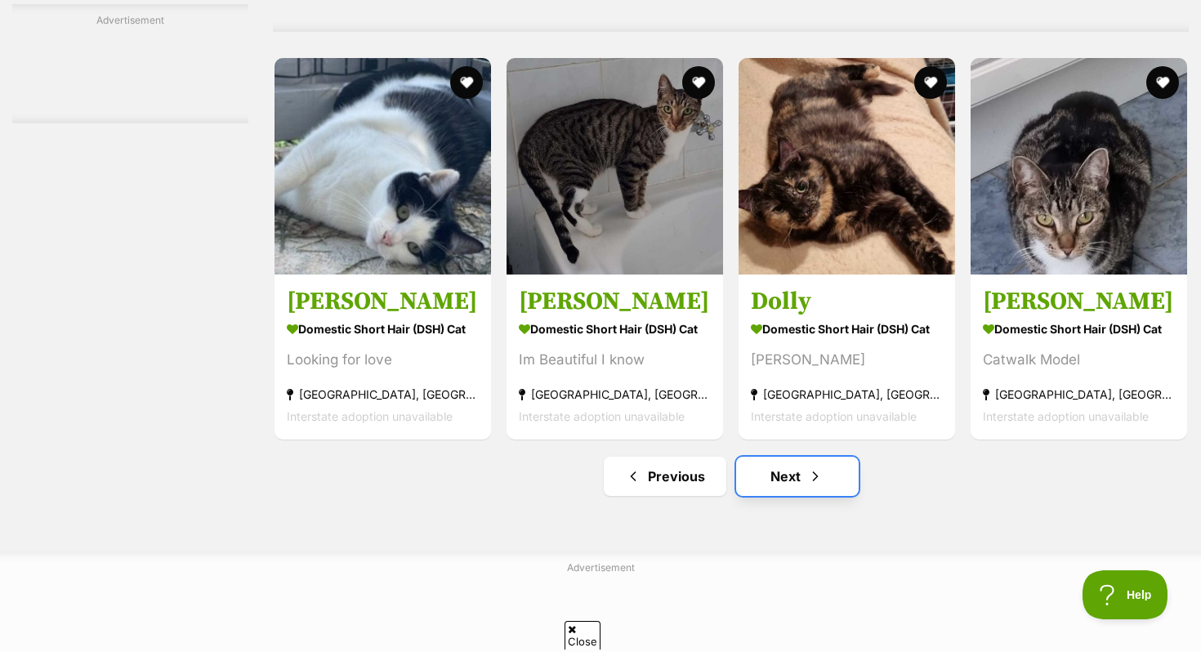
click at [762, 496] on link "Next" at bounding box center [797, 476] width 123 height 39
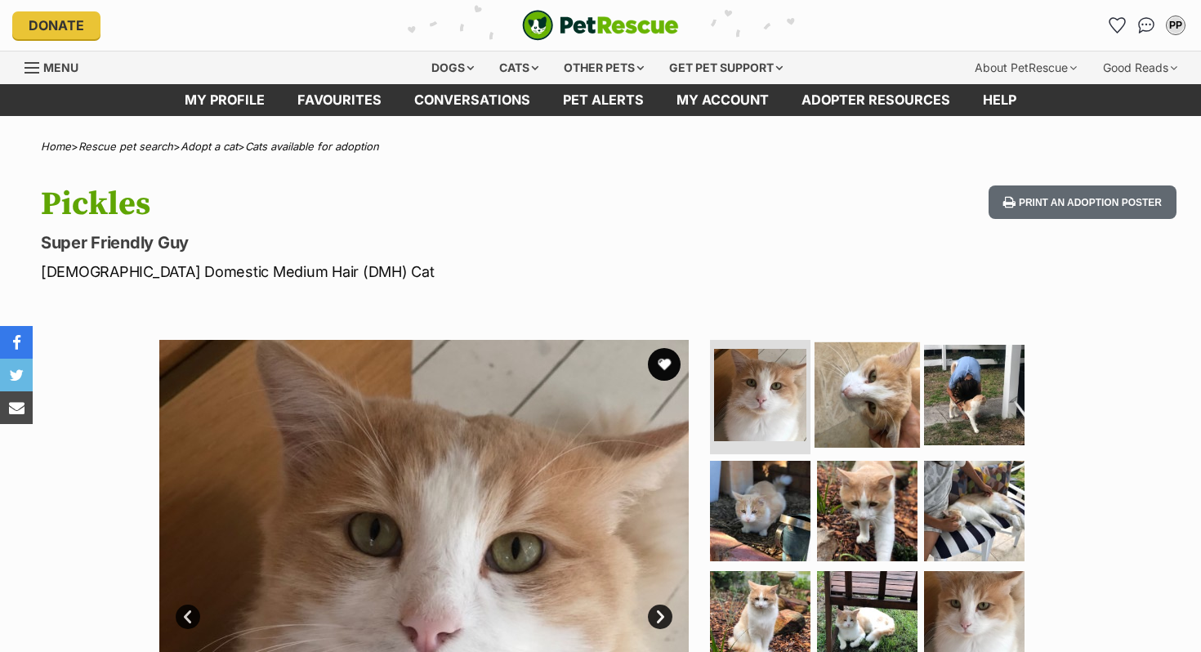
click at [836, 447] on link at bounding box center [867, 442] width 105 height 18
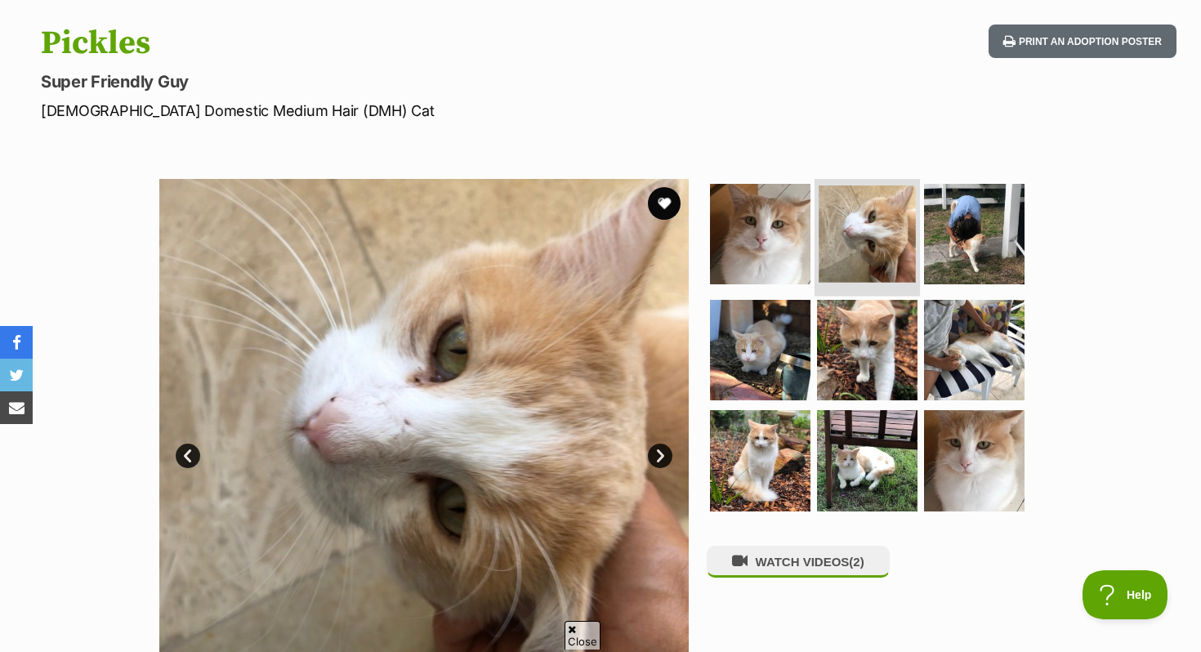
scroll to position [179, 0]
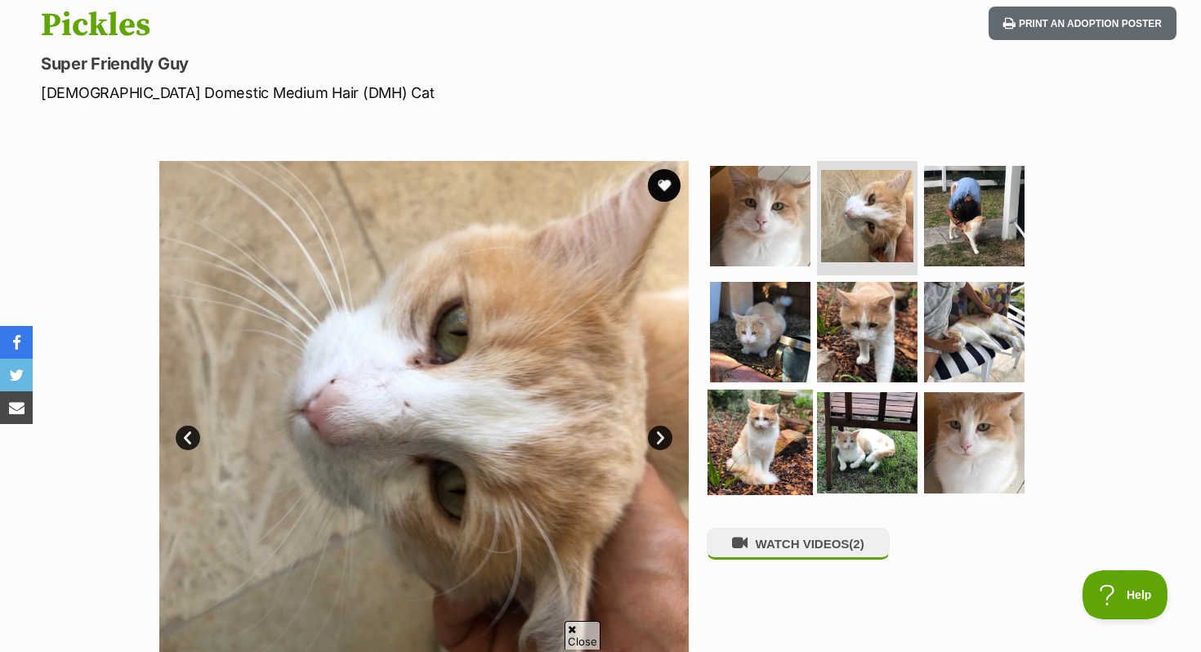
click at [769, 442] on img at bounding box center [760, 442] width 105 height 105
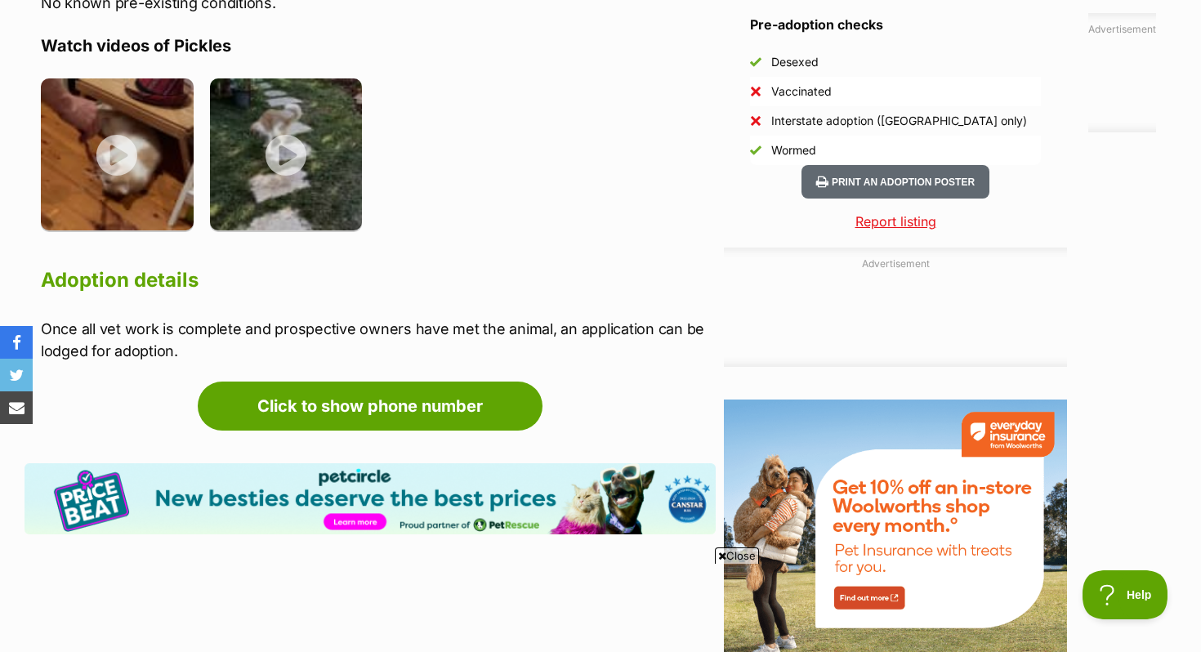
scroll to position [1478, 0]
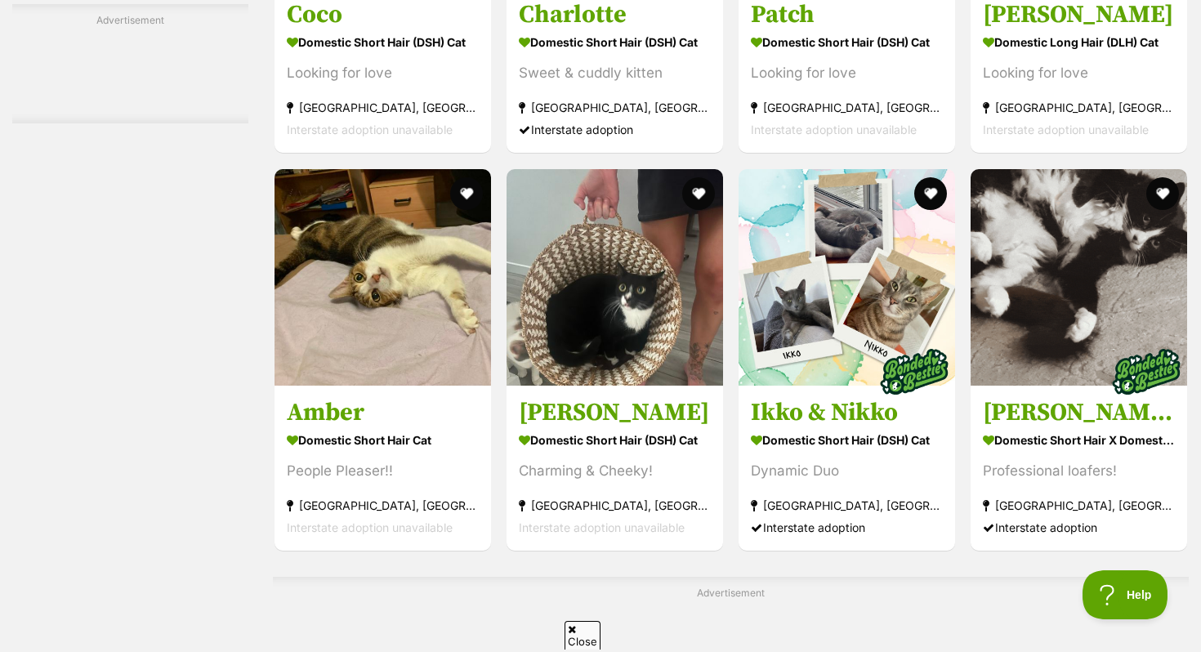
scroll to position [7033, 0]
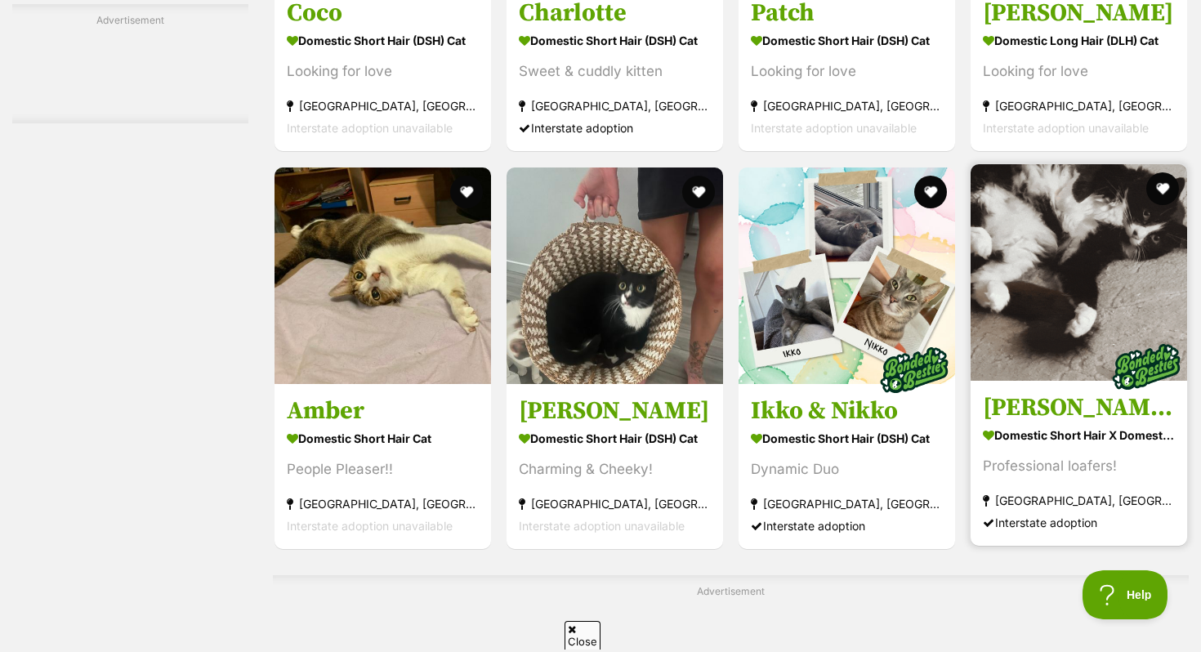
click at [1051, 381] on img at bounding box center [1079, 272] width 217 height 217
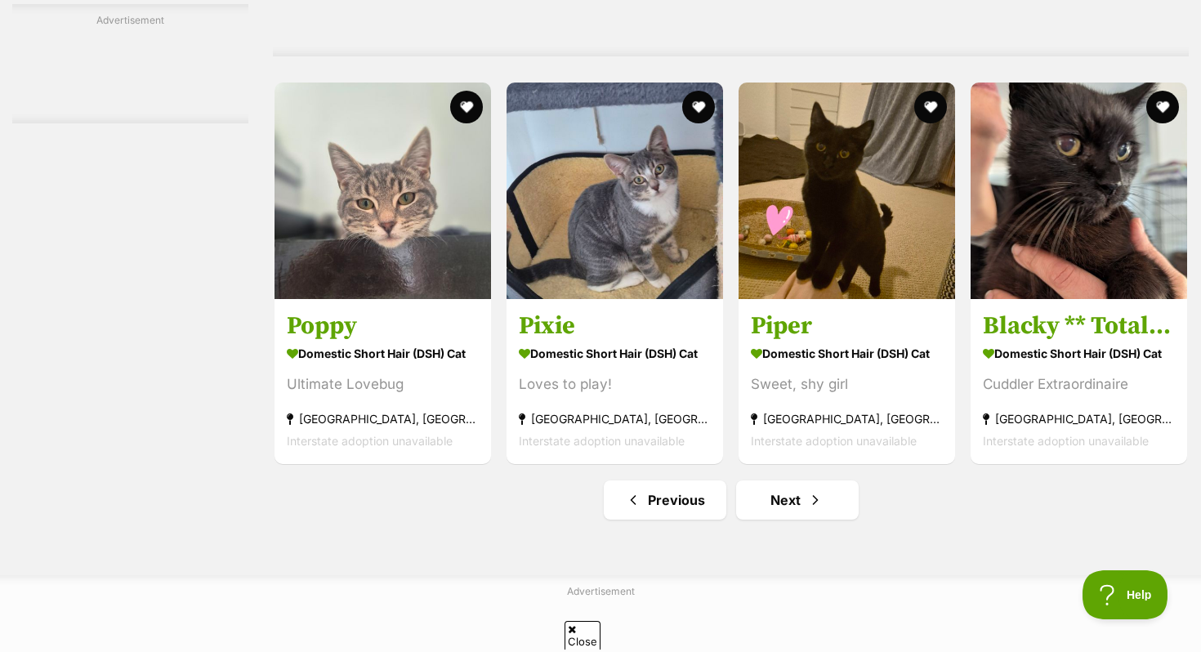
scroll to position [7682, 0]
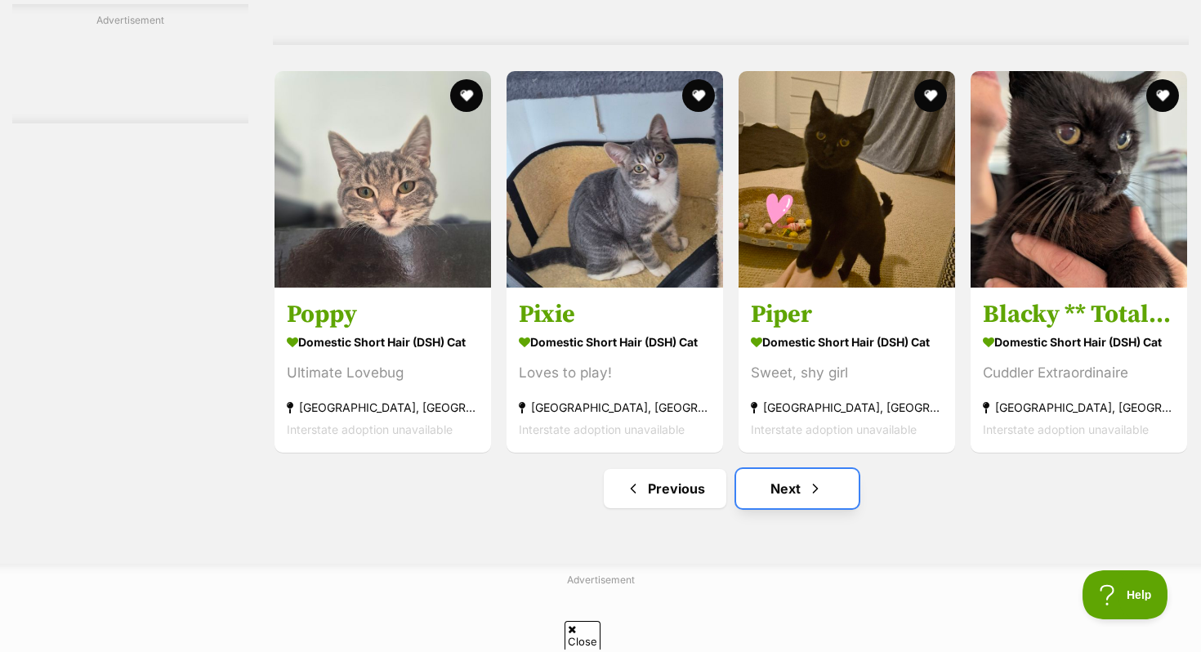
click at [795, 508] on link "Next" at bounding box center [797, 488] width 123 height 39
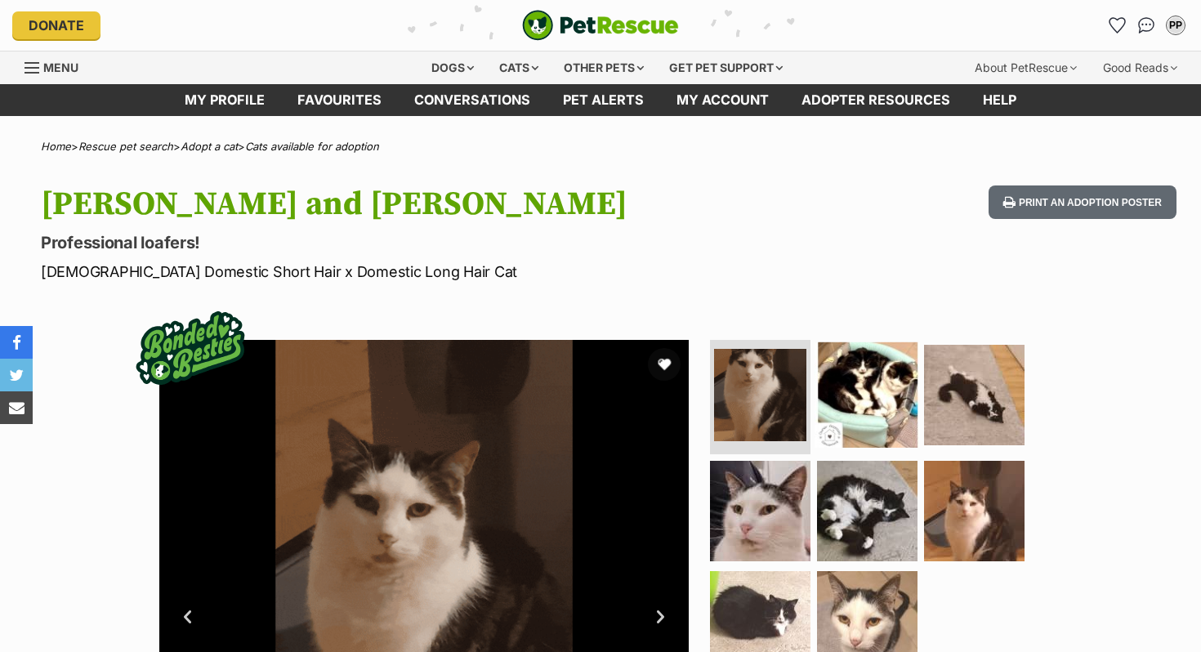
click at [869, 440] on img at bounding box center [867, 394] width 105 height 105
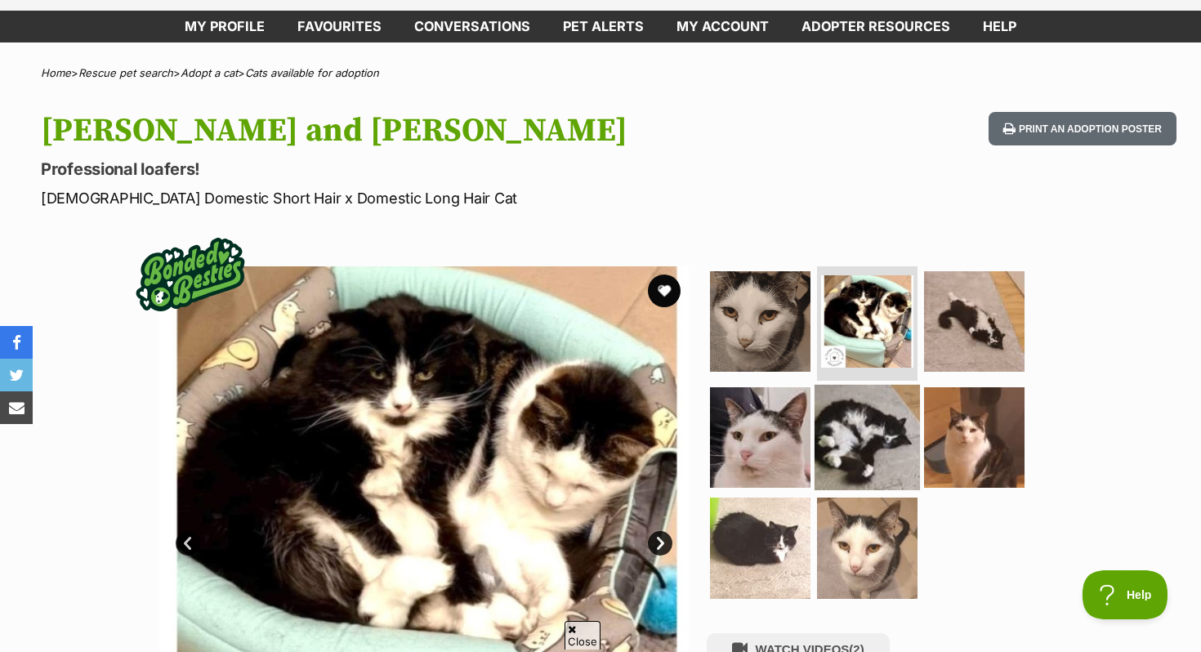
click at [857, 455] on img at bounding box center [867, 436] width 105 height 105
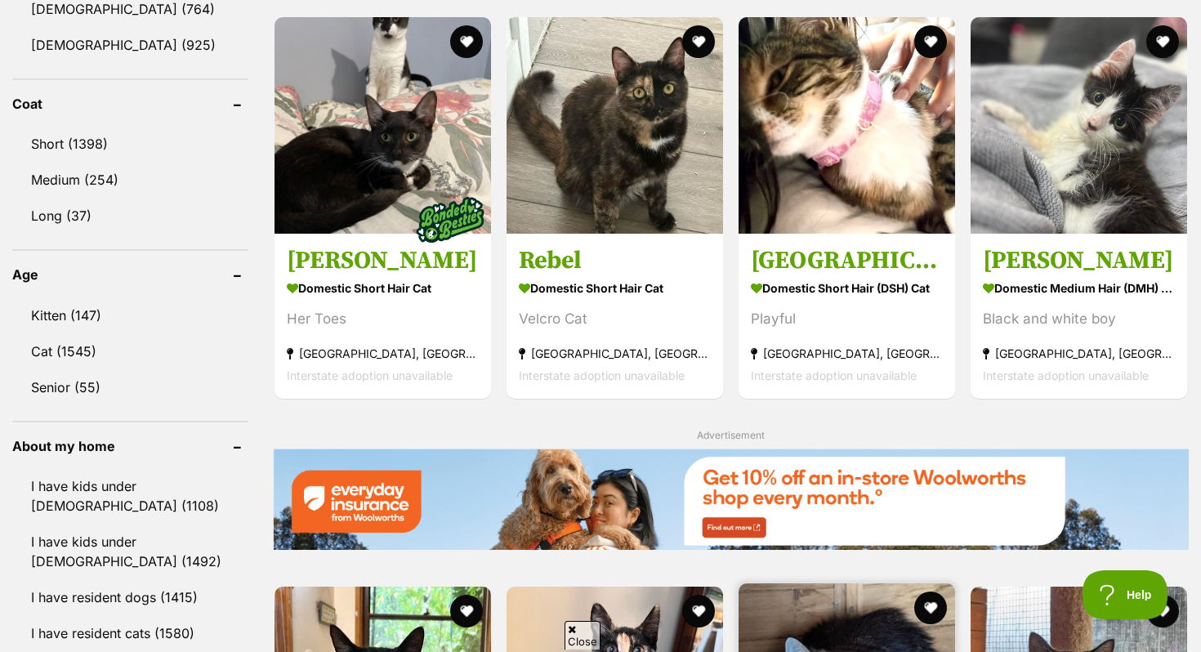
scroll to position [1466, 0]
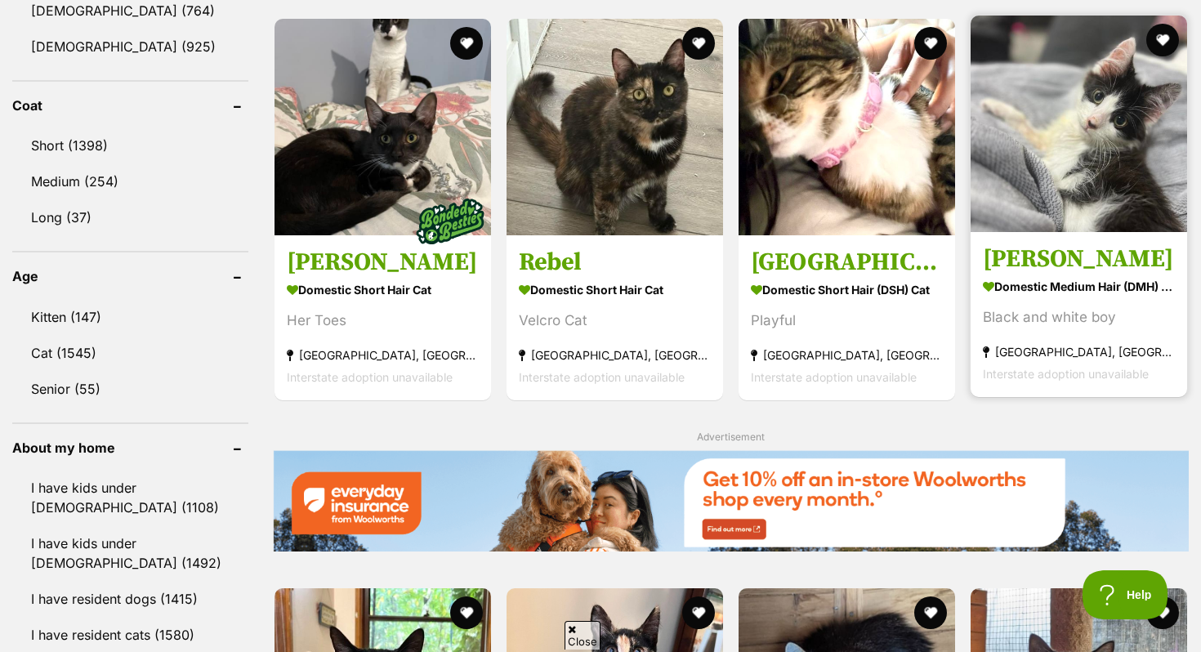
click at [1062, 231] on img at bounding box center [1079, 124] width 217 height 217
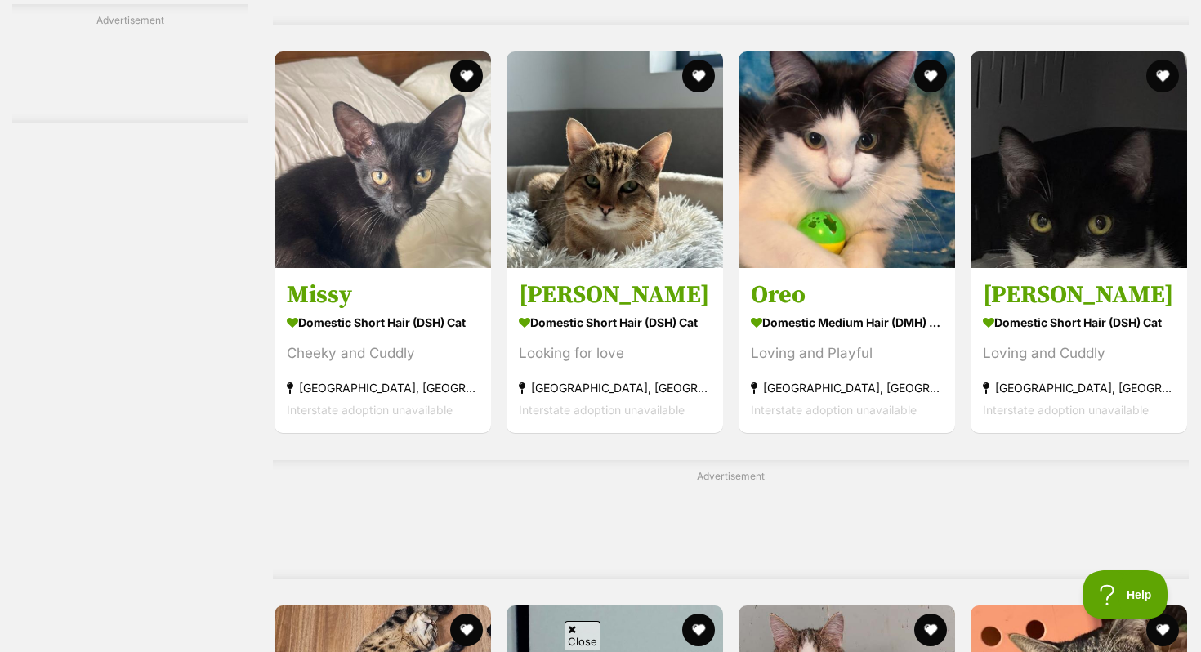
scroll to position [2728, 0]
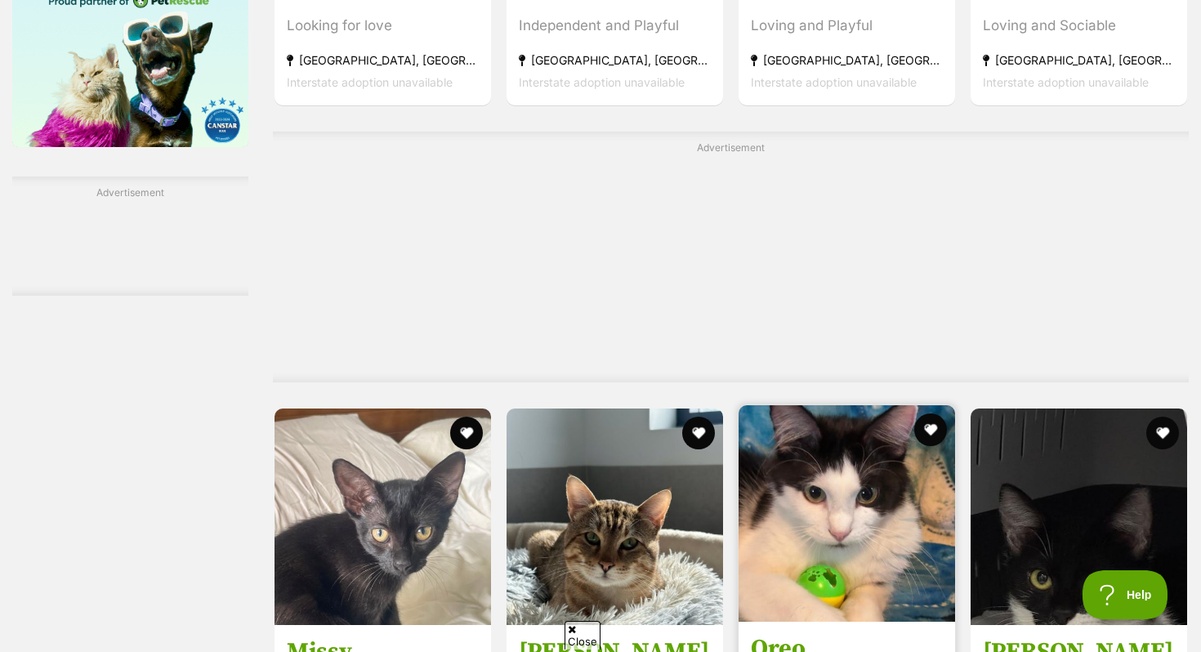
click at [856, 595] on img at bounding box center [847, 513] width 217 height 217
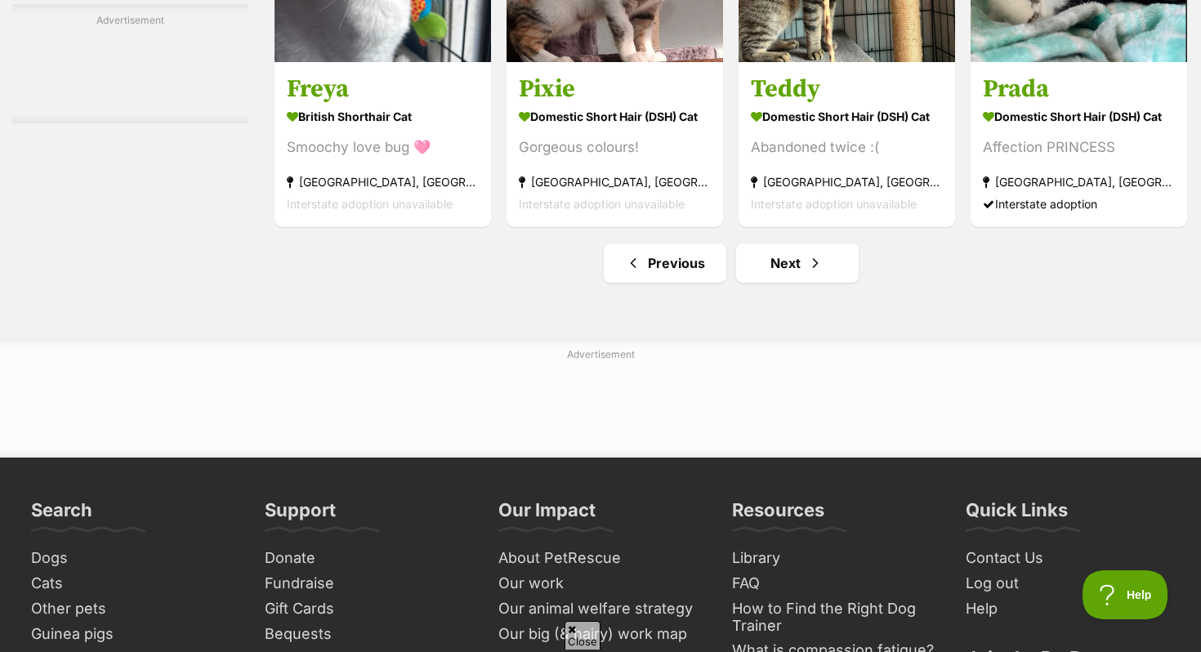
scroll to position [7806, 0]
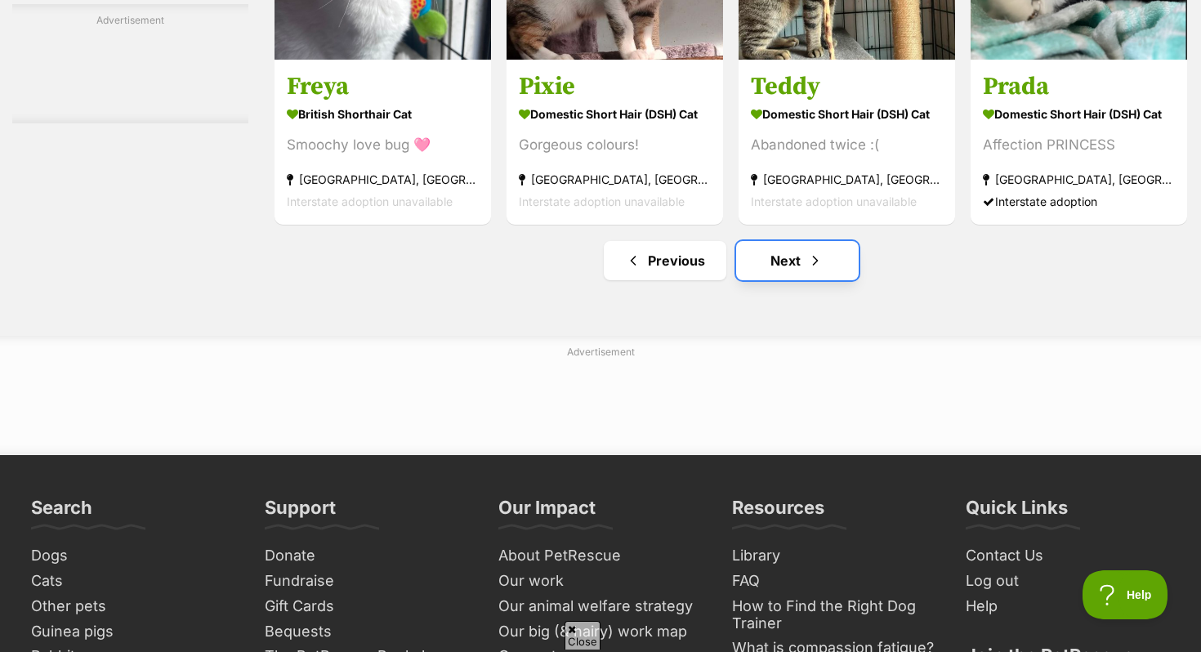
click at [815, 270] on span "Next page" at bounding box center [815, 261] width 16 height 20
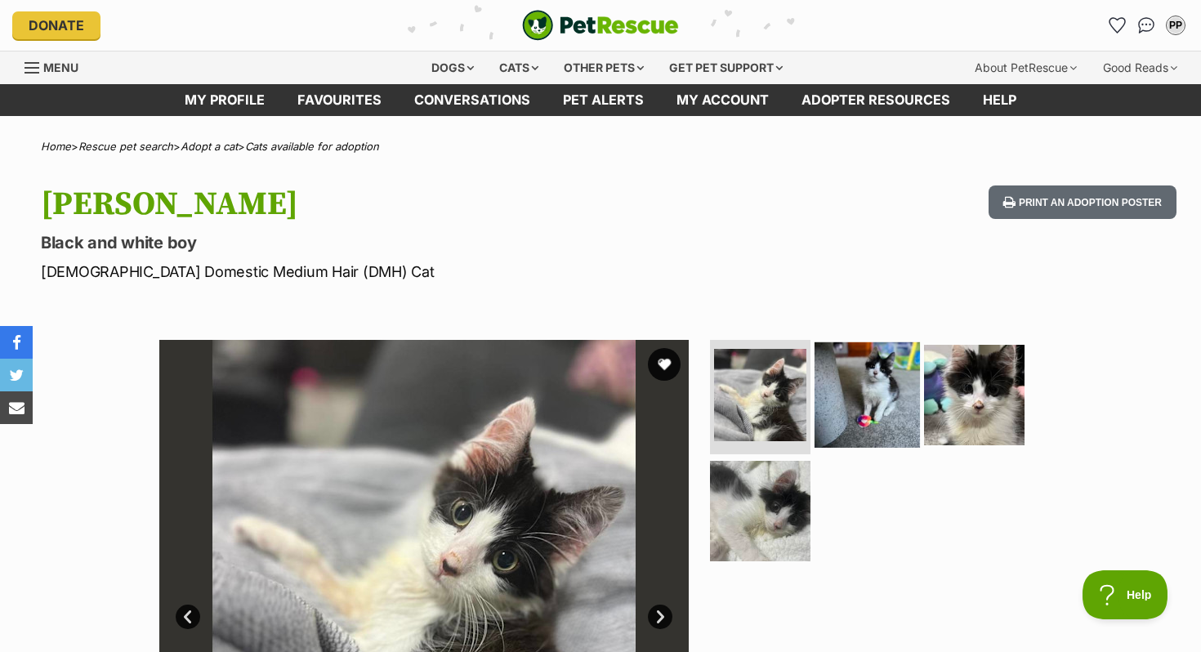
click at [842, 373] on img at bounding box center [867, 394] width 105 height 105
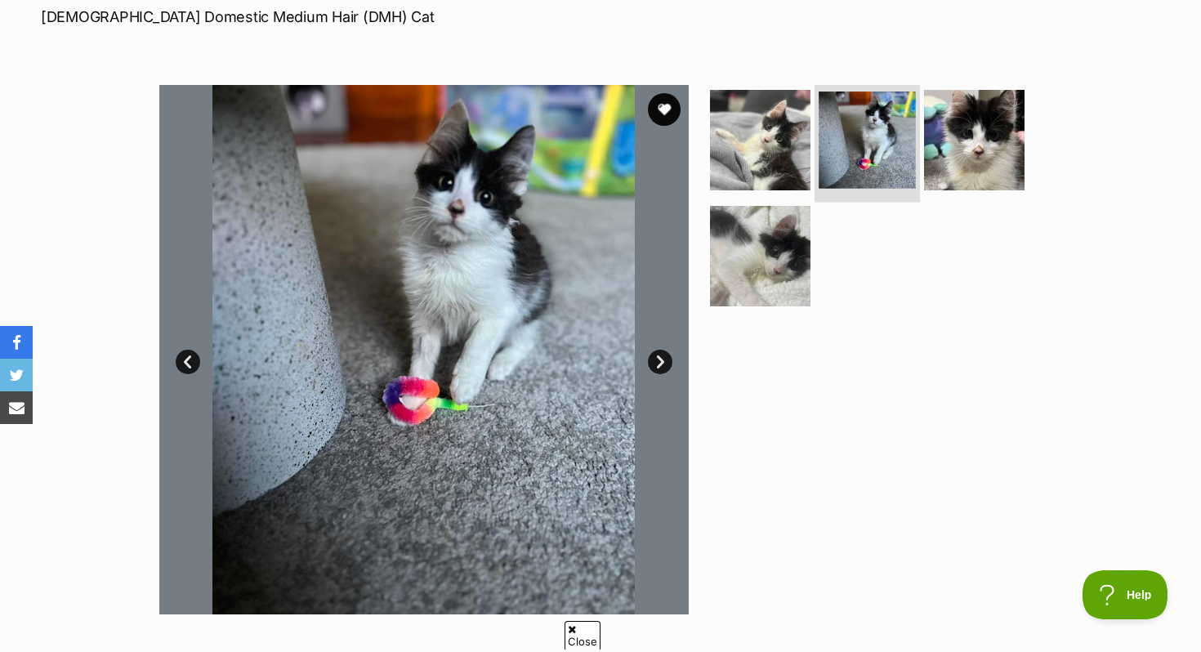
scroll to position [257, 0]
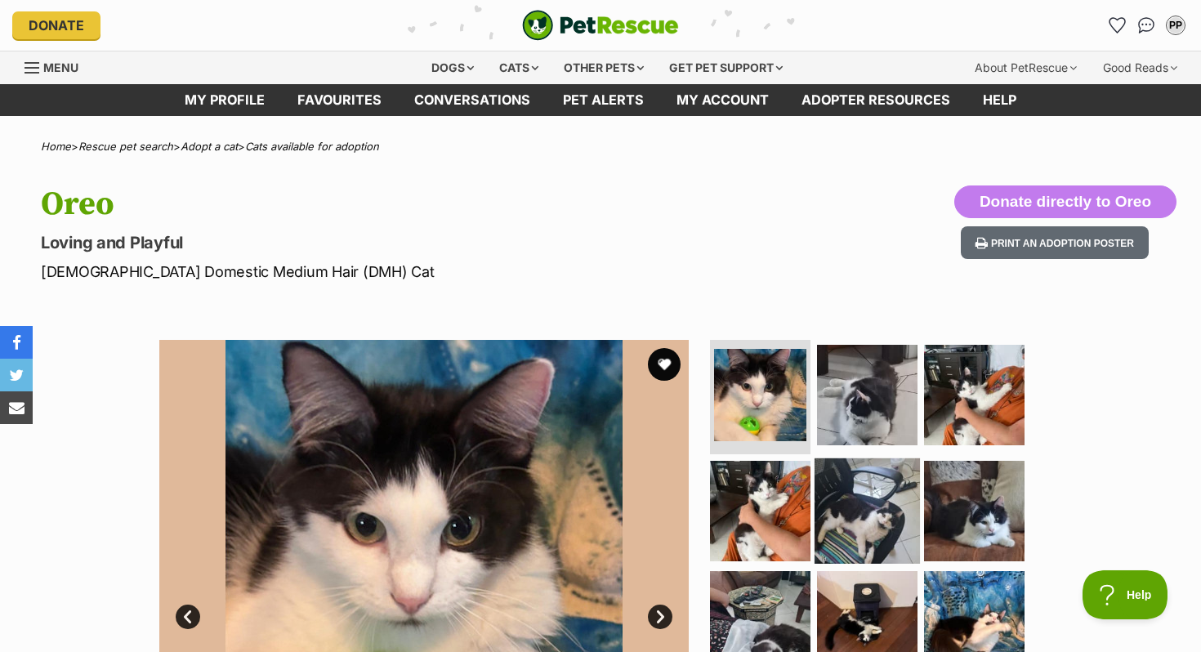
click at [843, 531] on img at bounding box center [867, 510] width 105 height 105
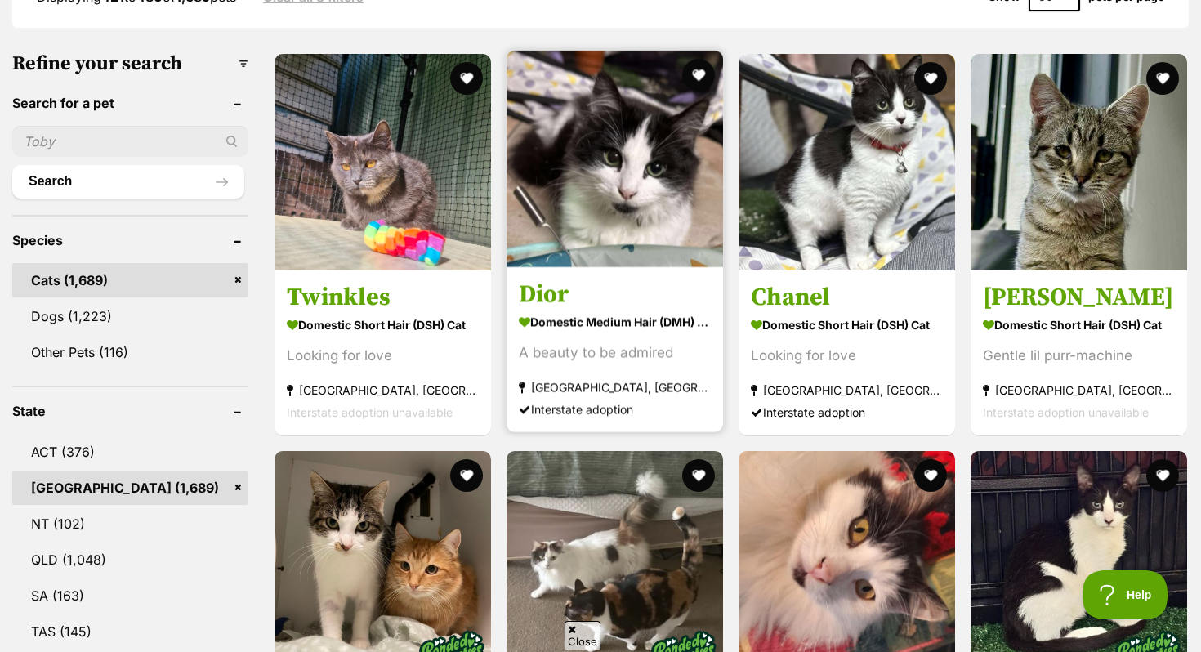
click at [651, 213] on img at bounding box center [615, 159] width 217 height 217
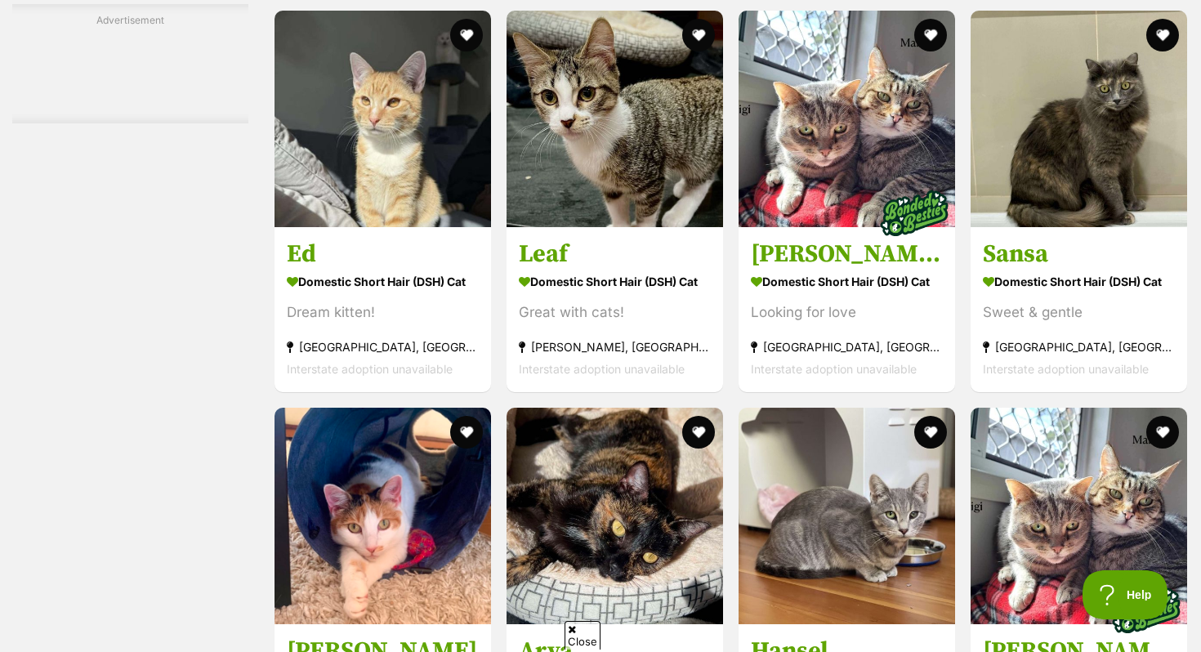
scroll to position [6654, 0]
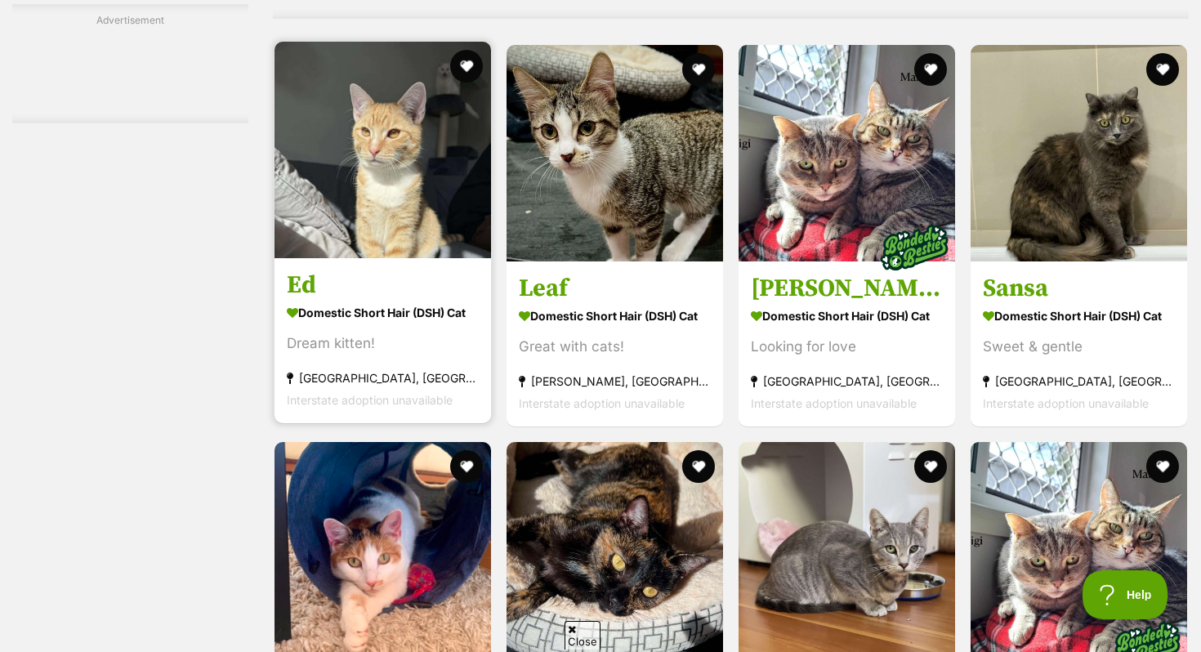
click at [312, 301] on h3 "Ed" at bounding box center [383, 285] width 192 height 31
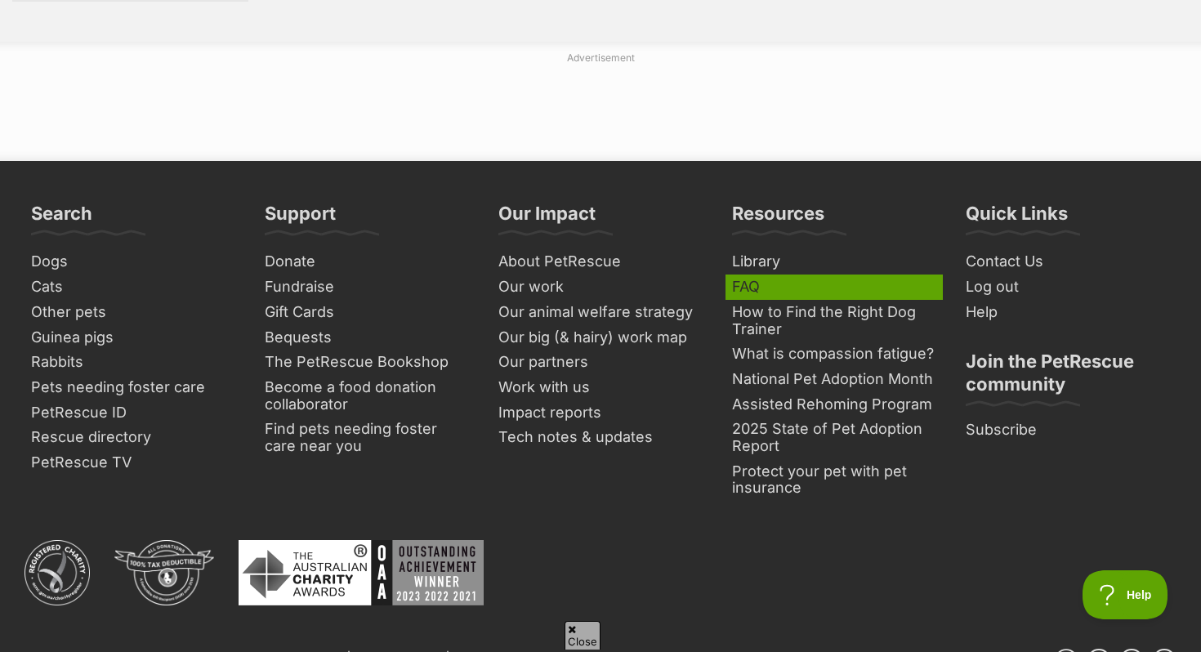
scroll to position [0, 0]
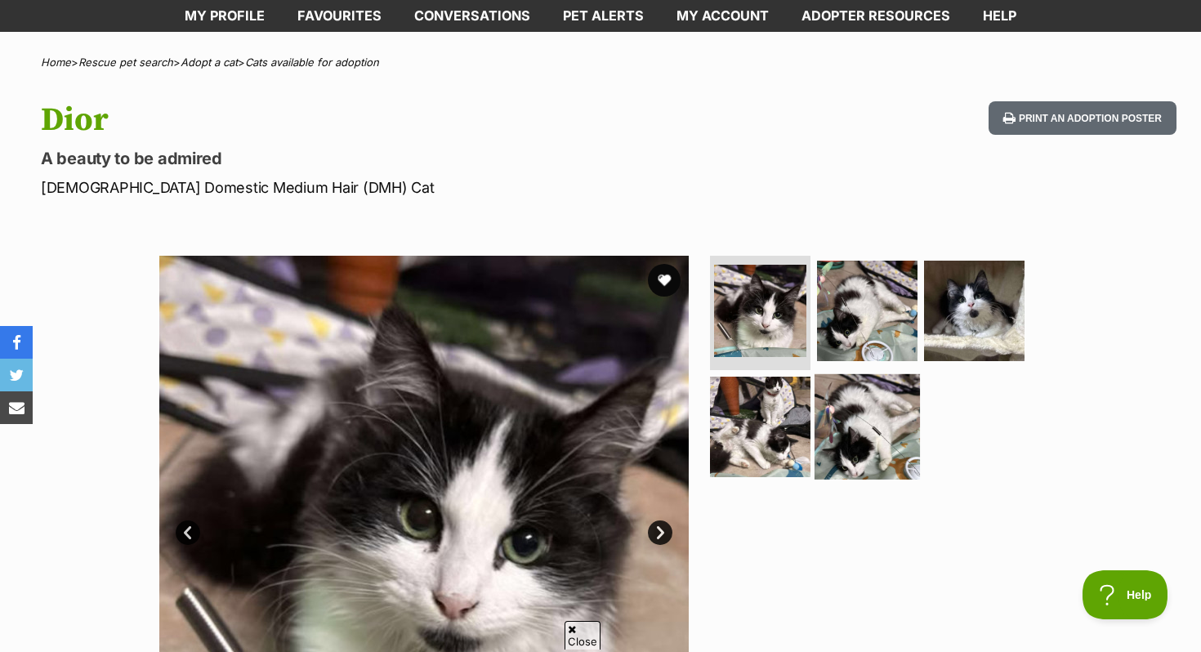
click at [841, 427] on img at bounding box center [867, 425] width 105 height 105
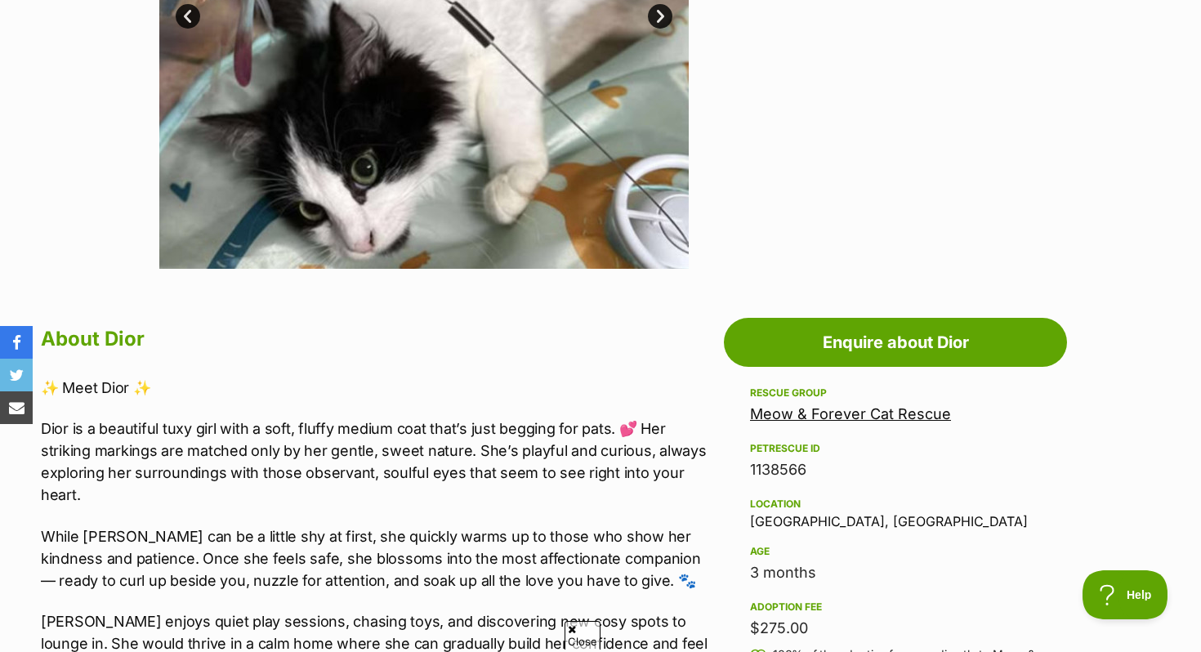
scroll to position [650, 0]
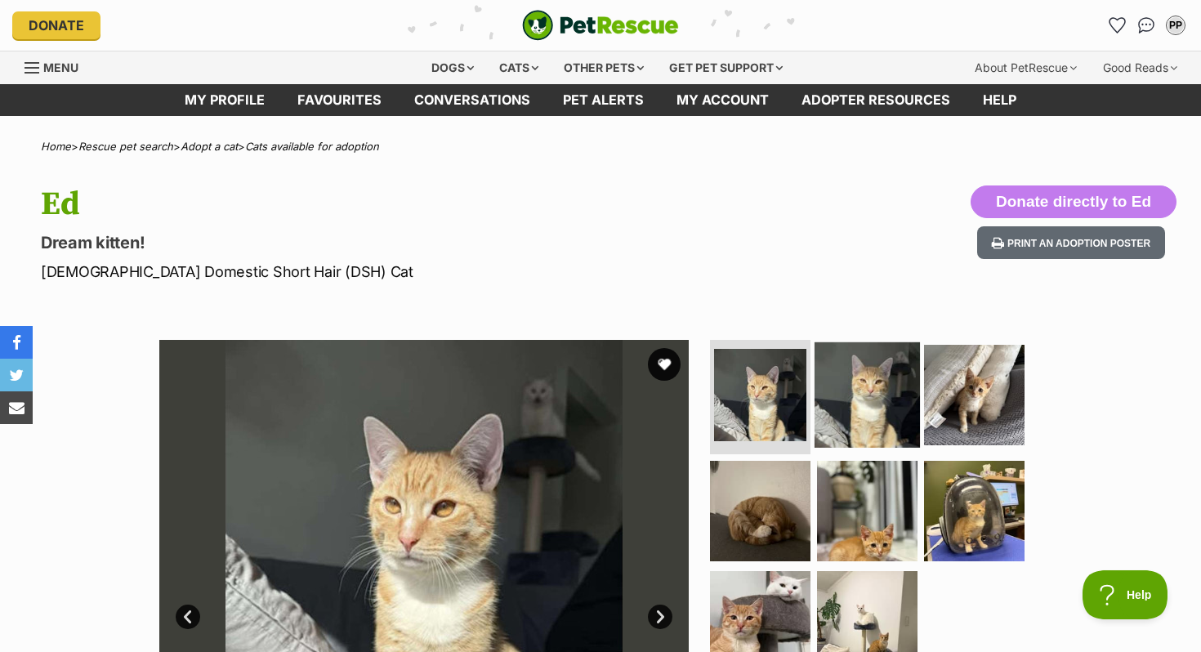
click at [869, 407] on img at bounding box center [867, 394] width 105 height 105
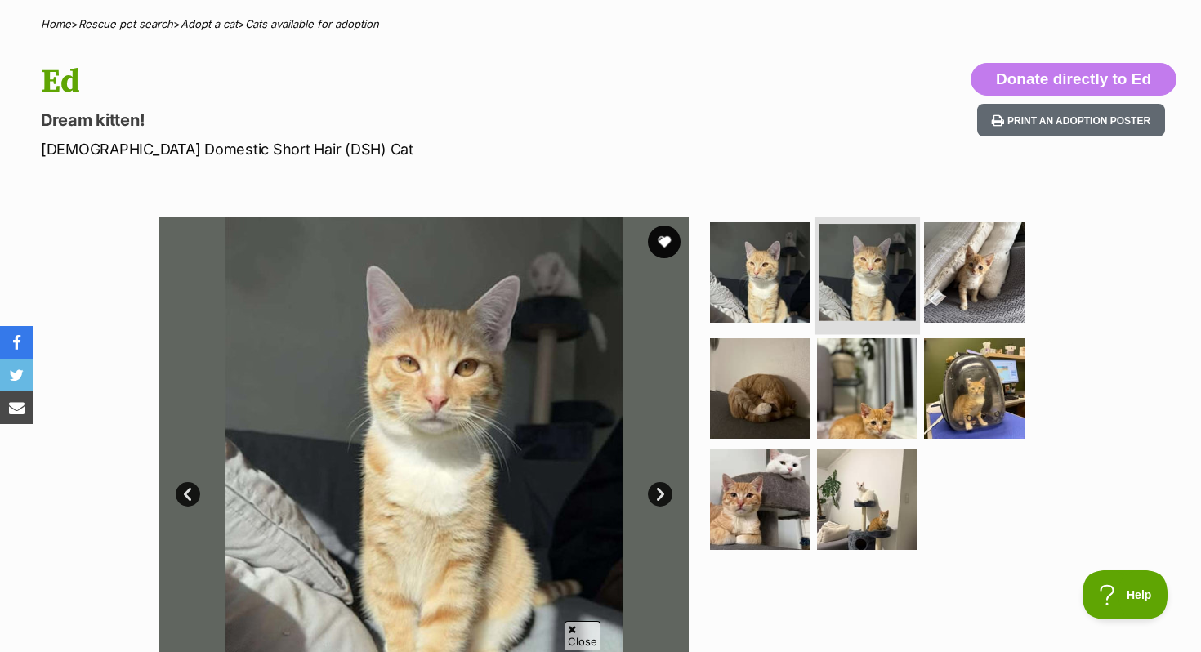
scroll to position [198, 0]
